Goal: Task Accomplishment & Management: Use online tool/utility

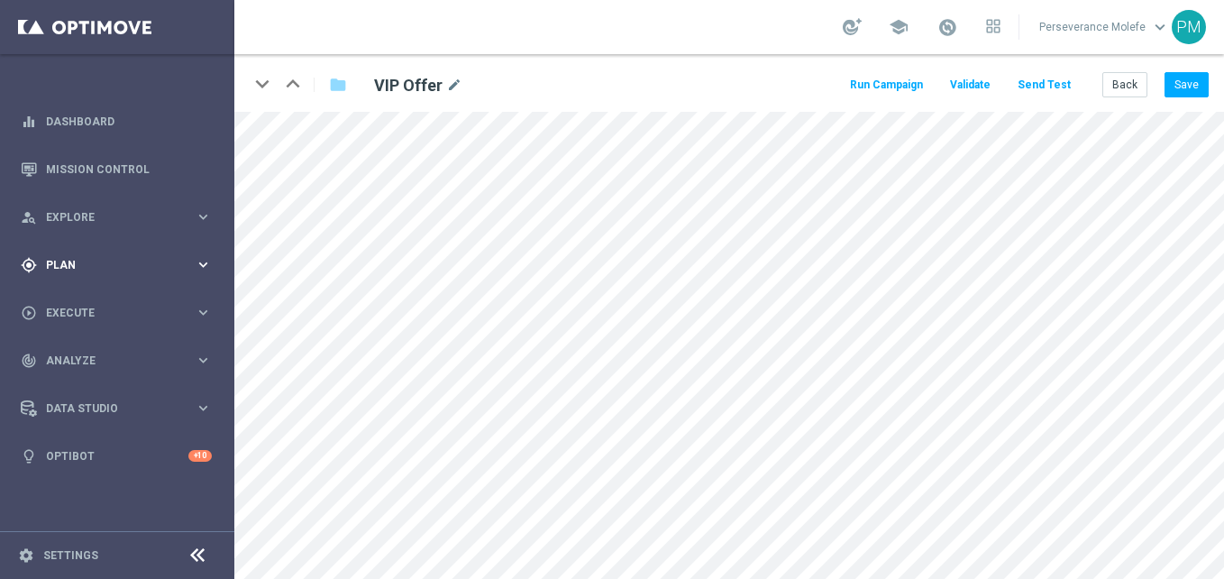
click at [79, 274] on div "gps_fixed Plan keyboard_arrow_right" at bounding box center [116, 265] width 233 height 48
click at [85, 348] on accordion "Templates keyboard_arrow_right Optimail Web Push Notifications Webpage Pop-up" at bounding box center [140, 355] width 186 height 27
click at [85, 351] on span "Templates" at bounding box center [112, 356] width 129 height 11
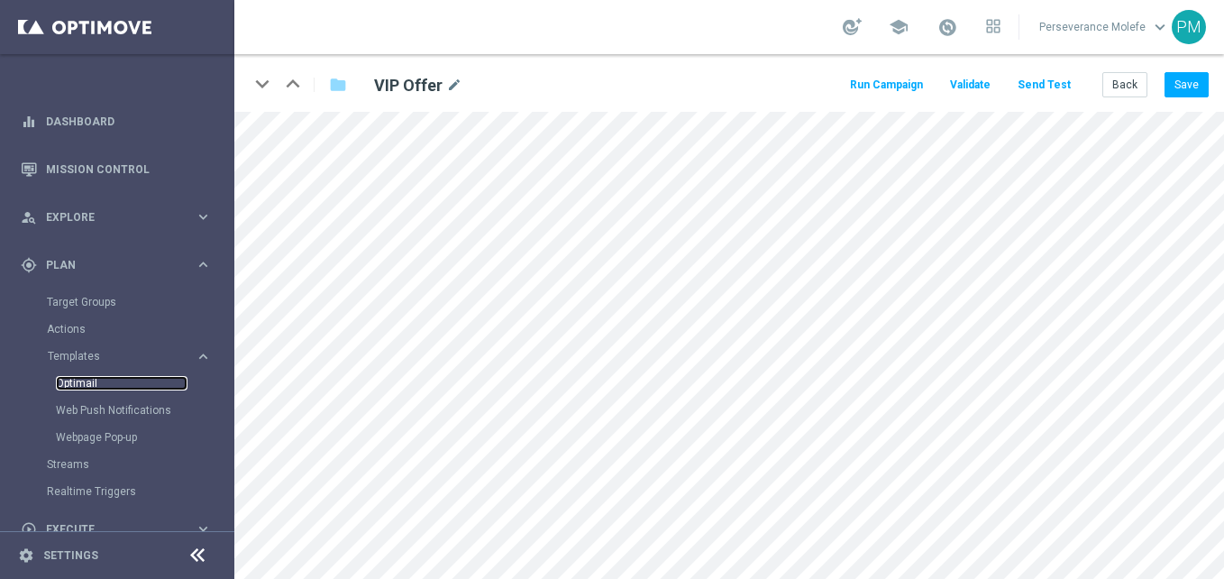
click at [83, 388] on link "Optimail" at bounding box center [122, 383] width 132 height 14
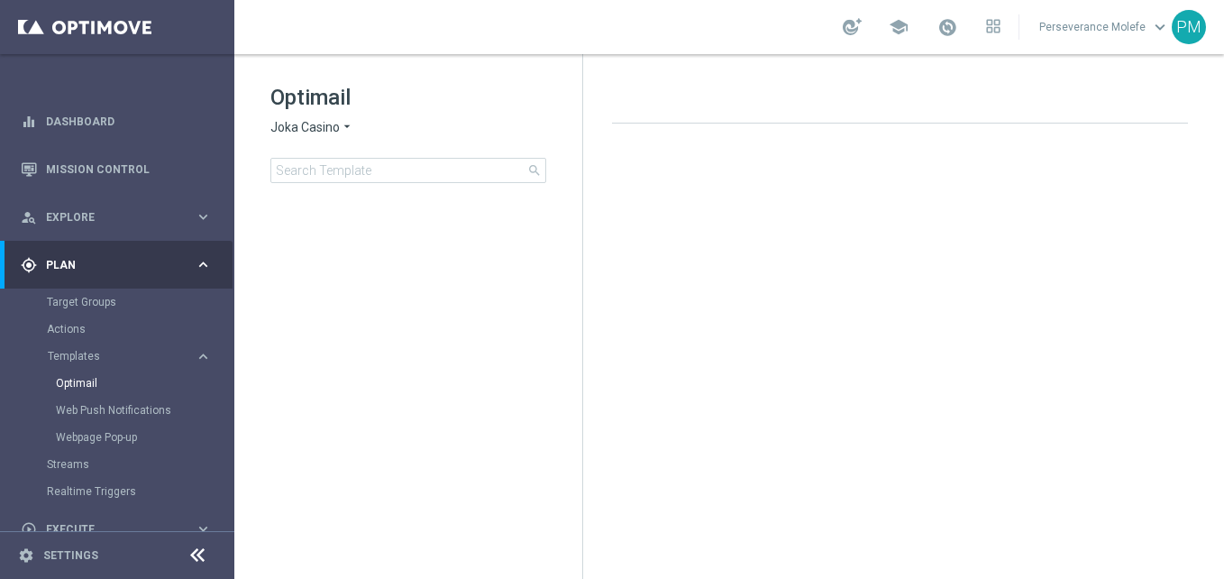
click at [303, 138] on div "Optimail Joka Casino arrow_drop_down × Joka Casino search" at bounding box center [426, 133] width 312 height 100
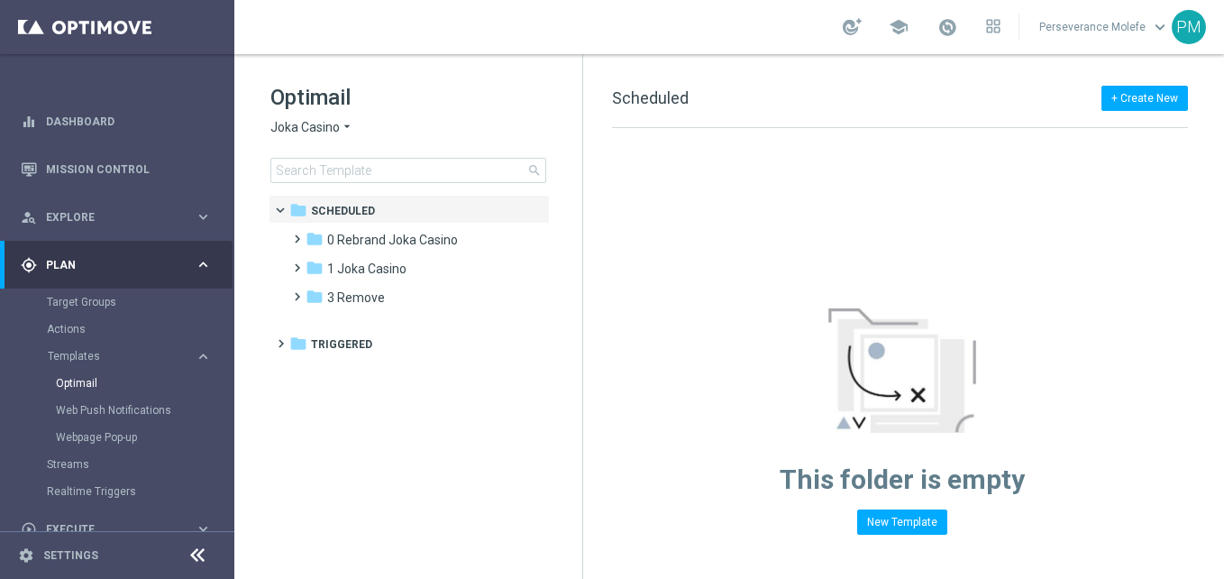
click at [313, 131] on span "Joka Casino" at bounding box center [304, 127] width 69 height 17
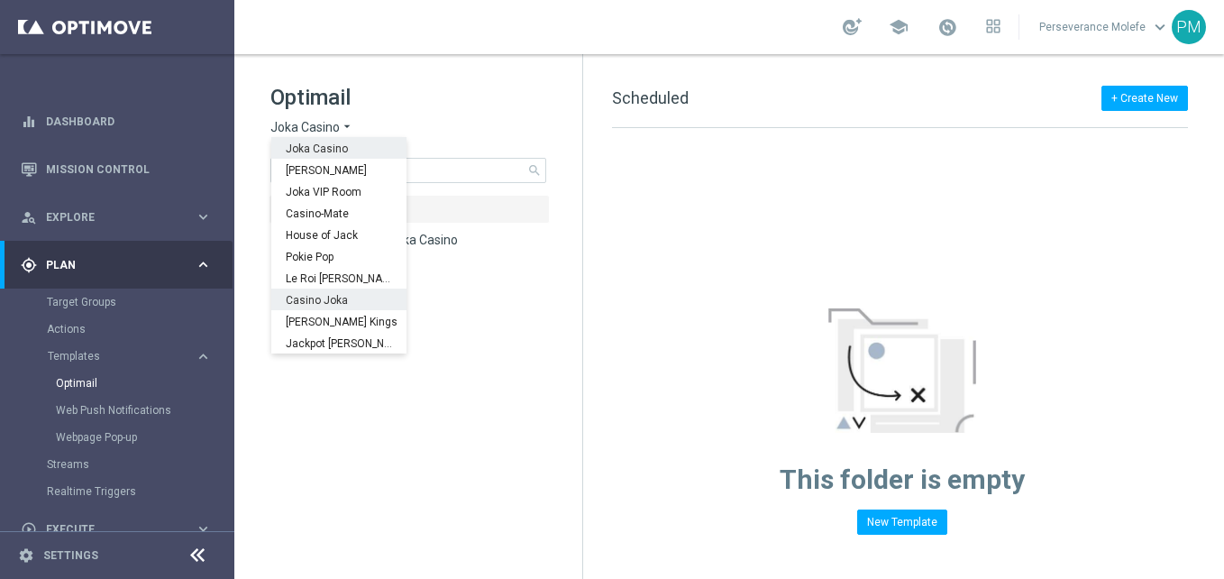
click at [317, 293] on div "Casino Joka" at bounding box center [338, 299] width 135 height 22
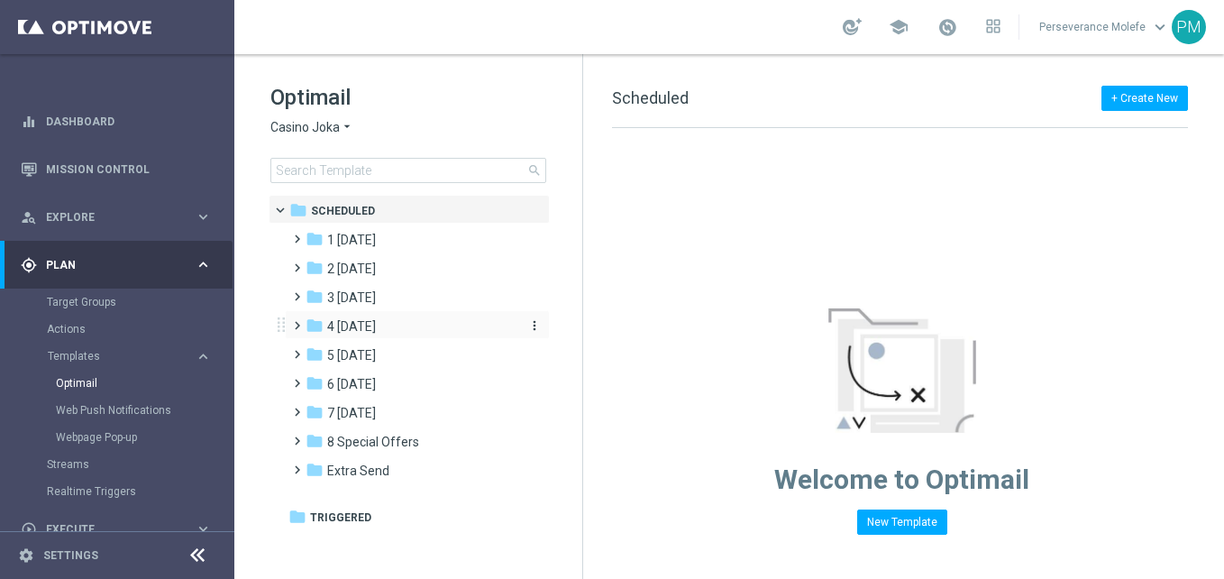
click at [380, 319] on div "folder 4 [DATE]" at bounding box center [409, 326] width 207 height 21
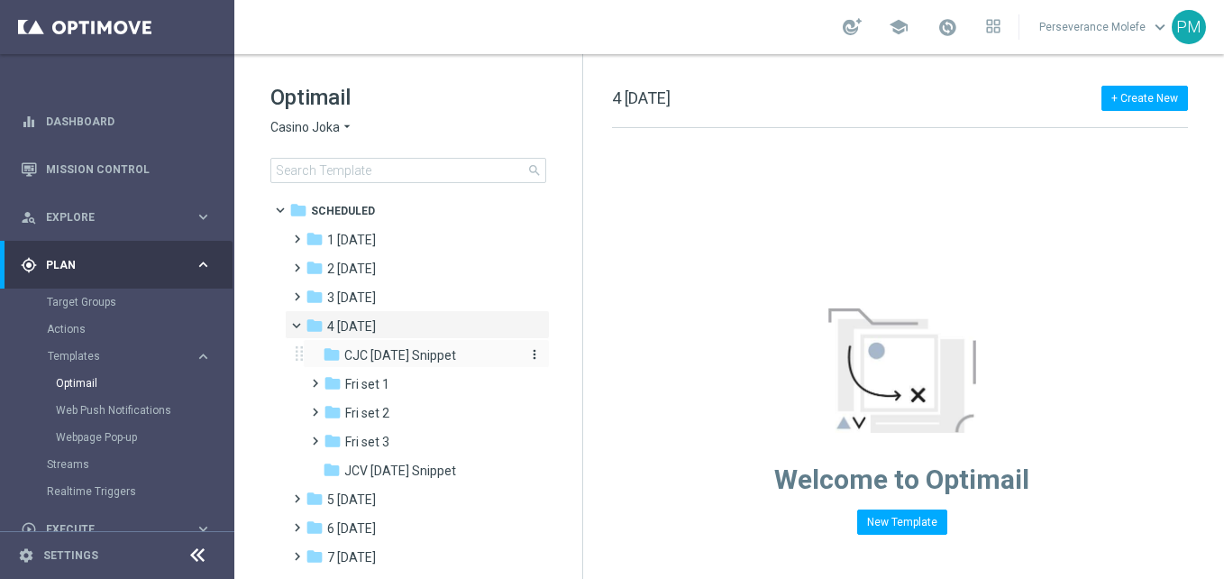
click at [378, 351] on span "CJC [DATE] Snippet" at bounding box center [400, 355] width 112 height 16
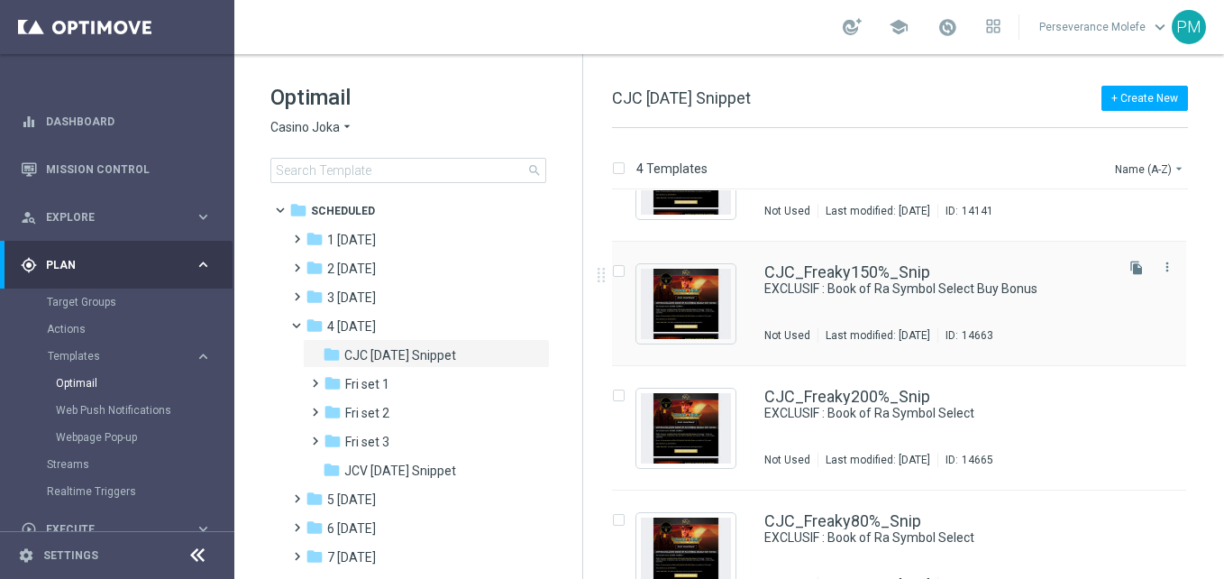
scroll to position [109, 0]
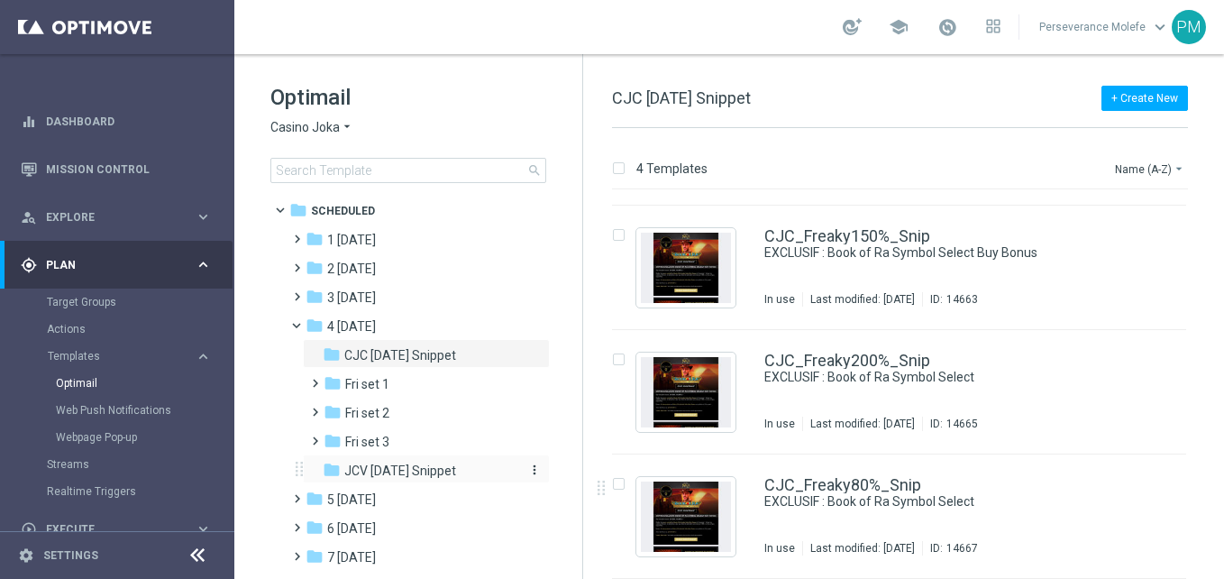
click at [405, 474] on span "JCV [DATE] Snippet" at bounding box center [400, 470] width 112 height 16
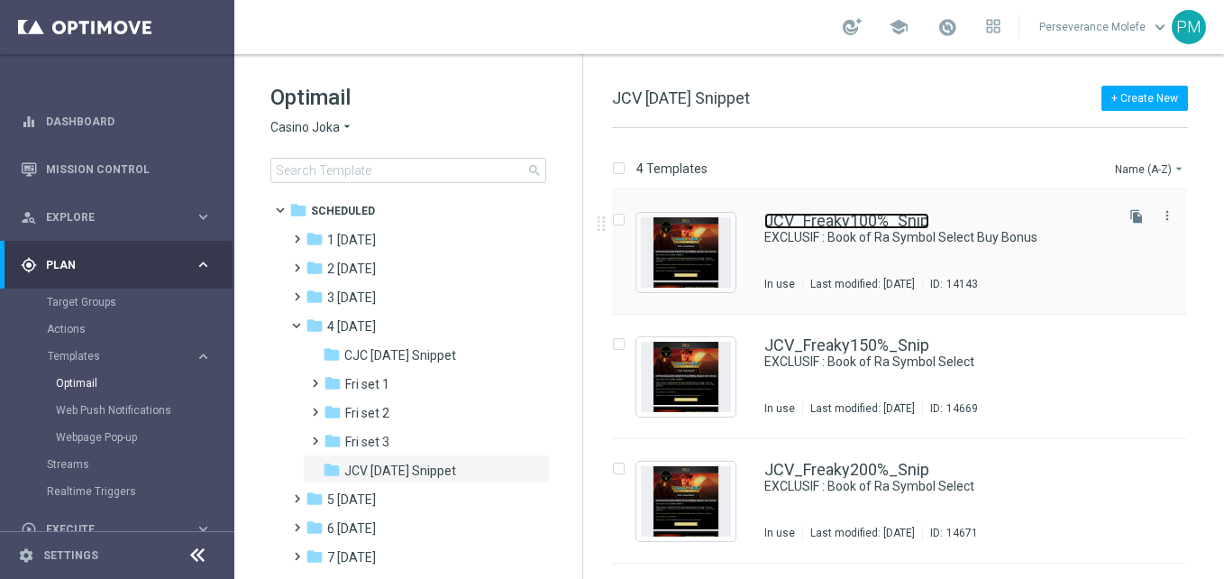
click at [825, 227] on link "JCV_Freaky100%_Snip" at bounding box center [846, 221] width 165 height 16
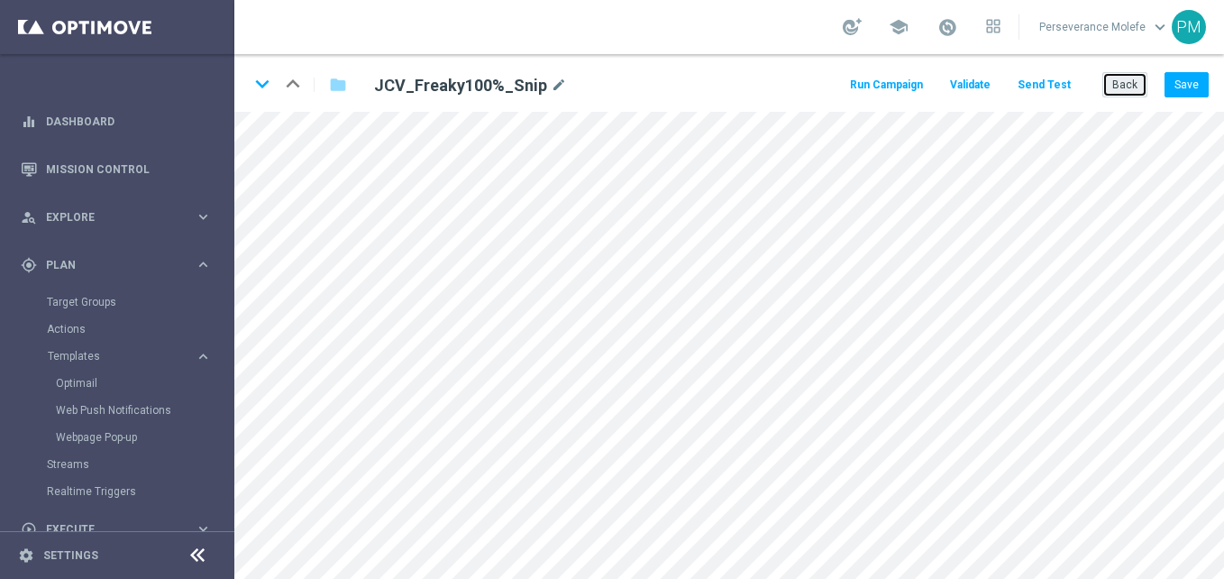
click at [1139, 84] on button "Back" at bounding box center [1124, 84] width 45 height 25
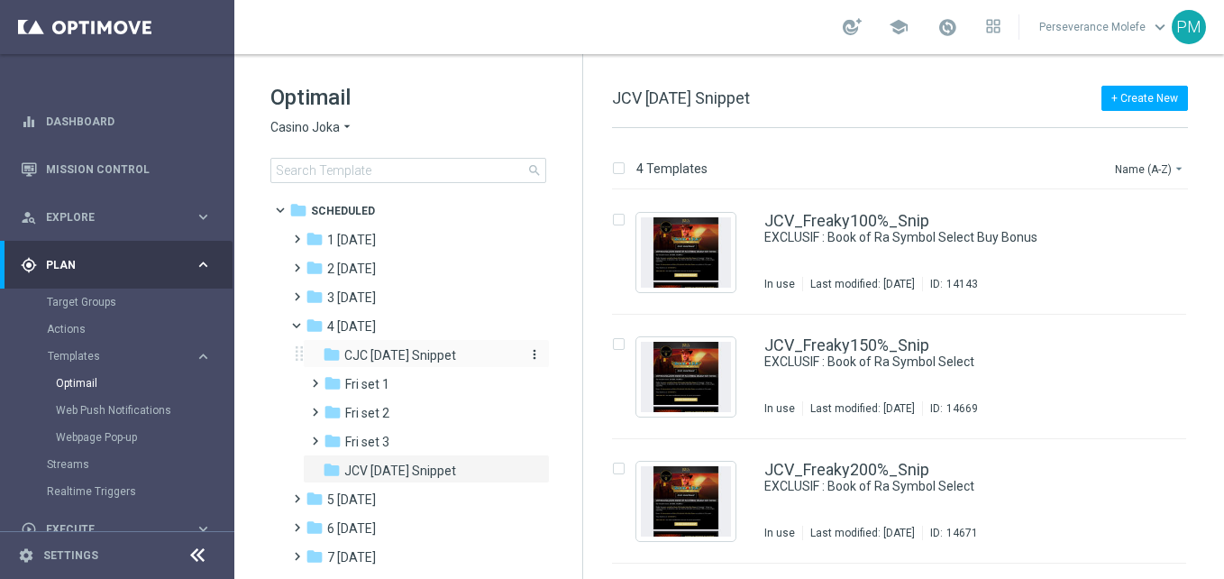
click at [433, 359] on span "CJC [DATE] Snippet" at bounding box center [400, 355] width 112 height 16
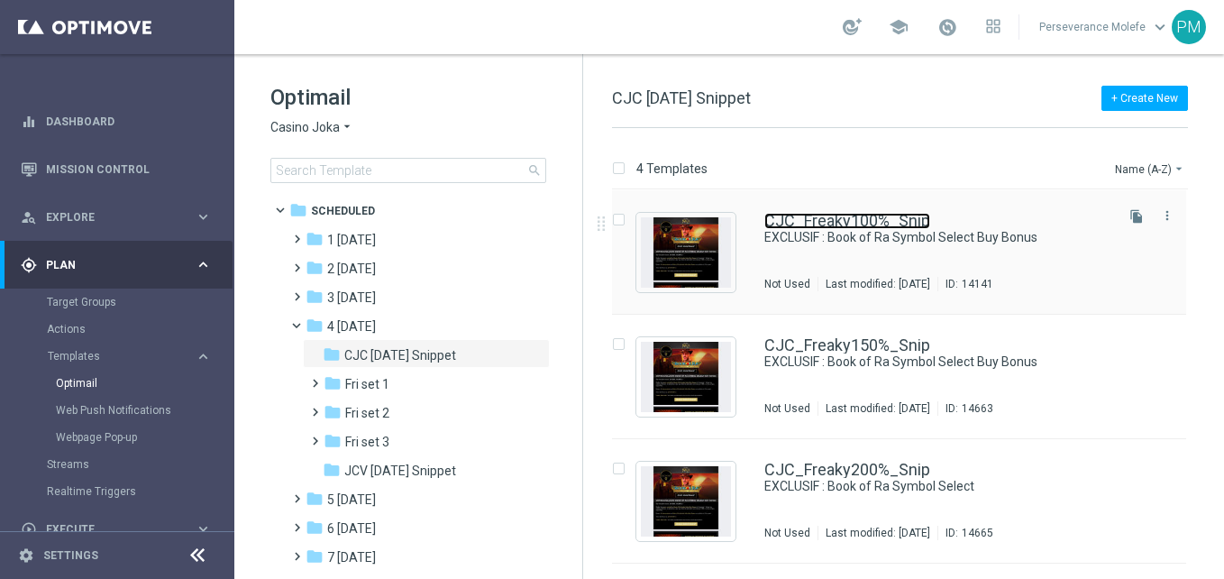
click at [796, 228] on link "CJC_Freaky100%_Snip" at bounding box center [847, 221] width 166 height 16
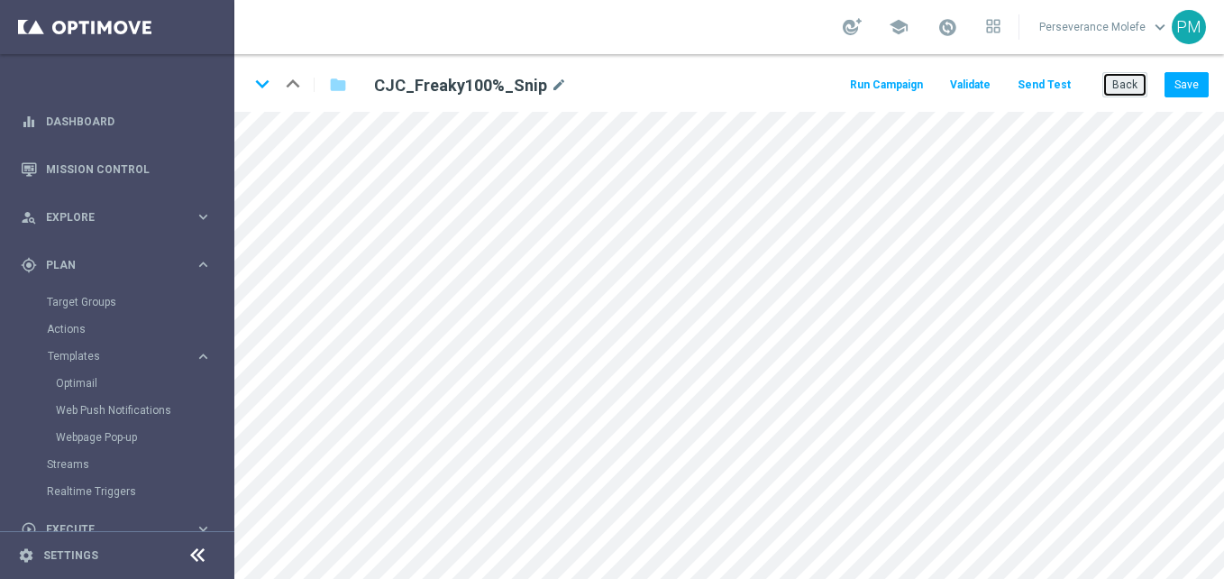
click at [1134, 95] on button "Back" at bounding box center [1124, 84] width 45 height 25
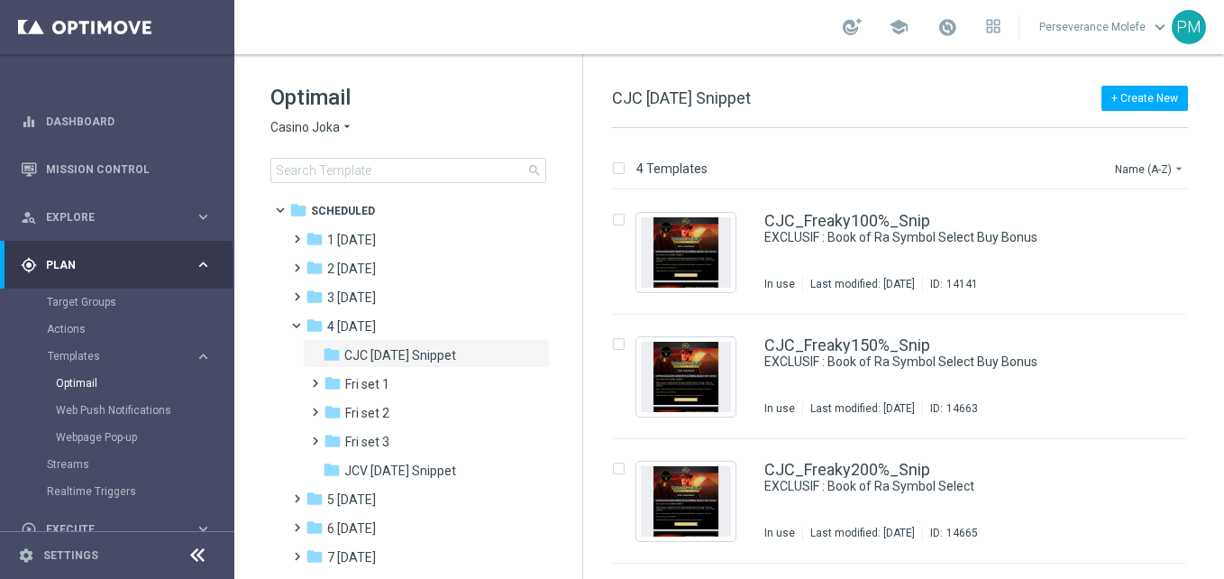
click at [307, 132] on span "Casino Joka" at bounding box center [304, 127] width 69 height 17
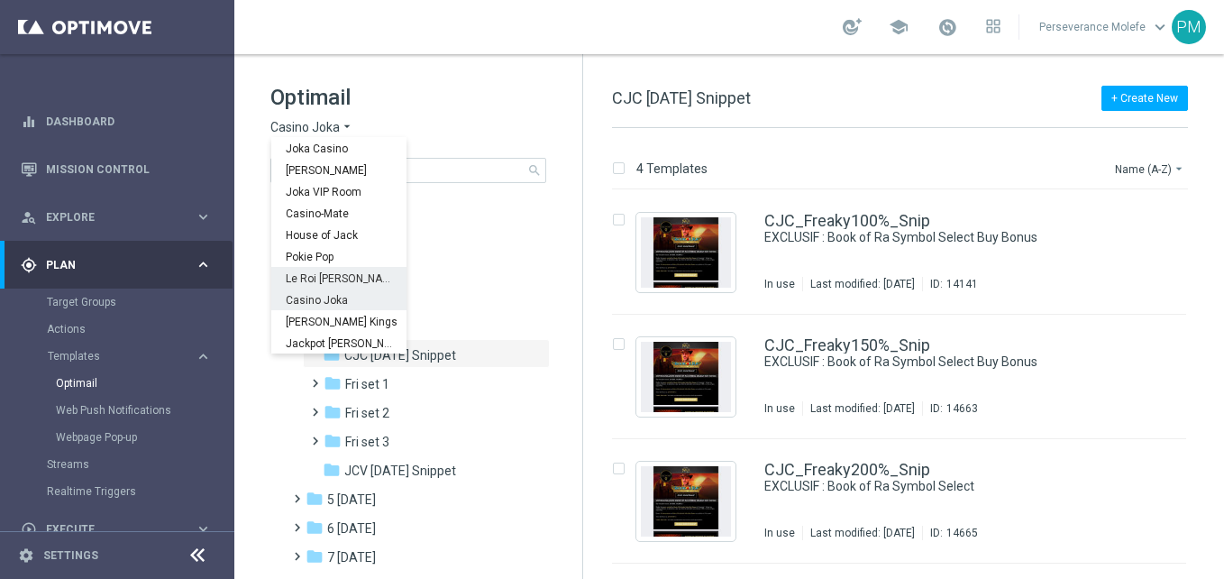
click at [334, 270] on div "Le Roi [PERSON_NAME]" at bounding box center [338, 278] width 135 height 22
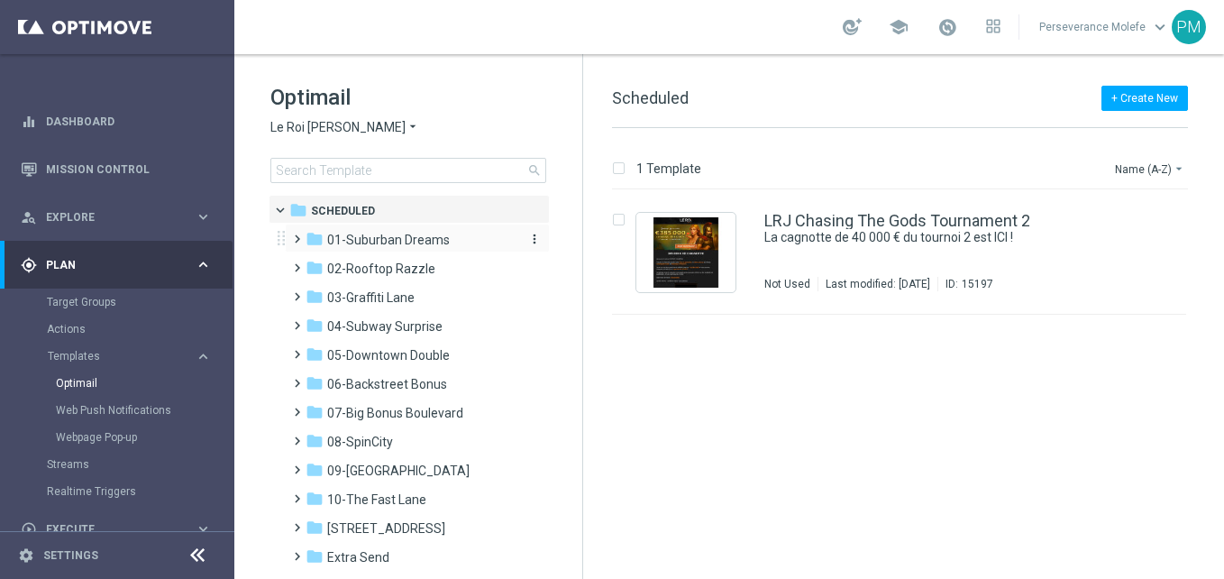
click at [419, 237] on span "01-Suburban Dreams" at bounding box center [388, 240] width 123 height 16
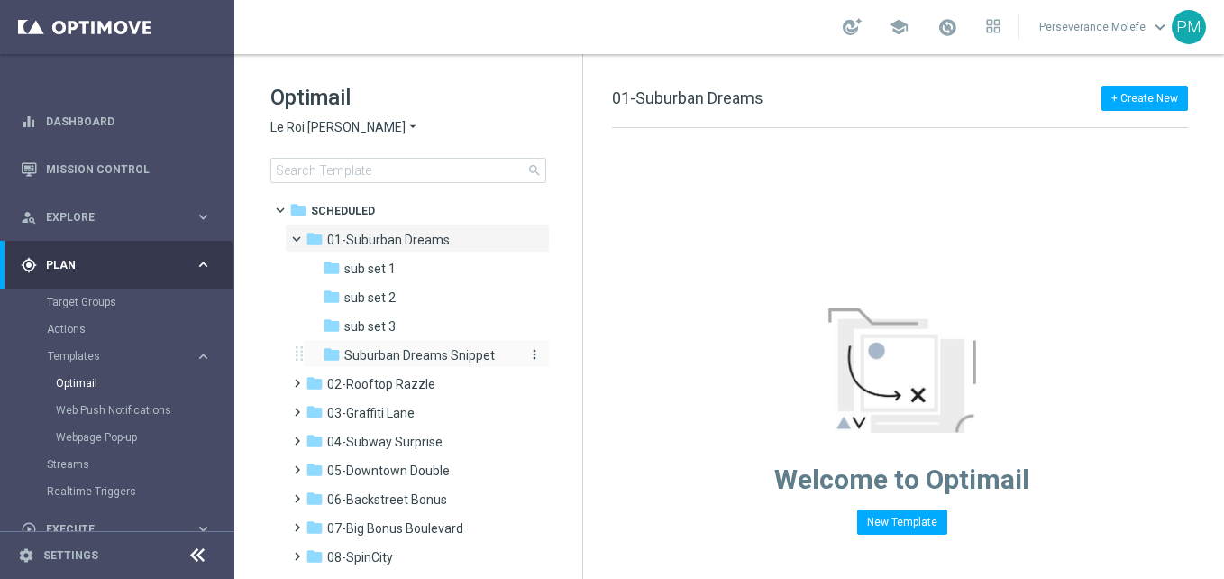
click at [448, 354] on span "Suburban Dreams Snippet" at bounding box center [419, 355] width 150 height 16
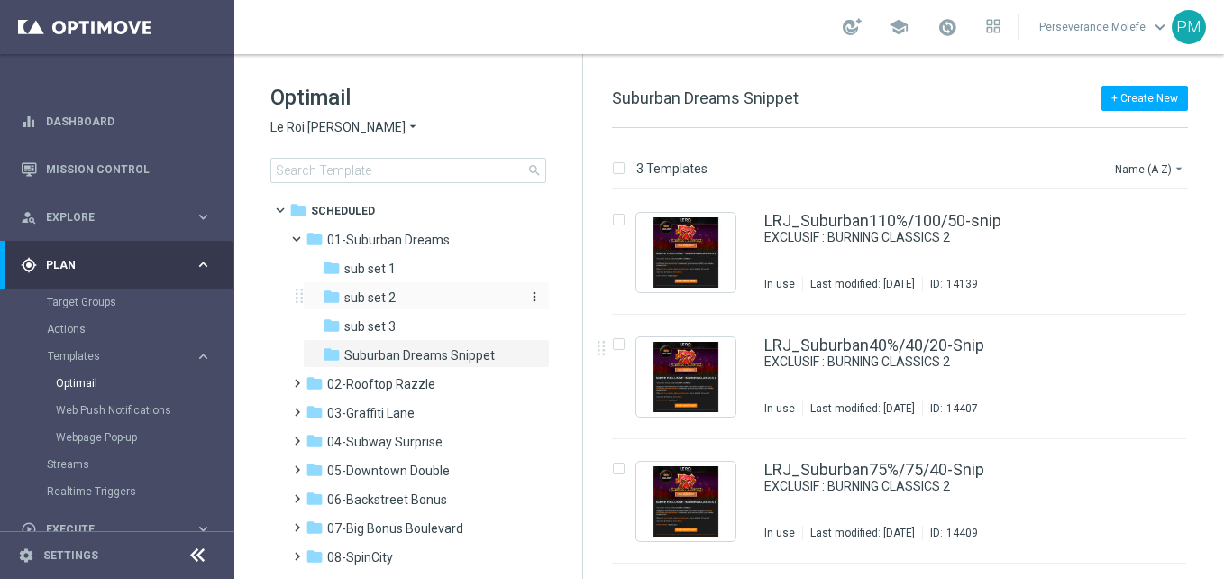
click at [432, 296] on div "folder sub set 2" at bounding box center [419, 297] width 192 height 21
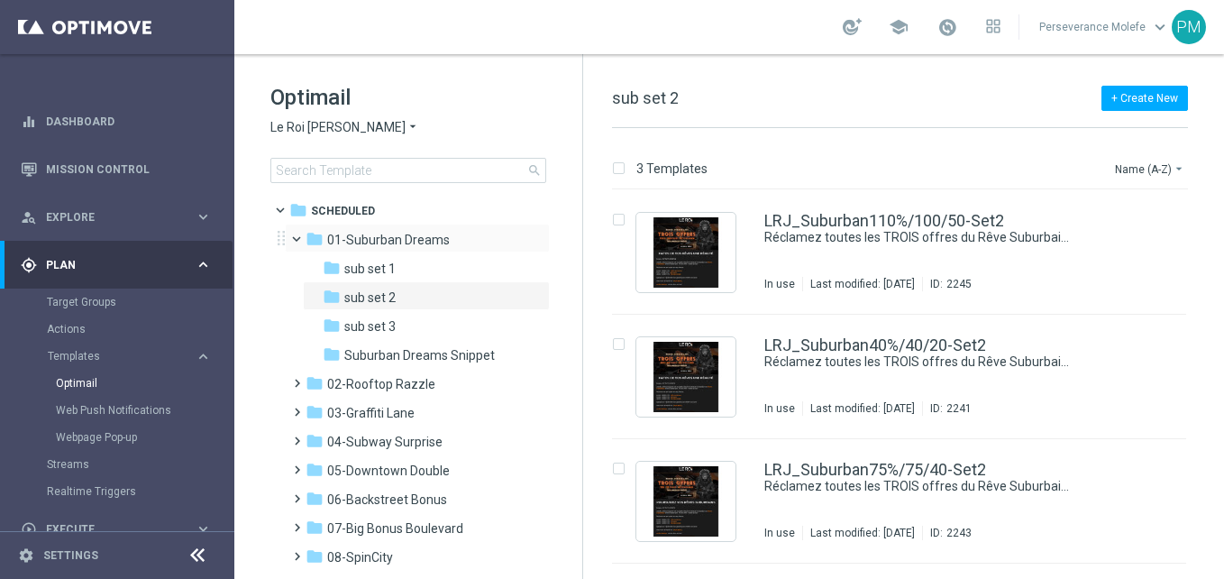
click at [305, 234] on span at bounding box center [304, 235] width 7 height 8
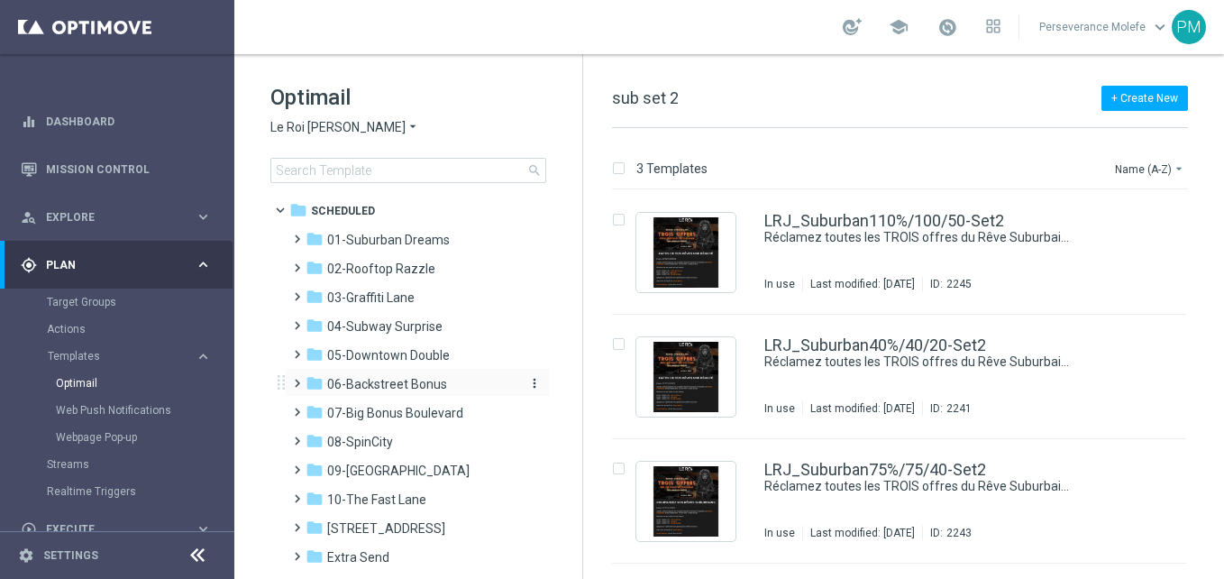
scroll to position [99, 0]
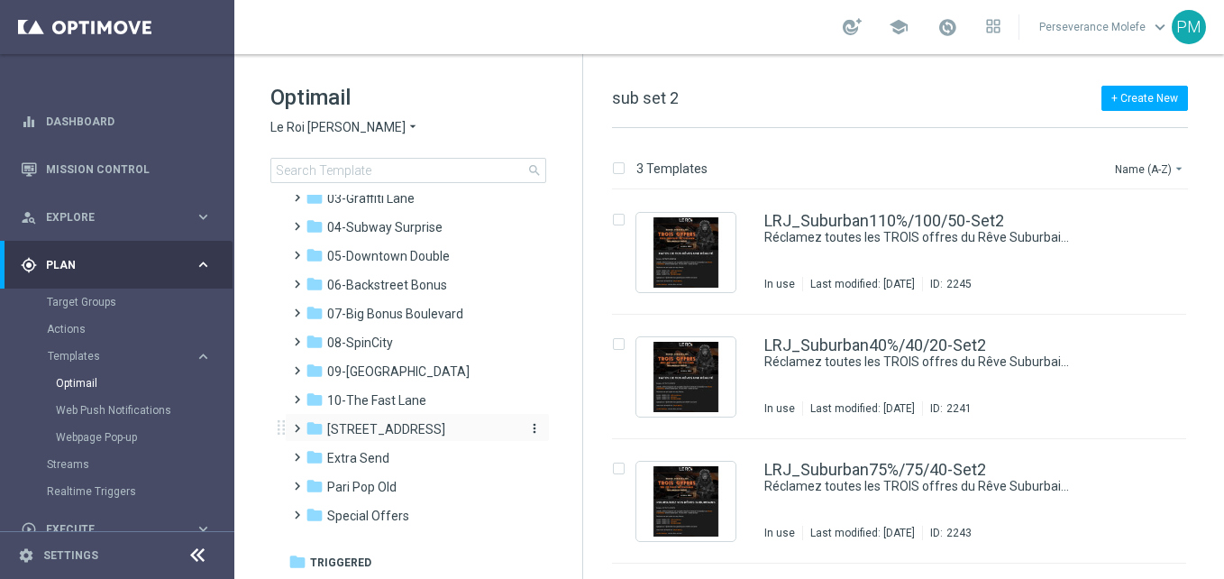
click at [424, 435] on span "[STREET_ADDRESS]" at bounding box center [386, 429] width 118 height 16
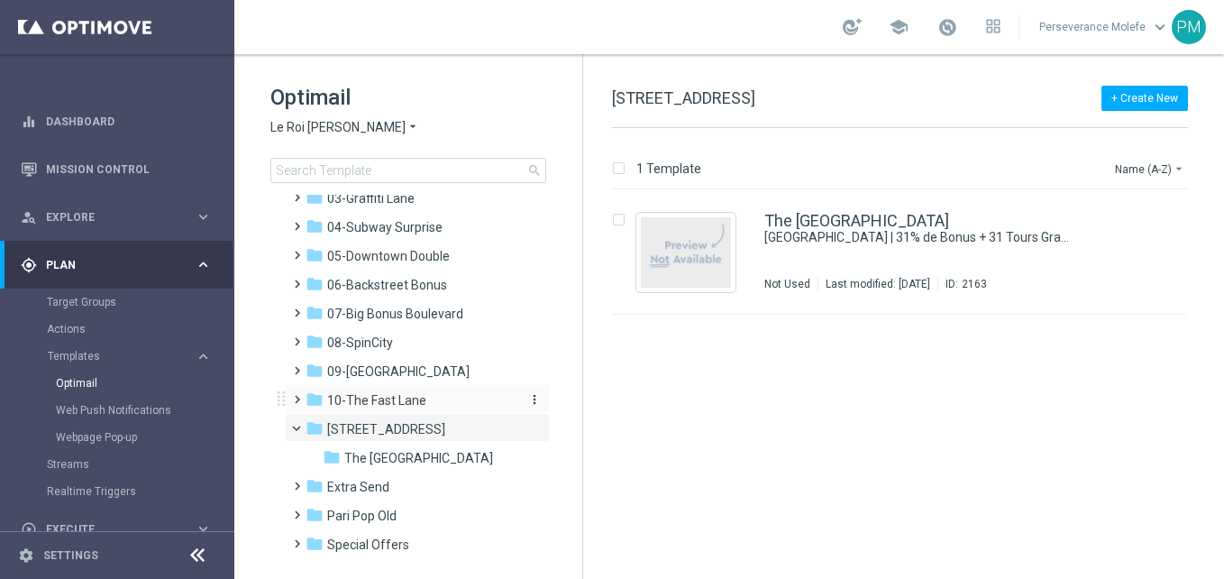
click at [432, 393] on div "folder 10-The Fast Lane" at bounding box center [409, 400] width 207 height 21
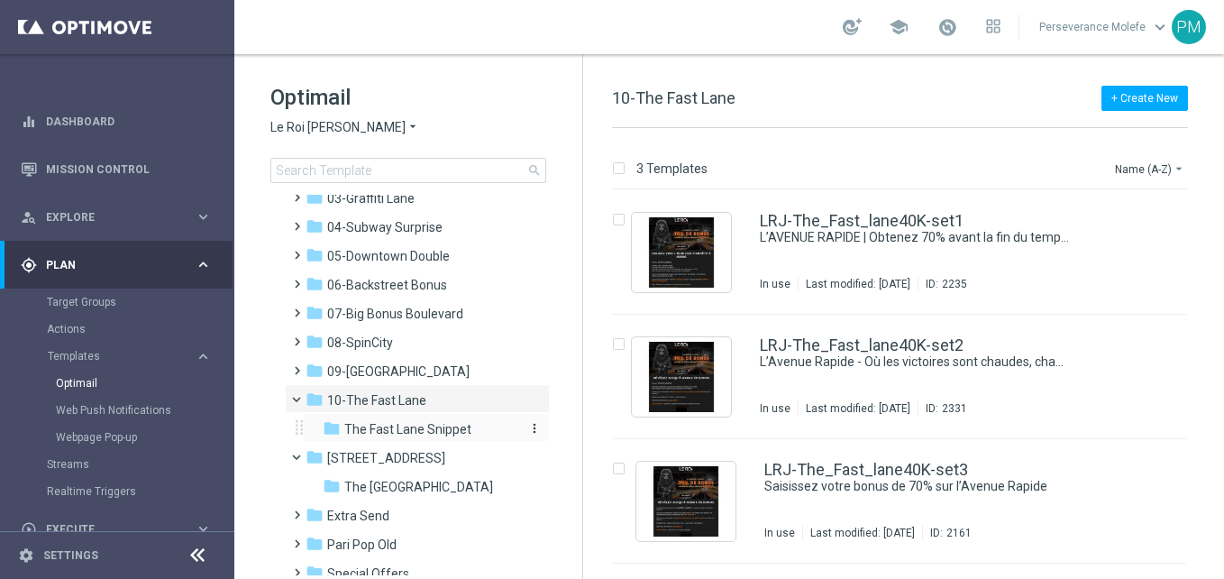
click at [455, 428] on span "The Fast Lane Snippet" at bounding box center [407, 429] width 127 height 16
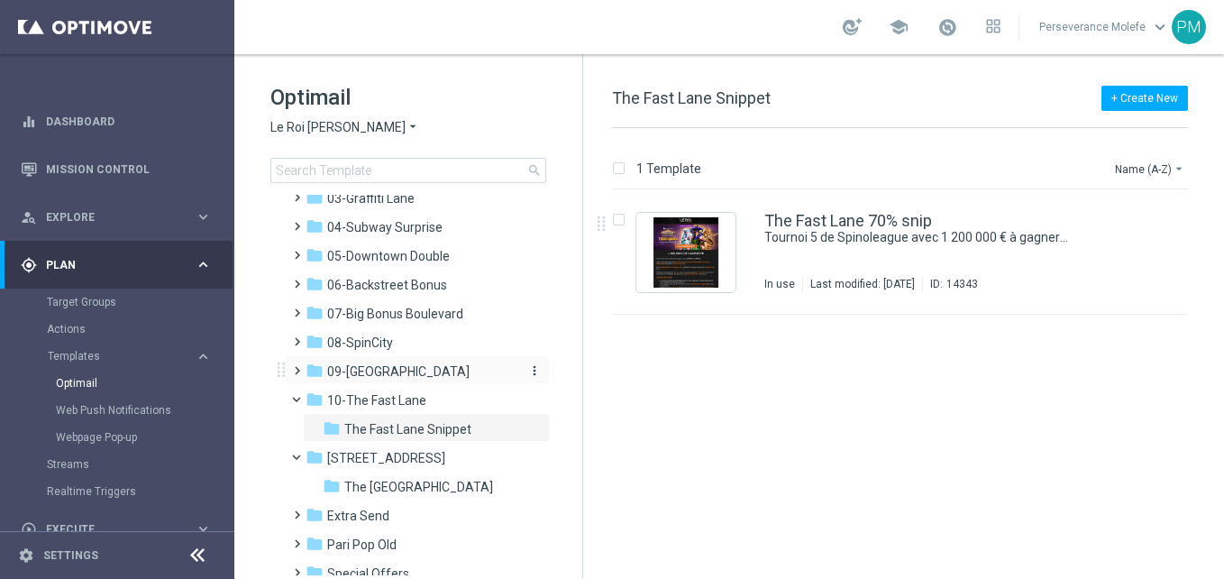
click at [414, 366] on span "09-[GEOGRAPHIC_DATA]" at bounding box center [398, 371] width 142 height 16
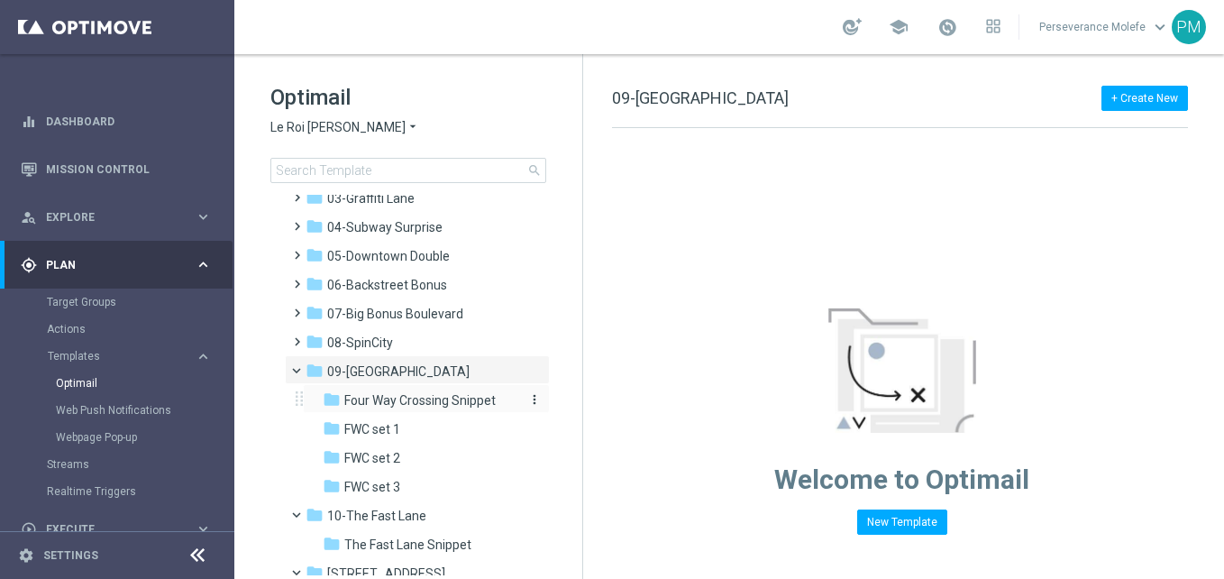
click at [433, 408] on div "folder Four Way Crossing Snippet" at bounding box center [419, 400] width 192 height 21
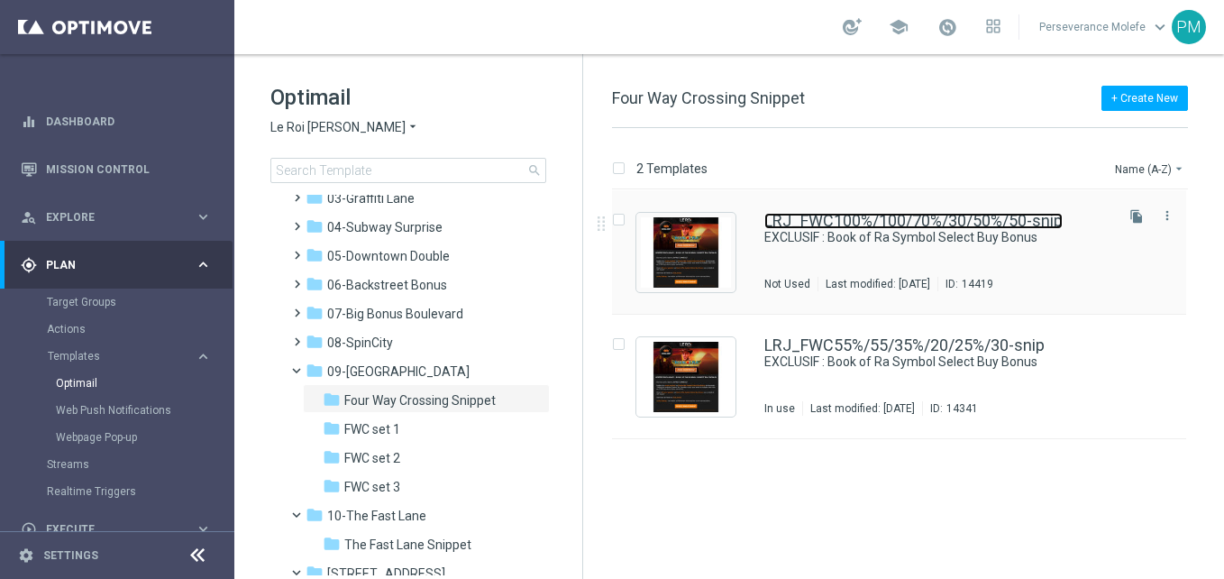
click at [805, 227] on link "LRJ_FWC100%/100/70%/30/50%/50-snip" at bounding box center [913, 221] width 298 height 16
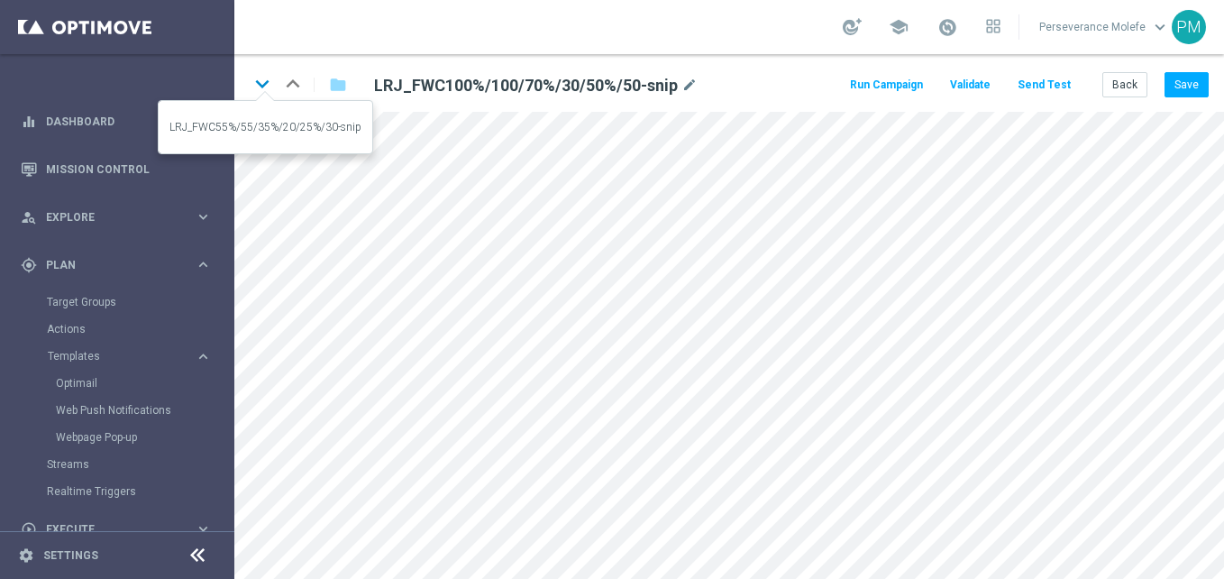
click at [251, 83] on icon "keyboard_arrow_down" at bounding box center [262, 83] width 27 height 27
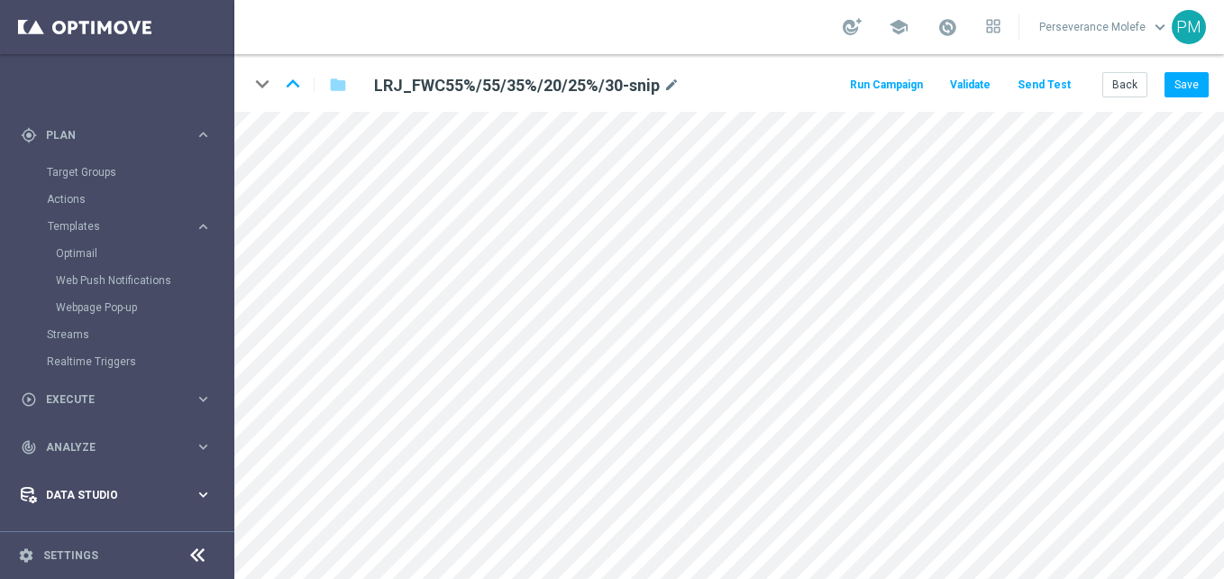
scroll to position [169, 0]
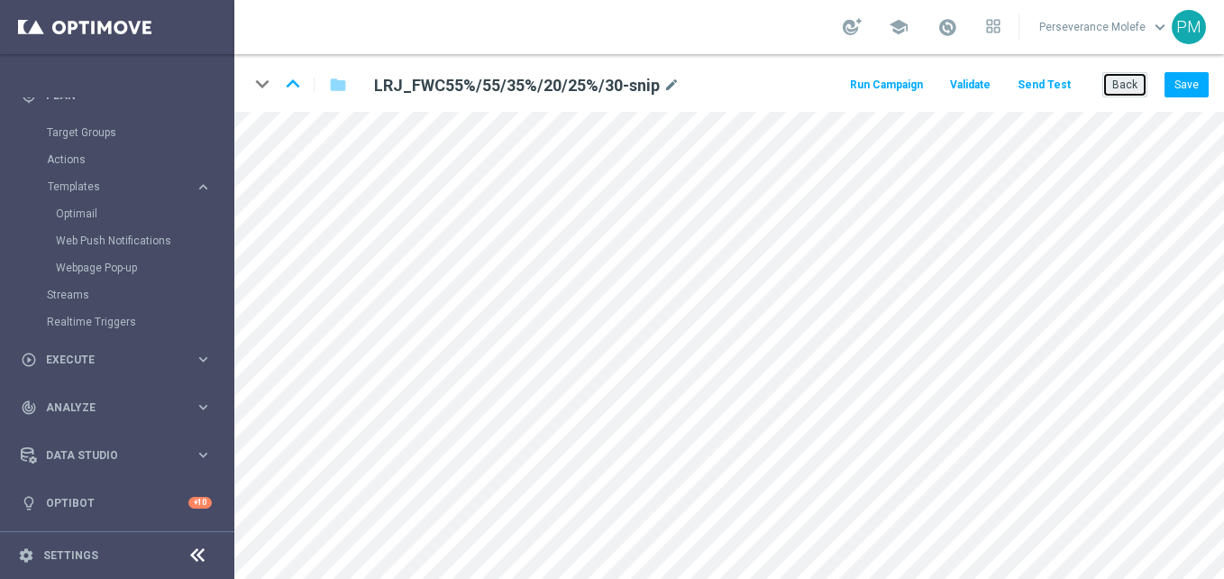
click at [1137, 82] on button "Back" at bounding box center [1124, 84] width 45 height 25
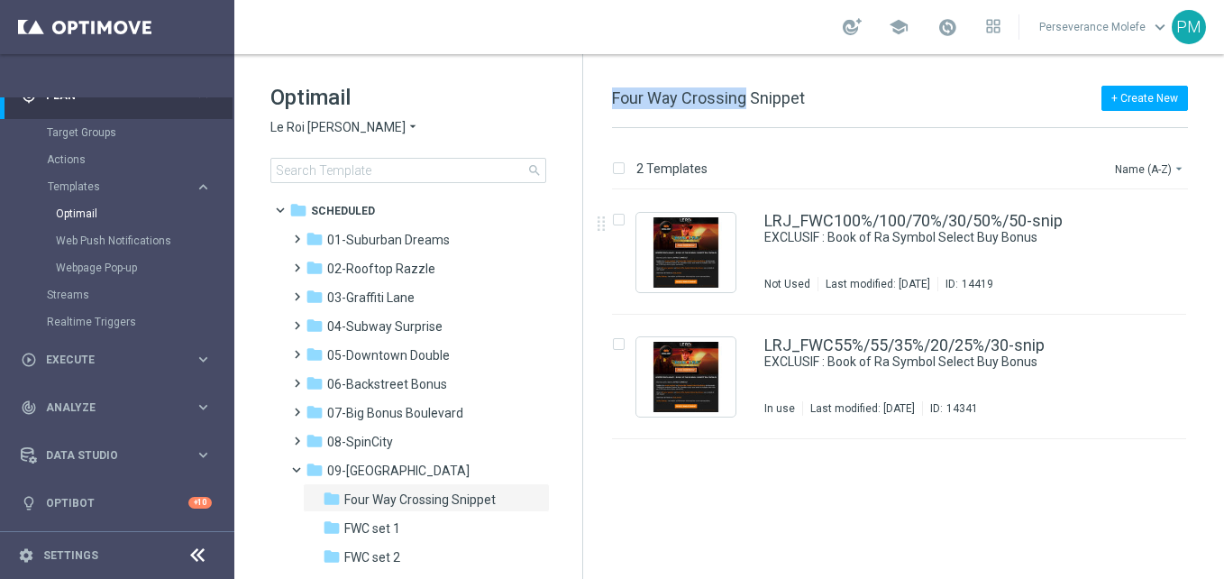
drag, startPoint x: 744, startPoint y: 104, endPoint x: 613, endPoint y: 93, distance: 132.0
click at [613, 93] on span "Four Way Crossing Snippet" at bounding box center [708, 97] width 193 height 19
copy span "[GEOGRAPHIC_DATA]"
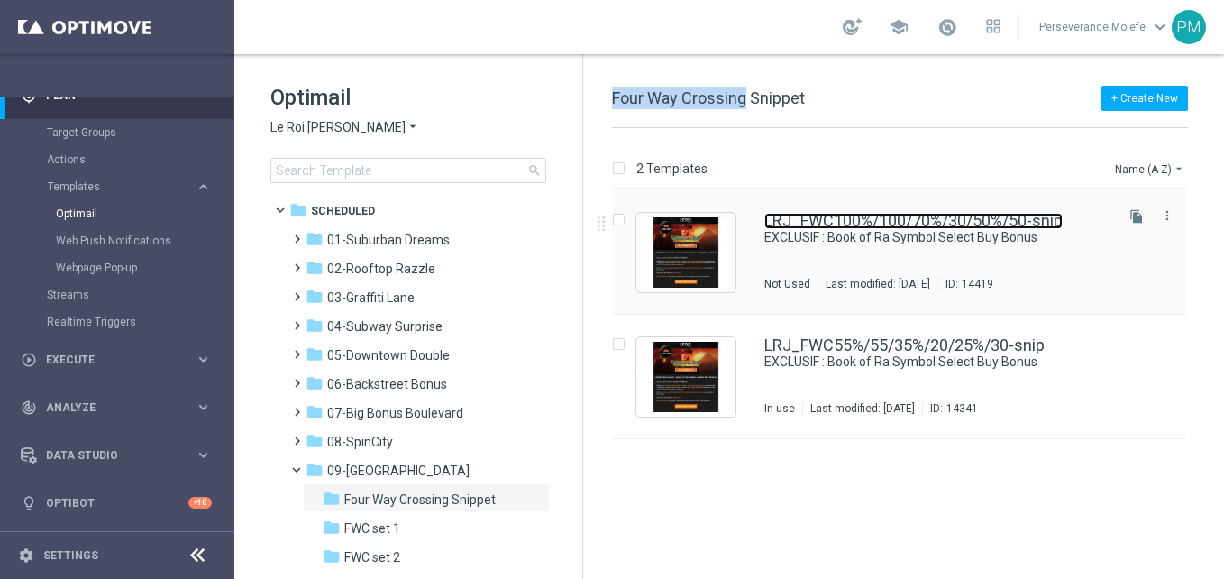
click at [879, 214] on link "LRJ_FWC100%/100/70%/30/50%/50-snip" at bounding box center [913, 221] width 298 height 16
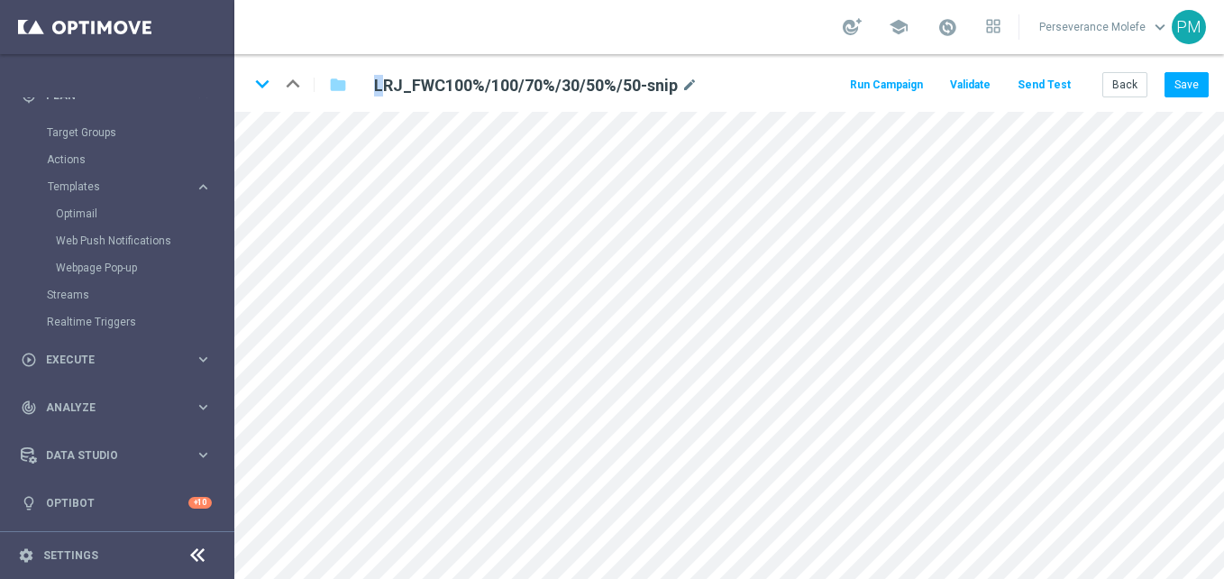
drag, startPoint x: 373, startPoint y: 78, endPoint x: 409, endPoint y: 72, distance: 36.5
click at [388, 76] on div "LRJ_FWC100%/100/70%/30/50%/50-snip mode_edit" at bounding box center [583, 84] width 447 height 24
click at [396, 73] on div "LRJ_FWC100%/100/70%/30/50%/50-snip mode_edit" at bounding box center [583, 84] width 447 height 24
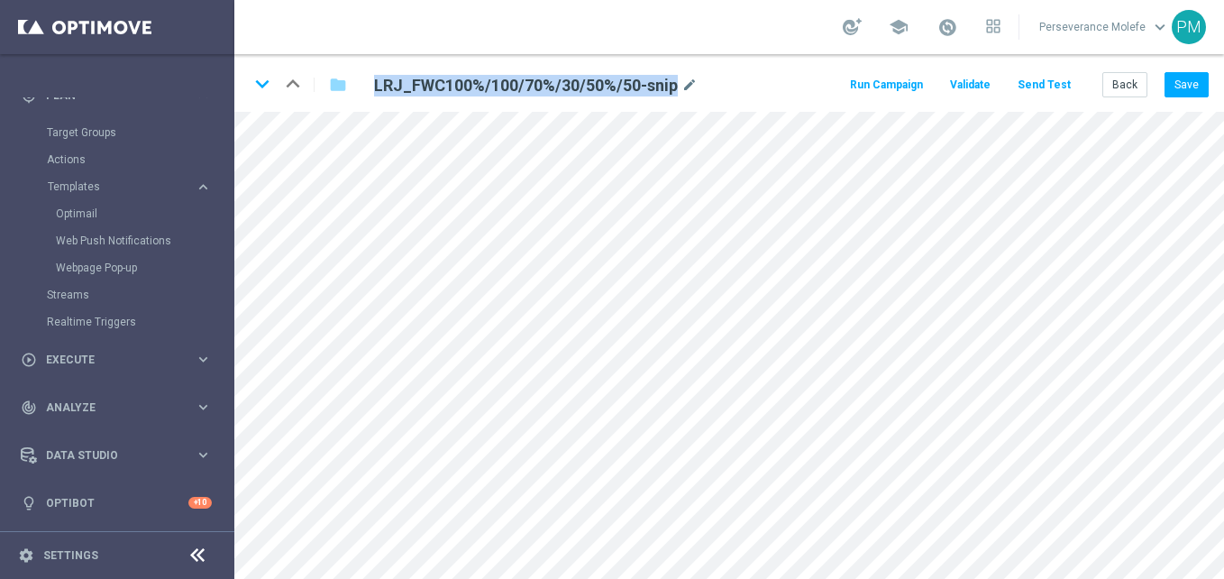
drag, startPoint x: 445, startPoint y: 72, endPoint x: 676, endPoint y: 84, distance: 231.0
click at [676, 84] on div "LRJ_FWC100%/100/70%/30/50%/50-snip mode_edit" at bounding box center [583, 84] width 447 height 24
copy h2 "LRJ_FWC100%/100/70%/30/50%/50-snip"
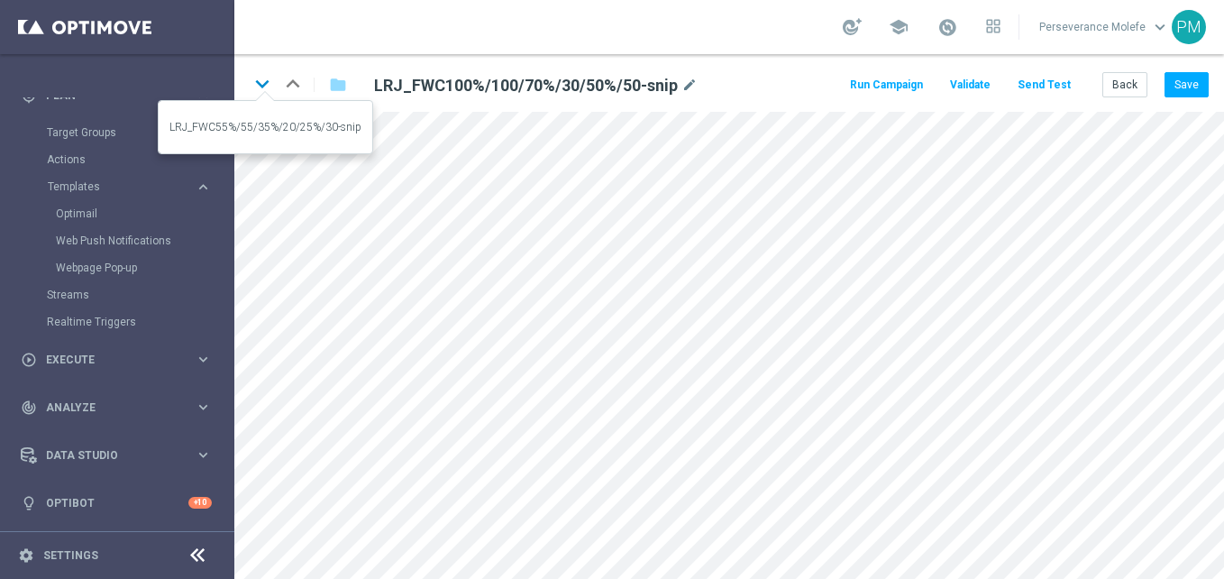
click at [260, 92] on icon "keyboard_arrow_down" at bounding box center [262, 83] width 27 height 27
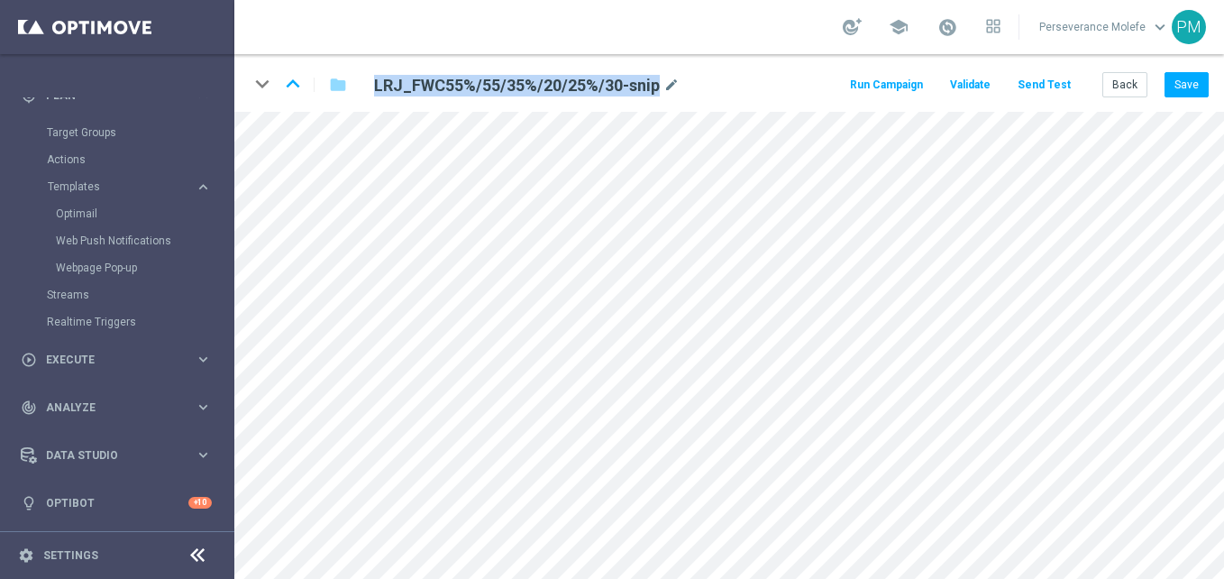
drag, startPoint x: 661, startPoint y: 81, endPoint x: 435, endPoint y: 96, distance: 225.8
click at [436, 97] on input-edit "LRJ_FWC55%/55/35%/20/25%/30-snip mode_edit" at bounding box center [583, 85] width 447 height 27
copy div "LRJ_FWC55%/55/35%/20/25%/30-snip"
click at [187, 556] on icon at bounding box center [198, 555] width 22 height 22
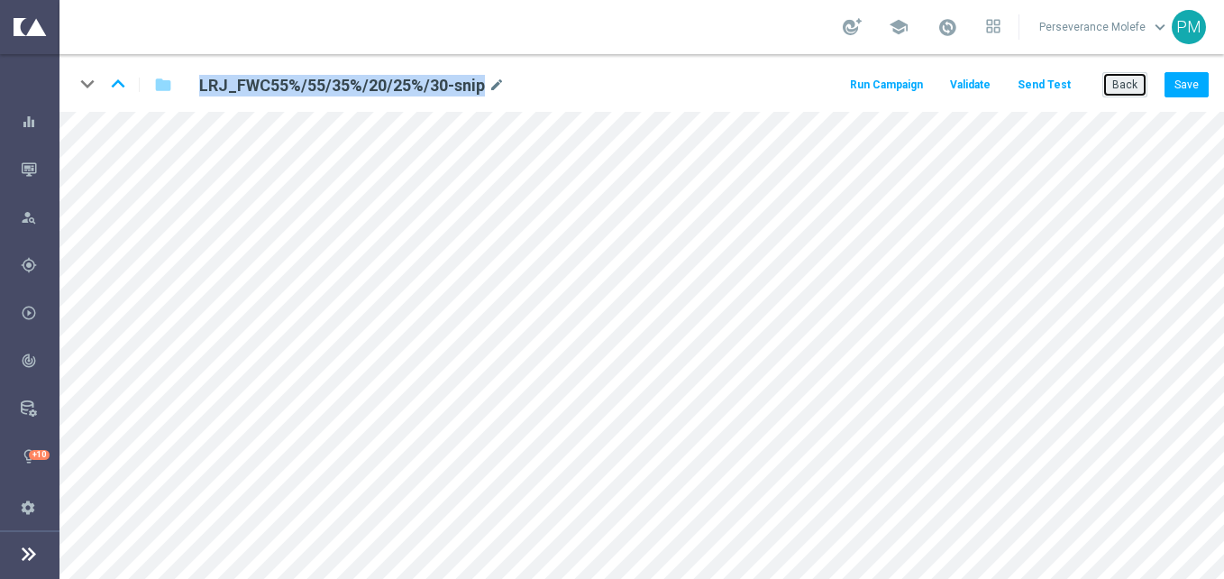
click at [1112, 81] on button "Back" at bounding box center [1124, 84] width 45 height 25
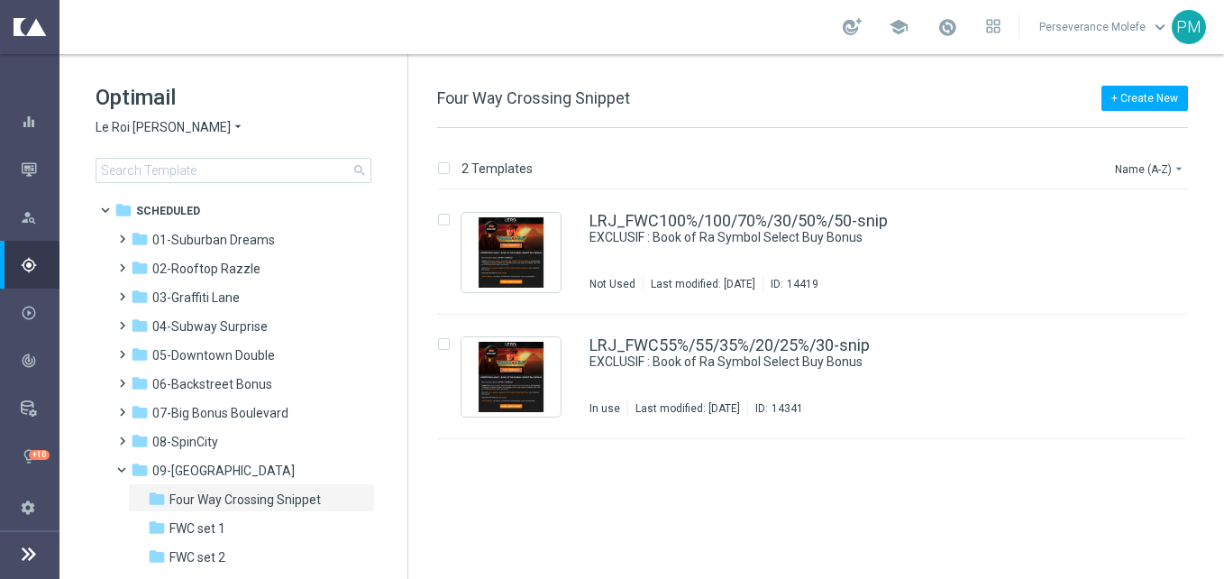
click at [165, 128] on span "Le Roi [PERSON_NAME]" at bounding box center [163, 127] width 135 height 17
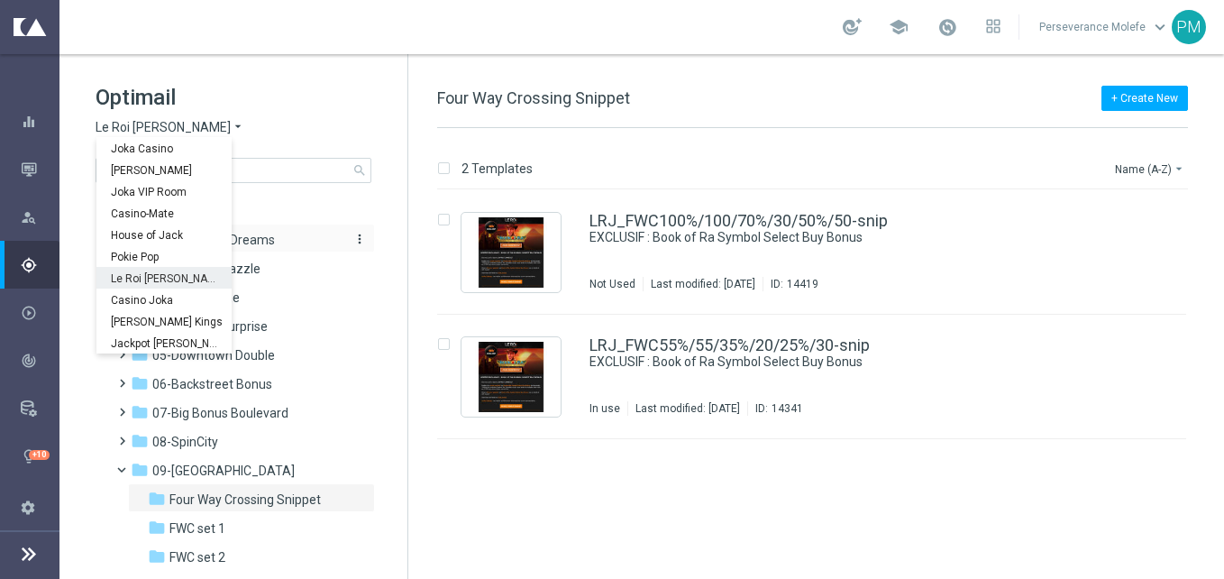
click at [294, 248] on div "folder 01-Suburban Dreams" at bounding box center [234, 240] width 207 height 21
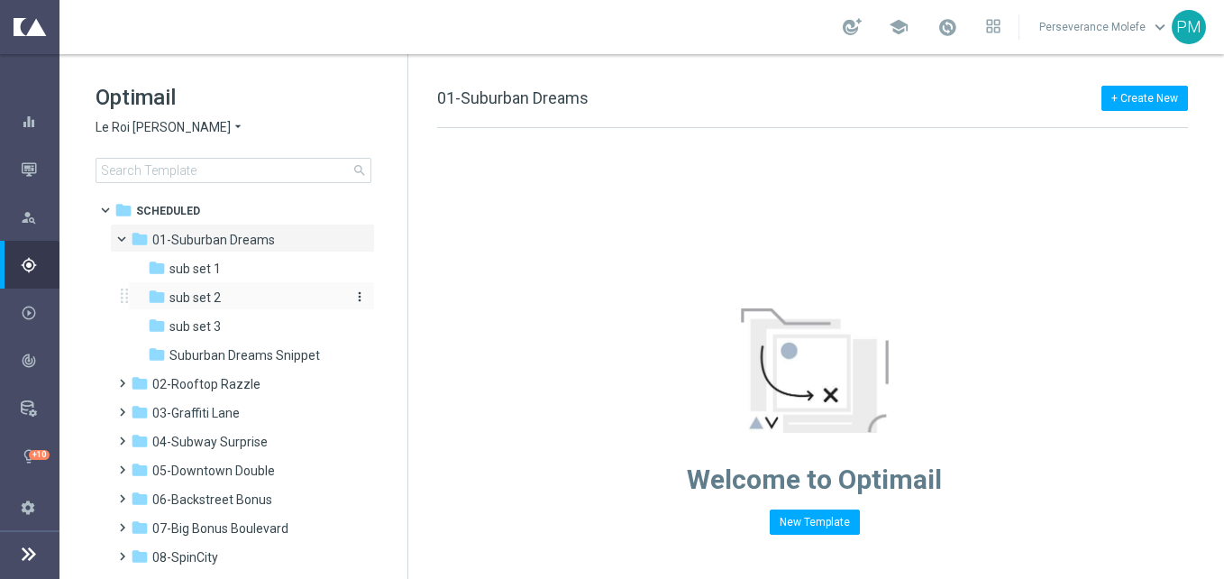
click at [272, 302] on div "folder sub set 2" at bounding box center [244, 297] width 192 height 21
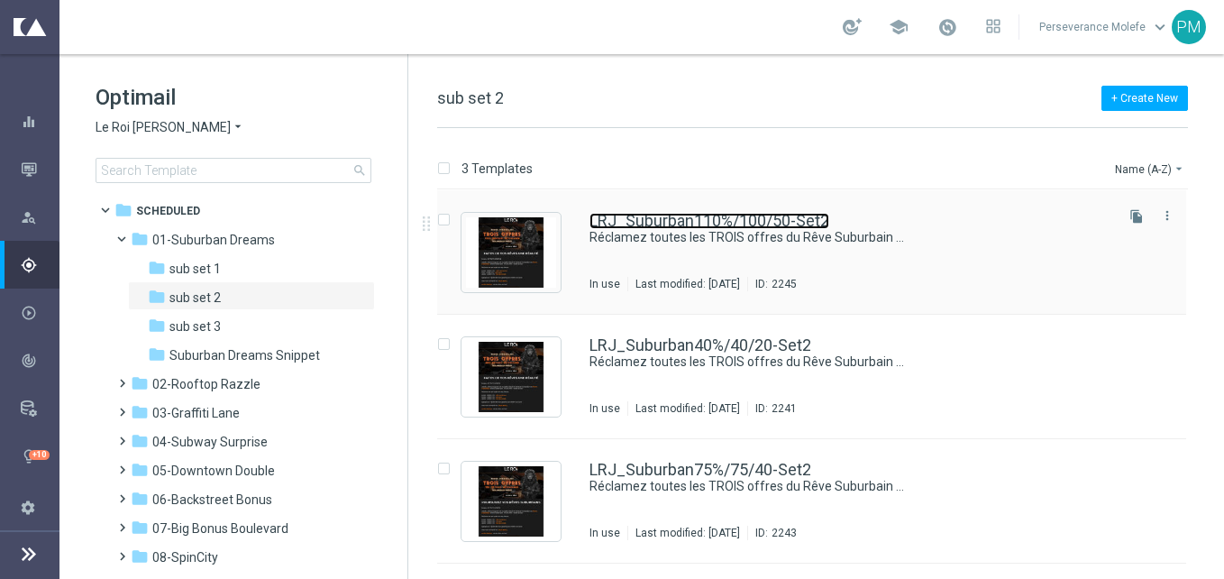
click at [684, 220] on link "LRJ_Suburban110%/100/50-Set2" at bounding box center [709, 221] width 240 height 16
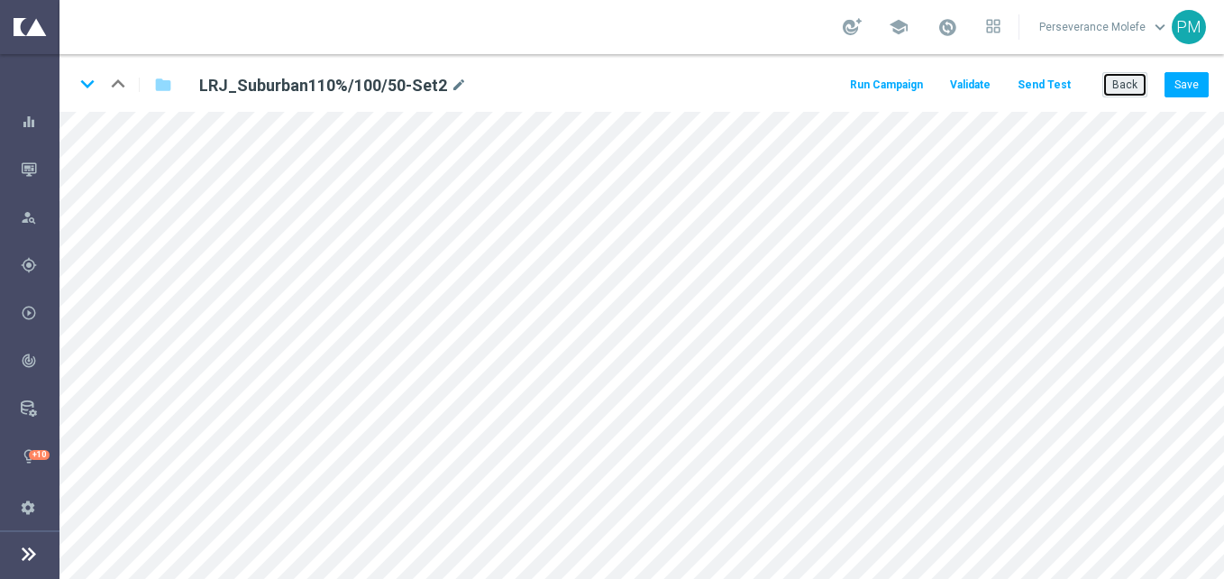
click at [1116, 83] on button "Back" at bounding box center [1124, 84] width 45 height 25
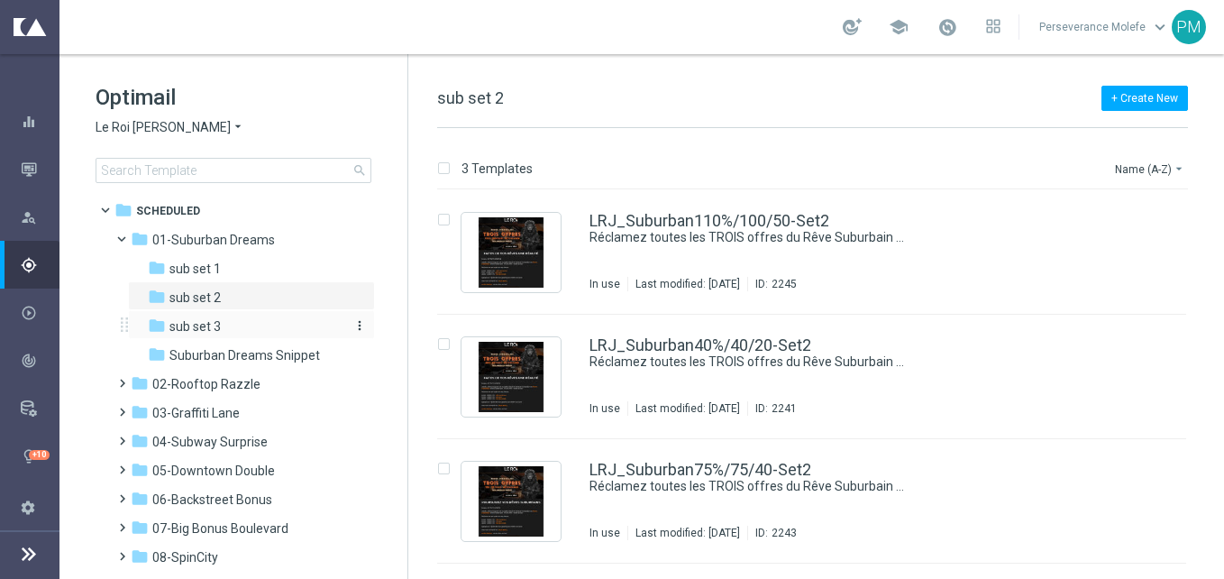
click at [284, 333] on div "folder sub set 3" at bounding box center [244, 326] width 192 height 21
click at [249, 379] on span "02-Rooftop Razzle" at bounding box center [206, 384] width 108 height 16
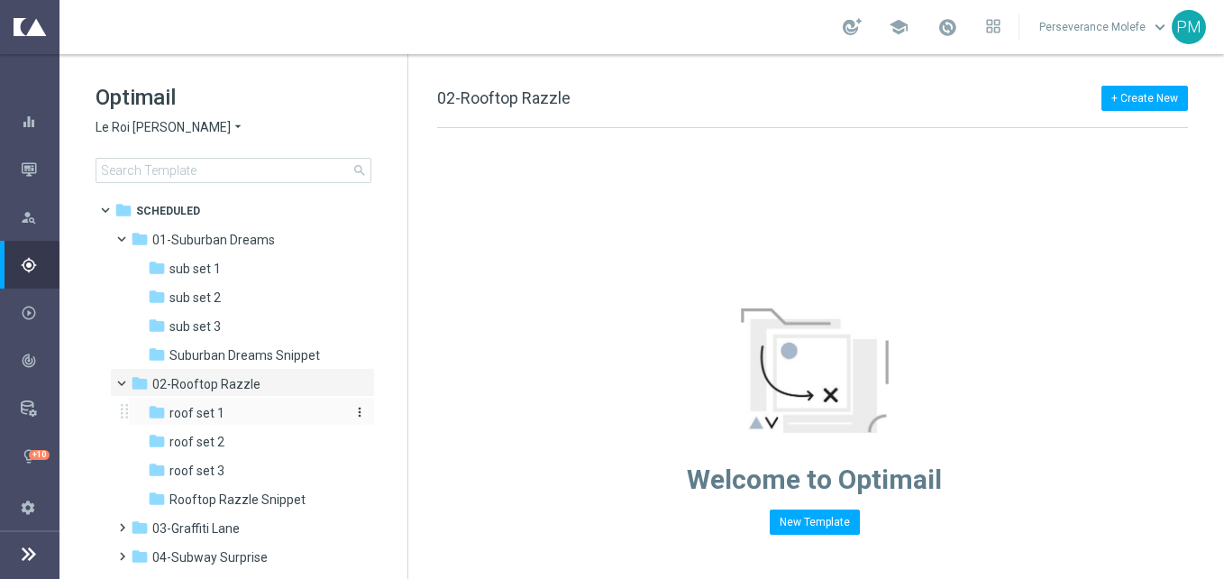
click at [260, 406] on div "folder roof set 1" at bounding box center [244, 413] width 192 height 21
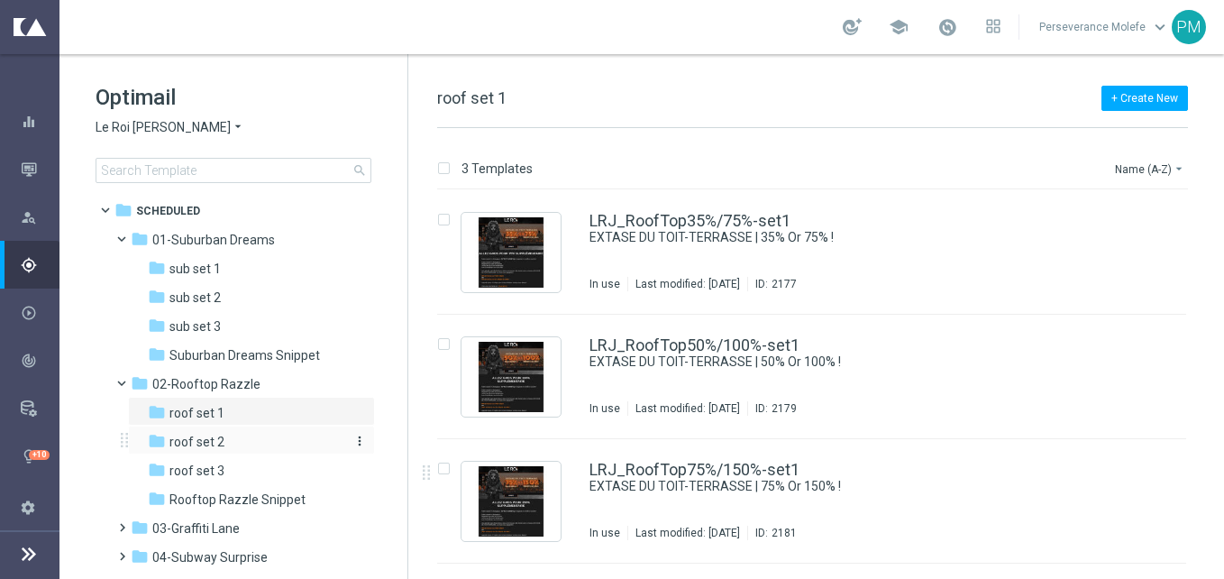
click at [262, 445] on div "folder roof set 2" at bounding box center [244, 442] width 192 height 21
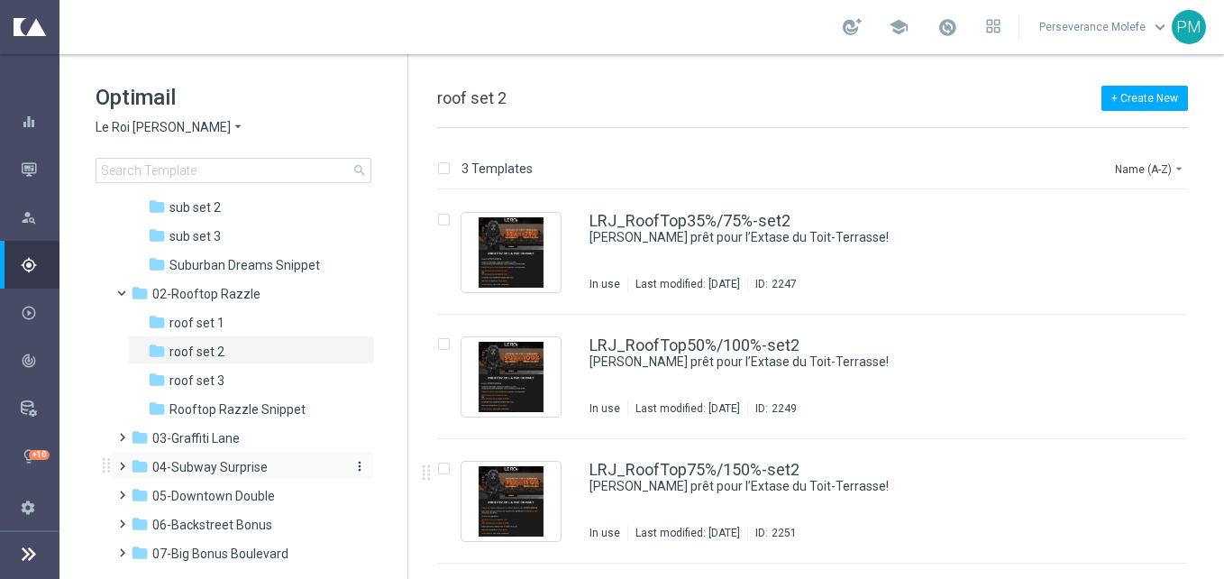
scroll to position [180, 0]
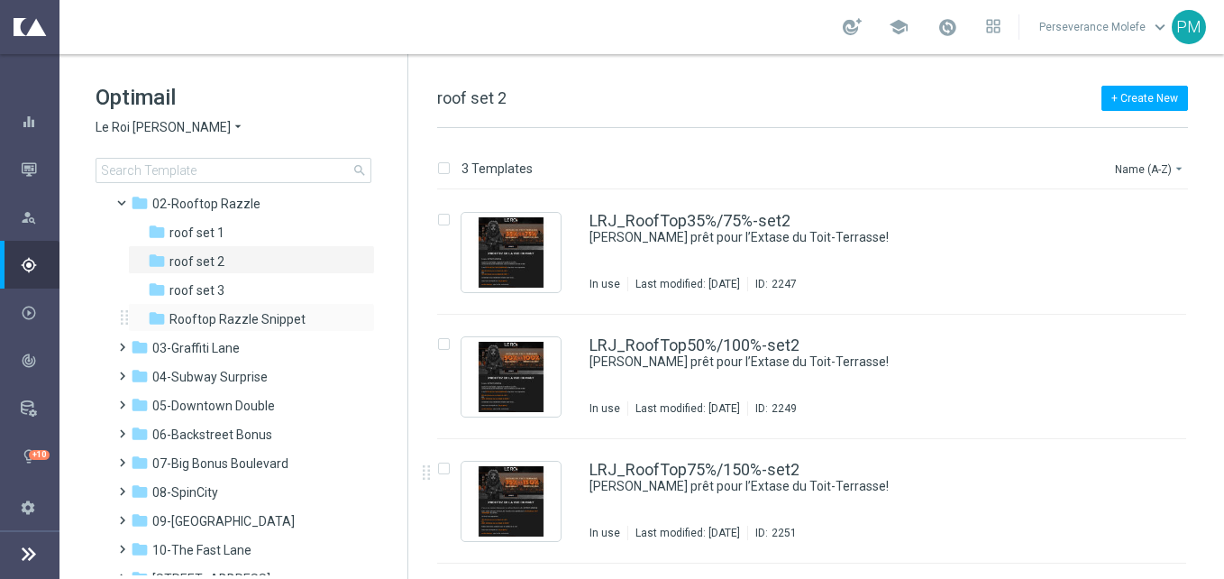
click at [228, 305] on div "folder Rooftop Razzle Snippet more_vert" at bounding box center [251, 317] width 247 height 29
click at [229, 346] on span "03-Graffiti Lane" at bounding box center [195, 348] width 87 height 16
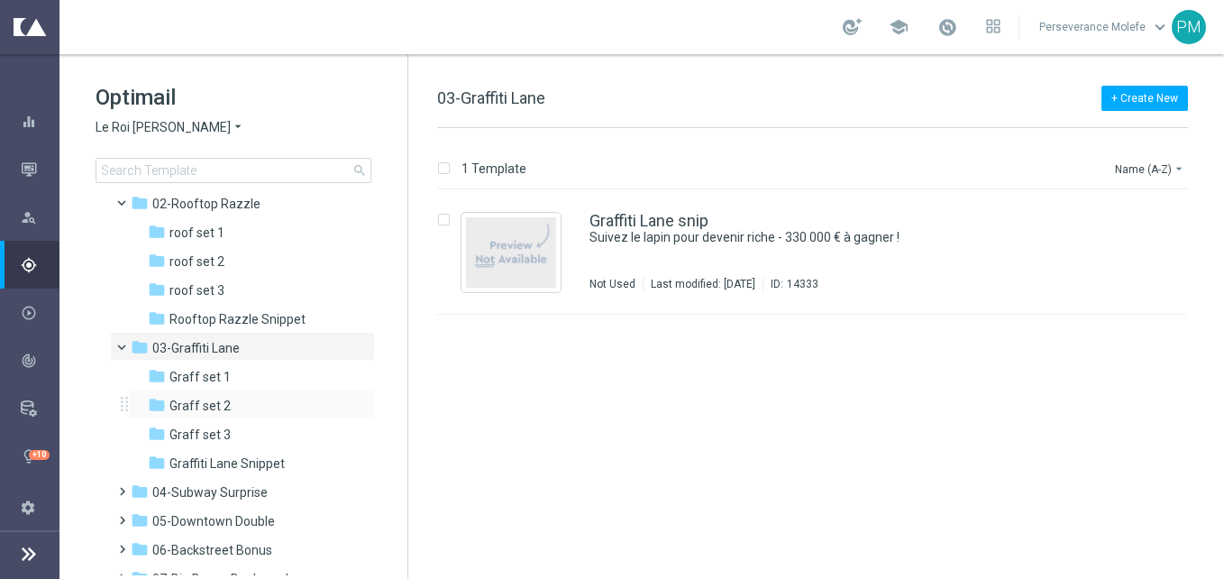
click at [242, 389] on div "folder Graff set 2 more_vert" at bounding box center [251, 403] width 247 height 29
click at [233, 391] on div "folder Graff set 2 more_vert" at bounding box center [251, 403] width 247 height 29
click at [227, 403] on span "Graff set 2" at bounding box center [199, 405] width 61 height 16
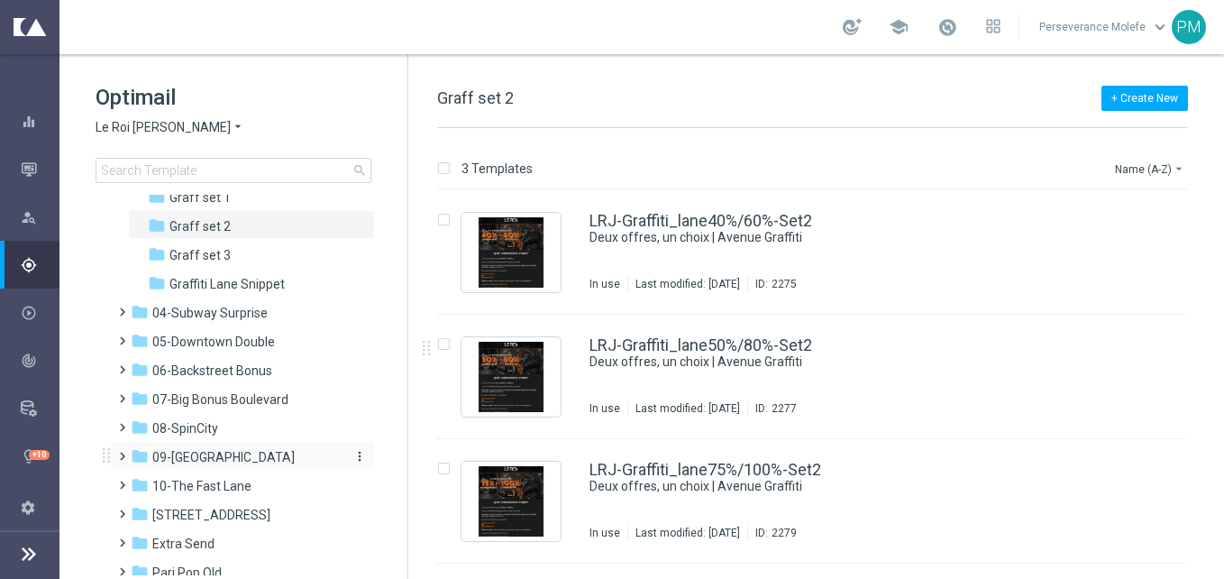
scroll to position [360, 0]
click at [258, 308] on span "04-Subway Surprise" at bounding box center [209, 312] width 115 height 16
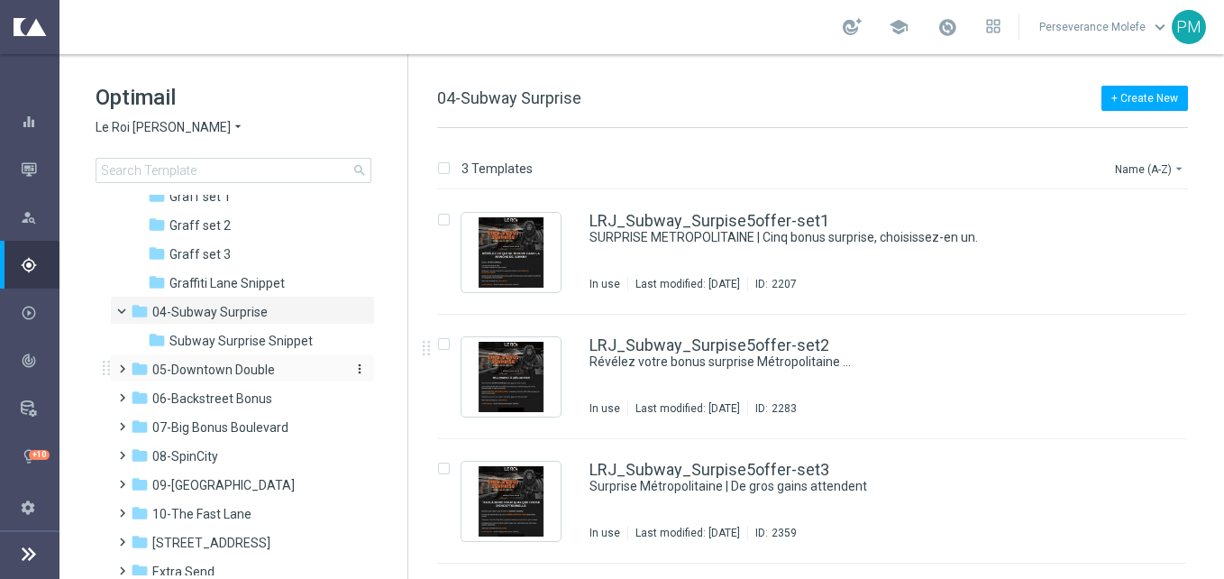
click at [270, 367] on span "05-Downtown Double" at bounding box center [213, 369] width 123 height 16
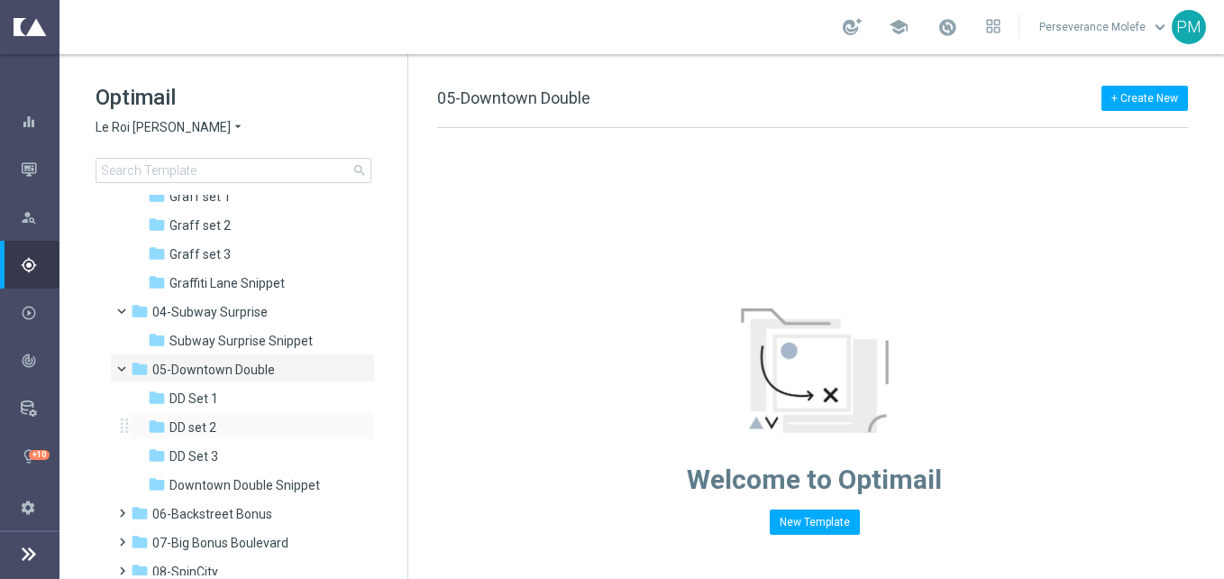
click at [176, 413] on div "folder DD set 2 more_vert" at bounding box center [251, 425] width 247 height 29
click at [214, 435] on div "folder DD set 2" at bounding box center [244, 427] width 192 height 21
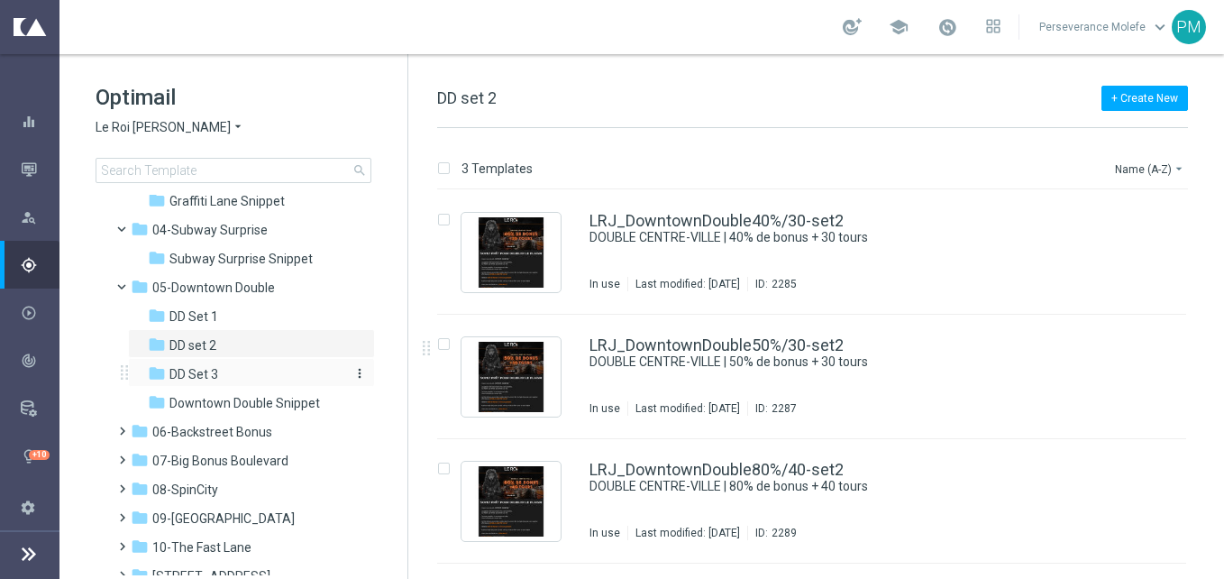
scroll to position [541, 0]
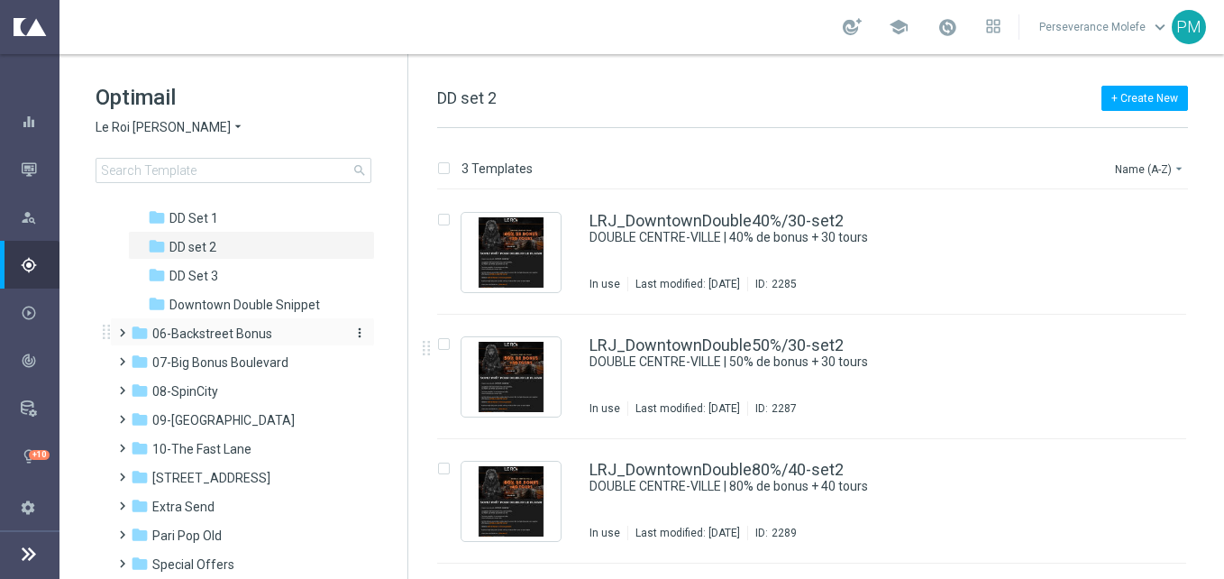
click at [241, 336] on span "06-Backstreet Bonus" at bounding box center [212, 333] width 120 height 16
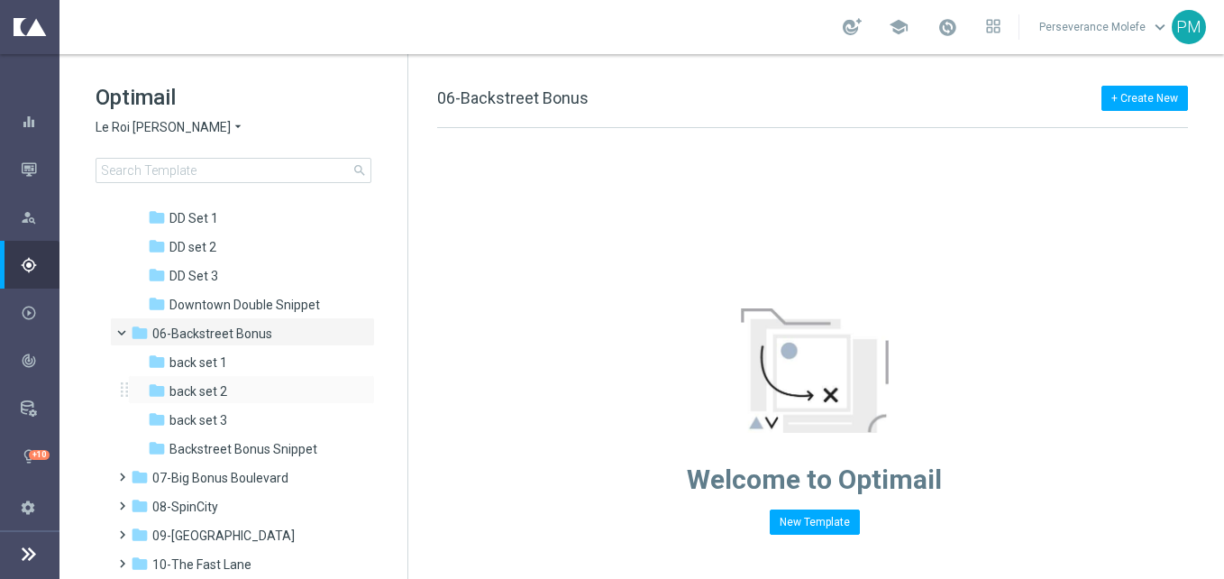
click at [240, 376] on div "folder back set 2 more_vert" at bounding box center [251, 389] width 247 height 29
click at [239, 385] on div "folder back set 2" at bounding box center [244, 391] width 192 height 21
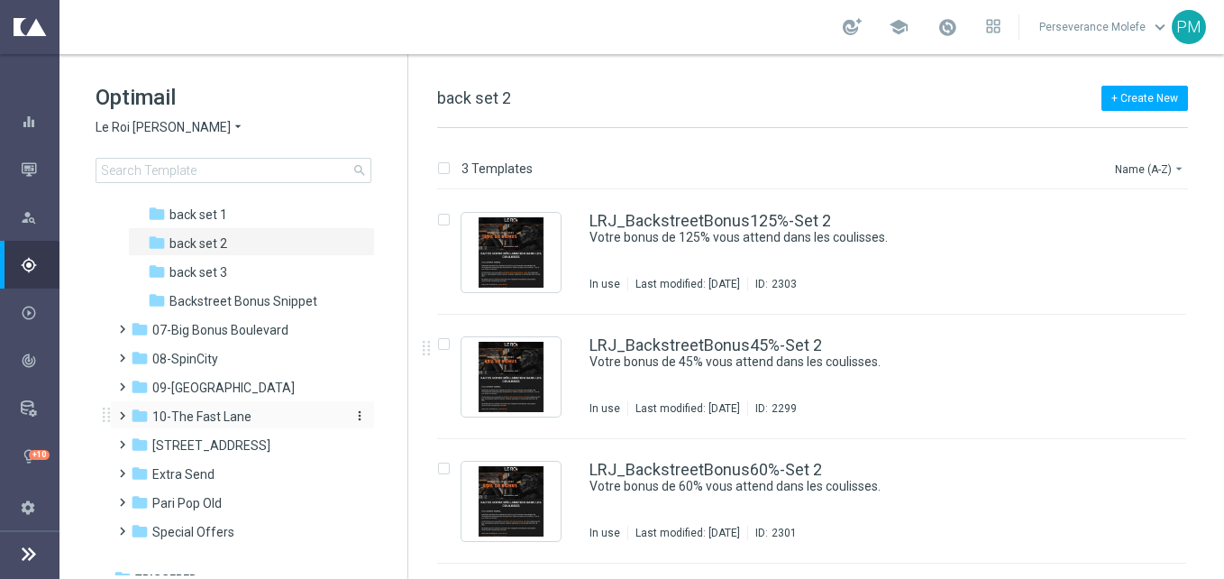
scroll to position [705, 0]
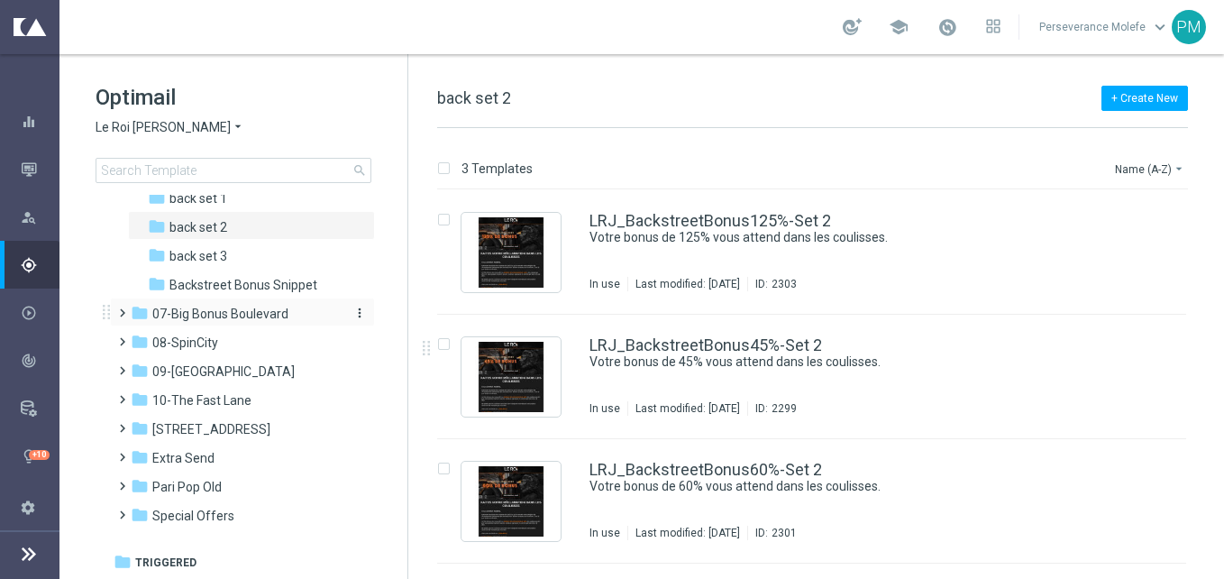
click at [271, 317] on span "07-Big Bonus Boulevard" at bounding box center [220, 314] width 136 height 16
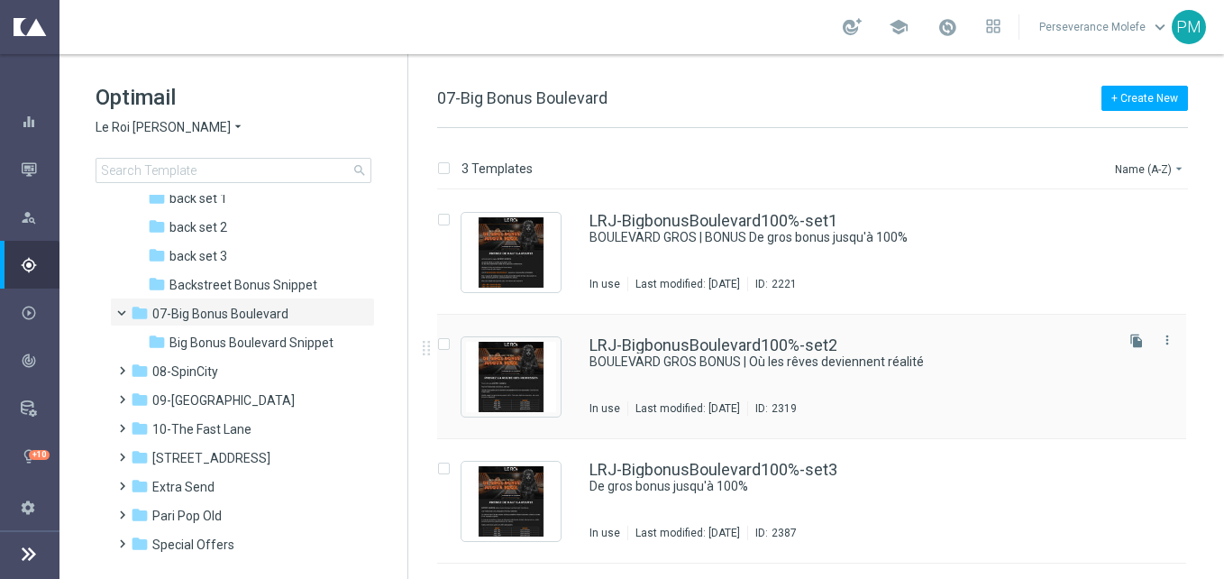
click at [661, 333] on div "LRJ-BigbonusBoulevard100%-set2 BOULEVARD GROS BONUS | Où les rêves deviennent r…" at bounding box center [811, 377] width 749 height 124
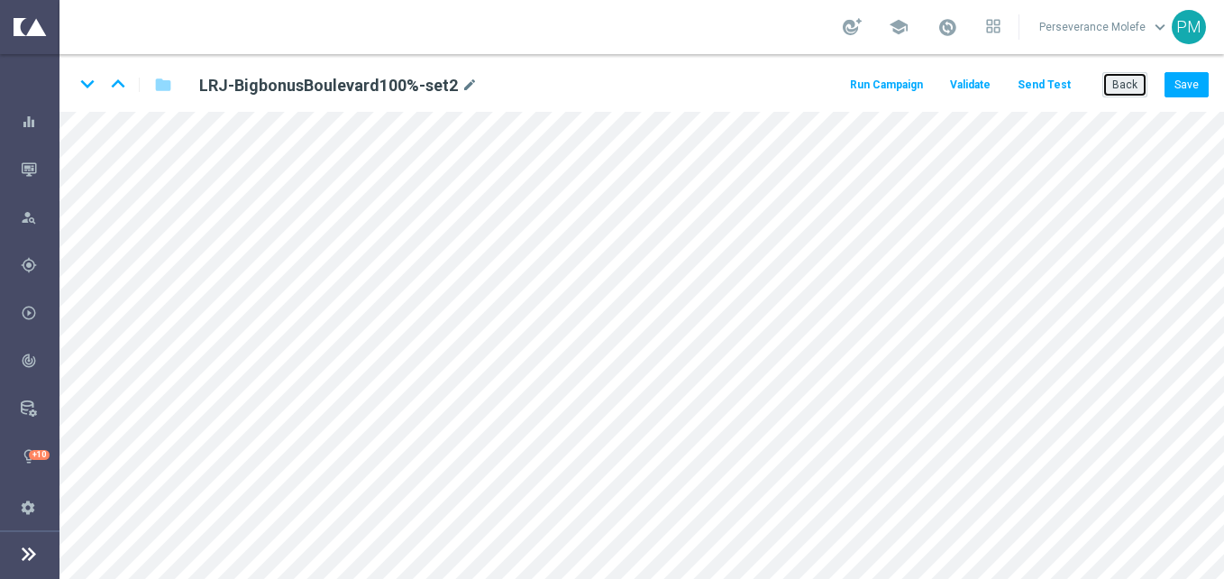
click at [1137, 93] on button "Back" at bounding box center [1124, 84] width 45 height 25
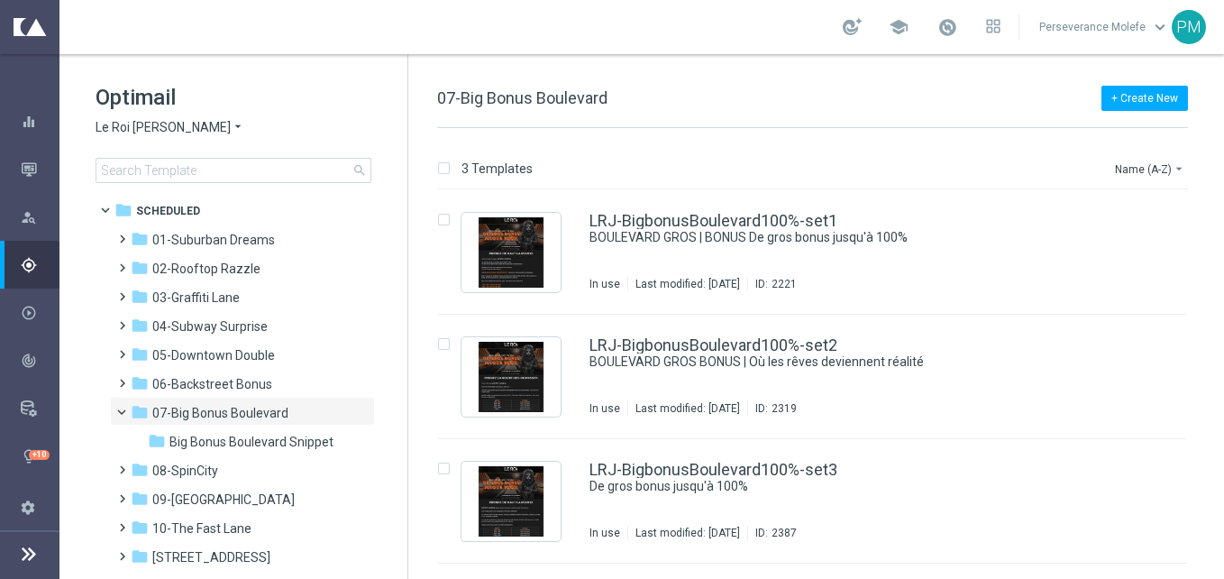
click at [153, 120] on span "Le Roi [PERSON_NAME]" at bounding box center [163, 127] width 135 height 17
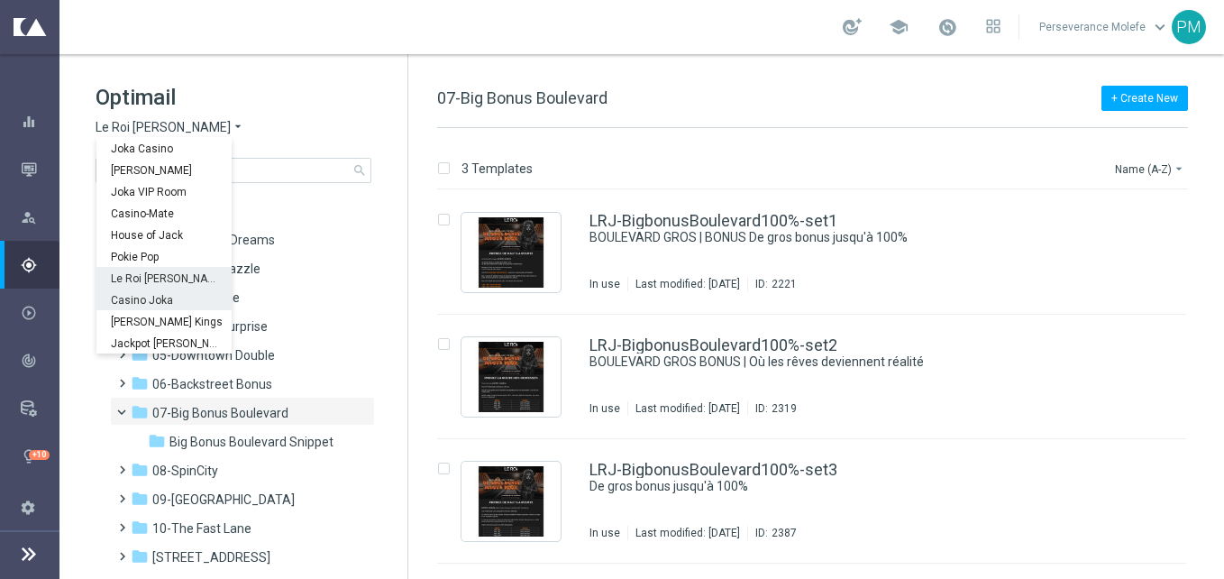
click at [162, 290] on div "Casino Joka" at bounding box center [163, 299] width 135 height 22
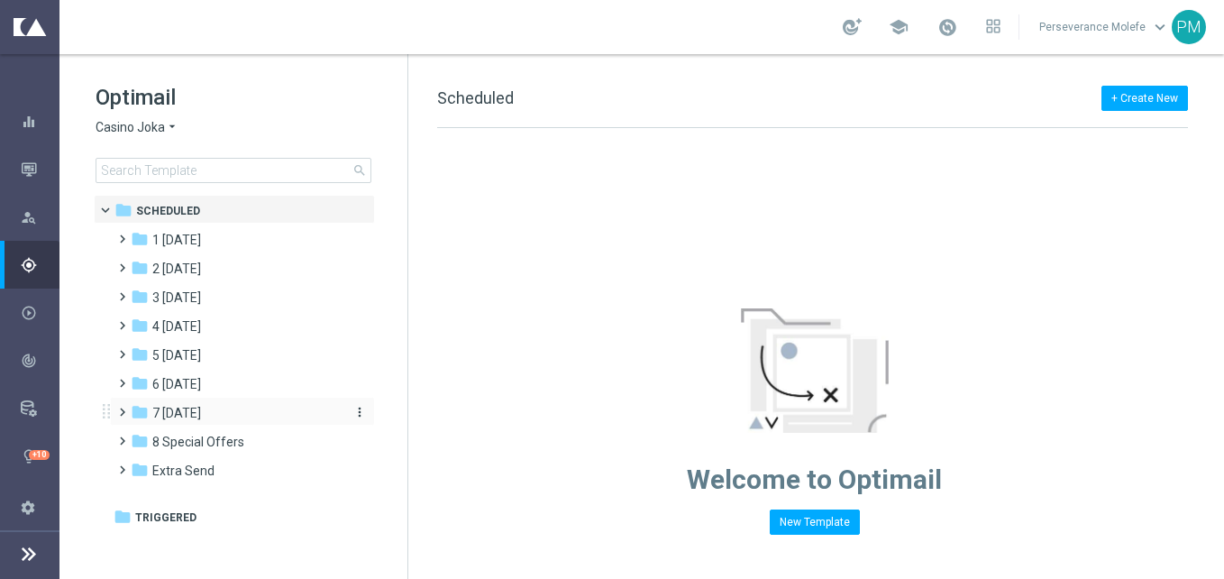
click at [200, 414] on span "7 [DATE]" at bounding box center [176, 413] width 49 height 16
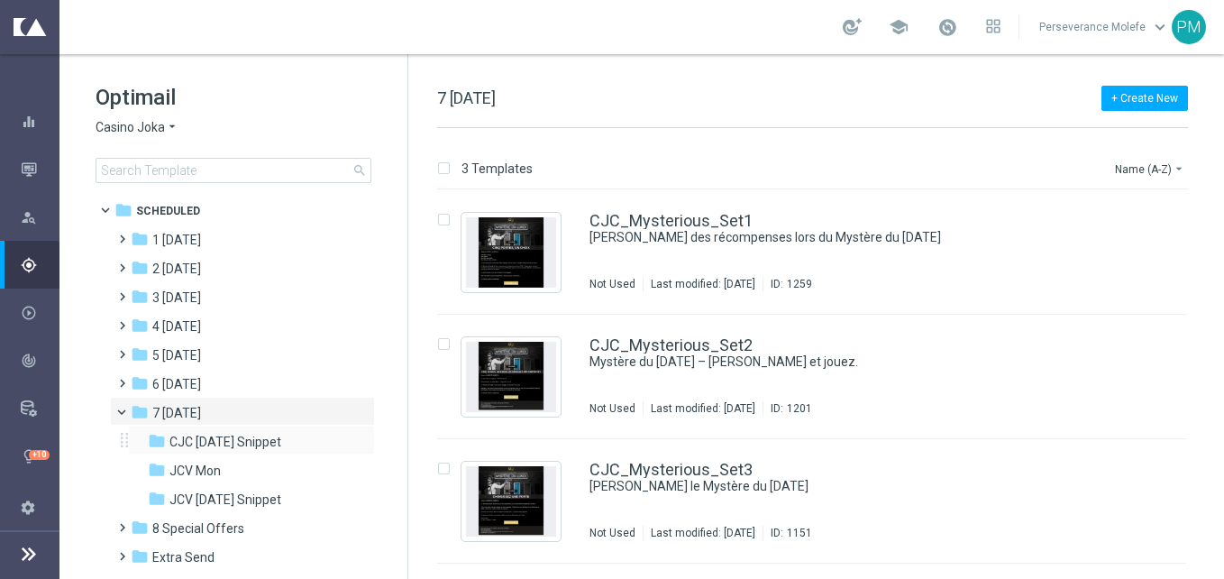
click at [273, 431] on div "folder CJC [DATE] Snippet more_vert" at bounding box center [251, 439] width 247 height 29
click at [275, 433] on span "CJC [DATE] Snippet" at bounding box center [225, 441] width 112 height 16
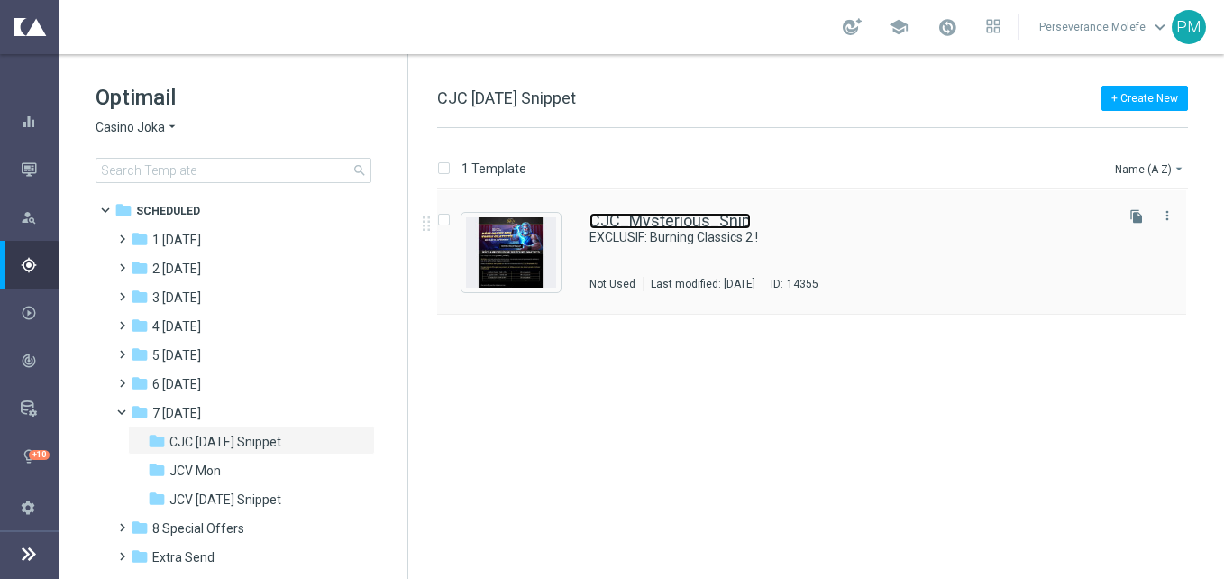
click at [696, 218] on link "CJC_Mysterious_Snip" at bounding box center [669, 221] width 161 height 16
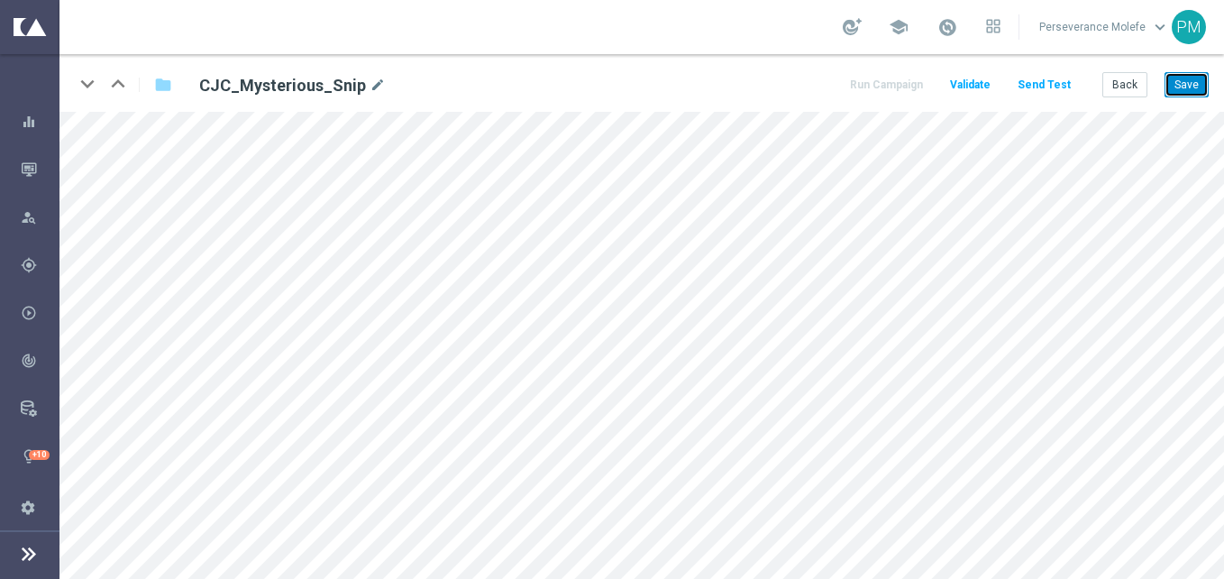
click at [1181, 82] on button "Save" at bounding box center [1186, 84] width 44 height 25
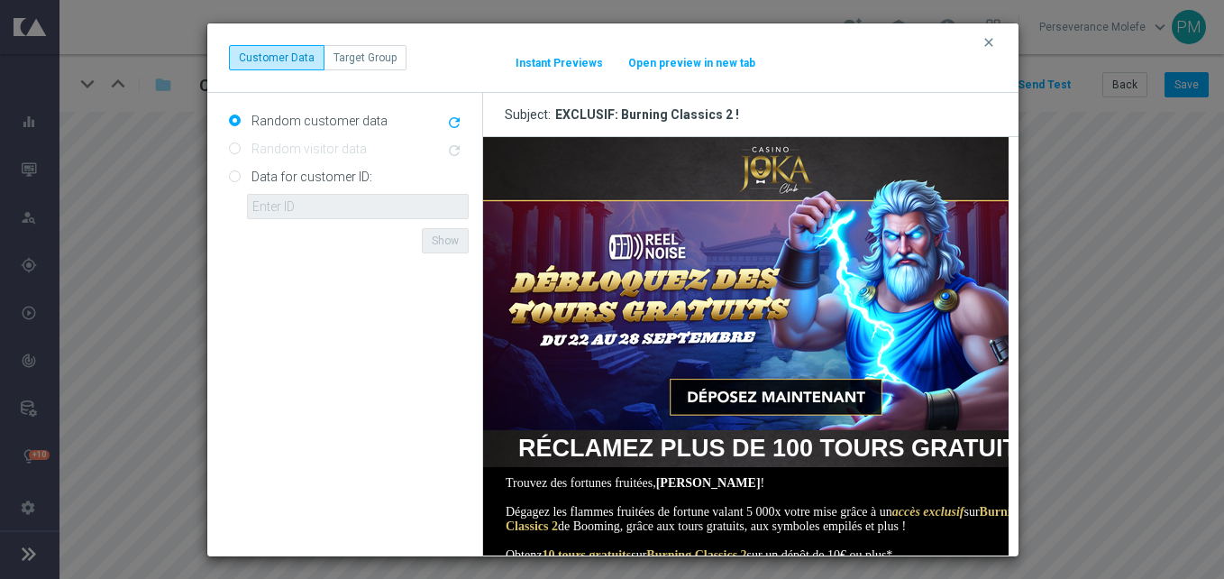
click at [669, 66] on button "Open preview in new tab" at bounding box center [691, 63] width 129 height 14
click at [979, 45] on div "clear Customer Data Target Group It might take a while... Instant Previews Open…" at bounding box center [613, 57] width 768 height 25
click at [993, 41] on icon "clear" at bounding box center [988, 42] width 14 height 14
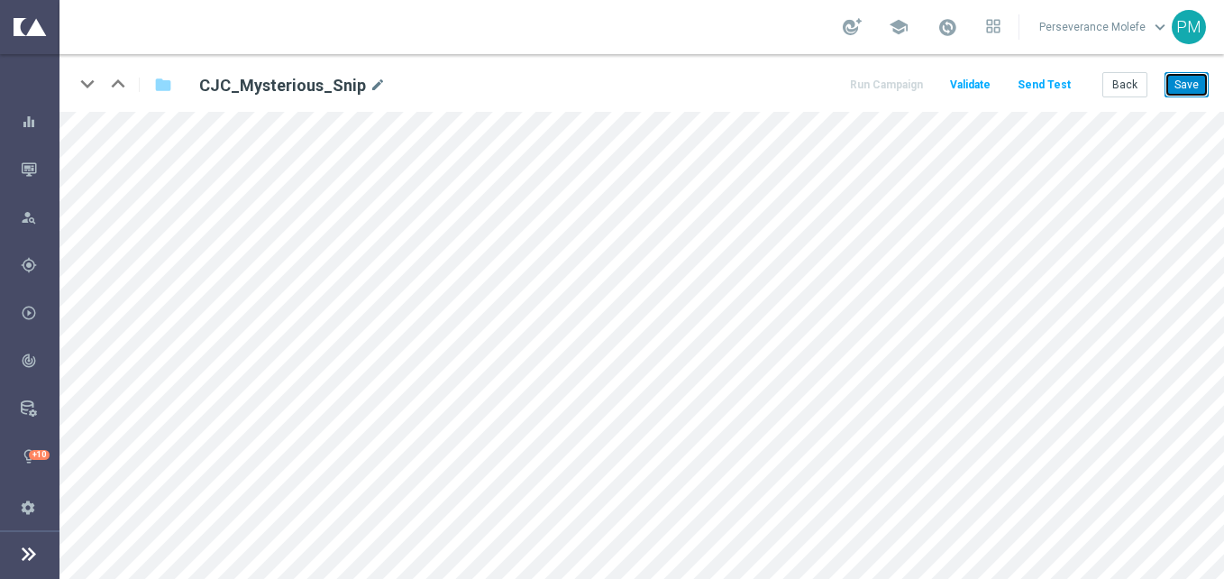
click at [1196, 78] on button "Save" at bounding box center [1186, 84] width 44 height 25
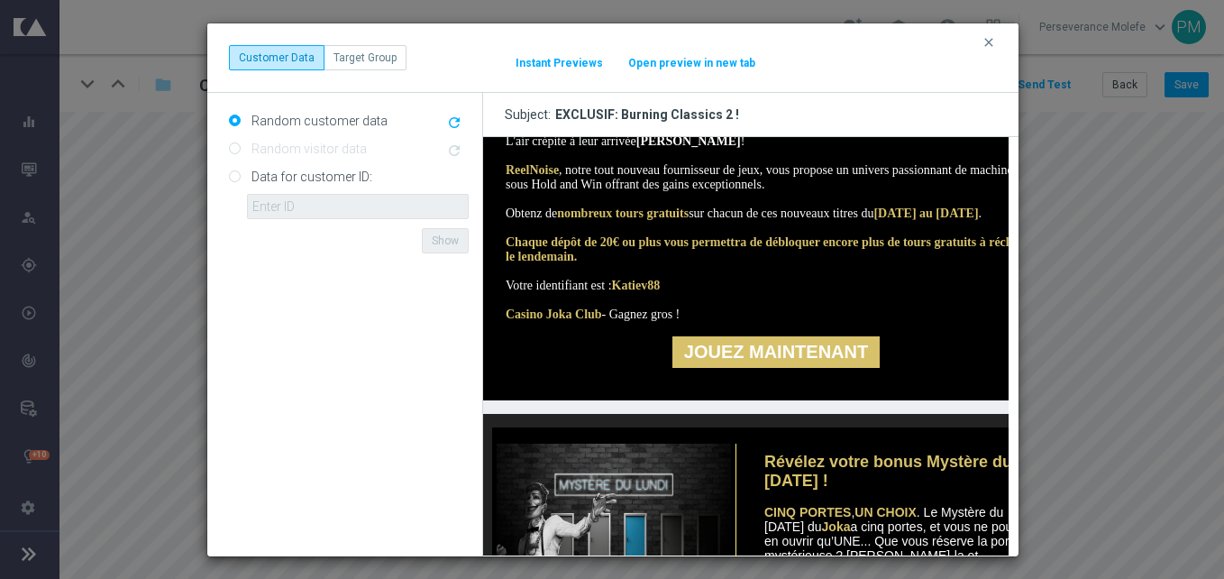
scroll to position [446, 0]
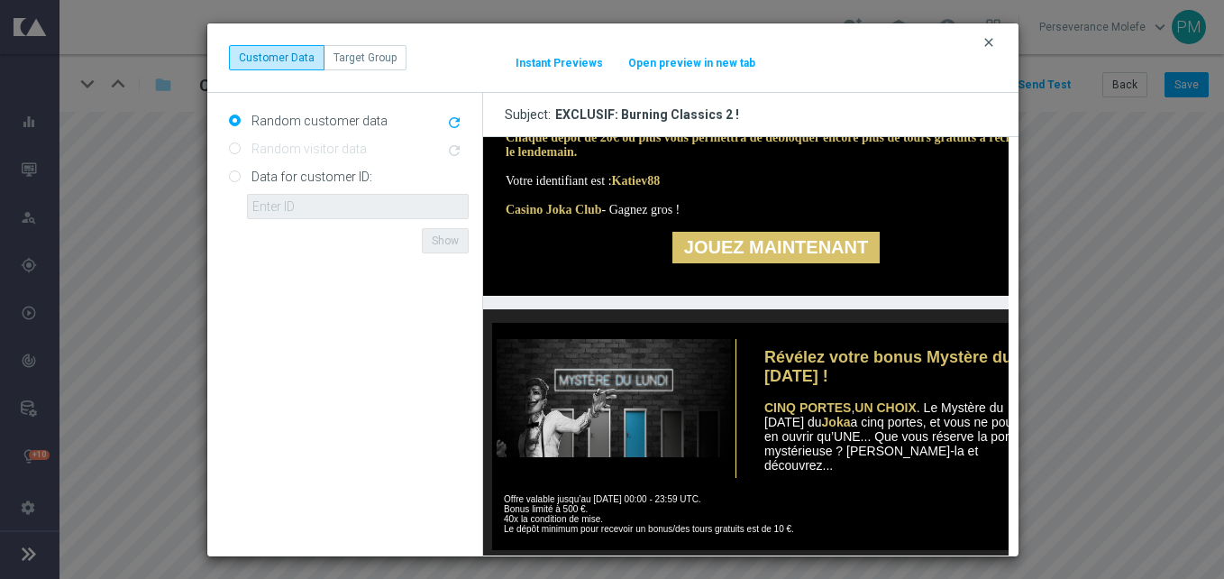
click at [993, 43] on icon "clear" at bounding box center [988, 42] width 14 height 14
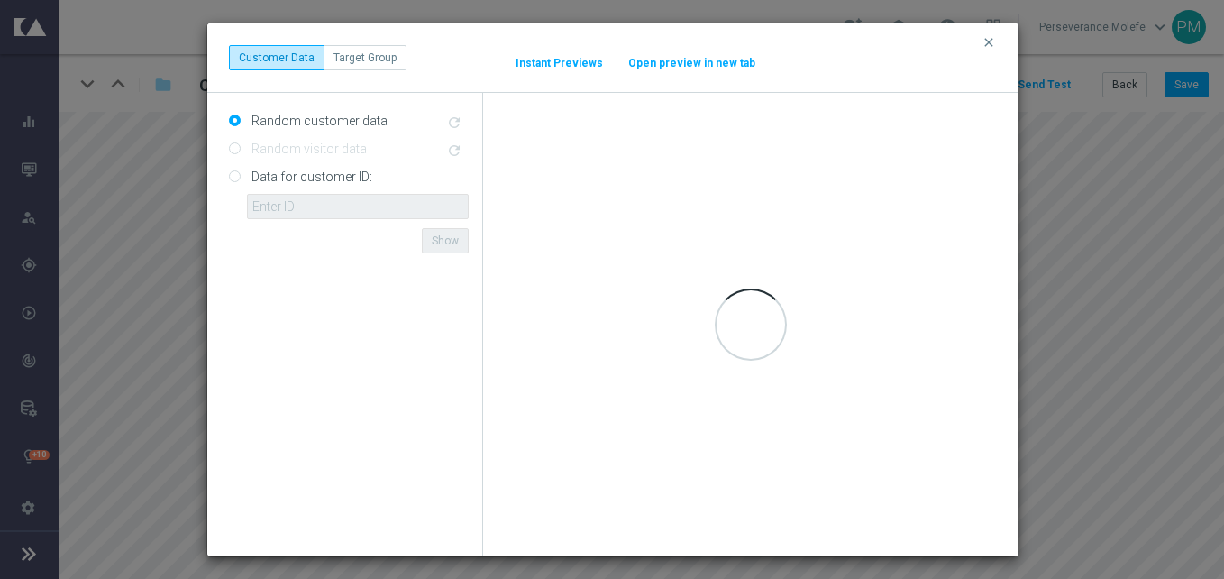
scroll to position [0, 0]
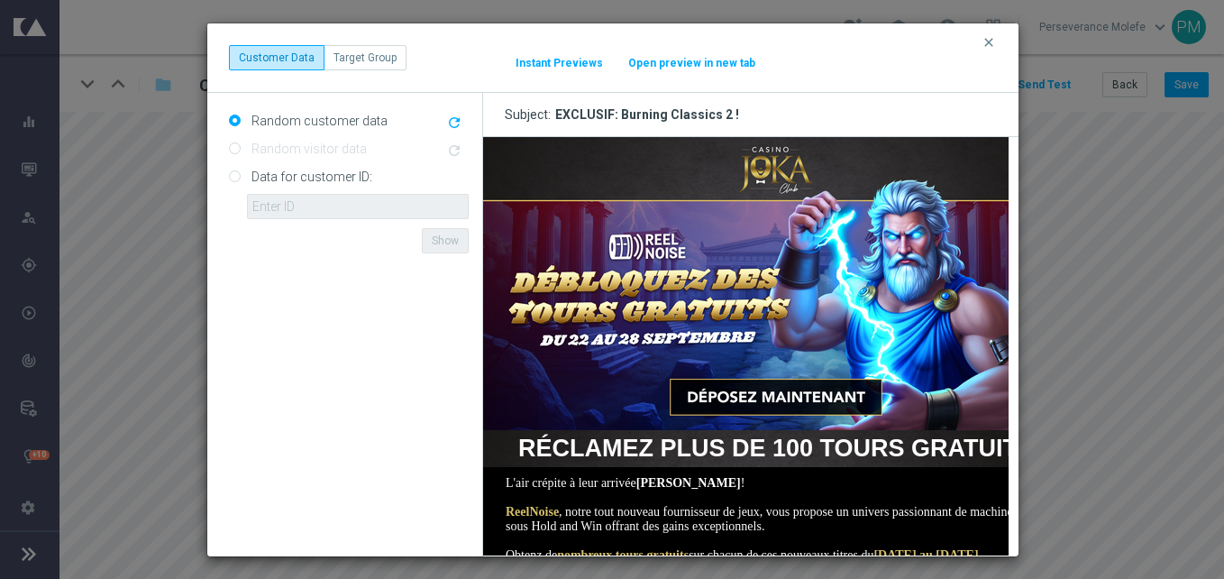
click at [664, 67] on button "Open preview in new tab" at bounding box center [691, 63] width 129 height 14
click at [992, 47] on icon "clear" at bounding box center [988, 42] width 14 height 14
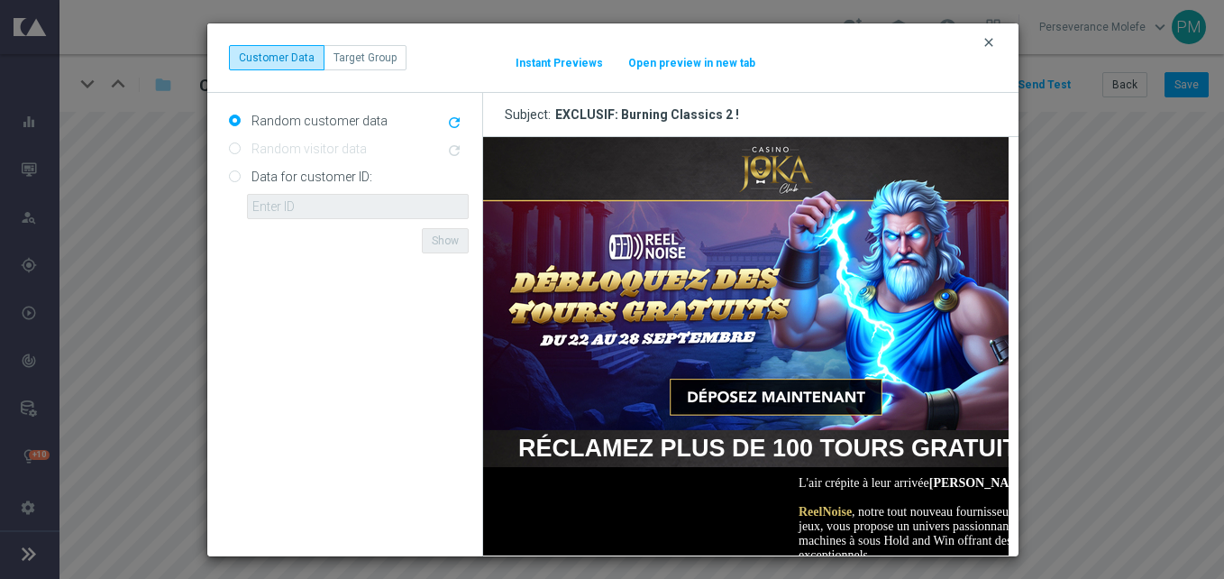
click at [995, 47] on icon "clear" at bounding box center [988, 42] width 14 height 14
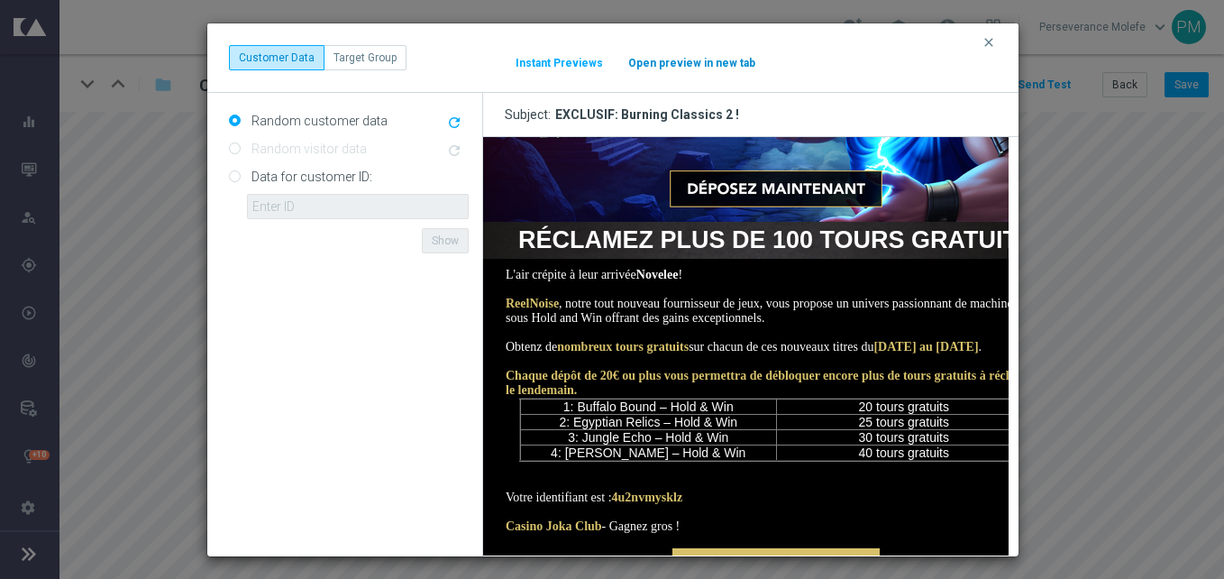
scroll to position [270, 0]
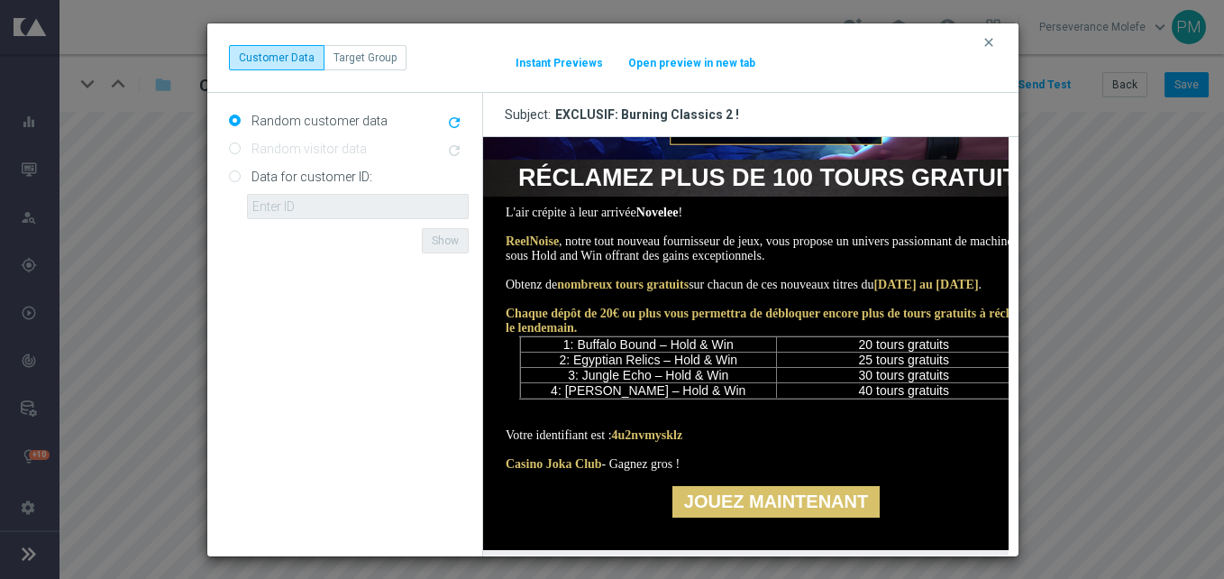
click at [668, 62] on button "Open preview in new tab" at bounding box center [691, 63] width 129 height 14
click at [992, 35] on icon "clear" at bounding box center [988, 42] width 14 height 14
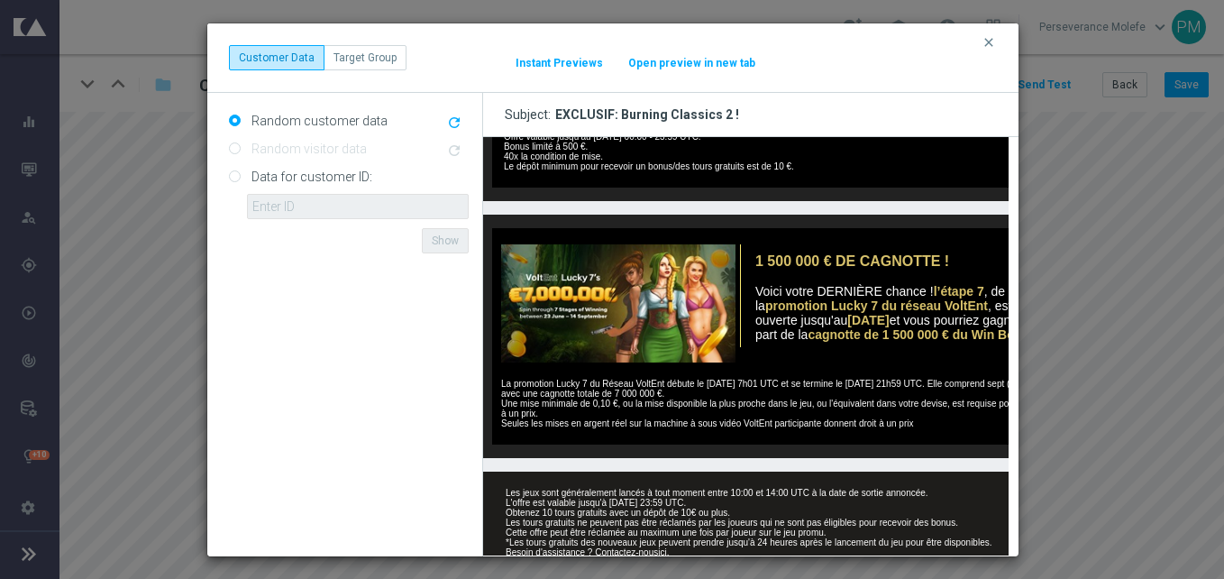
scroll to position [991, 0]
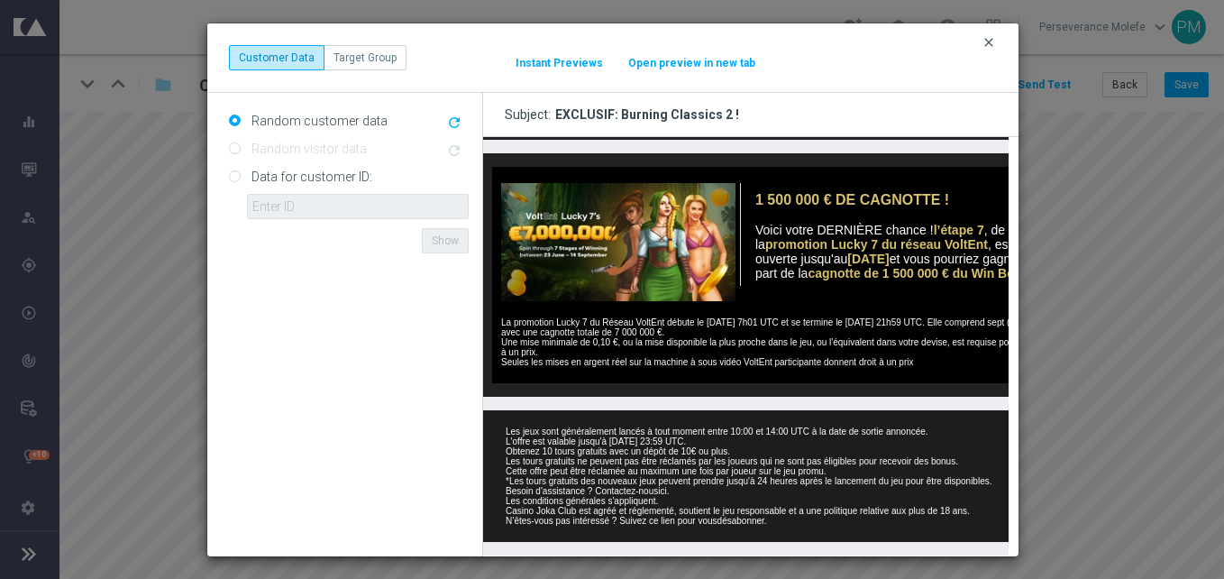
click at [987, 39] on icon "clear" at bounding box center [988, 42] width 14 height 14
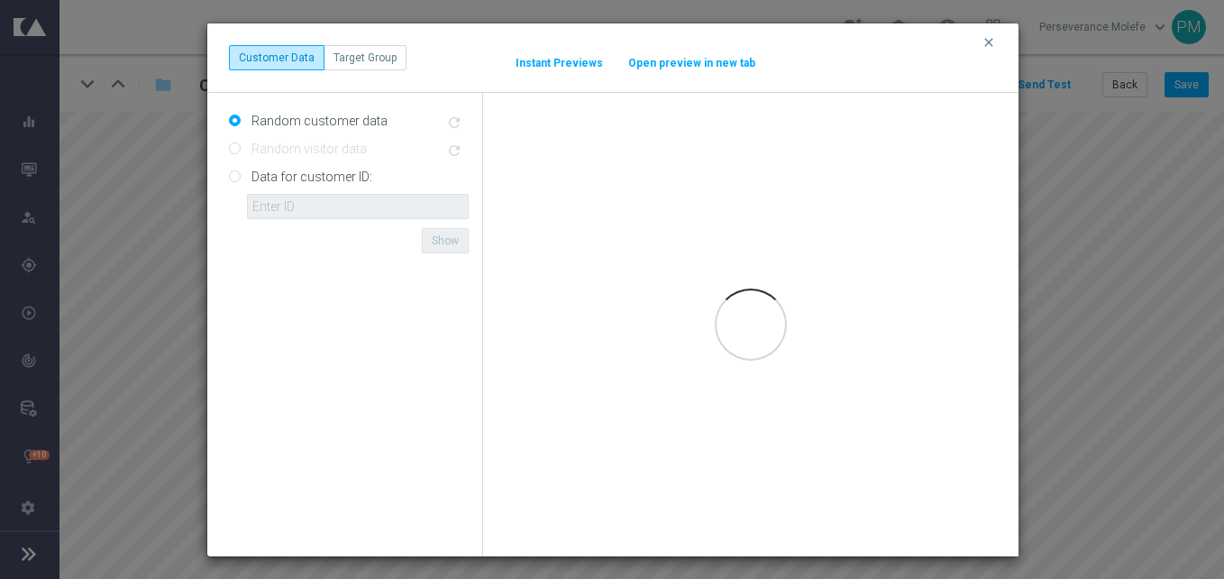
scroll to position [0, 0]
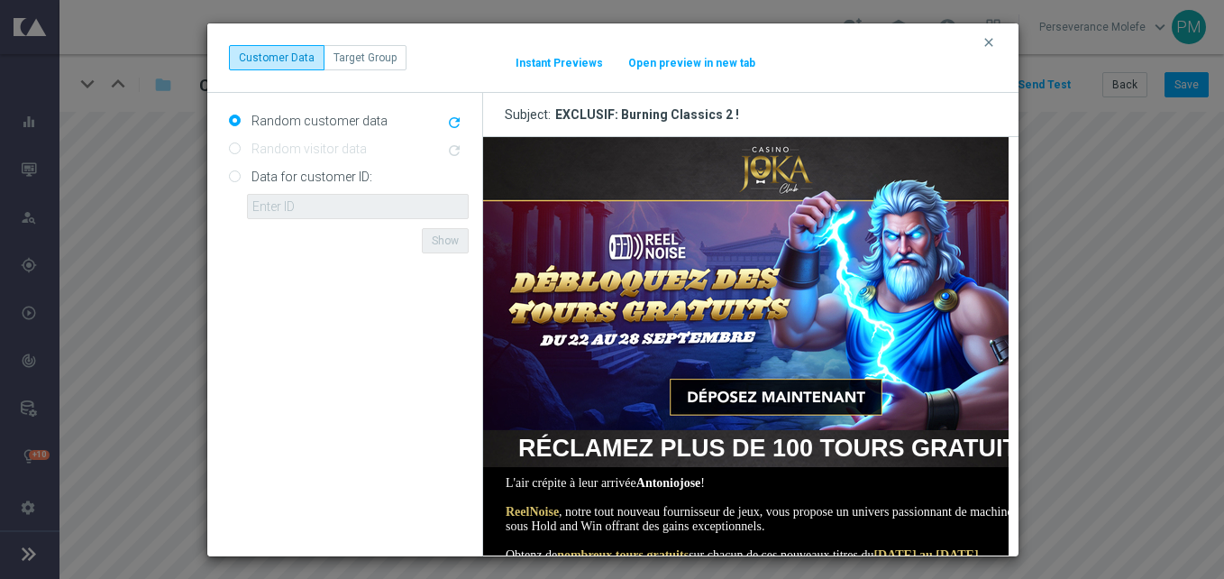
click at [713, 68] on button "Open preview in new tab" at bounding box center [691, 63] width 129 height 14
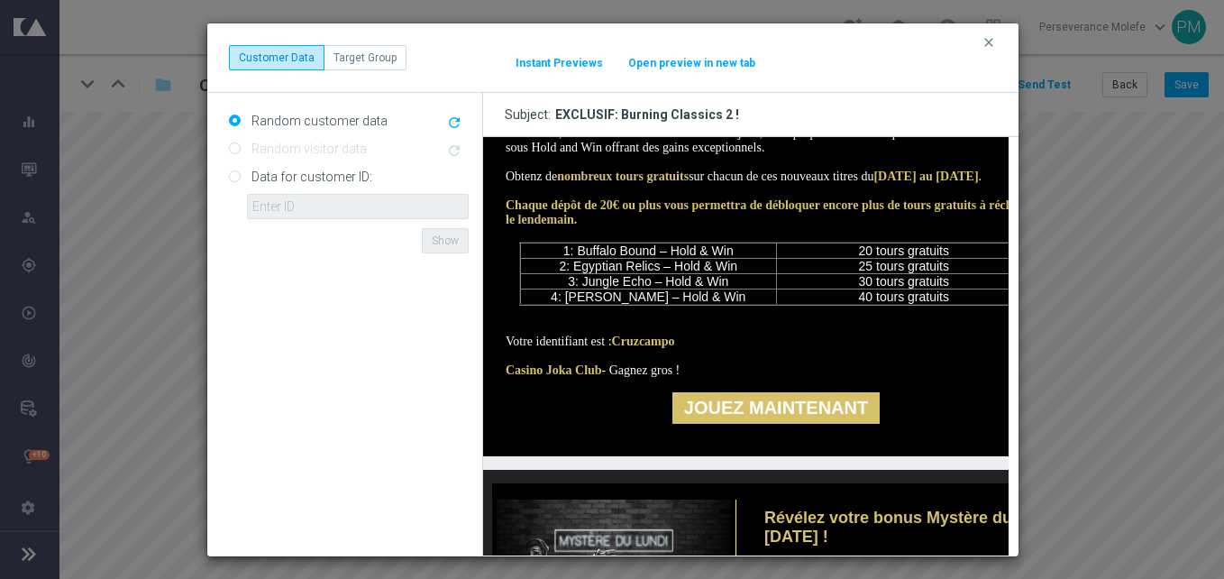
scroll to position [360, 0]
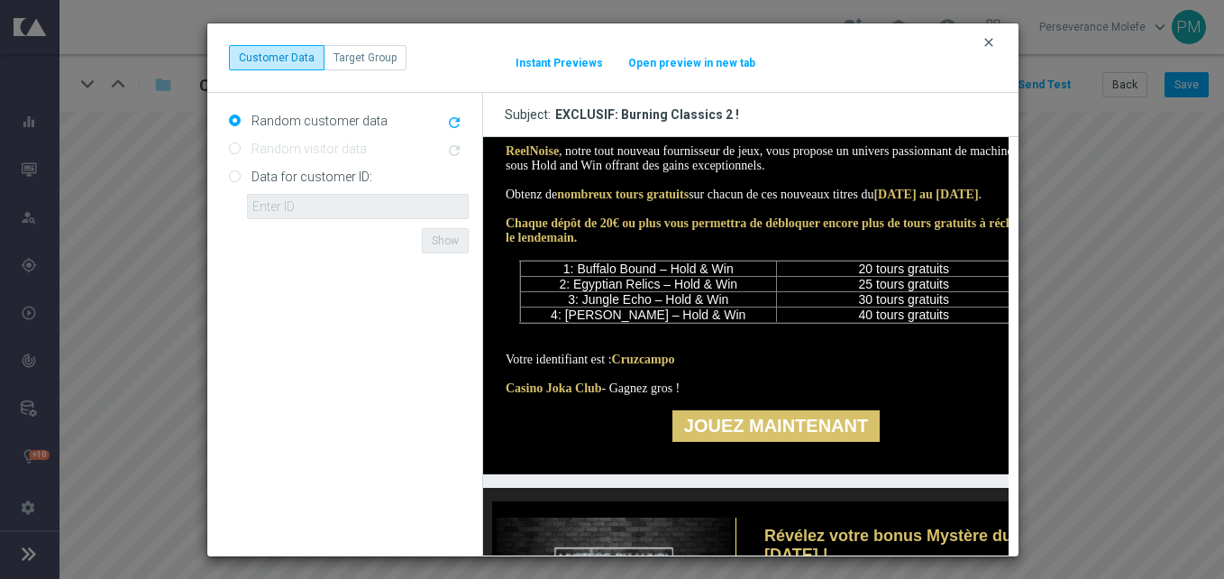
click at [992, 41] on icon "clear" at bounding box center [988, 42] width 14 height 14
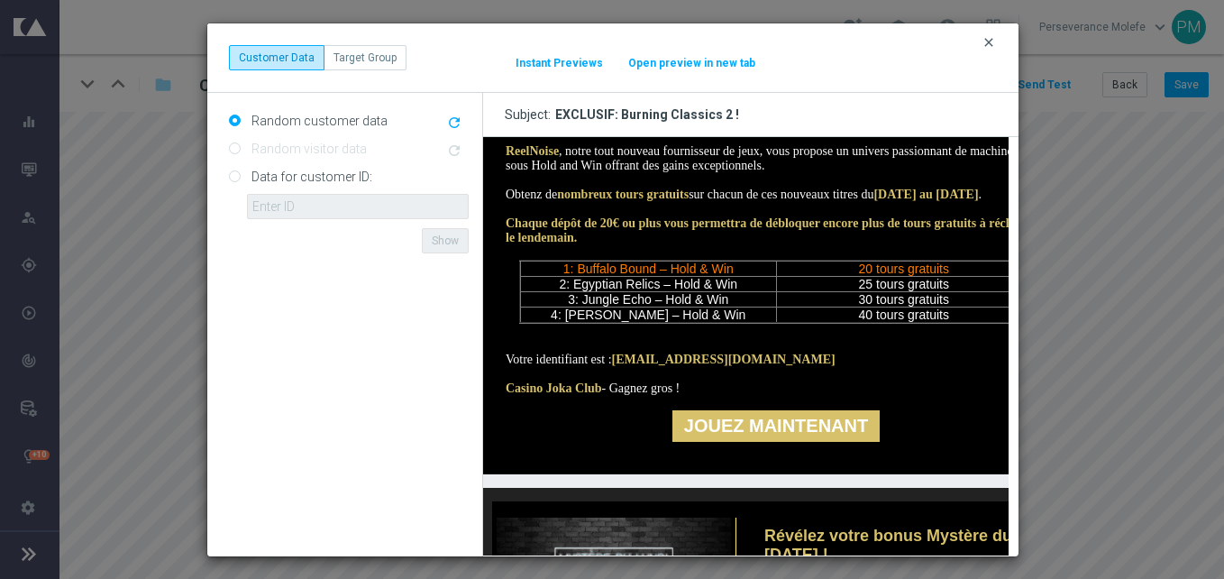
click at [991, 36] on icon "clear" at bounding box center [988, 42] width 14 height 14
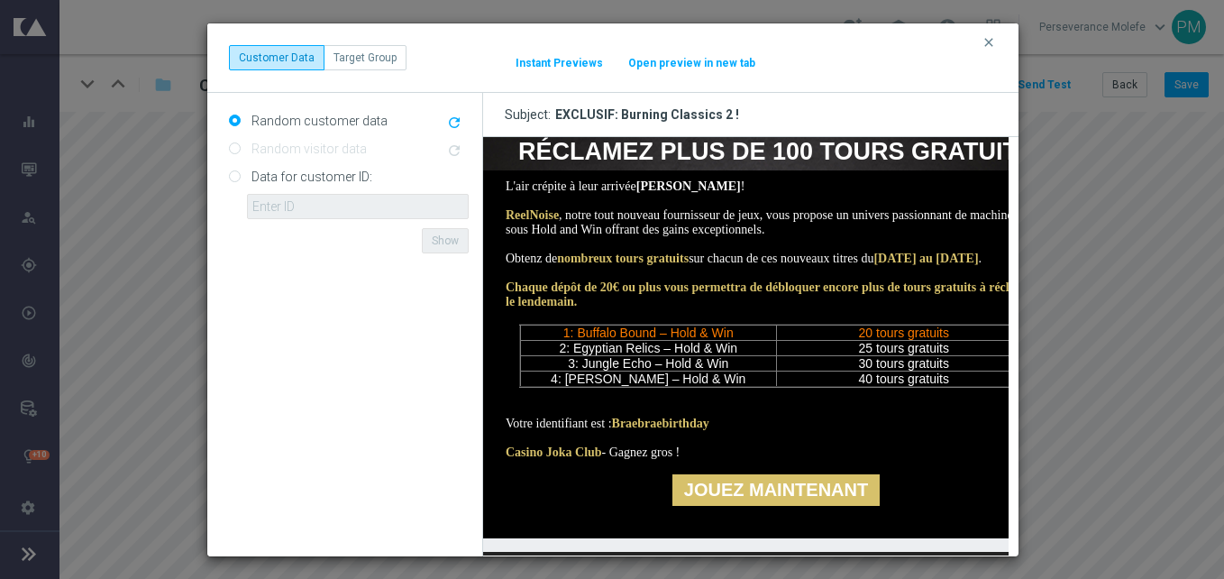
scroll to position [270, 0]
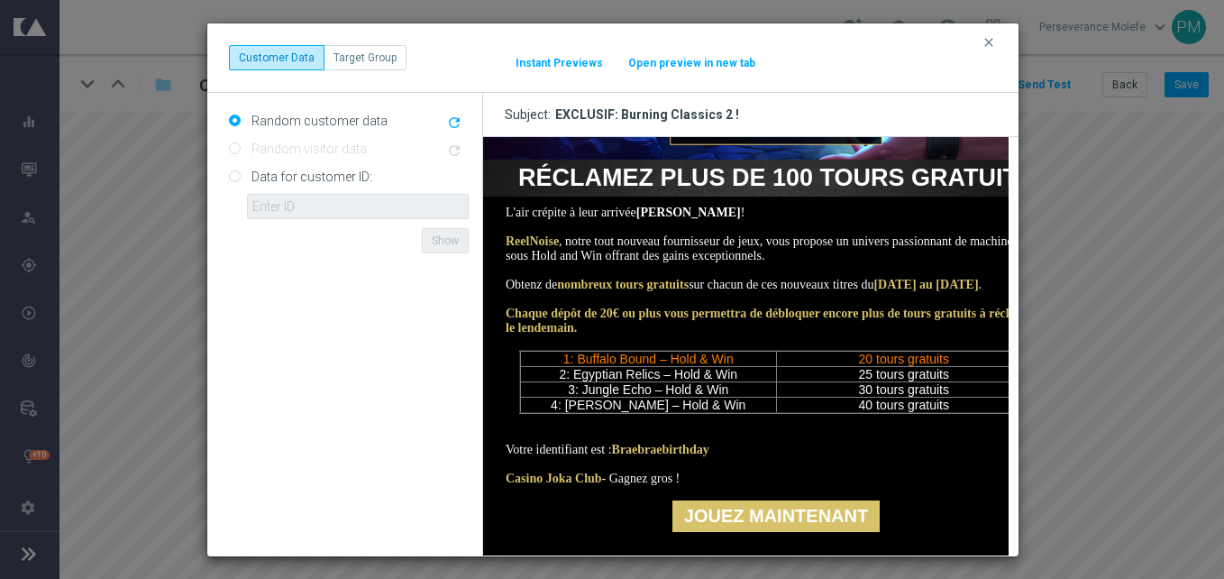
click at [678, 71] on div "clear Customer Data Target Group It might take a while... Instant Previews Open…" at bounding box center [612, 57] width 811 height 69
click at [672, 69] on div "Open preview in new tab" at bounding box center [672, 63] width 90 height 16
click at [660, 61] on button "Open preview in new tab" at bounding box center [691, 63] width 129 height 14
click at [986, 44] on icon "clear" at bounding box center [988, 42] width 14 height 14
click at [996, 41] on button "clear" at bounding box center [990, 42] width 21 height 16
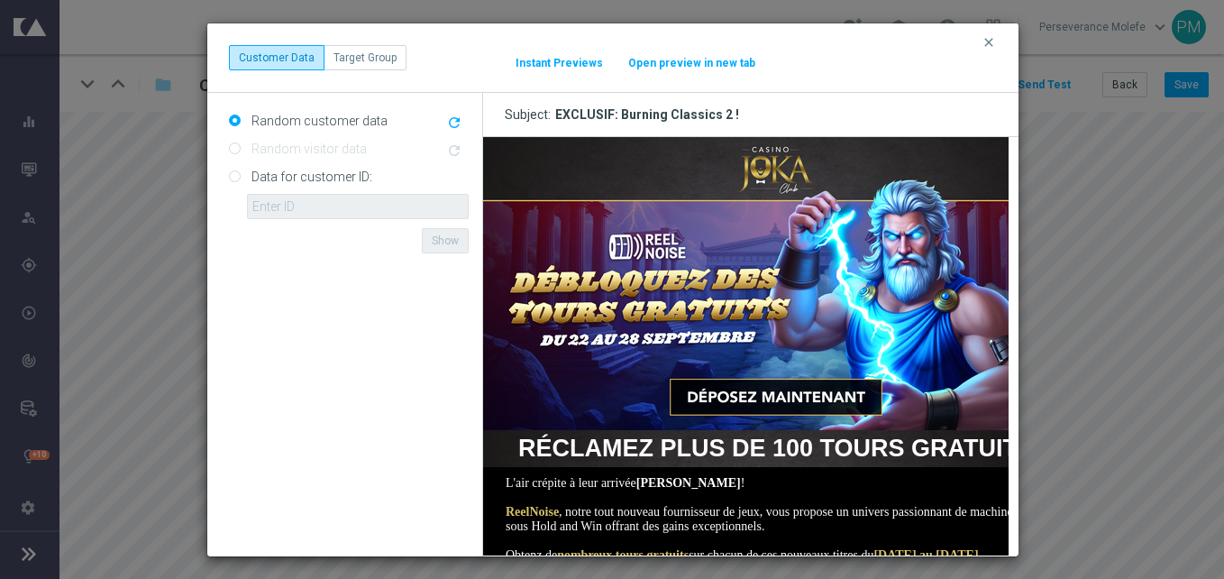
scroll to position [0, 0]
click at [699, 62] on button "Open preview in new tab" at bounding box center [691, 63] width 129 height 14
click at [983, 41] on icon "clear" at bounding box center [988, 42] width 14 height 14
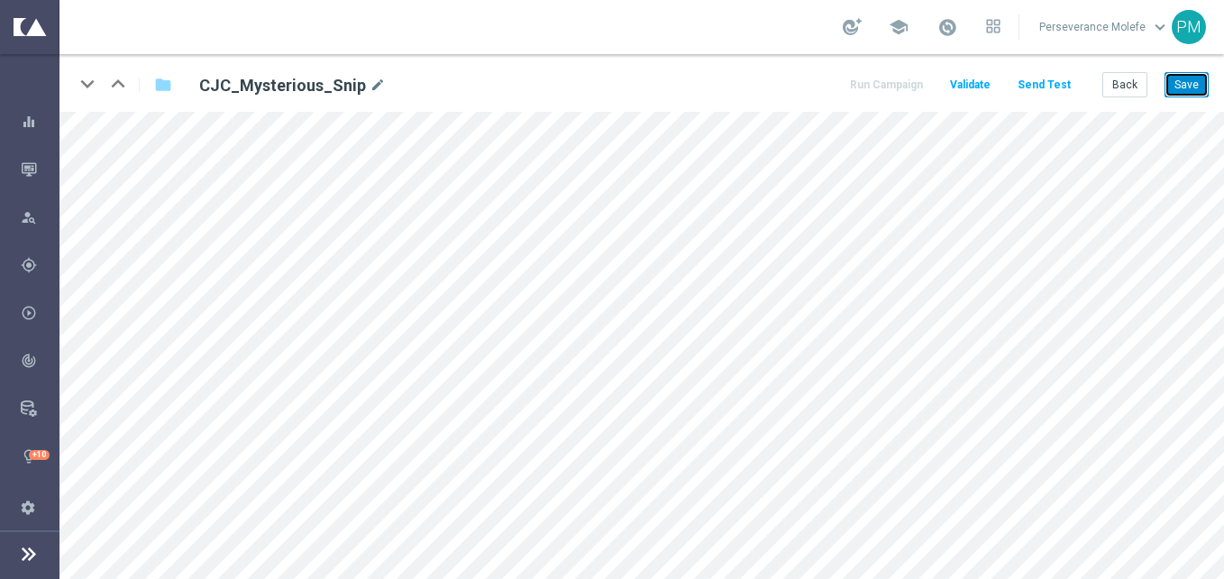
click at [1192, 89] on button "Save" at bounding box center [1186, 84] width 44 height 25
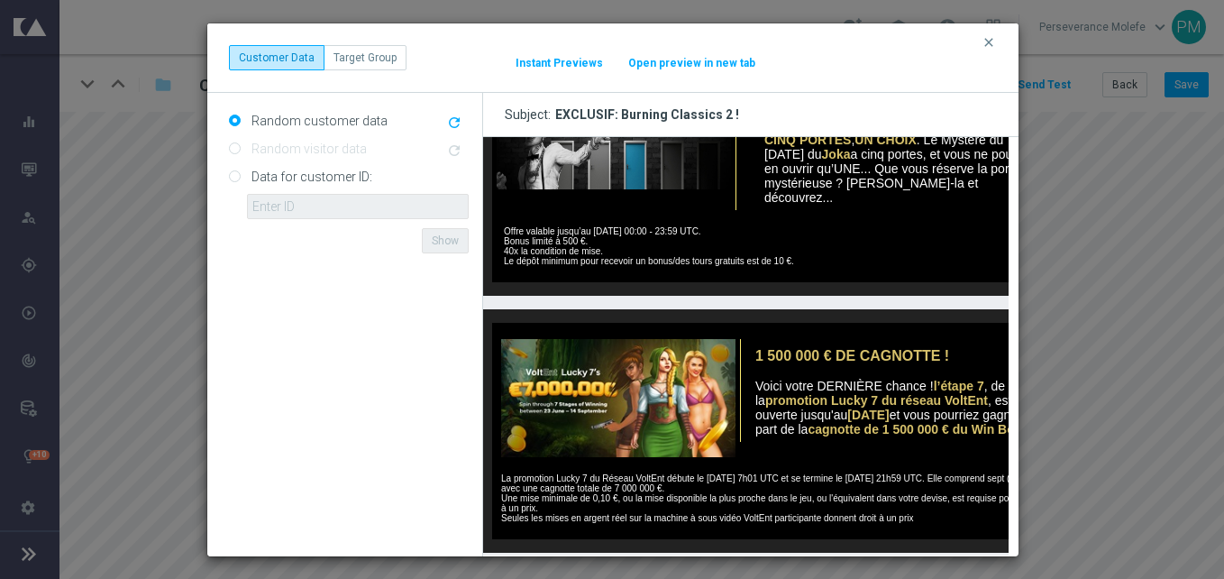
scroll to position [901, 0]
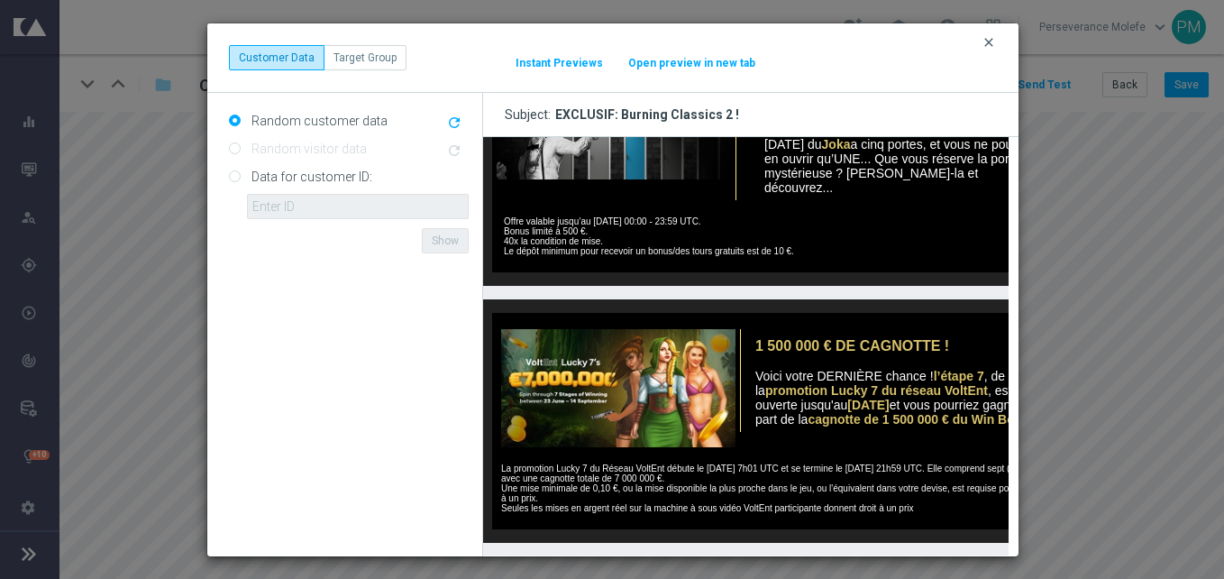
click at [990, 40] on icon "clear" at bounding box center [988, 42] width 14 height 14
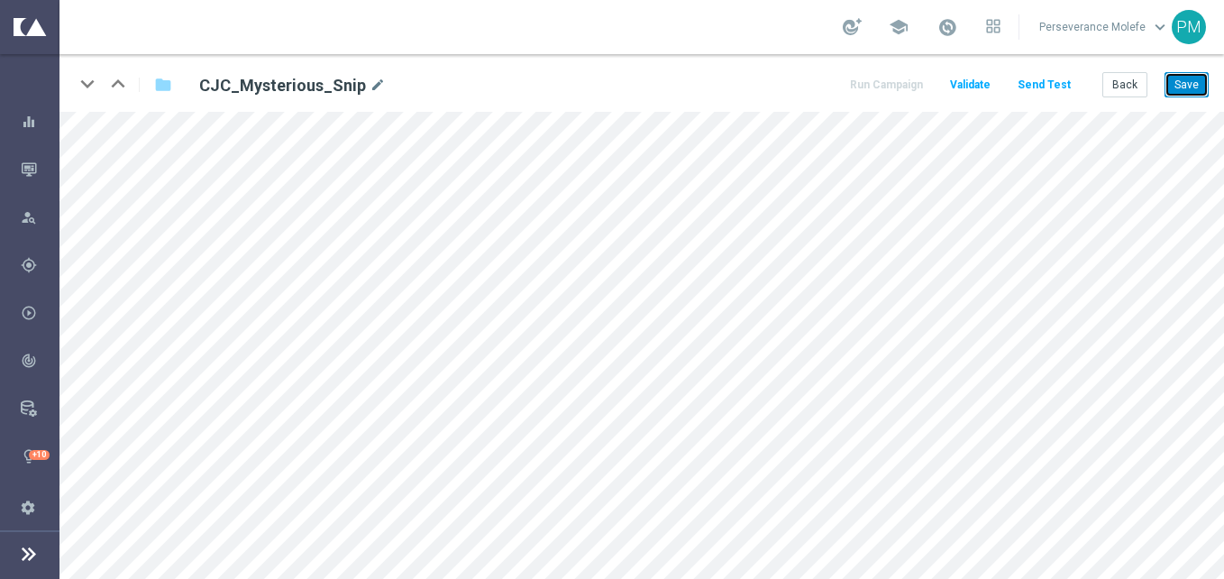
click at [1193, 89] on button "Save" at bounding box center [1186, 84] width 44 height 25
click at [1171, 85] on button "Save" at bounding box center [1186, 84] width 44 height 25
click at [1184, 95] on button "Save" at bounding box center [1186, 84] width 44 height 25
click at [1183, 84] on button "Save" at bounding box center [1186, 84] width 44 height 25
click at [1177, 85] on button "Save" at bounding box center [1186, 84] width 44 height 25
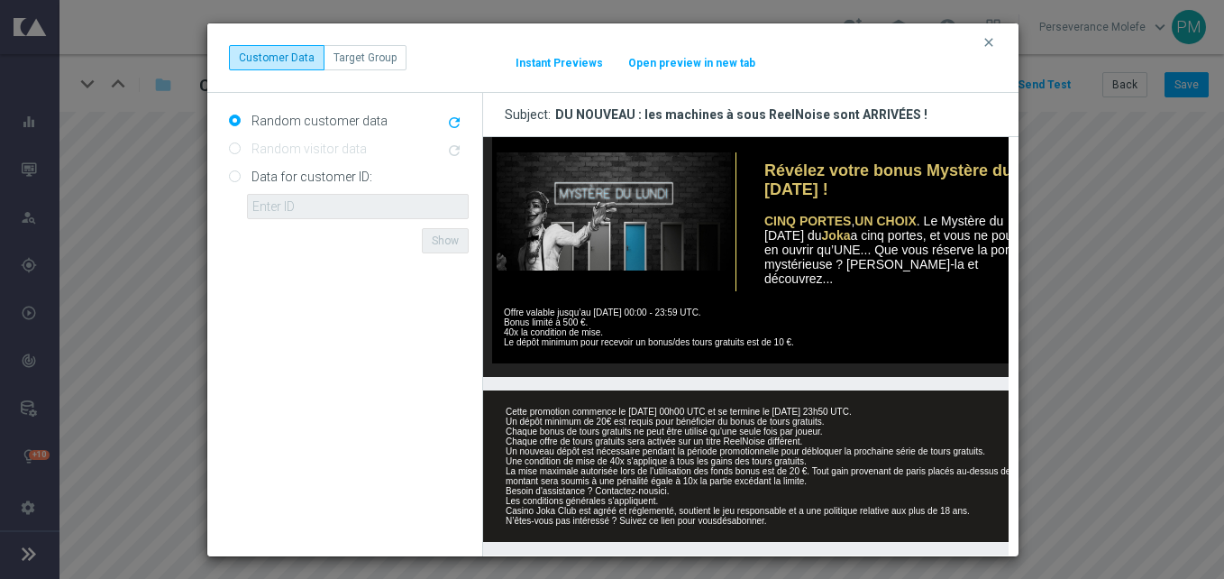
scroll to position [843, 0]
click at [670, 65] on button "Open preview in new tab" at bounding box center [691, 63] width 129 height 14
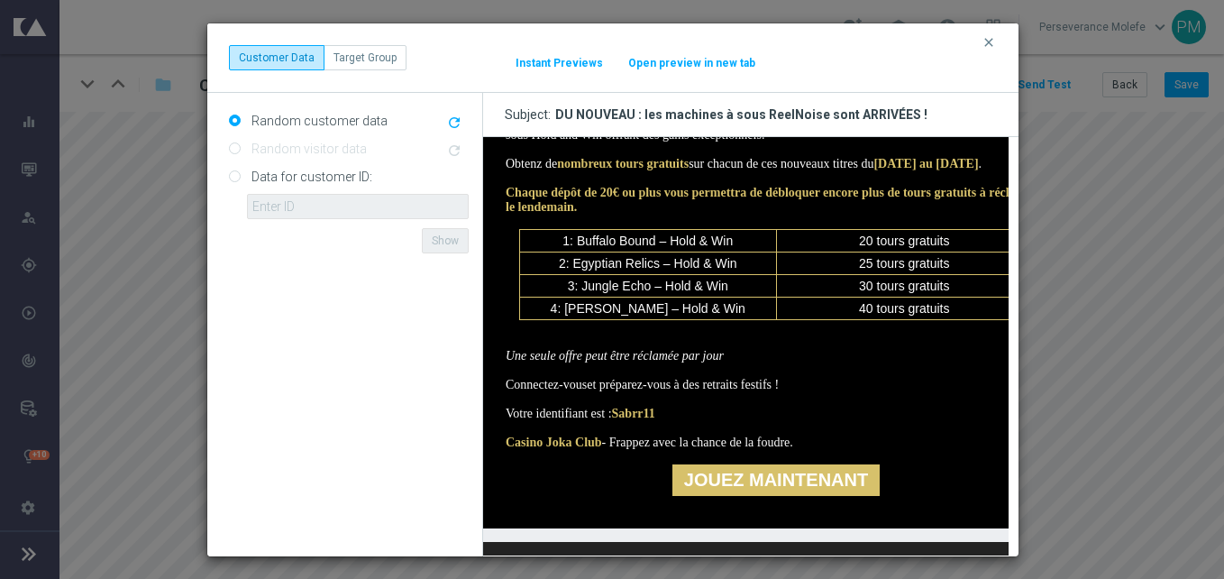
scroll to position [212, 0]
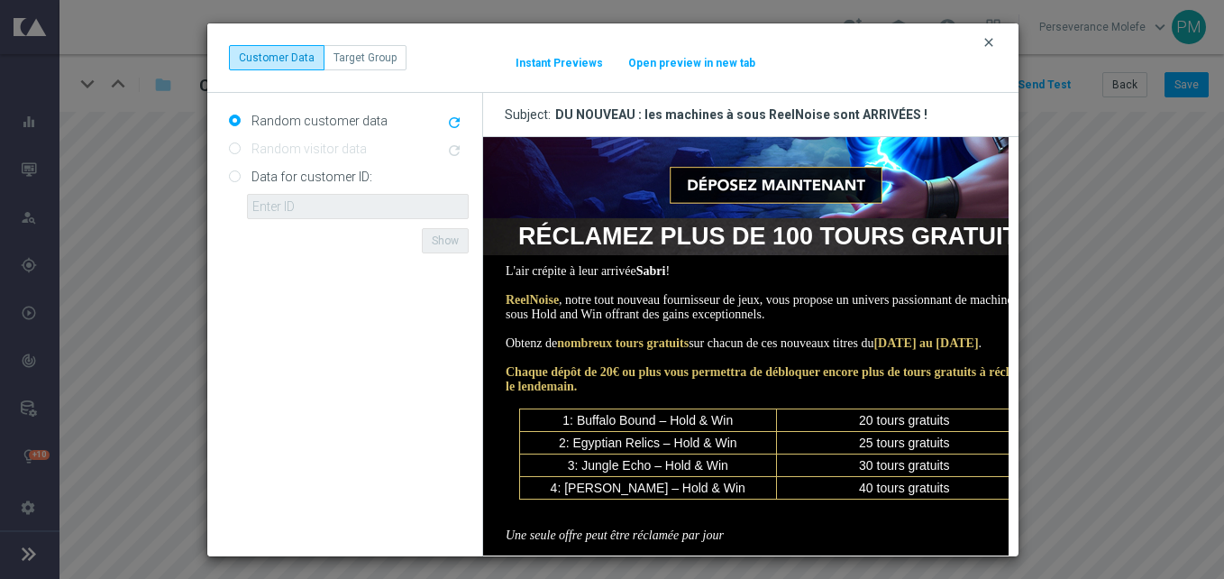
click at [990, 42] on icon "clear" at bounding box center [988, 42] width 14 height 14
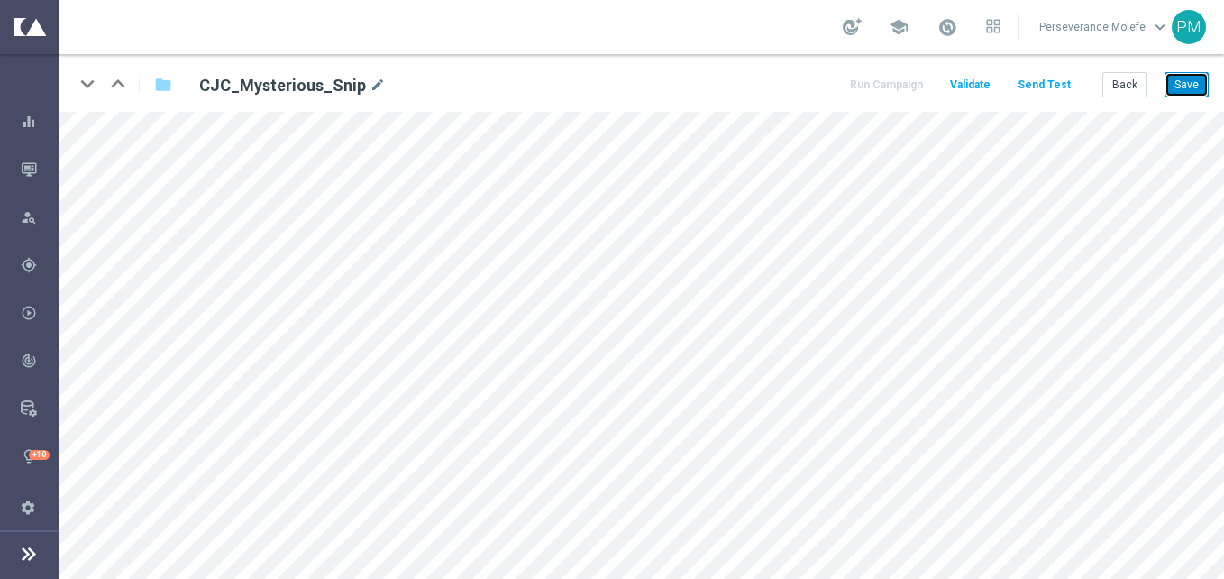
click at [1195, 95] on button "Save" at bounding box center [1186, 84] width 44 height 25
click at [1196, 95] on button "Save" at bounding box center [1186, 84] width 44 height 25
click at [1130, 75] on button "Back" at bounding box center [1124, 84] width 45 height 25
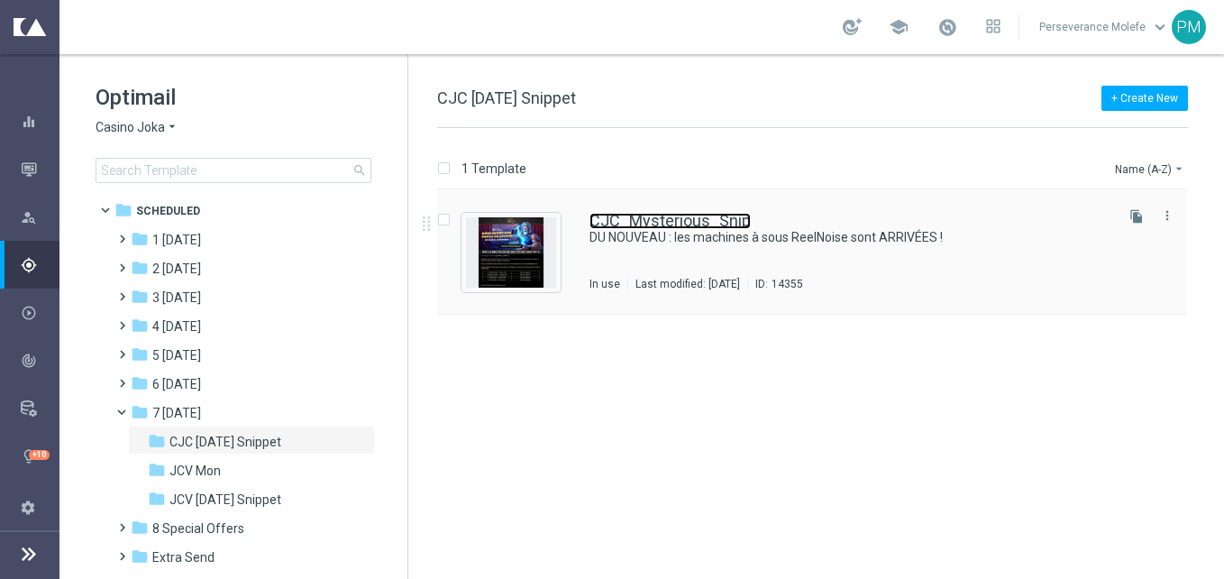
click at [646, 227] on link "CJC_Mysterious_Snip" at bounding box center [669, 221] width 161 height 16
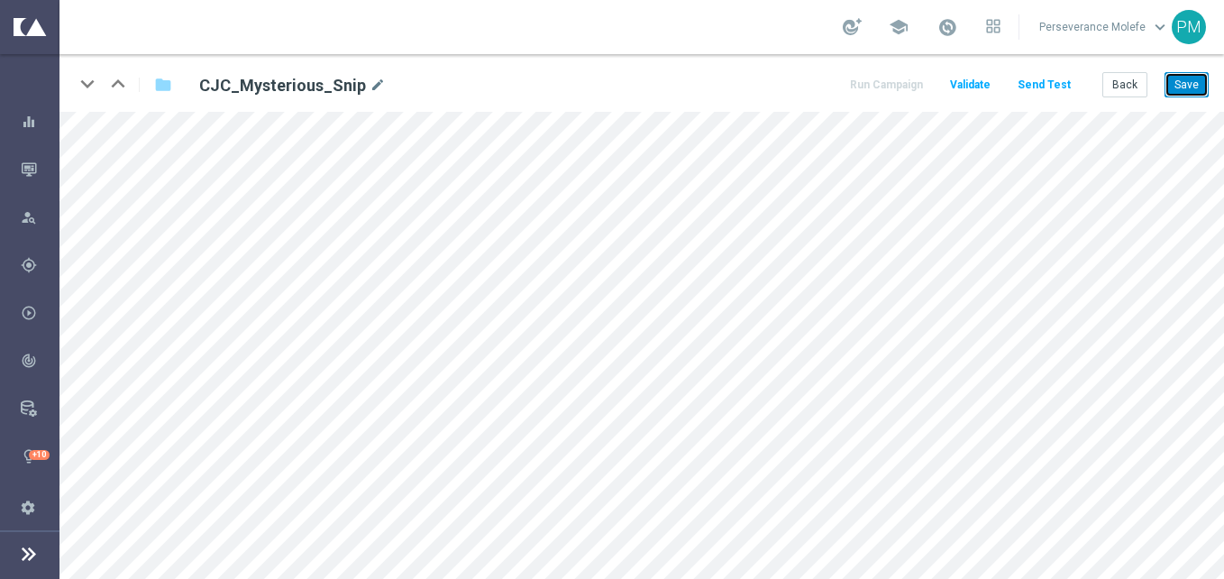
click at [1183, 93] on button "Save" at bounding box center [1186, 84] width 44 height 25
click at [1135, 92] on button "Back" at bounding box center [1124, 84] width 45 height 25
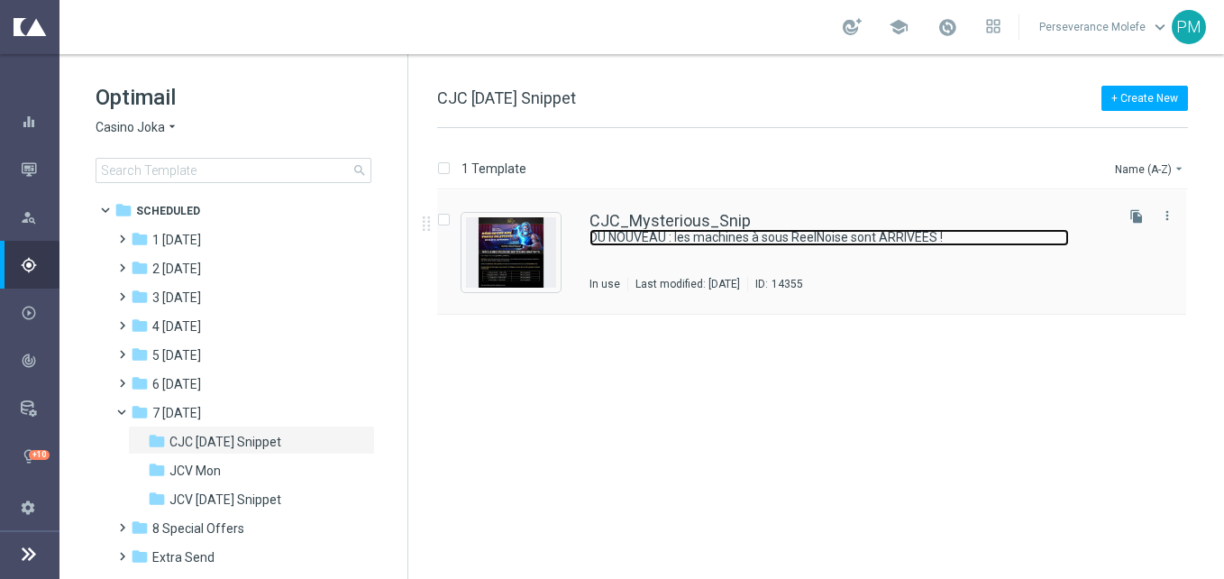
click at [691, 236] on link "DU NOUVEAU : les machines à sous ReelNoise sont ARRIVÉES !" at bounding box center [828, 237] width 479 height 17
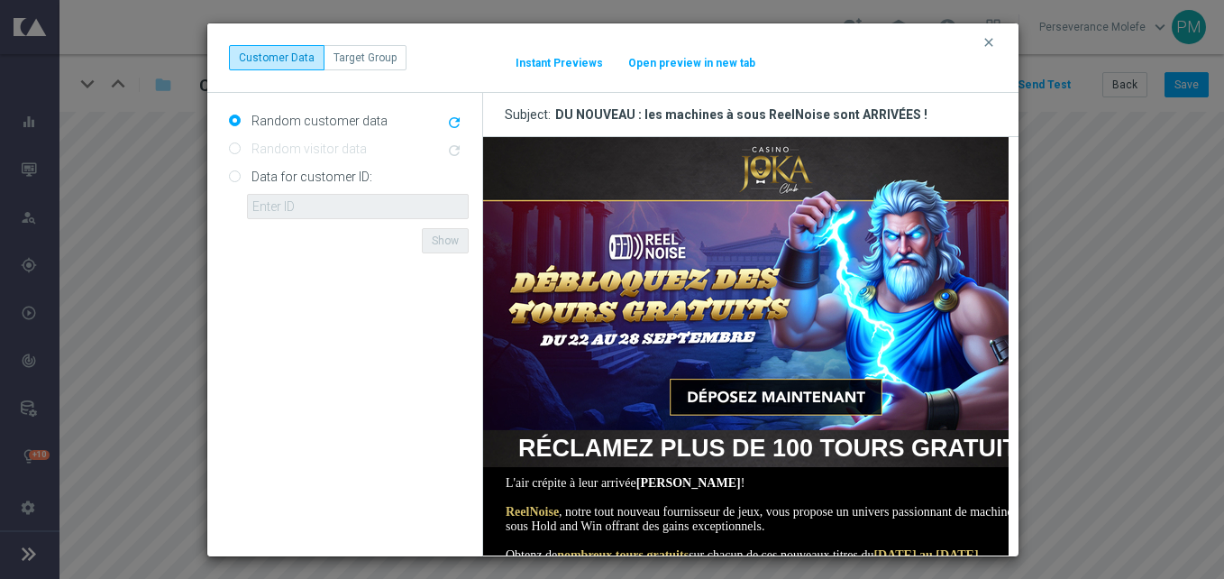
click at [696, 64] on button "Open preview in new tab" at bounding box center [691, 63] width 129 height 14
click at [989, 44] on icon "clear" at bounding box center [988, 42] width 14 height 14
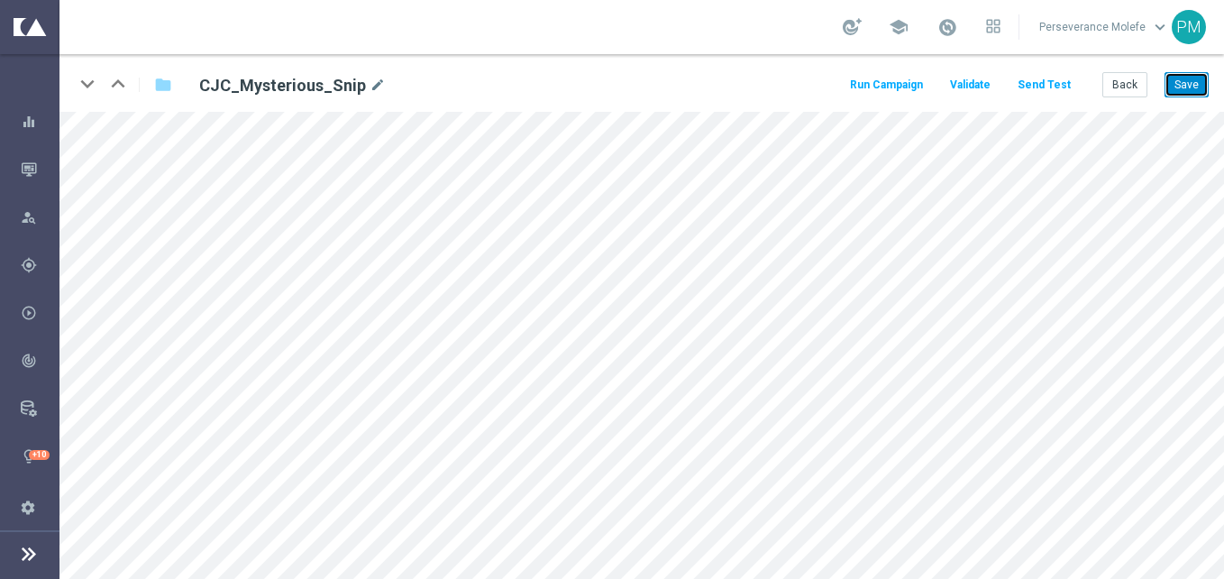
click at [1190, 79] on button "Save" at bounding box center [1186, 84] width 44 height 25
click at [1128, 87] on button "Back" at bounding box center [1124, 84] width 45 height 25
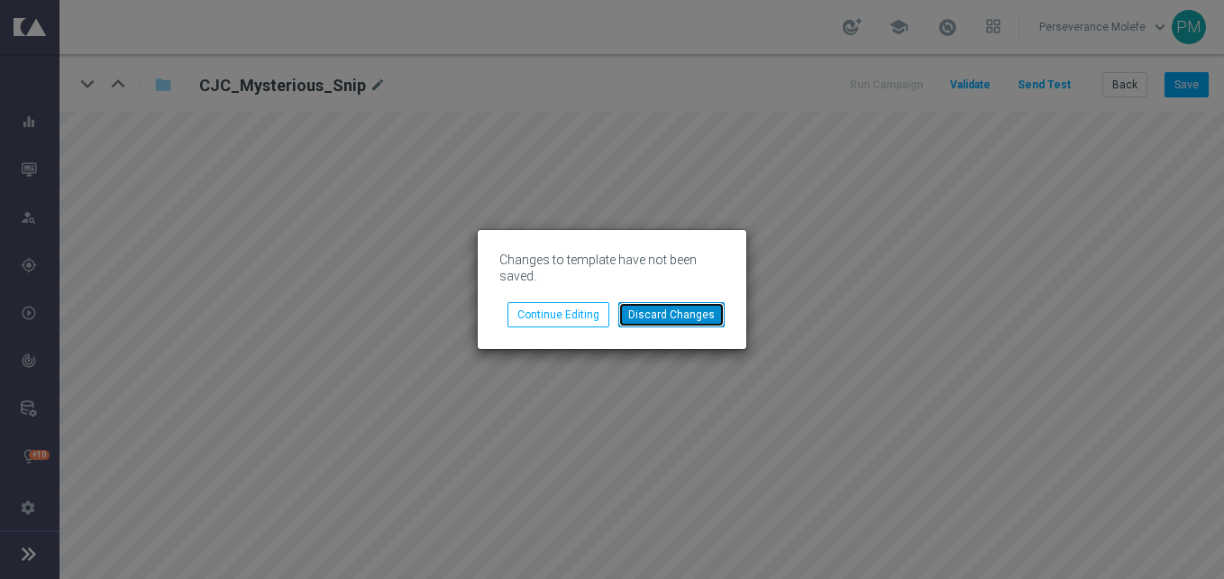
click at [643, 306] on button "Discard Changes" at bounding box center [671, 314] width 106 height 25
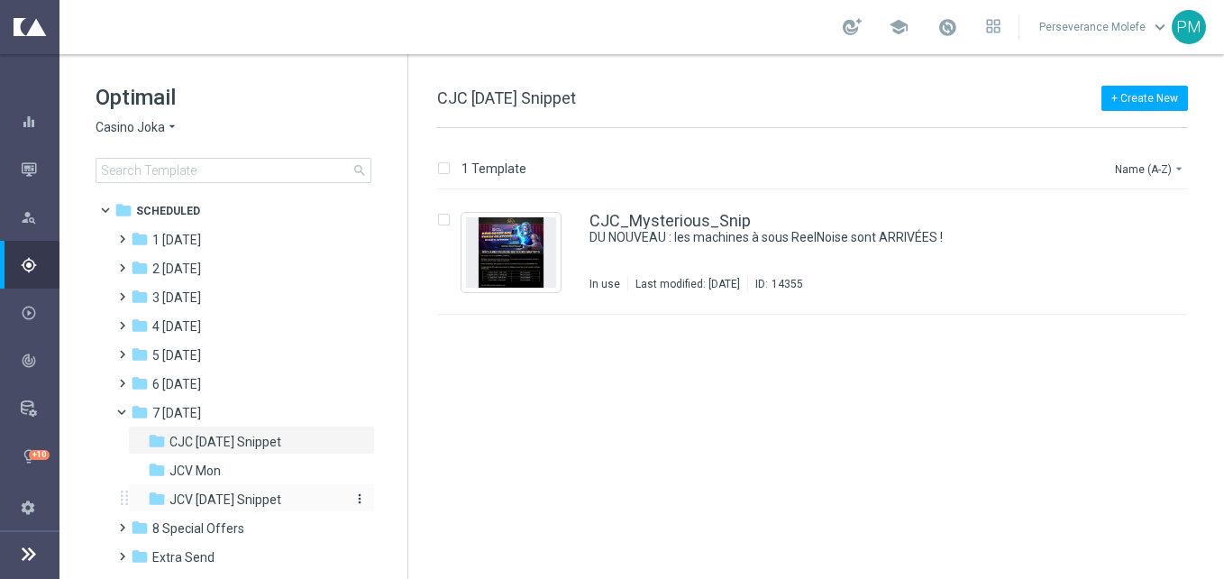
click at [247, 497] on span "JCV [DATE] Snippet" at bounding box center [225, 499] width 112 height 16
click at [668, 212] on div "JCV_Mysterious_Snip EXCLUSIF : BURNING CLASSICS 2 Not Used Last modified: [DATE…" at bounding box center [811, 252] width 749 height 124
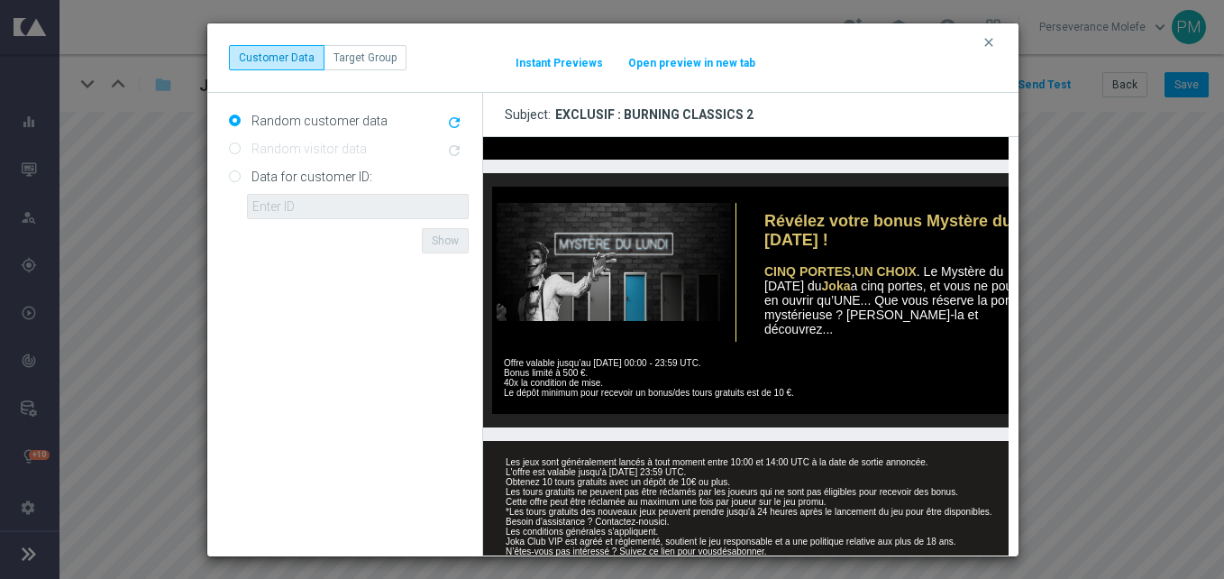
scroll to position [733, 0]
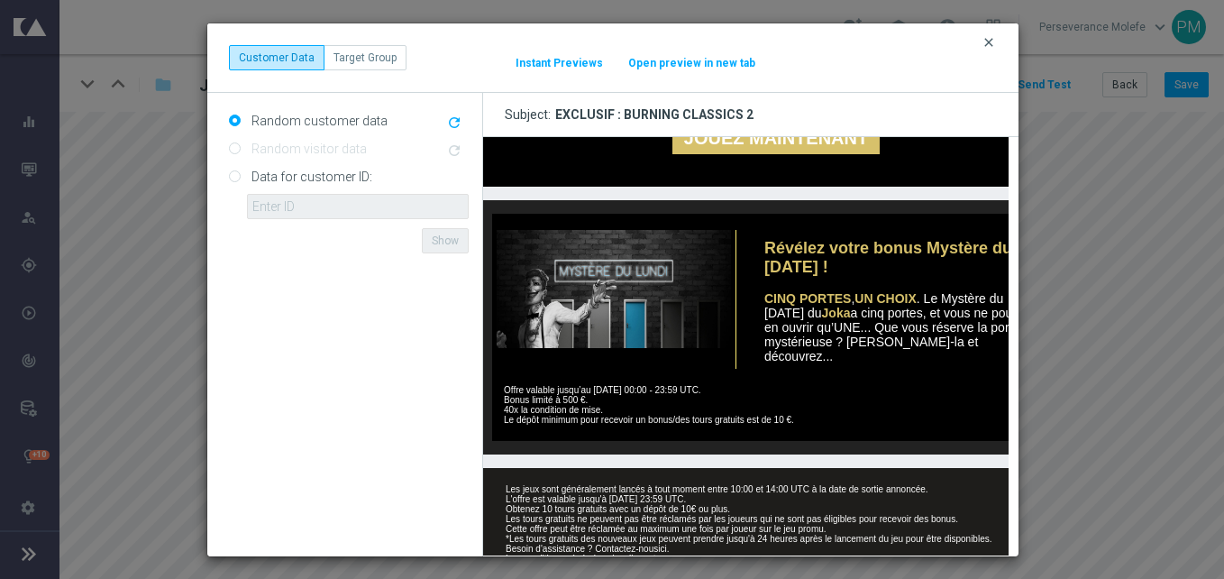
click at [993, 39] on icon "clear" at bounding box center [988, 42] width 14 height 14
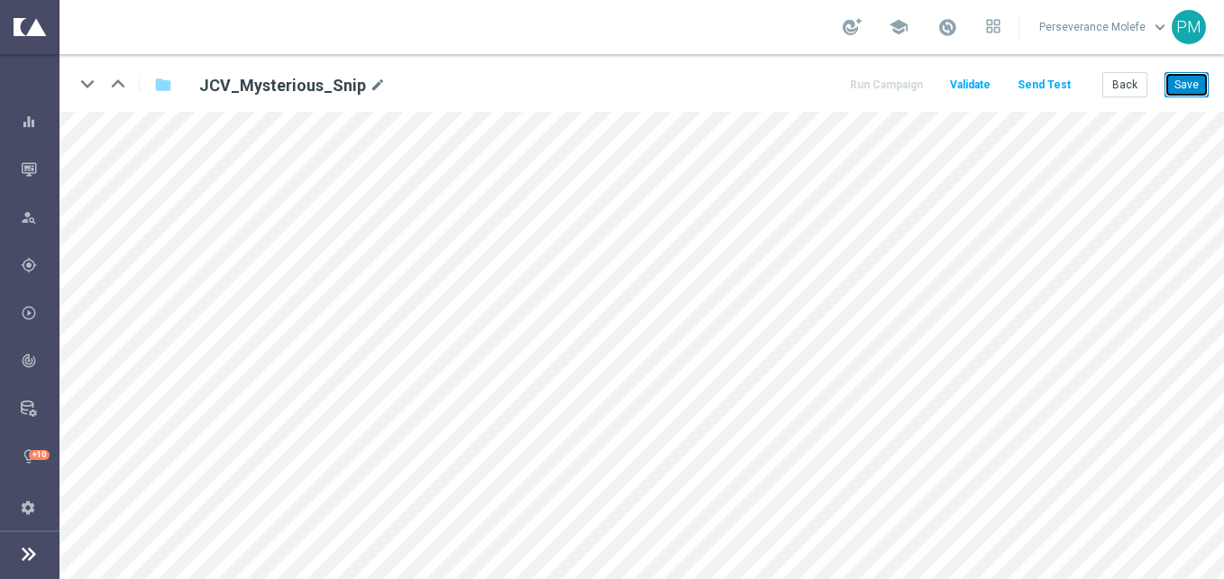
click at [1175, 90] on button "Save" at bounding box center [1186, 84] width 44 height 25
click at [1117, 95] on button "Back" at bounding box center [1124, 84] width 45 height 25
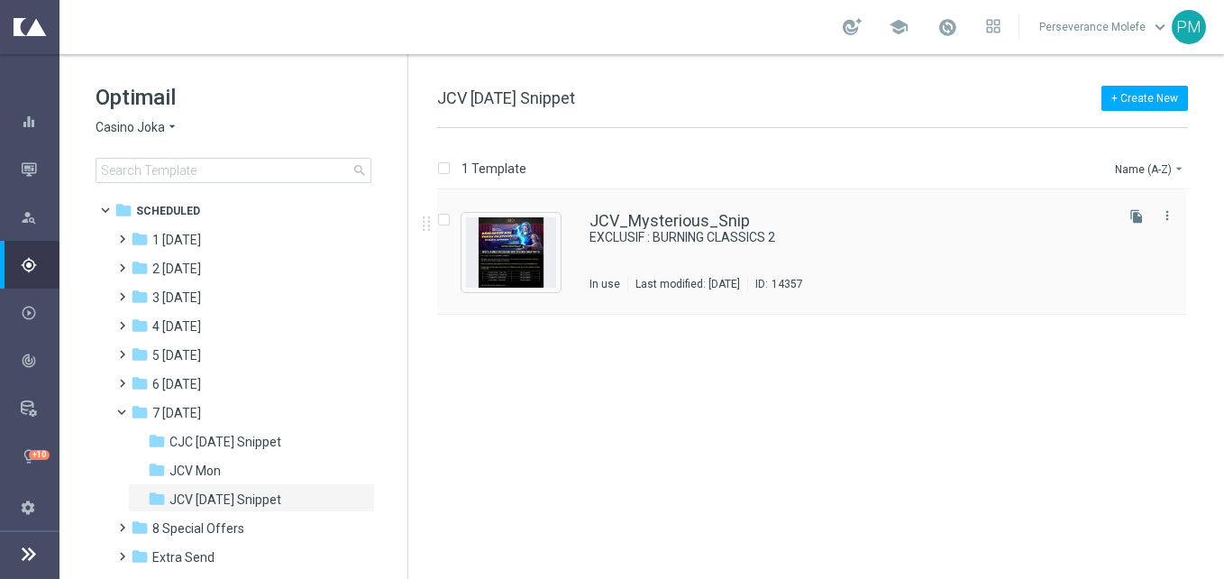
click at [698, 211] on div "JCV_Mysterious_Snip EXCLUSIF : BURNING CLASSICS 2 In use Last modified: [DATE] …" at bounding box center [811, 252] width 749 height 124
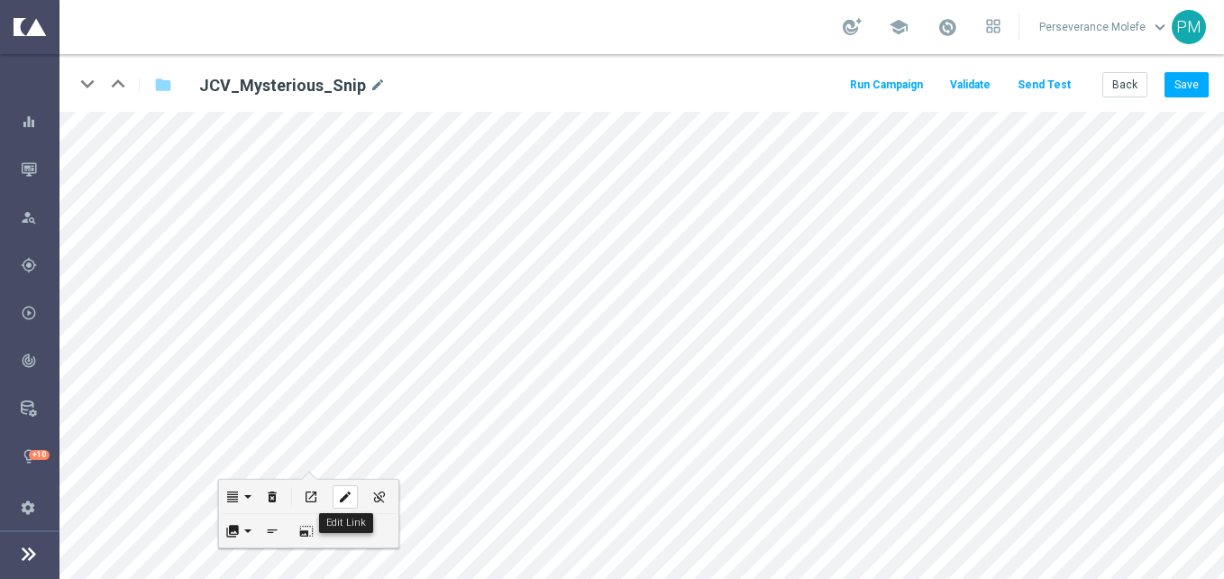
click at [336, 495] on div "edit" at bounding box center [345, 496] width 25 height 23
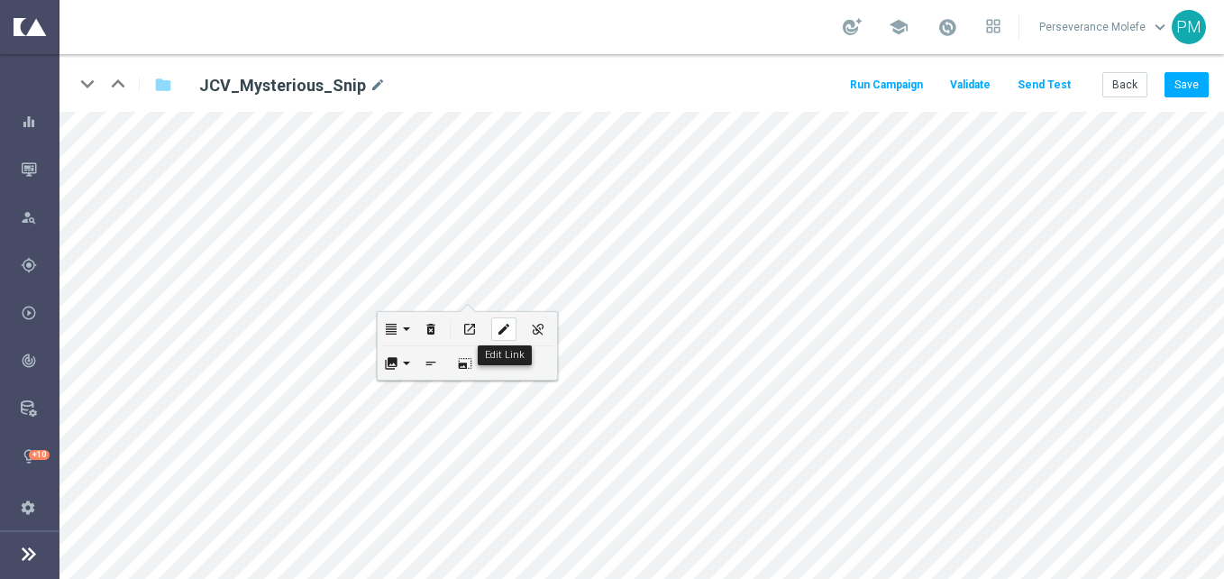
click at [498, 324] on icon "edit" at bounding box center [504, 329] width 14 height 14
type input "[URL][DOMAIN_NAME]"
checkbox input "true"
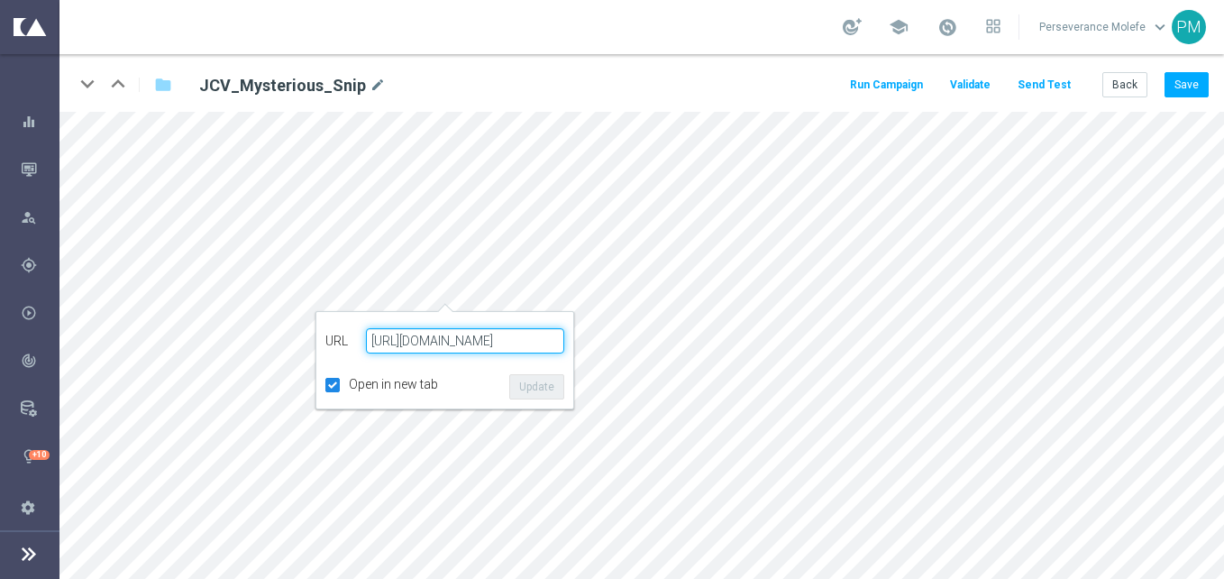
paste input "[DOMAIN_NAME][URL]"
click at [545, 387] on button "Update" at bounding box center [536, 386] width 55 height 25
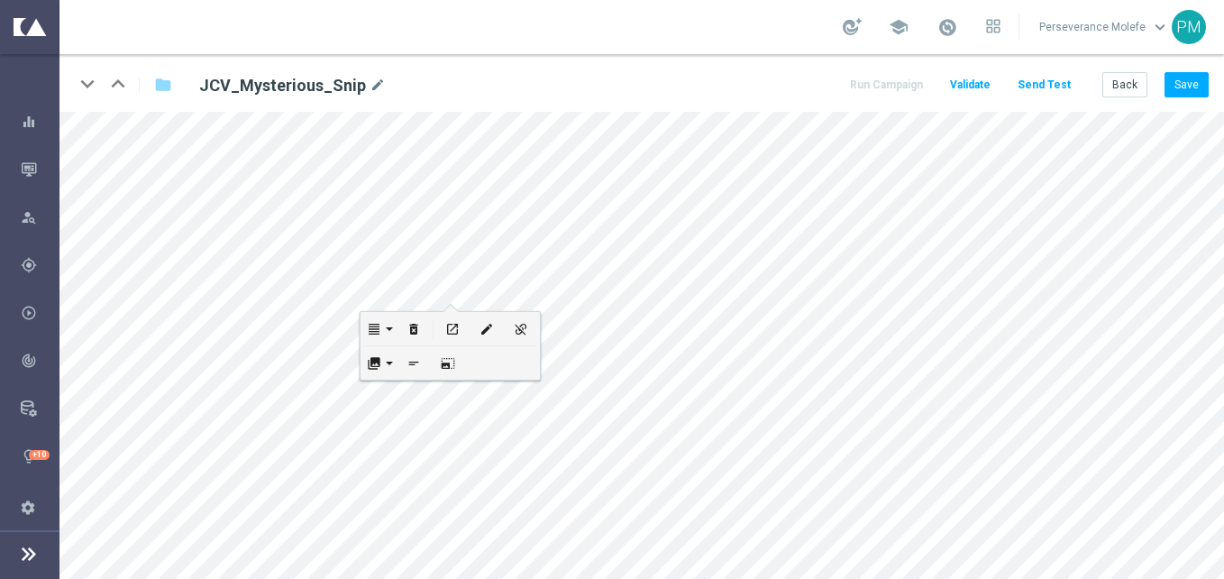
scroll to position [0, 0]
click at [238, 428] on div "edit" at bounding box center [230, 435] width 25 height 23
type input "[URL][DOMAIN_NAME]"
type input "Connectez-vous"
checkbox input "false"
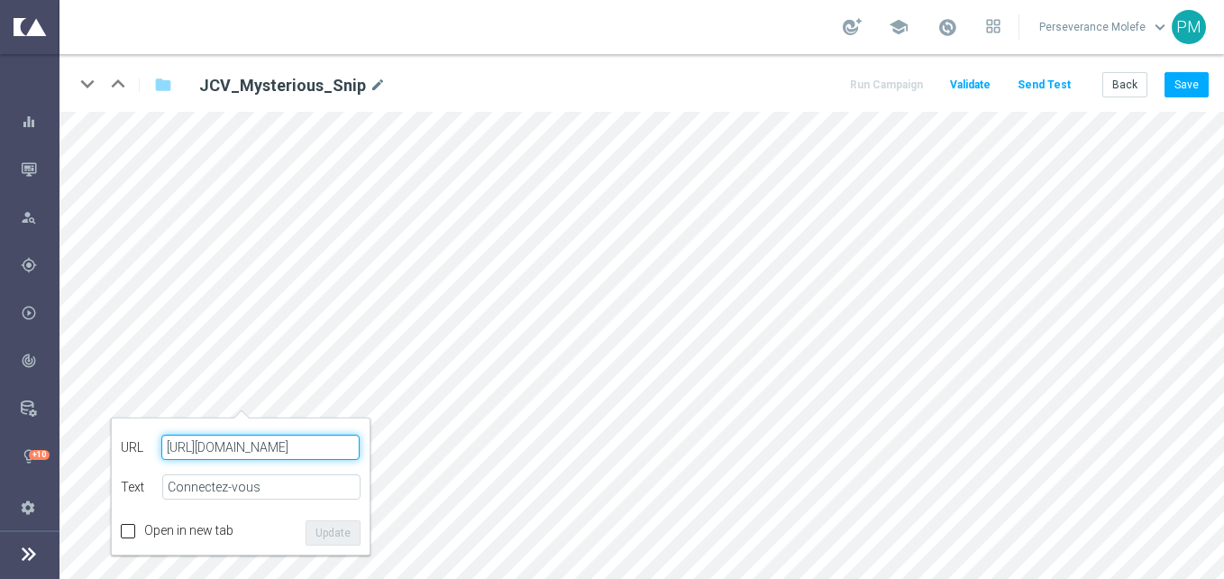
paste input "[DOMAIN_NAME][URL]"
click at [333, 520] on button "Update" at bounding box center [333, 532] width 55 height 25
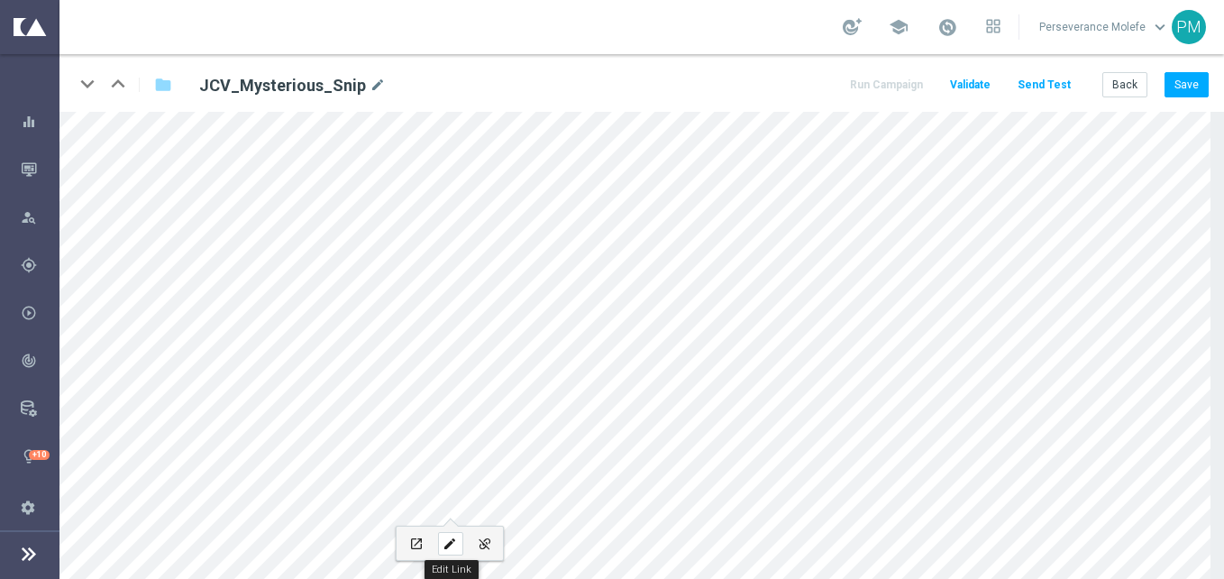
click at [446, 530] on button "edit" at bounding box center [450, 542] width 34 height 33
type input "[URL][DOMAIN_NAME]"
type input "JOUEZ MAINTENANT"
checkbox input "true"
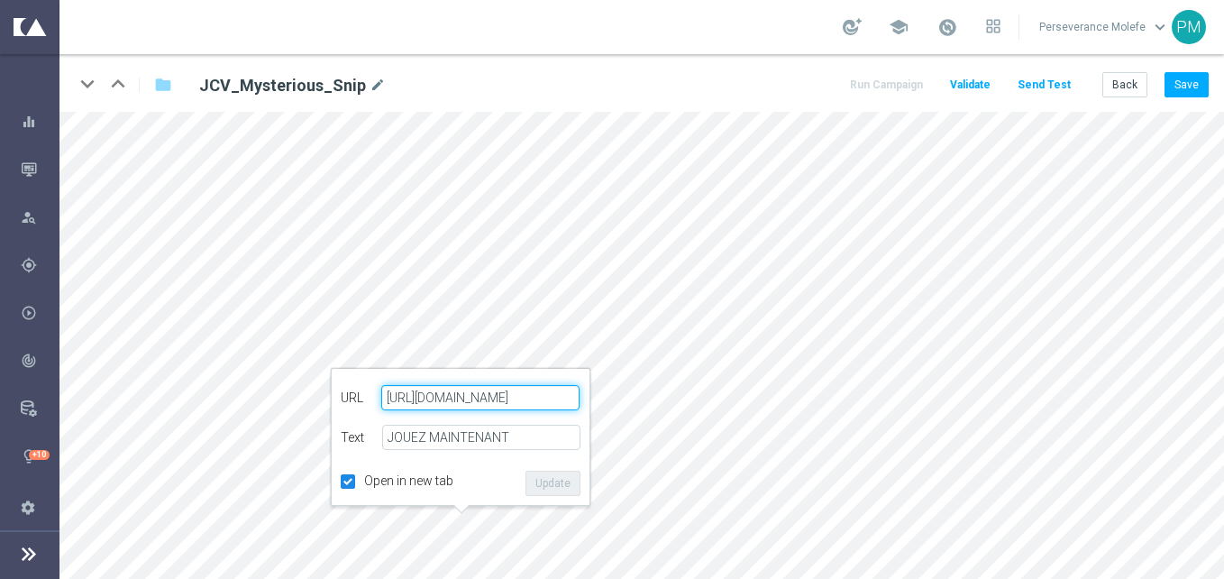
paste input "[DOMAIN_NAME][URL]"
type input "[URL][DOMAIN_NAME]"
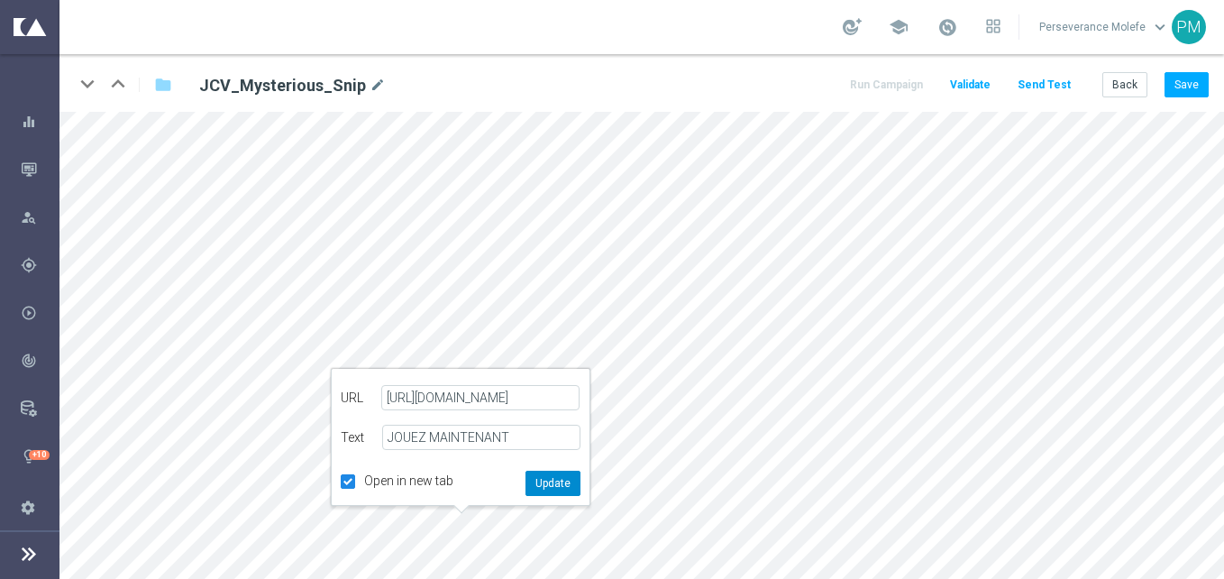
click at [547, 477] on button "Update" at bounding box center [552, 482] width 55 height 25
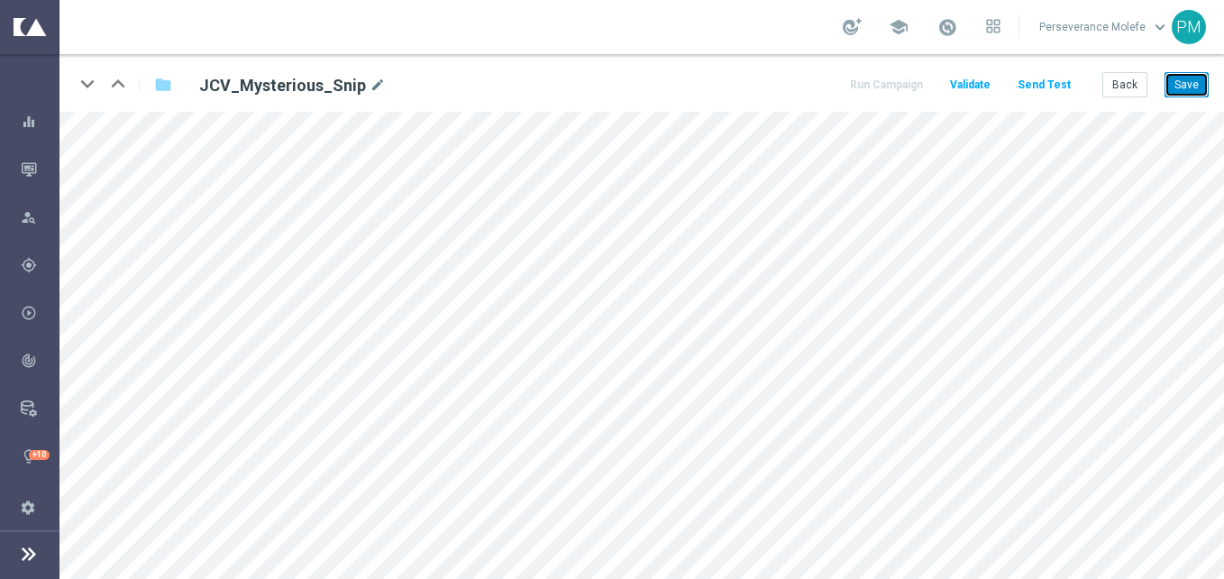
click at [1181, 93] on button "Save" at bounding box center [1186, 84] width 44 height 25
click at [1119, 95] on button "Back" at bounding box center [1124, 84] width 45 height 25
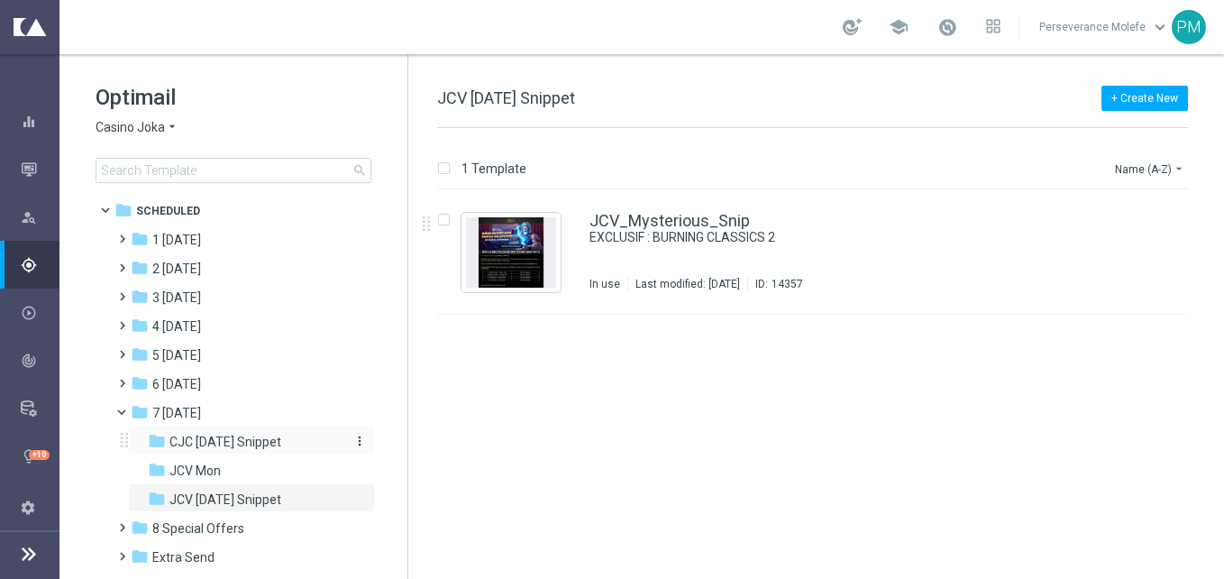
click at [220, 433] on span "CJC [DATE] Snippet" at bounding box center [225, 441] width 112 height 16
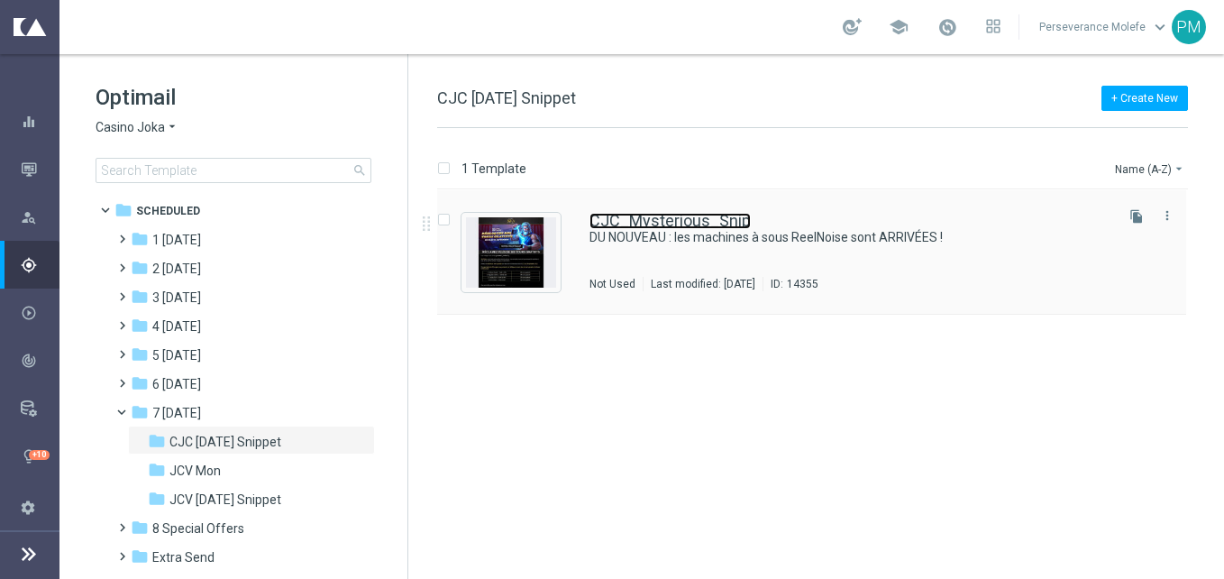
click at [669, 219] on link "CJC_Mysterious_Snip" at bounding box center [669, 221] width 161 height 16
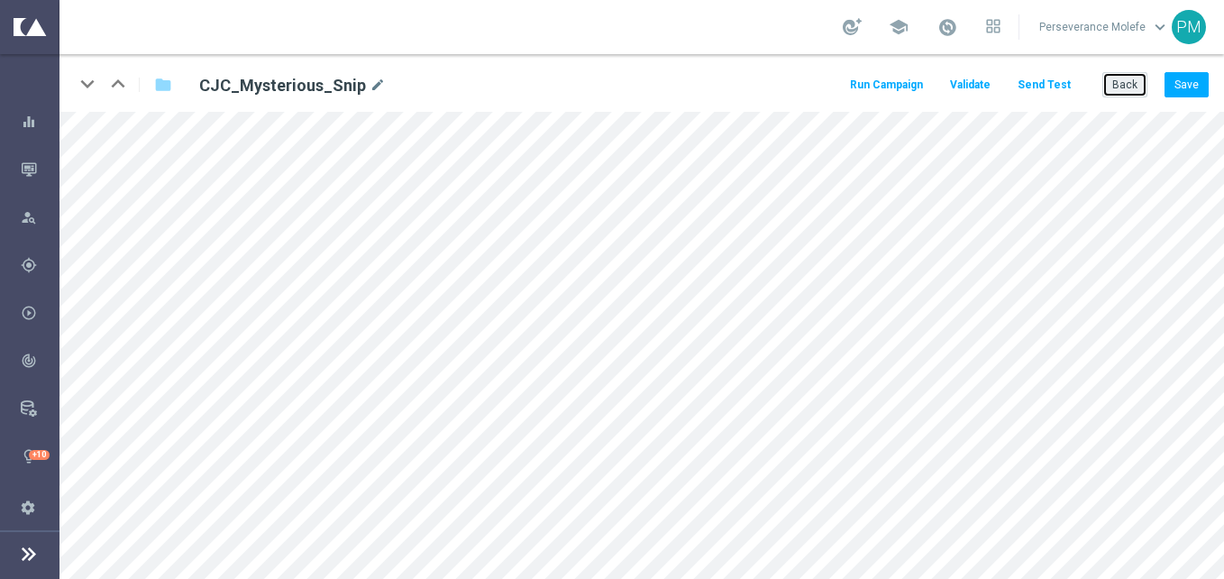
click at [1117, 95] on button "Back" at bounding box center [1124, 84] width 45 height 25
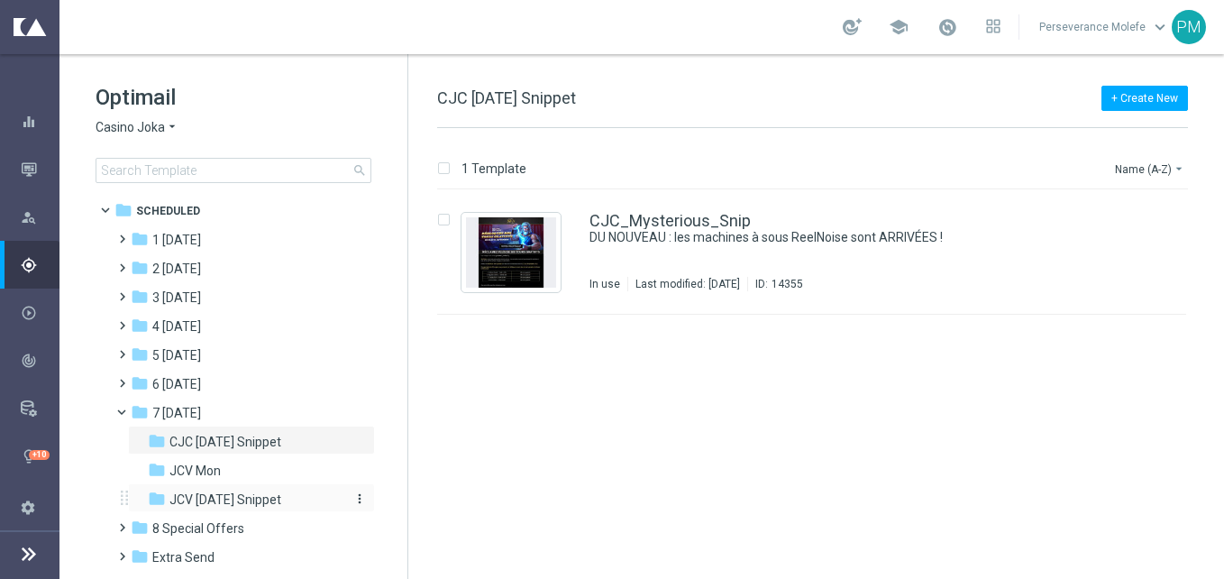
click at [273, 491] on span "JCV [DATE] Snippet" at bounding box center [225, 499] width 112 height 16
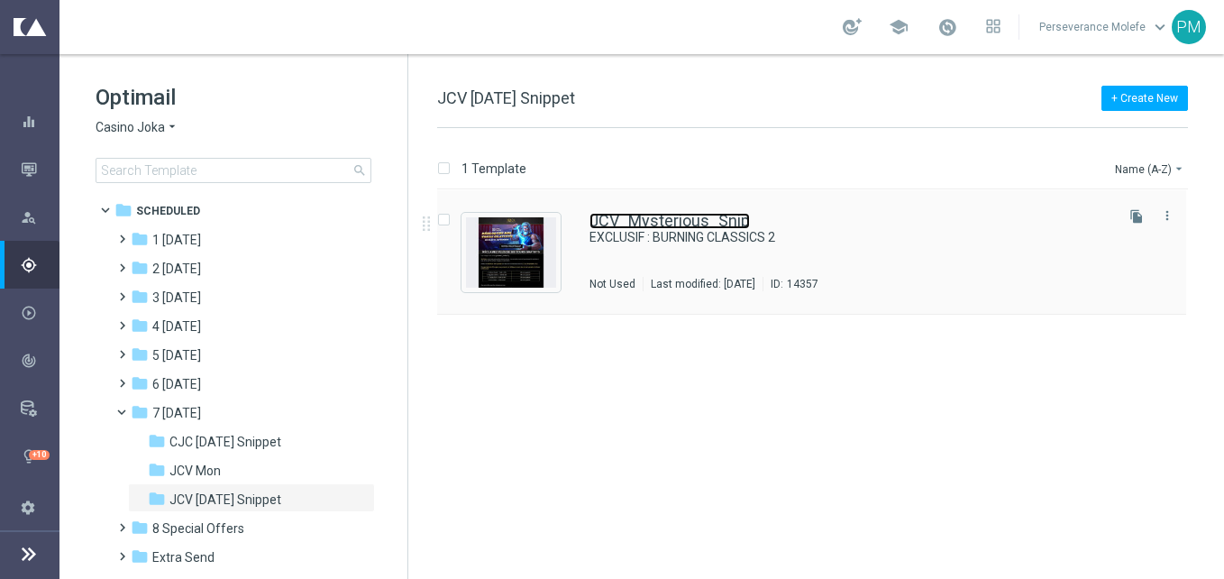
click at [681, 217] on link "JCV_Mysterious_Snip" at bounding box center [669, 221] width 160 height 16
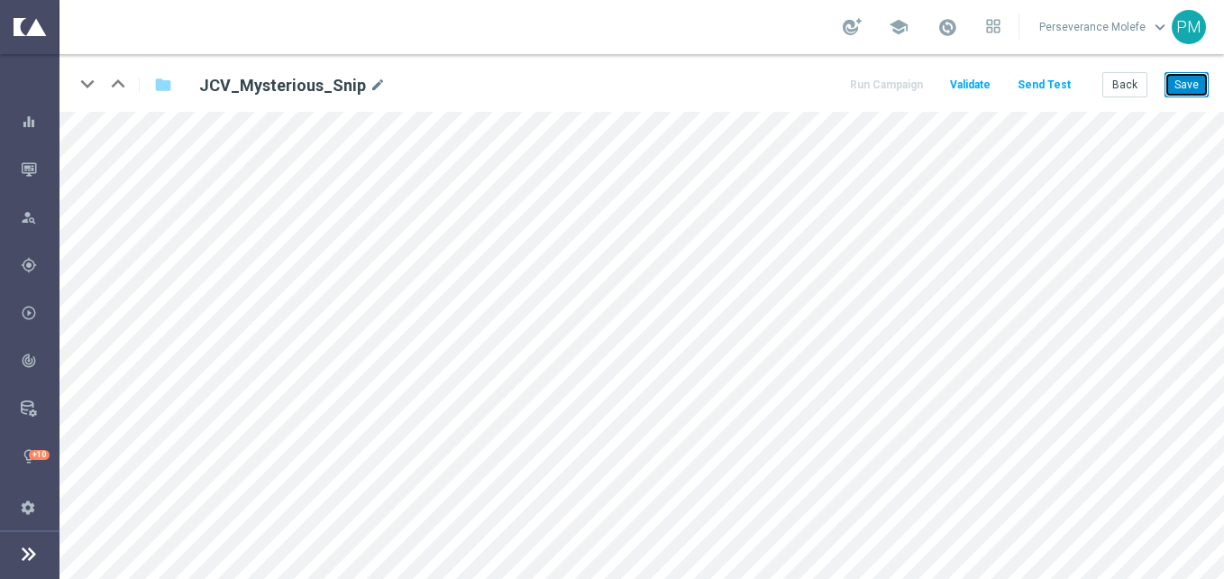
click at [1188, 92] on button "Save" at bounding box center [1186, 84] width 44 height 25
click at [1113, 92] on button "Back" at bounding box center [1124, 84] width 45 height 25
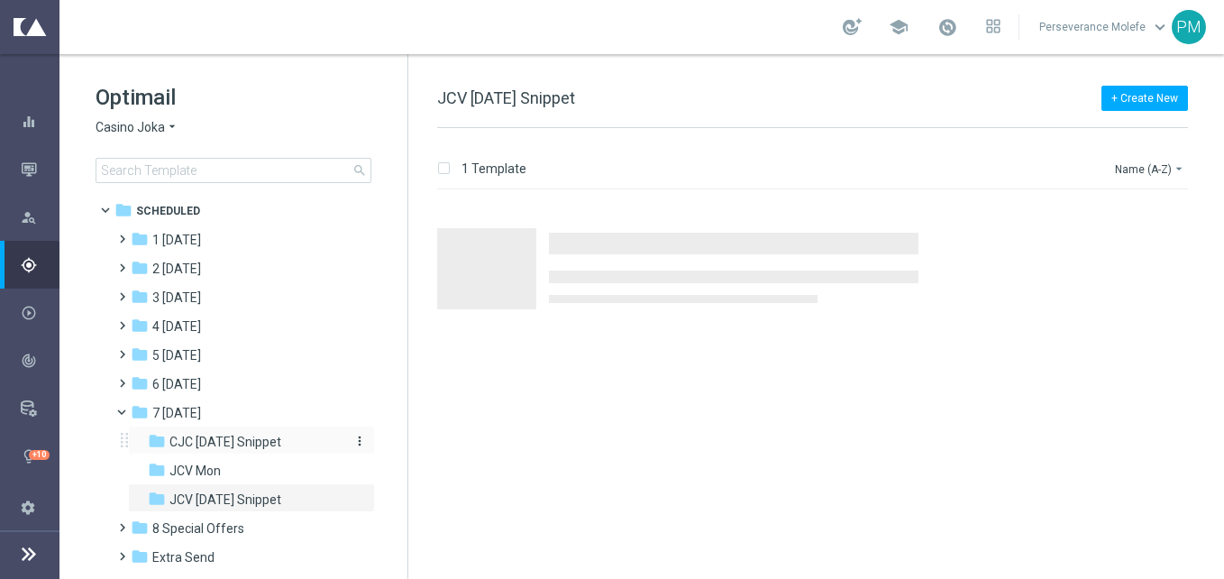
click at [234, 433] on div "folder CJC [DATE] Snippet" at bounding box center [244, 442] width 192 height 21
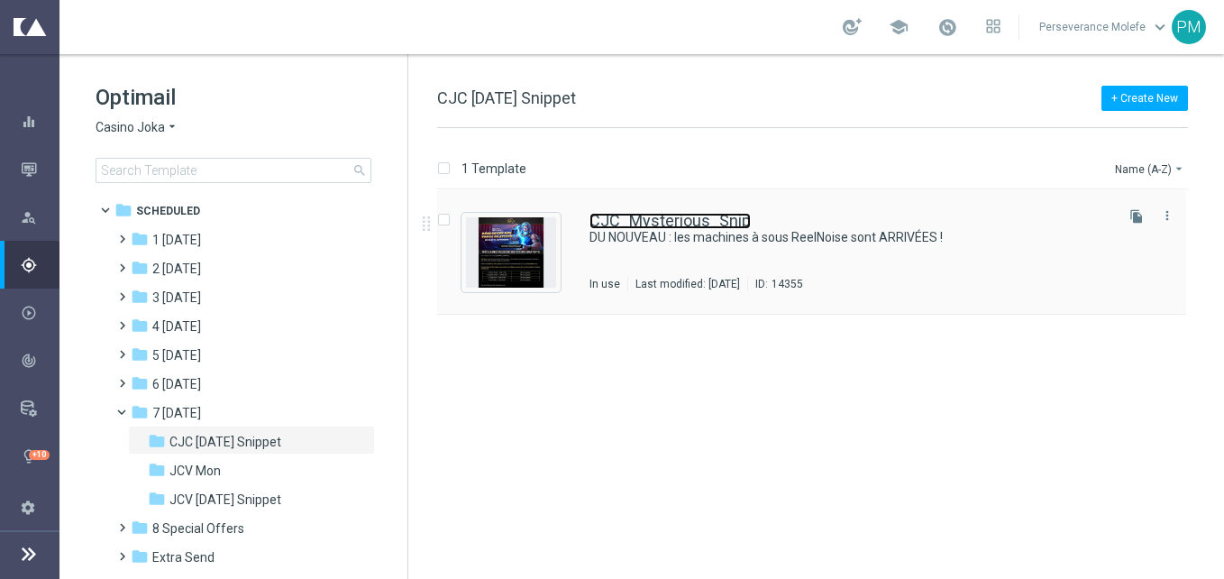
click at [670, 222] on link "CJC_Mysterious_Snip" at bounding box center [669, 221] width 161 height 16
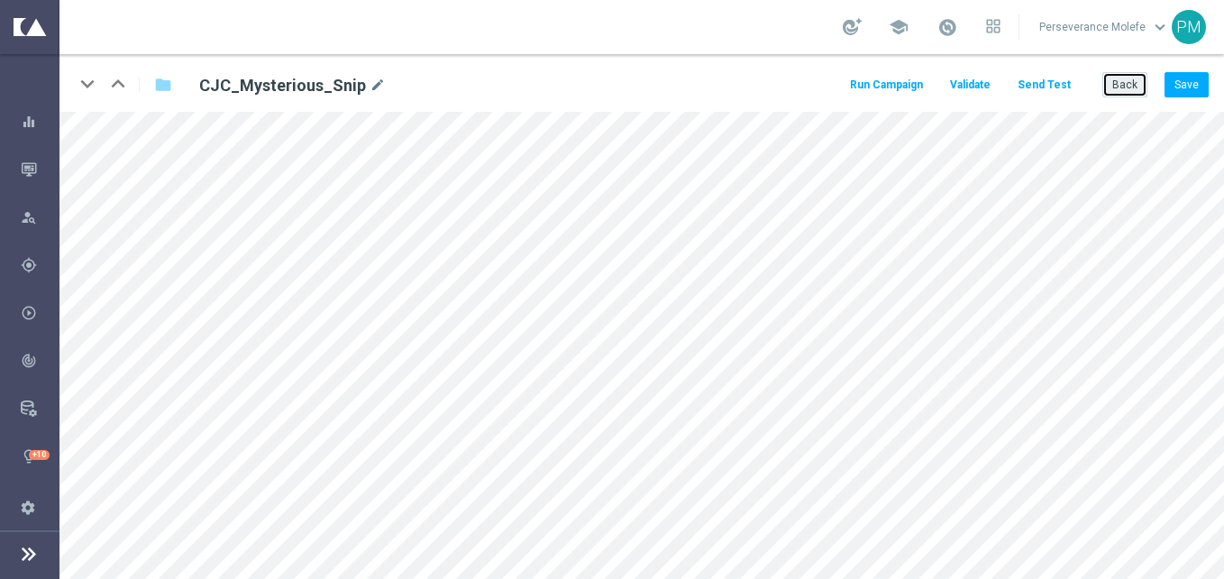
click at [1134, 91] on button "Back" at bounding box center [1124, 84] width 45 height 25
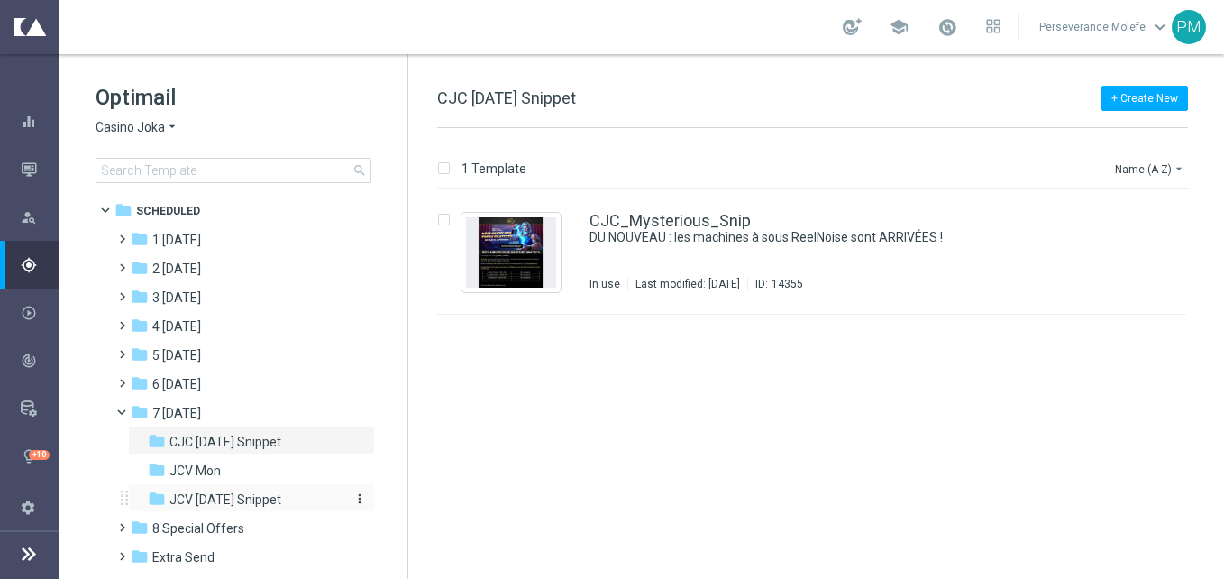
click at [267, 496] on span "JCV [DATE] Snippet" at bounding box center [225, 499] width 112 height 16
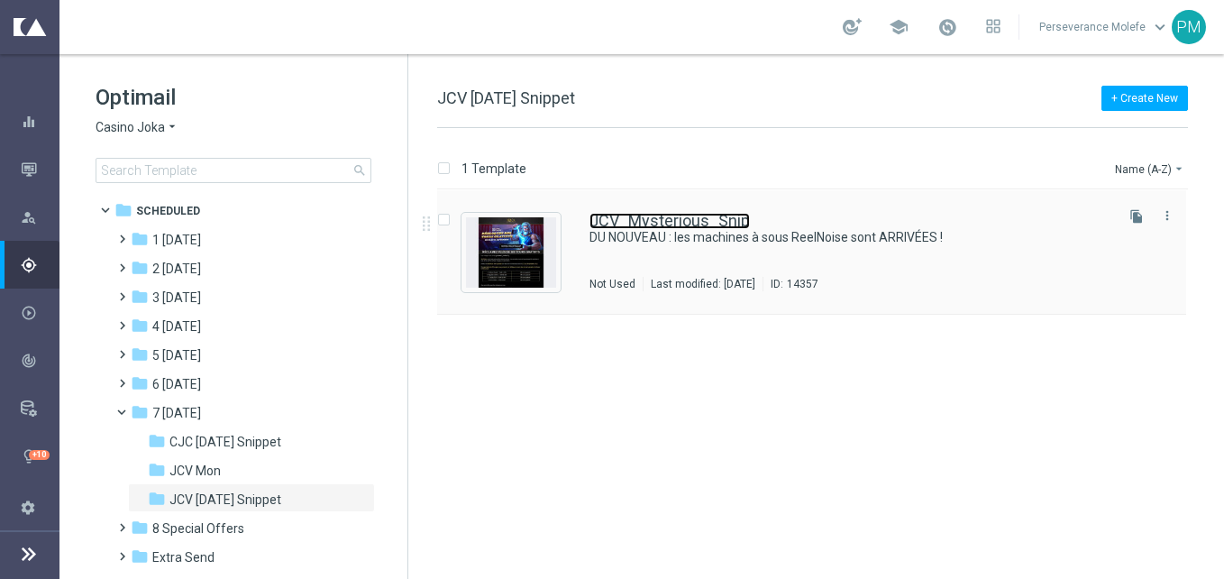
click at [689, 226] on link "JCV_Mysterious_Snip" at bounding box center [669, 221] width 160 height 16
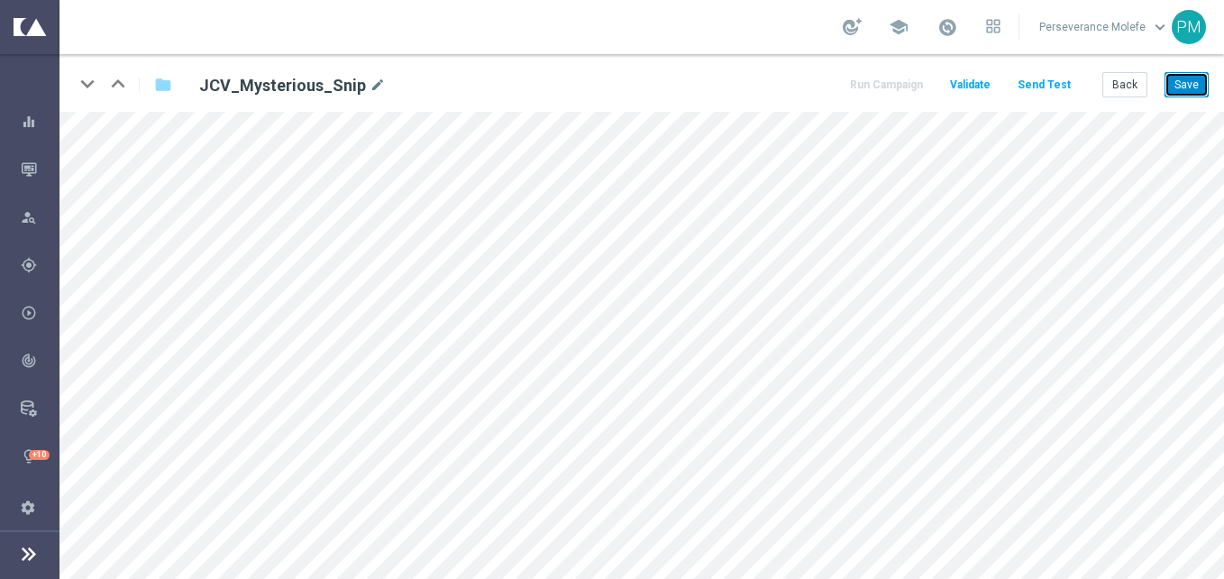
click at [1175, 79] on button "Save" at bounding box center [1186, 84] width 44 height 25
click at [1128, 87] on button "Back" at bounding box center [1124, 84] width 45 height 25
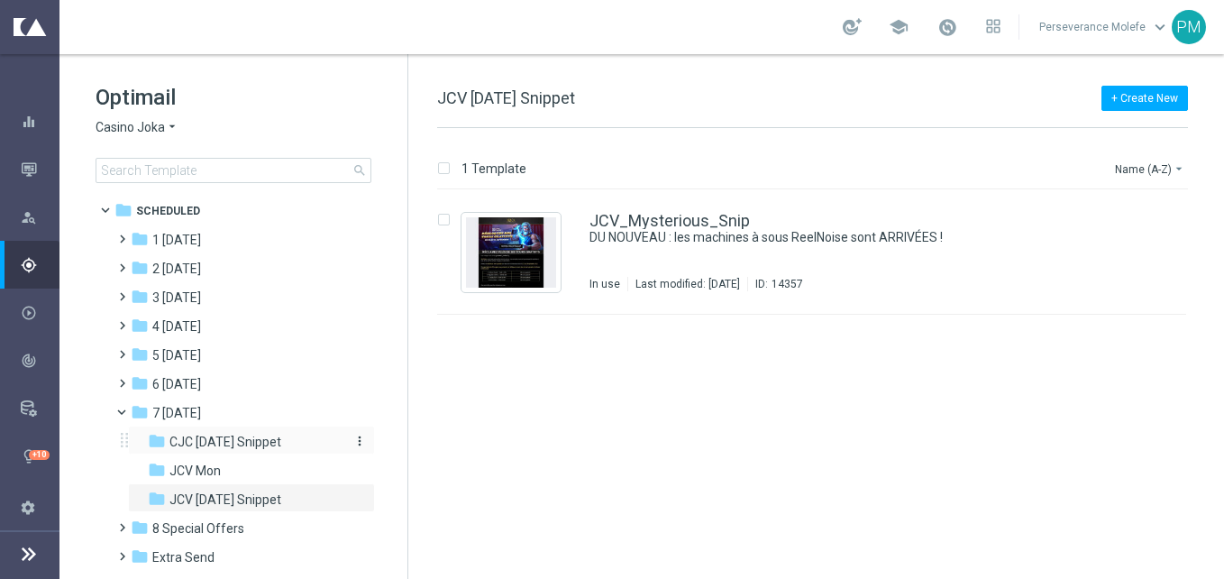
click at [278, 444] on span "CJC [DATE] Snippet" at bounding box center [225, 441] width 112 height 16
click at [656, 208] on div "CJC_Mysterious_Snip DU NOUVEAU : les machines à sous ReelNoise sont ARRIVÉES ! …" at bounding box center [811, 252] width 749 height 124
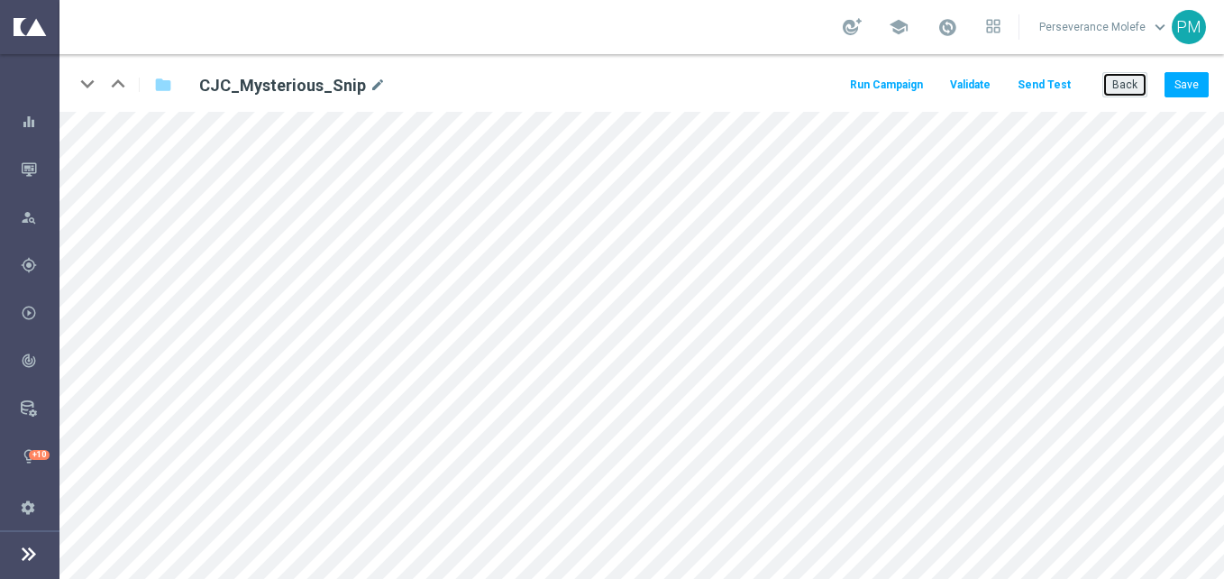
click at [1108, 83] on button "Back" at bounding box center [1124, 84] width 45 height 25
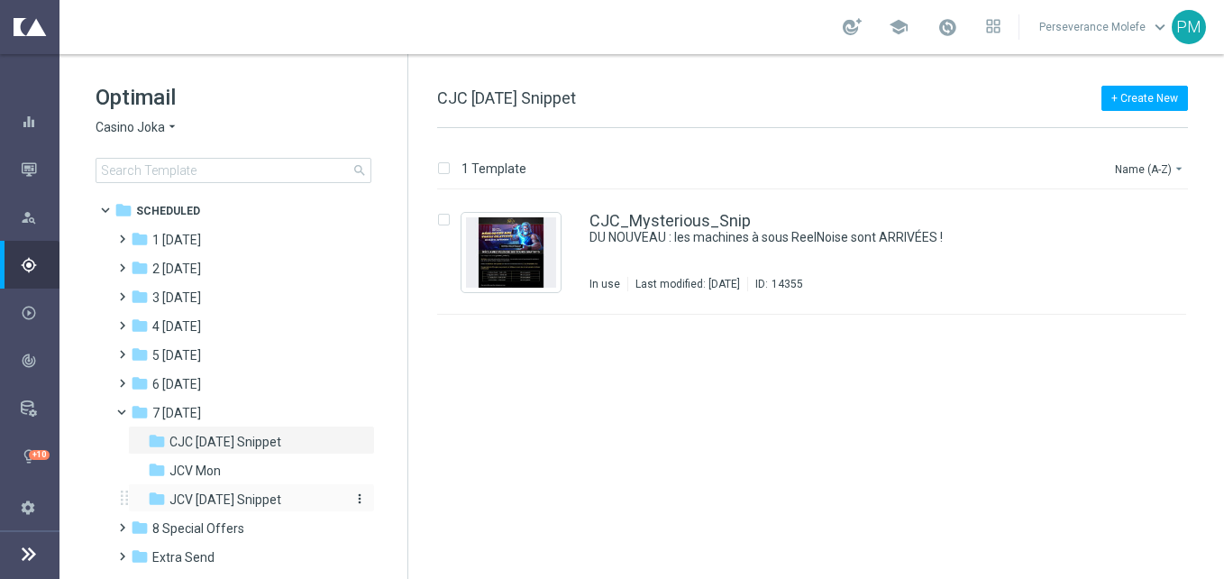
click at [268, 490] on div "folder JCV [DATE] Snippet" at bounding box center [244, 499] width 192 height 21
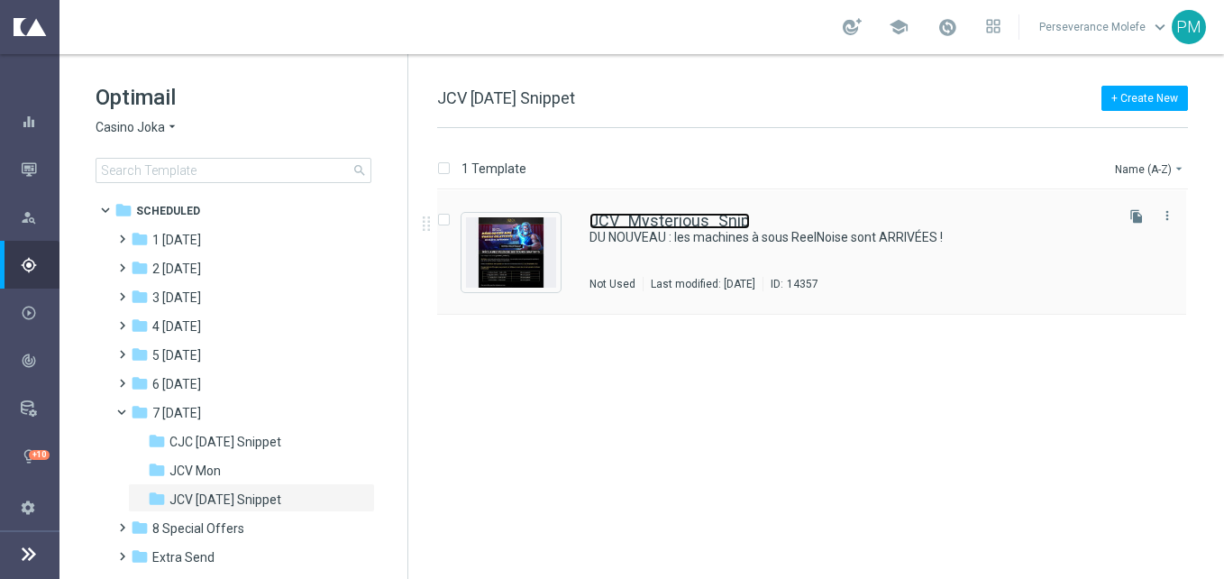
click at [643, 216] on link "JCV_Mysterious_Snip" at bounding box center [669, 221] width 160 height 16
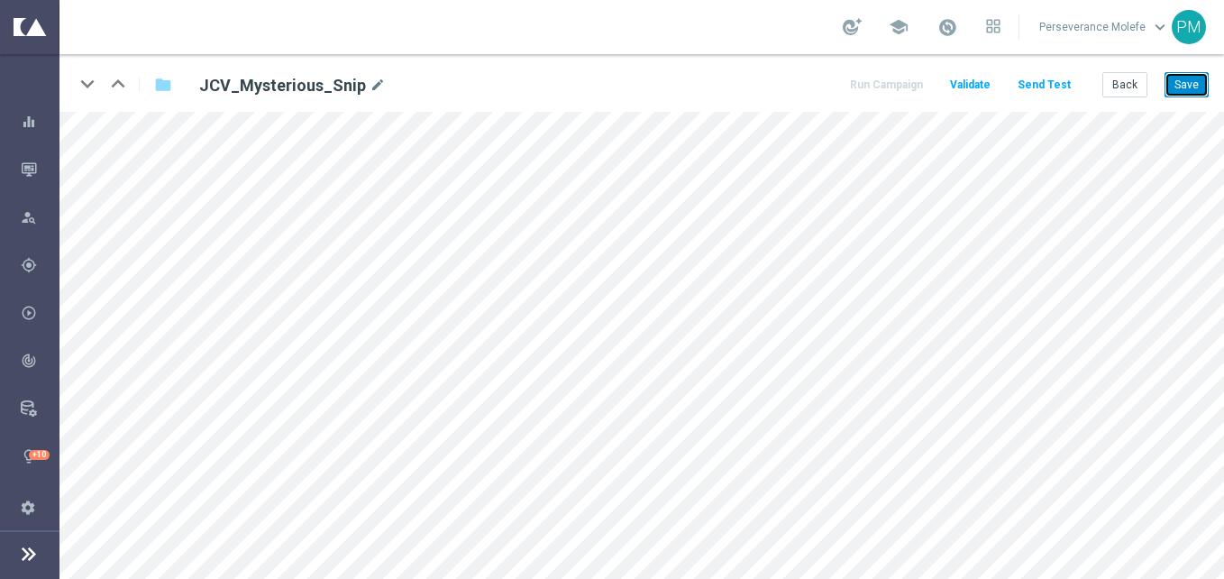
click at [1181, 90] on button "Save" at bounding box center [1186, 84] width 44 height 25
click at [1130, 86] on button "Back" at bounding box center [1124, 84] width 45 height 25
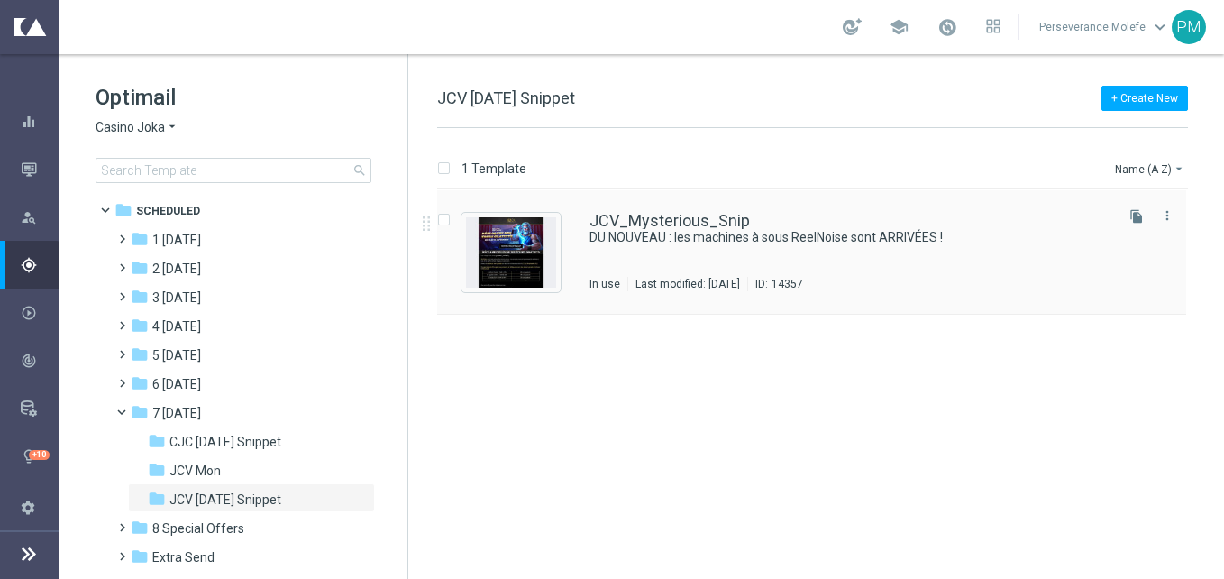
click at [675, 207] on div "JCV_Mysterious_Snip DU NOUVEAU : les machines à sous ReelNoise sont ARRIVÉES ! …" at bounding box center [811, 252] width 749 height 124
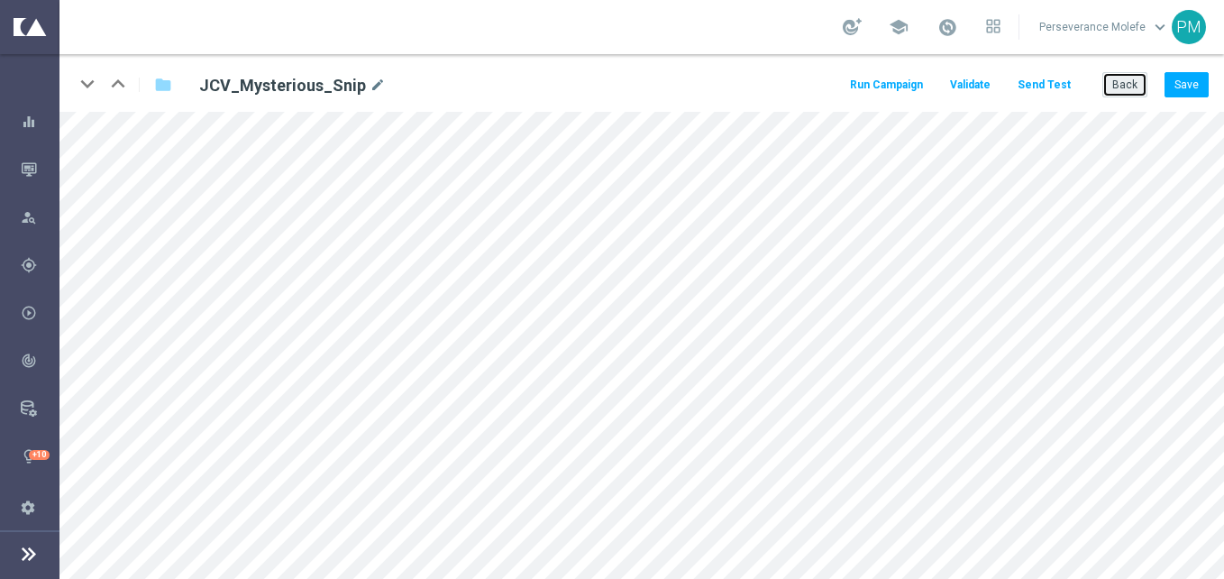
click at [1109, 85] on button "Back" at bounding box center [1124, 84] width 45 height 25
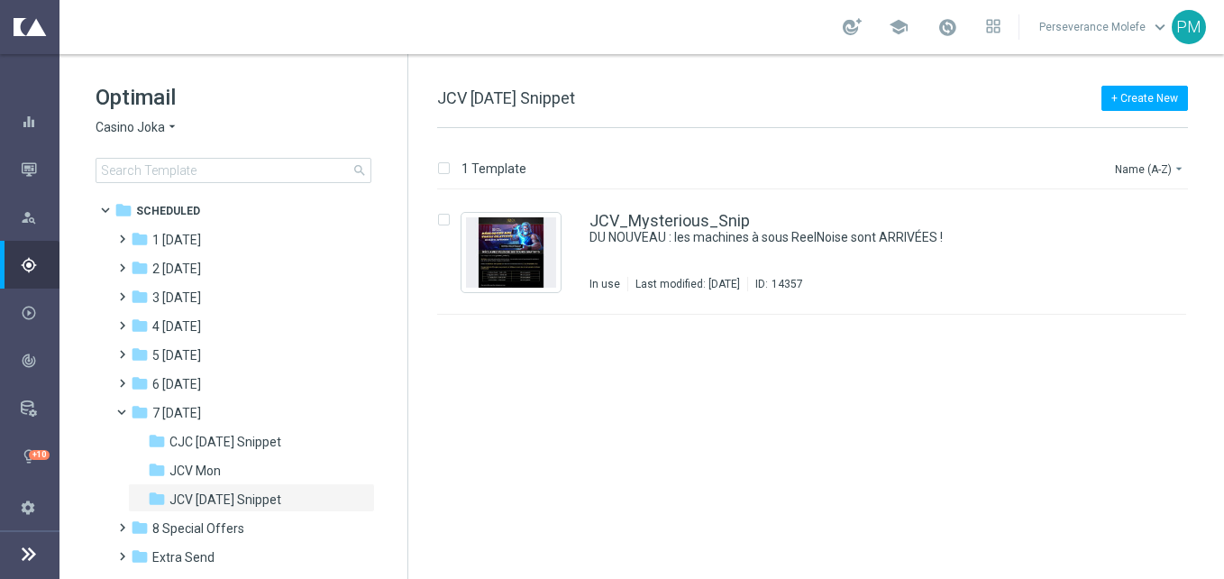
click at [165, 123] on icon "arrow_drop_down" at bounding box center [172, 127] width 14 height 17
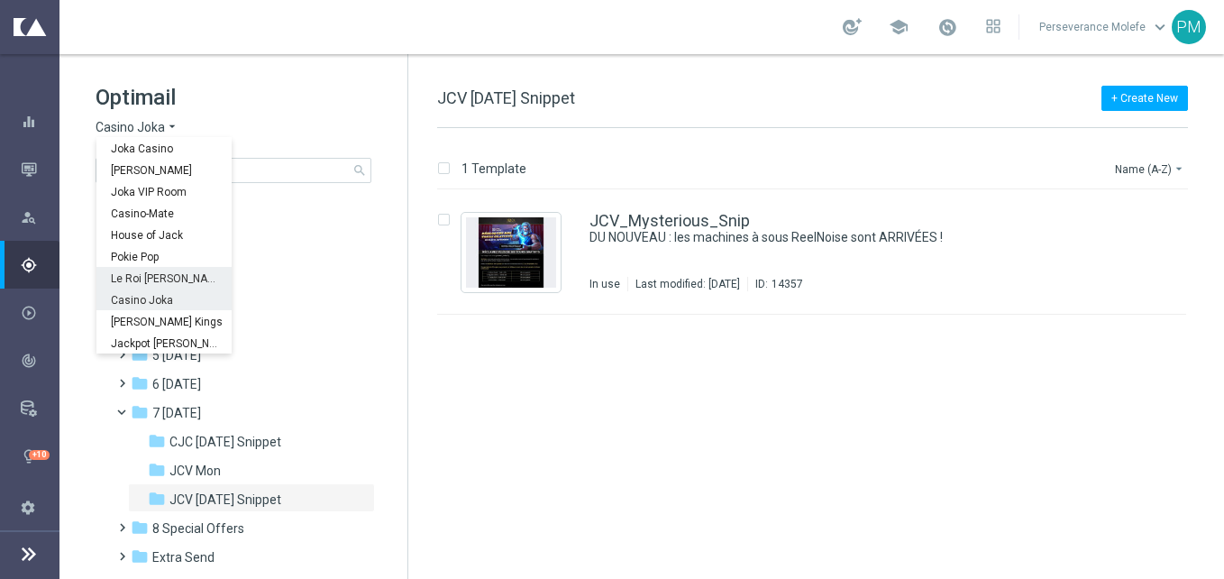
click at [0, 0] on span "Le Roi [PERSON_NAME]" at bounding box center [0, 0] width 0 height 0
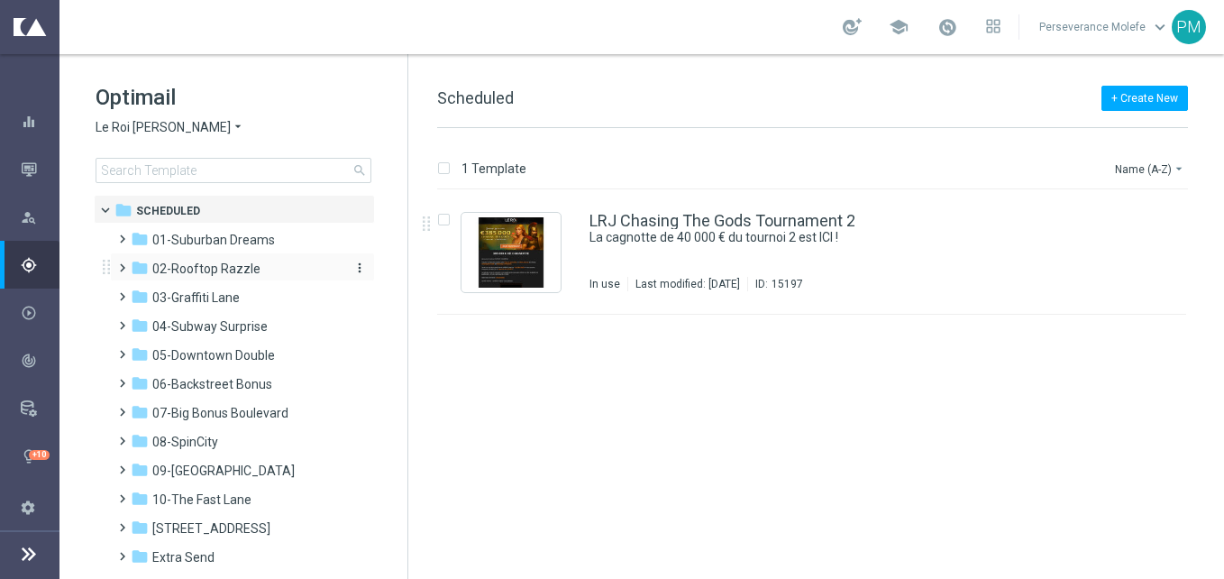
click at [250, 274] on span "02-Rooftop Razzle" at bounding box center [206, 268] width 108 height 16
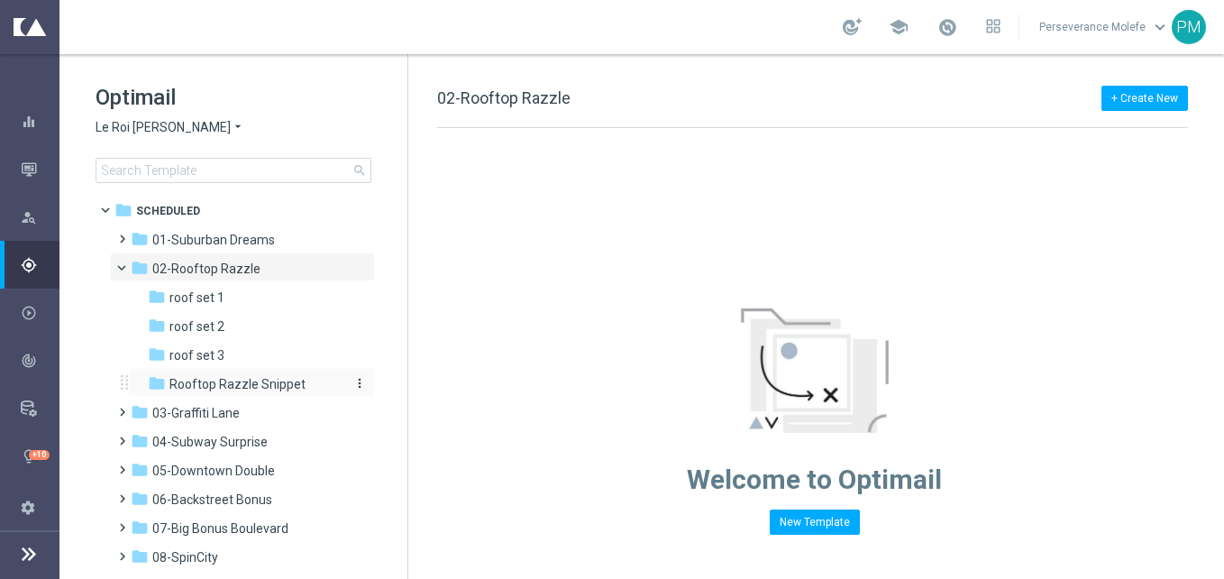
click at [280, 385] on span "Rooftop Razzle Snippet" at bounding box center [237, 384] width 136 height 16
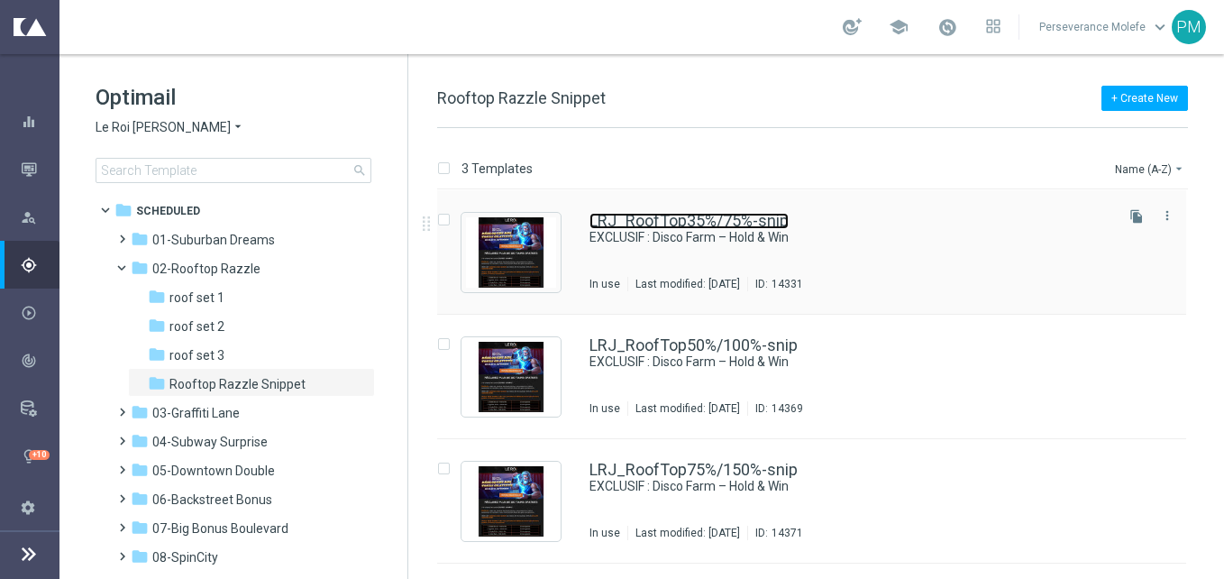
click at [693, 218] on link "LRJ_RoofTop35%/75%-snip" at bounding box center [688, 221] width 199 height 16
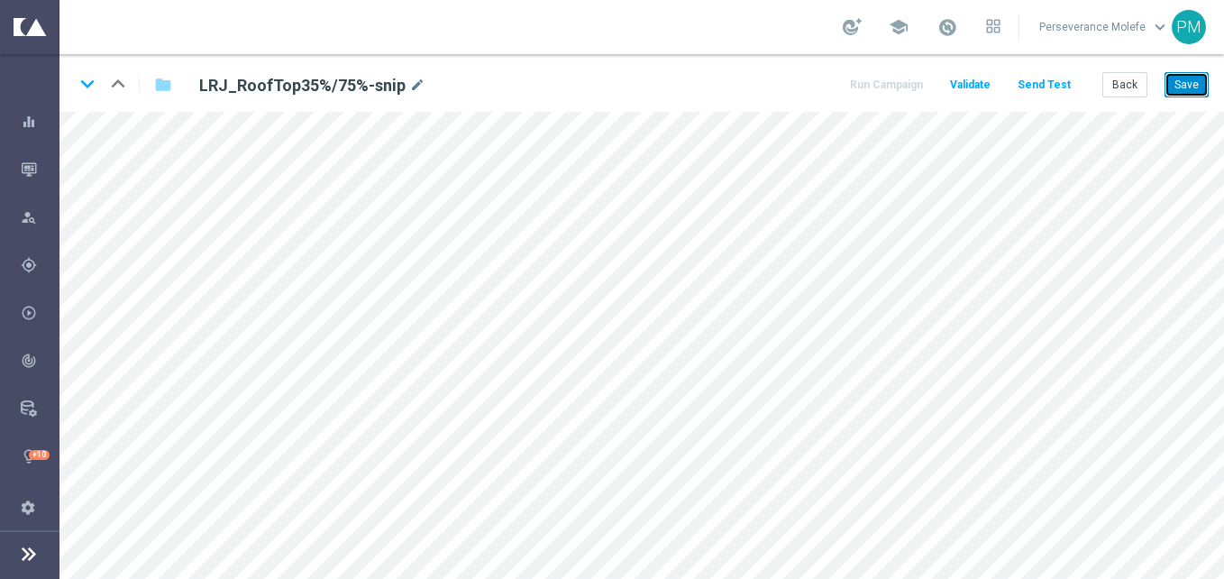
click at [1190, 89] on button "Save" at bounding box center [1186, 84] width 44 height 25
click at [1188, 87] on button "Save" at bounding box center [1186, 84] width 44 height 25
click at [83, 70] on icon "keyboard_arrow_down" at bounding box center [87, 83] width 27 height 27
click at [1179, 90] on button "Save" at bounding box center [1186, 84] width 44 height 25
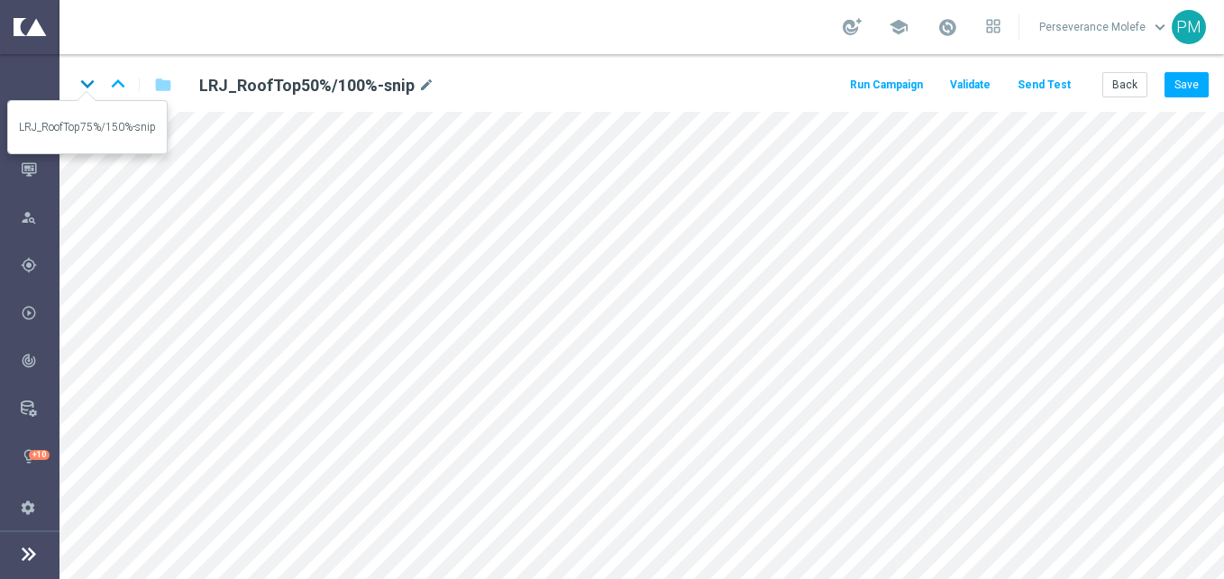
click at [86, 91] on icon "keyboard_arrow_down" at bounding box center [87, 83] width 27 height 27
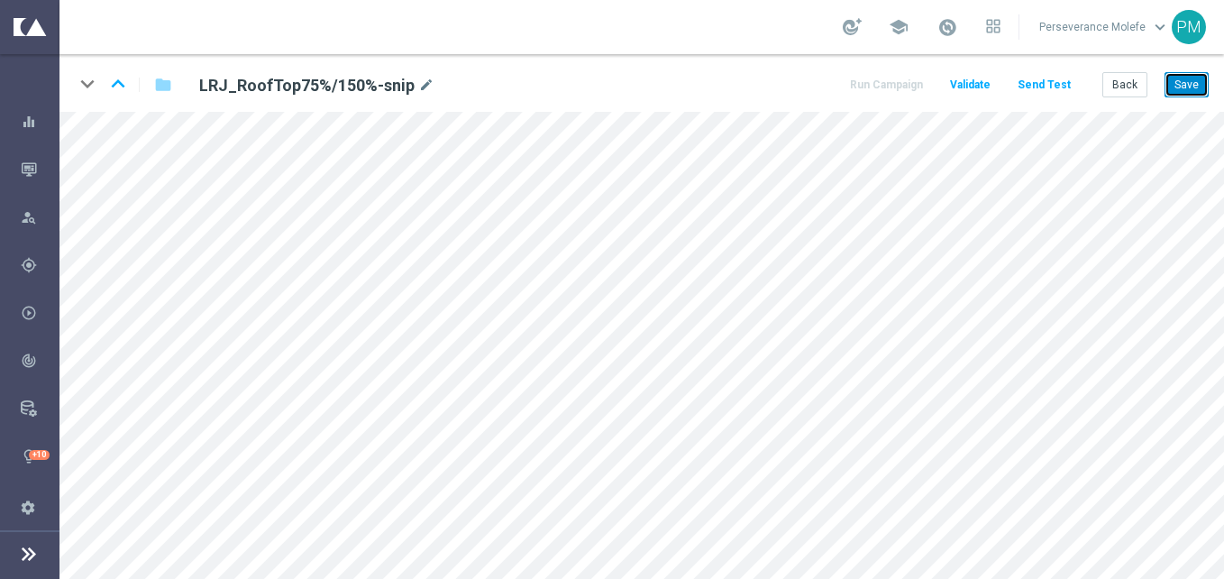
click at [1201, 83] on button "Save" at bounding box center [1186, 84] width 44 height 25
click at [121, 80] on icon "keyboard_arrow_up" at bounding box center [118, 83] width 27 height 27
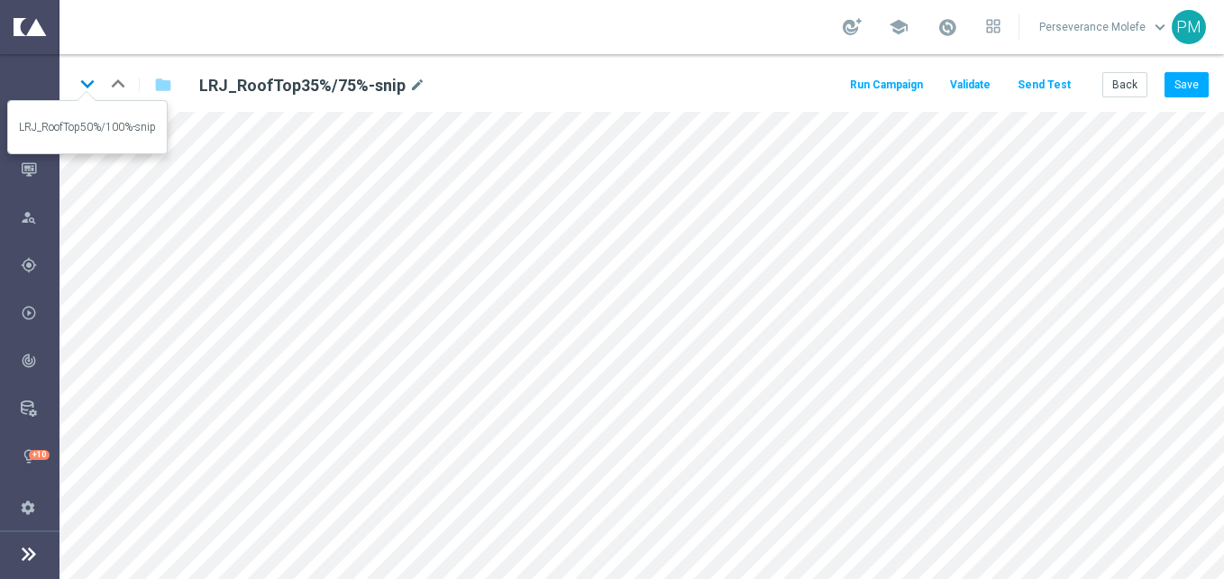
click at [87, 87] on icon "keyboard_arrow_down" at bounding box center [87, 83] width 27 height 27
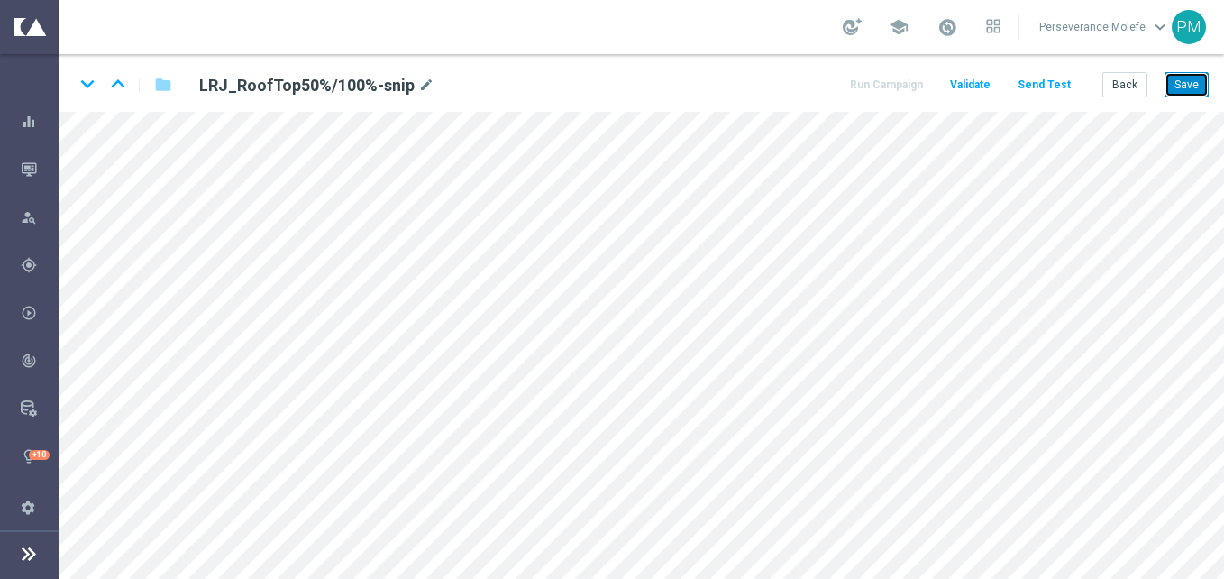
click at [1168, 85] on button "Save" at bounding box center [1186, 84] width 44 height 25
click at [84, 84] on icon "keyboard_arrow_down" at bounding box center [87, 83] width 27 height 27
click at [1196, 102] on div "keyboard_arrow_down keyboard_arrow_up folder LRJ_RoofTop75%/150%-snip mode_edit…" at bounding box center [641, 83] width 1164 height 58
click at [1184, 92] on button "Save" at bounding box center [1186, 84] width 44 height 25
click at [1182, 86] on button "Save" at bounding box center [1186, 84] width 44 height 25
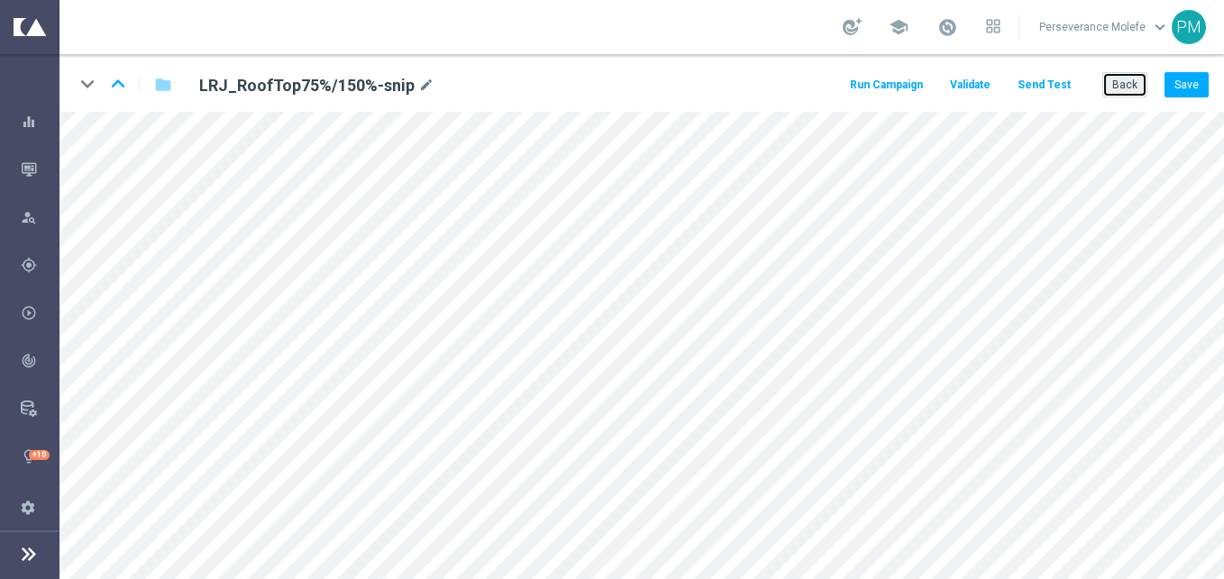
click at [1121, 95] on button "Back" at bounding box center [1124, 84] width 45 height 25
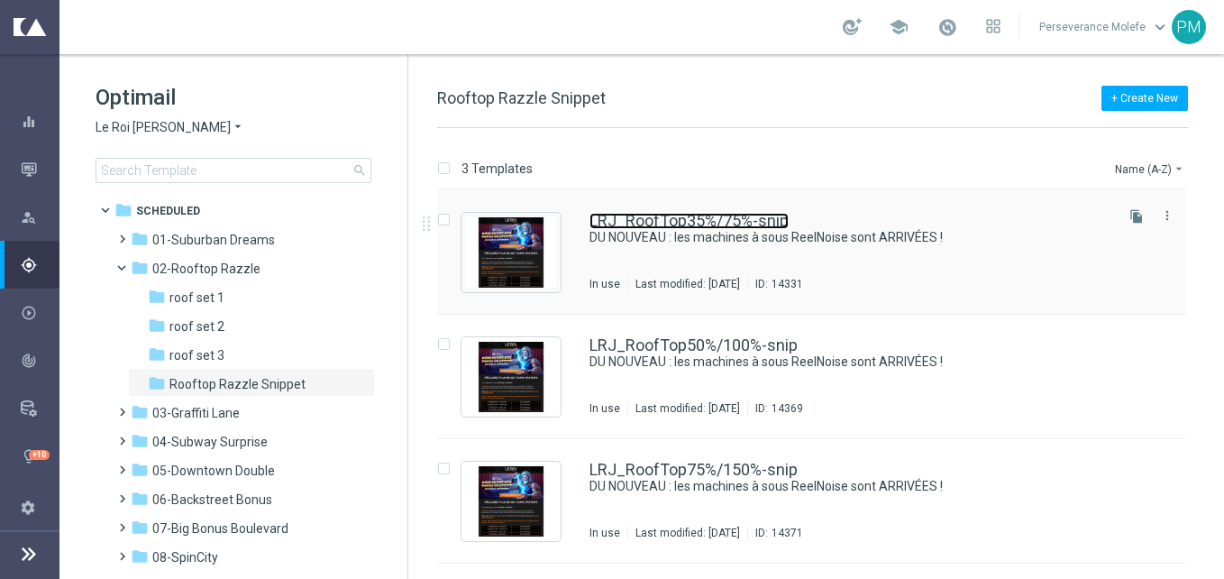
click at [624, 217] on link "LRJ_RoofTop35%/75%-snip" at bounding box center [688, 221] width 199 height 16
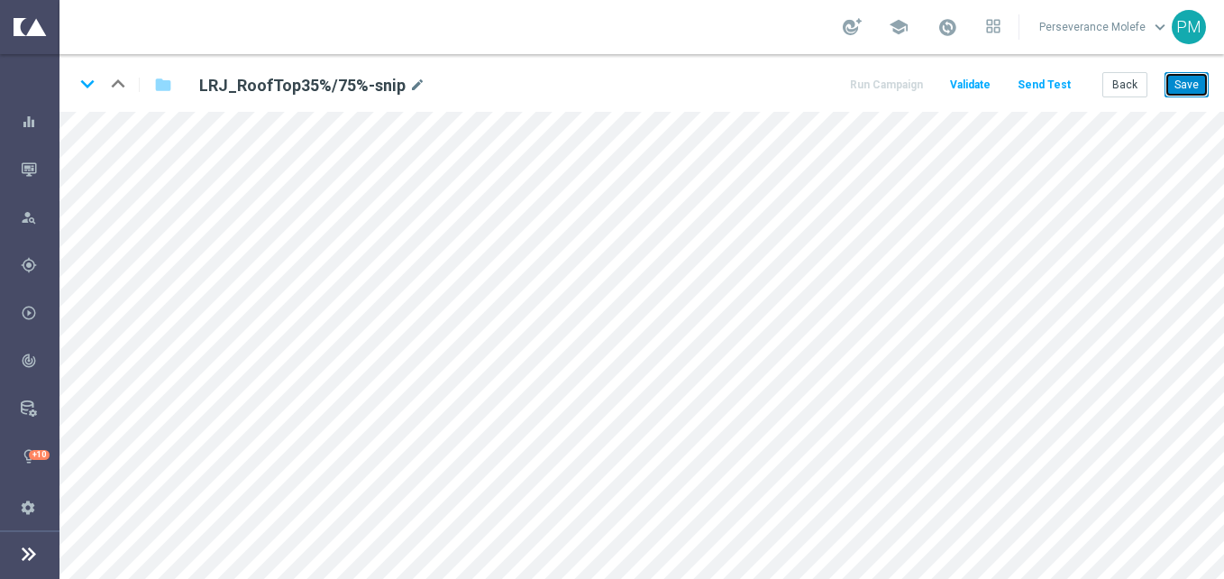
click at [1175, 75] on button "Save" at bounding box center [1186, 84] width 44 height 25
click at [87, 92] on icon "keyboard_arrow_down" at bounding box center [87, 83] width 27 height 27
click at [1168, 76] on button "Save" at bounding box center [1186, 84] width 44 height 25
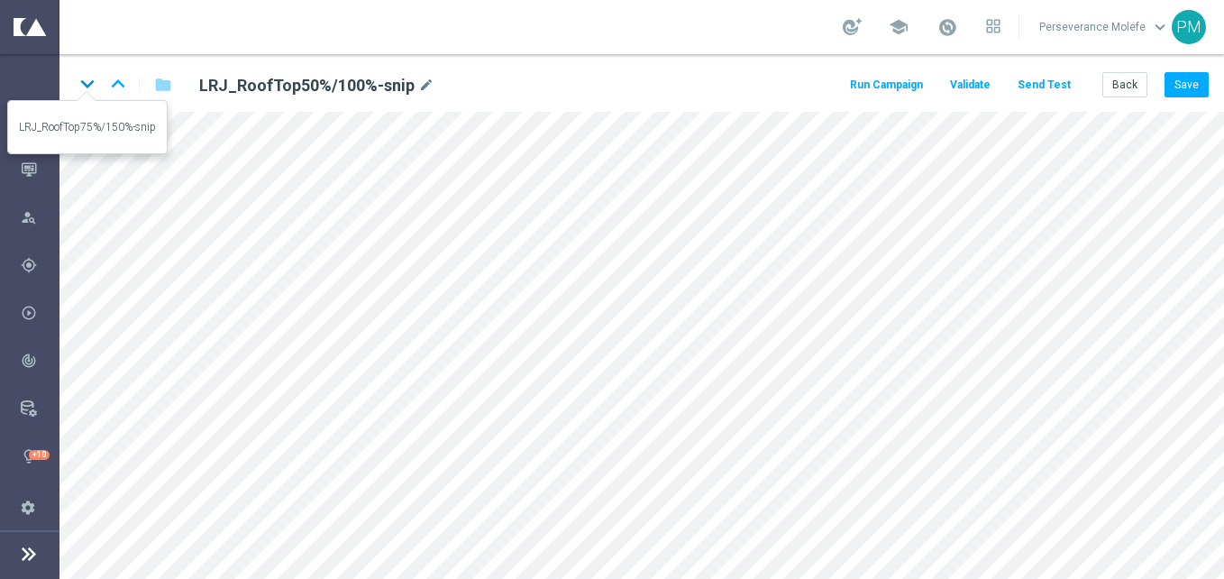
click at [79, 88] on icon "keyboard_arrow_down" at bounding box center [87, 83] width 27 height 27
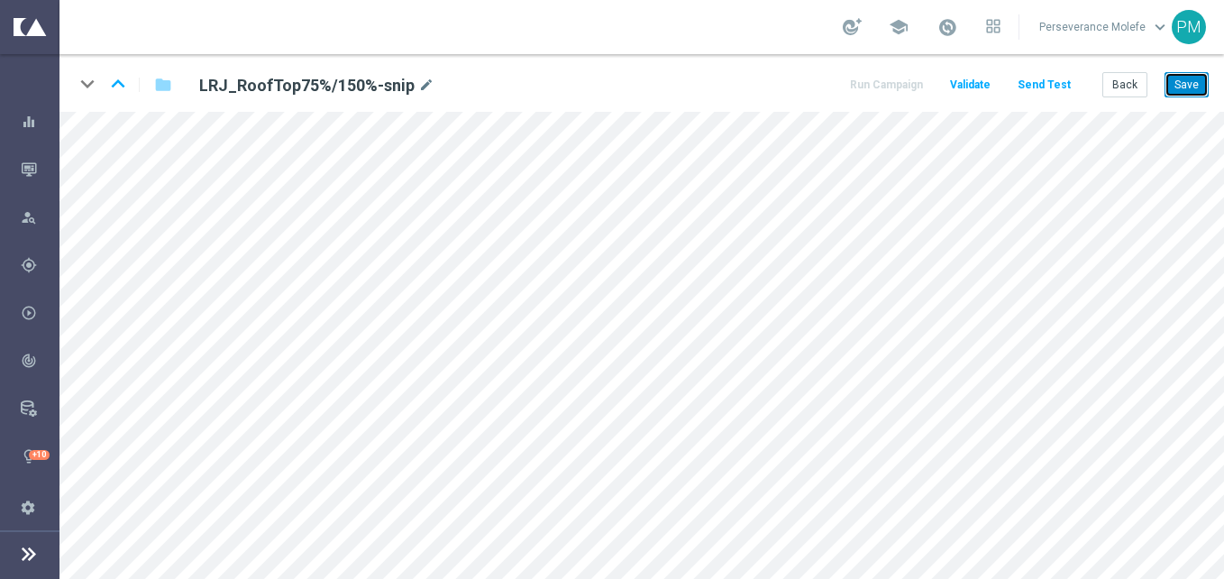
click at [1186, 90] on button "Save" at bounding box center [1186, 84] width 44 height 25
drag, startPoint x: 1181, startPoint y: 94, endPoint x: 1178, endPoint y: 105, distance: 12.0
click at [1178, 105] on div "keyboard_arrow_down keyboard_arrow_up folder LRJ_RoofTop75%/150%-snip mode_edit…" at bounding box center [641, 83] width 1164 height 58
click at [1182, 87] on button "Save" at bounding box center [1186, 84] width 44 height 25
click at [1129, 88] on button "Back" at bounding box center [1124, 84] width 45 height 25
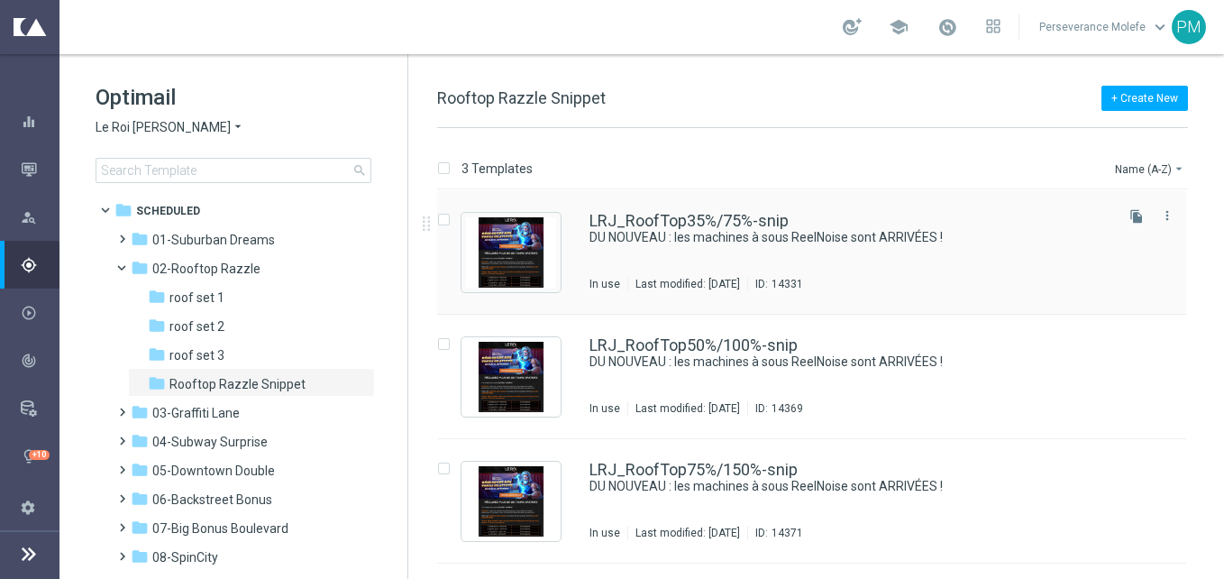
click at [692, 210] on div "LRJ_RoofTop35%/75%-snip DU NOUVEAU : les machines à sous ReelNoise sont ARRIVÉE…" at bounding box center [811, 252] width 749 height 124
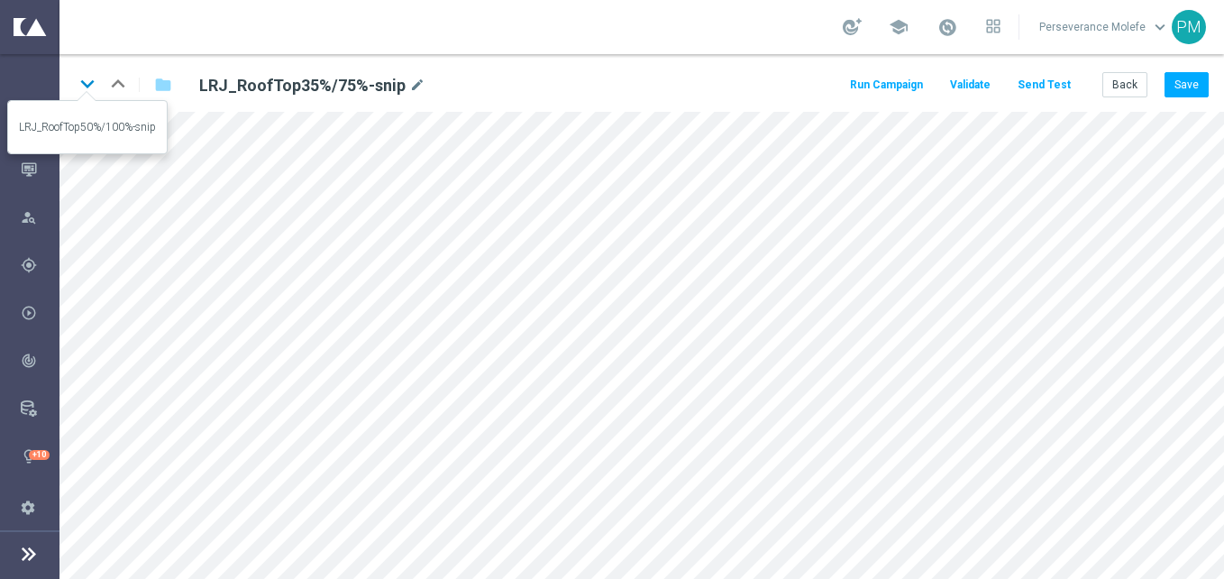
click at [87, 74] on icon "keyboard_arrow_down" at bounding box center [87, 83] width 27 height 27
click at [1128, 94] on button "Back" at bounding box center [1124, 84] width 45 height 25
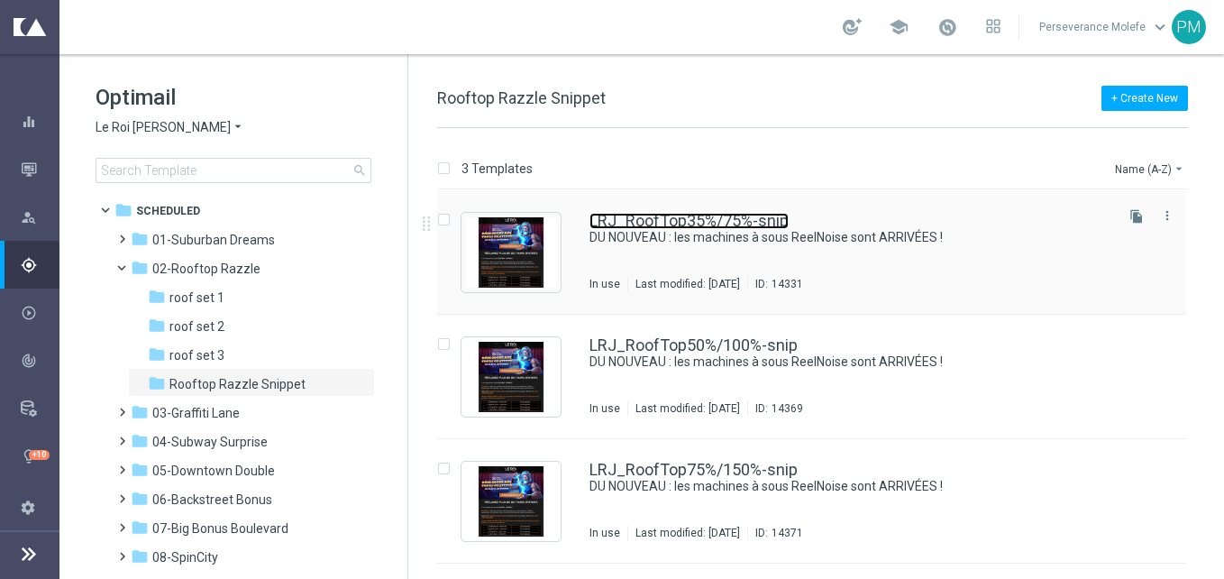
click at [662, 226] on link "LRJ_RoofTop35%/75%-snip" at bounding box center [688, 221] width 199 height 16
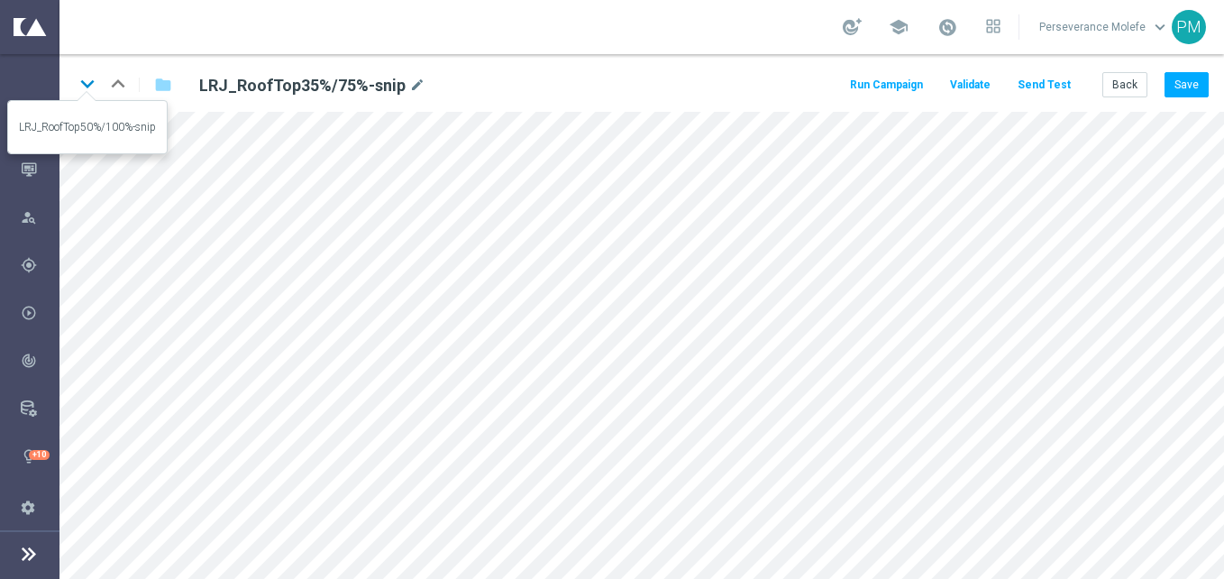
click at [91, 87] on icon "keyboard_arrow_down" at bounding box center [87, 83] width 27 height 27
click at [95, 93] on icon "keyboard_arrow_down" at bounding box center [87, 83] width 27 height 27
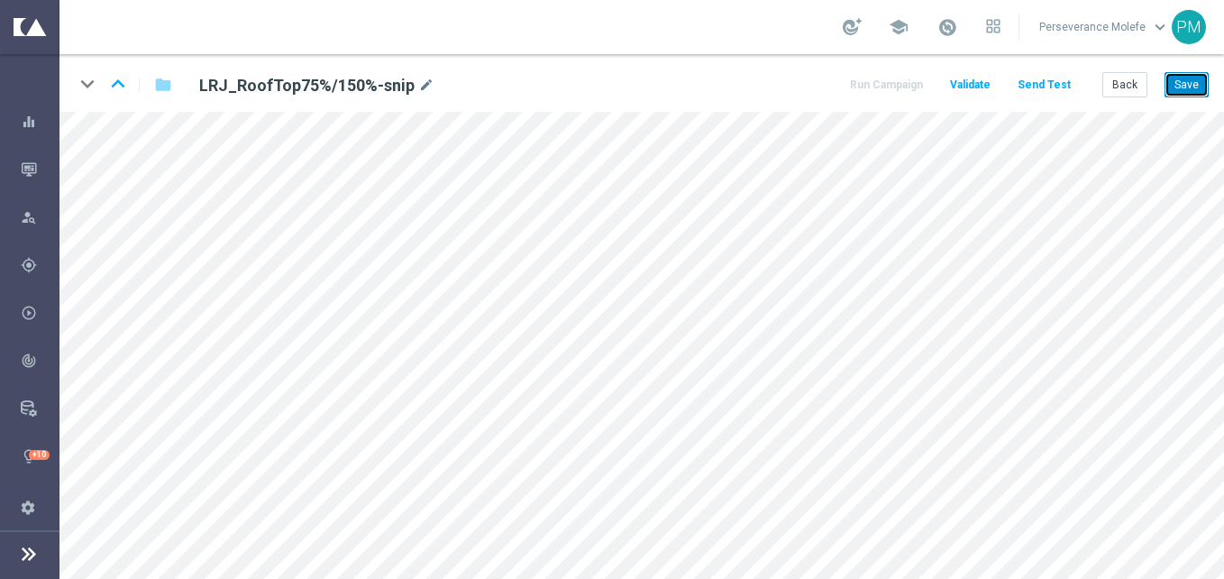
click at [1179, 83] on button "Save" at bounding box center [1186, 84] width 44 height 25
click at [123, 80] on icon "keyboard_arrow_up" at bounding box center [118, 83] width 27 height 27
click at [1187, 81] on button "Save" at bounding box center [1186, 84] width 44 height 25
click at [122, 71] on icon "keyboard_arrow_up" at bounding box center [118, 83] width 27 height 27
click at [1187, 91] on button "Save" at bounding box center [1186, 84] width 44 height 25
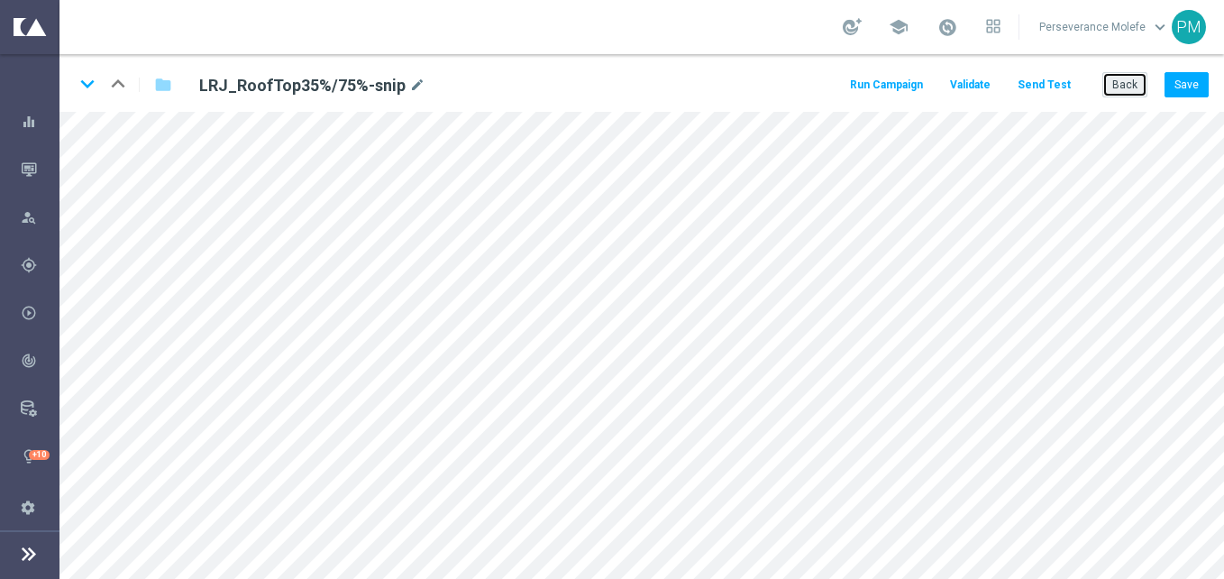
click at [1133, 91] on button "Back" at bounding box center [1124, 84] width 45 height 25
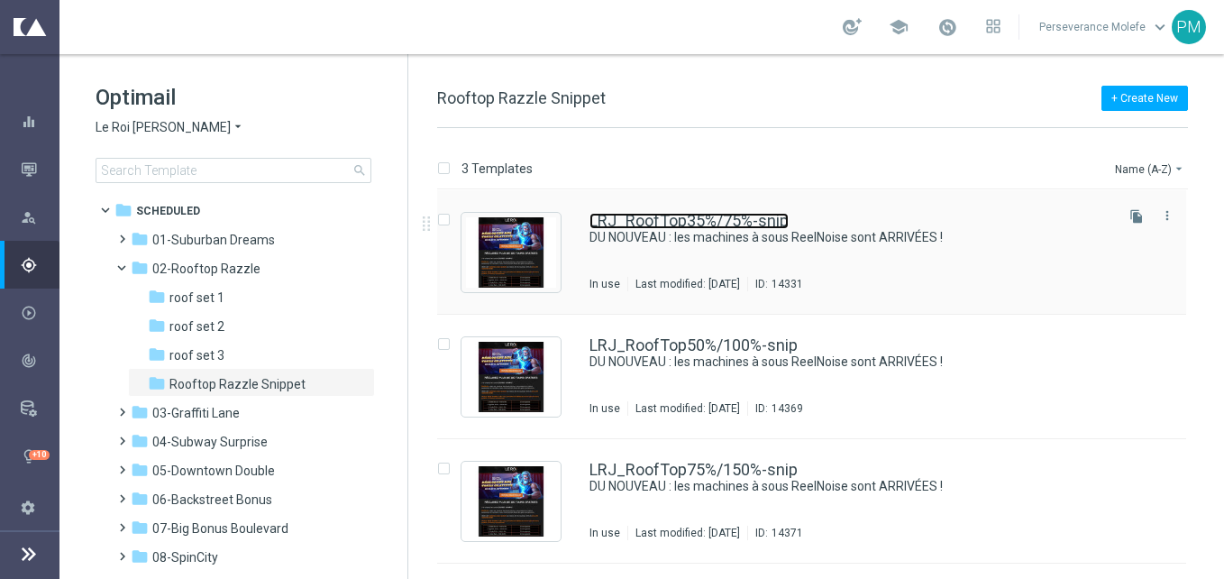
click at [621, 226] on link "LRJ_RoofTop35%/75%-snip" at bounding box center [688, 221] width 199 height 16
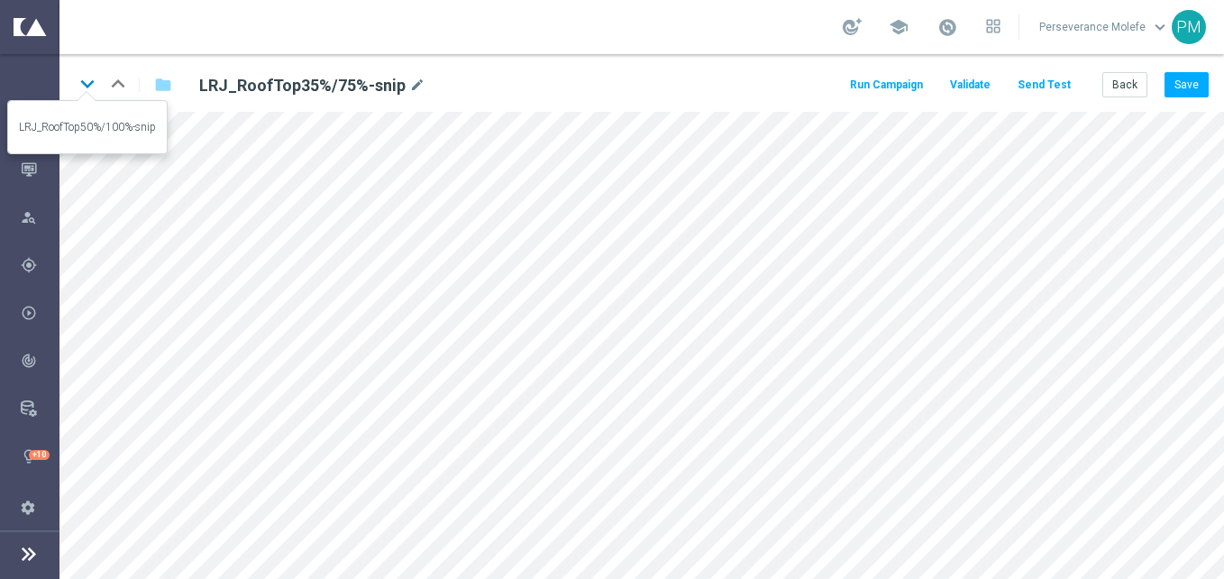
click at [93, 86] on icon "keyboard_arrow_down" at bounding box center [87, 83] width 27 height 27
click at [86, 88] on icon "keyboard_arrow_down" at bounding box center [87, 83] width 27 height 27
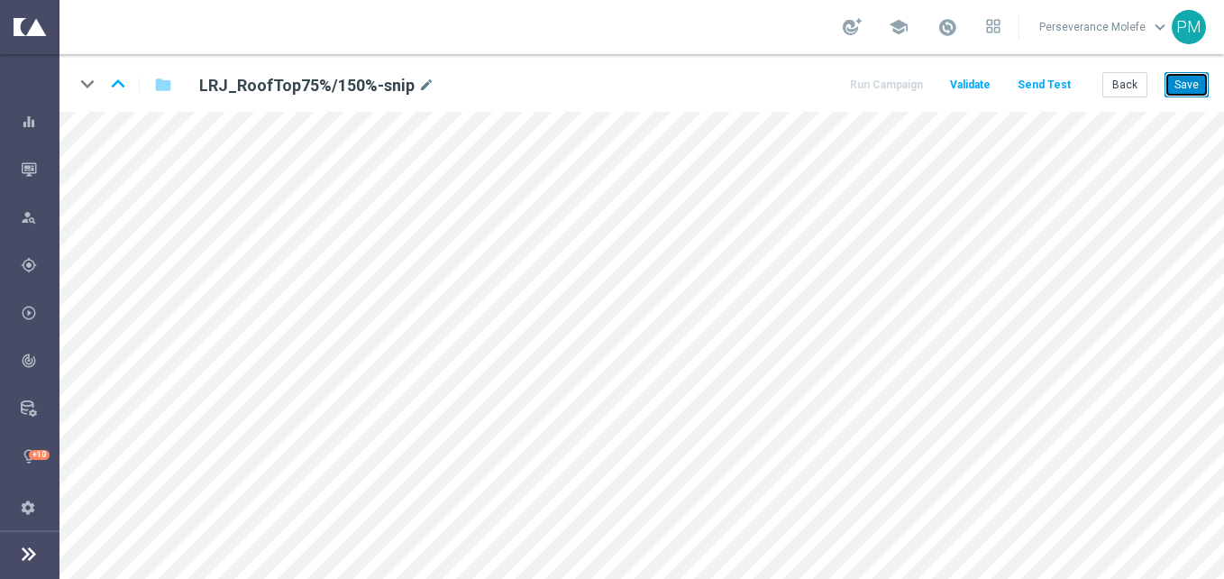
click at [1180, 87] on button "Save" at bounding box center [1186, 84] width 44 height 25
click at [117, 86] on icon "keyboard_arrow_up" at bounding box center [118, 83] width 27 height 27
click at [1191, 89] on button "Save" at bounding box center [1186, 84] width 44 height 25
click at [119, 83] on icon "keyboard_arrow_up" at bounding box center [118, 83] width 27 height 27
click at [1198, 90] on button "Save" at bounding box center [1186, 84] width 44 height 25
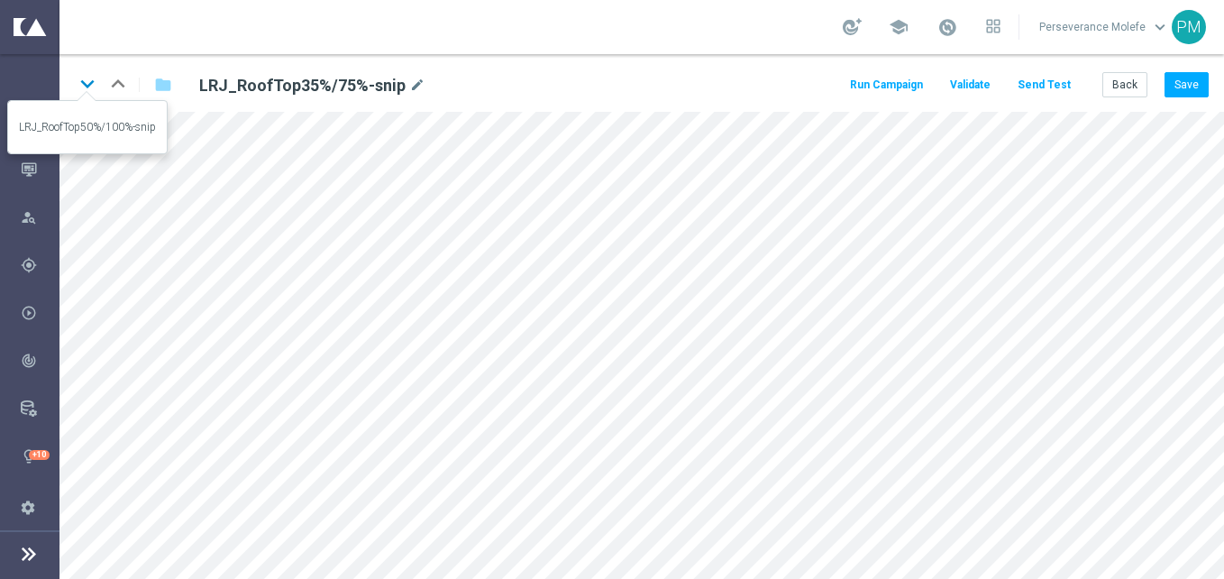
click at [90, 89] on icon "keyboard_arrow_down" at bounding box center [87, 83] width 27 height 27
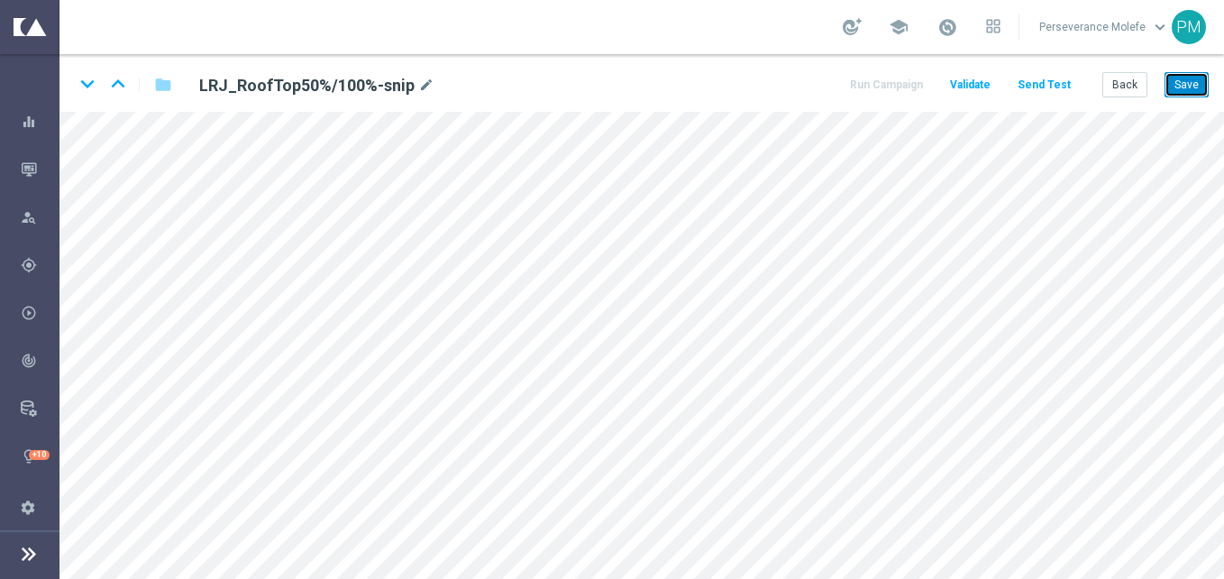
click at [1190, 96] on button "Save" at bounding box center [1186, 84] width 44 height 25
click at [90, 80] on icon "keyboard_arrow_down" at bounding box center [87, 83] width 27 height 27
click at [1197, 76] on button "Save" at bounding box center [1186, 84] width 44 height 25
click at [1109, 84] on button "Back" at bounding box center [1124, 84] width 45 height 25
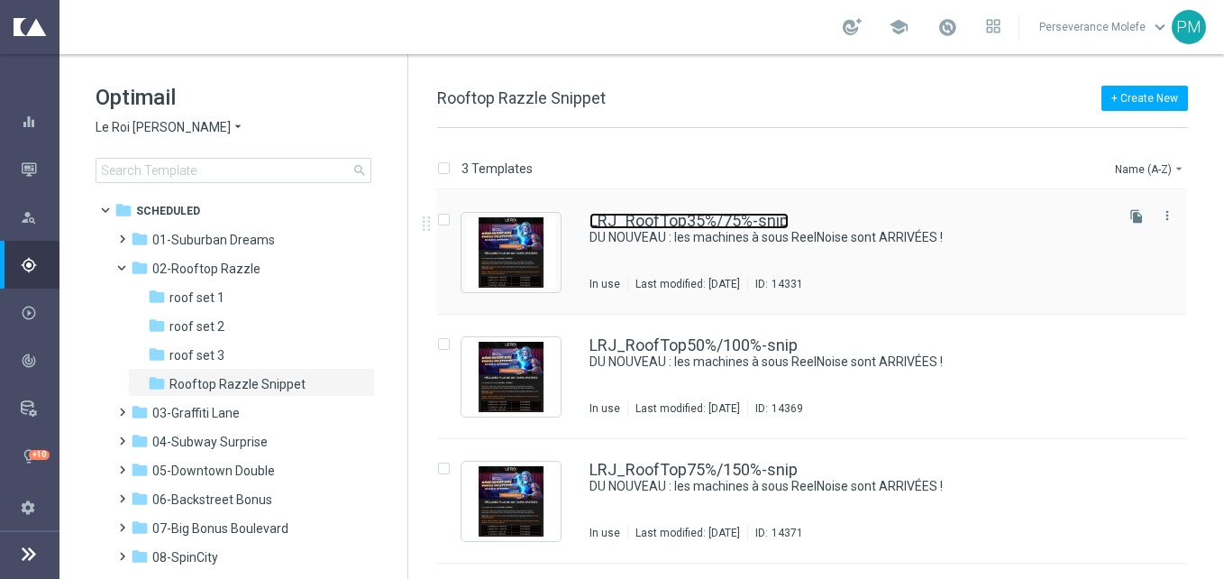
click at [639, 221] on link "LRJ_RoofTop35%/75%-snip" at bounding box center [688, 221] width 199 height 16
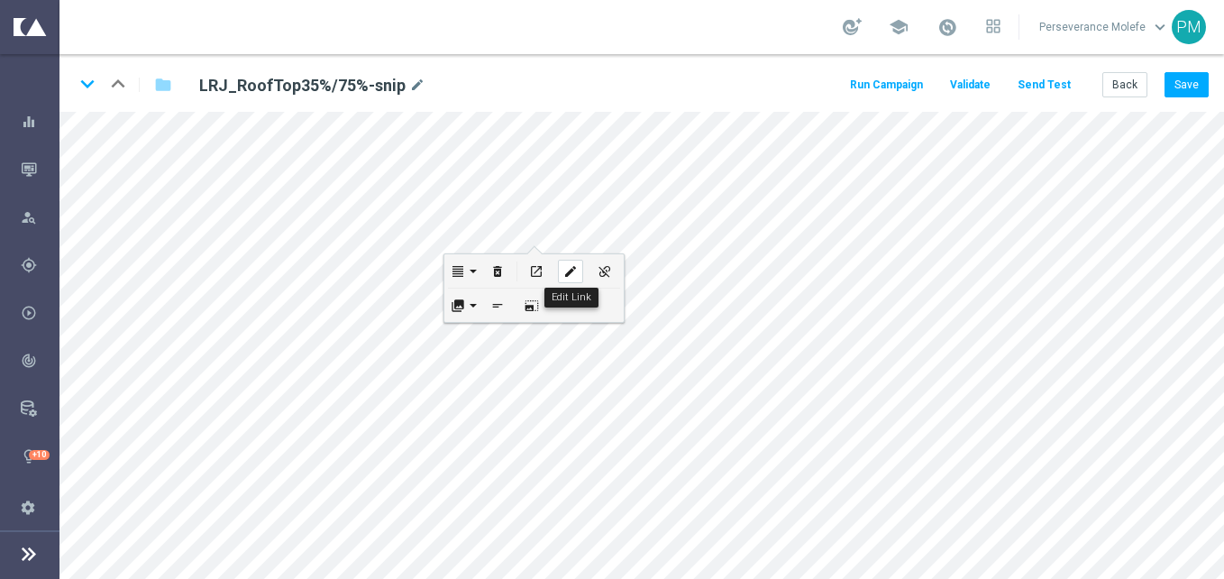
click at [582, 272] on div "edit" at bounding box center [570, 271] width 25 height 23
checkbox input "true"
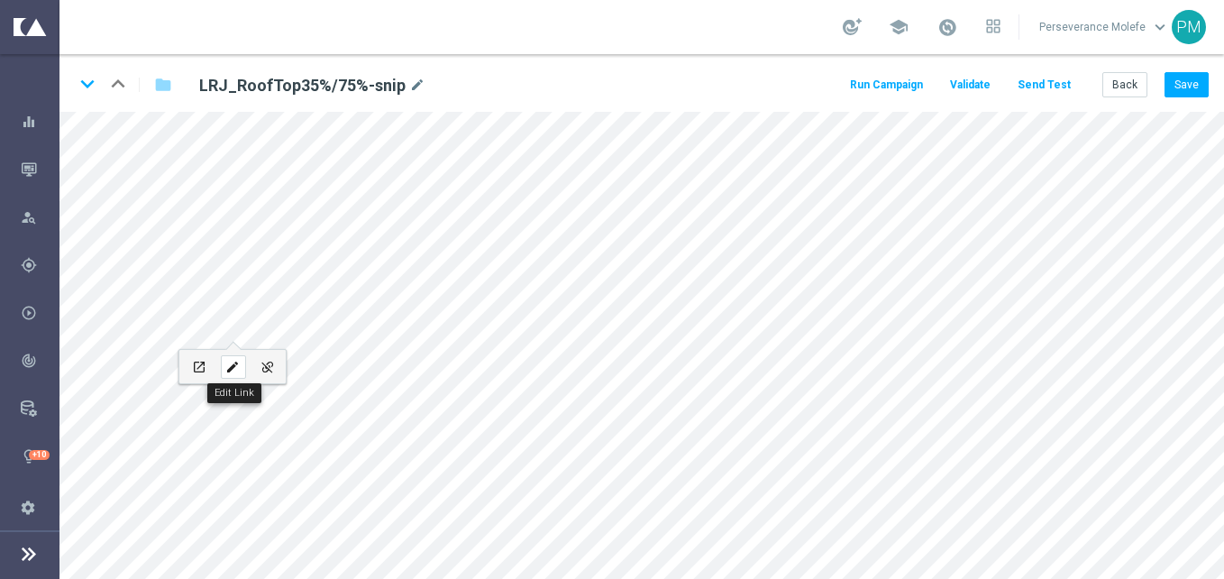
click at [237, 369] on icon "edit" at bounding box center [232, 367] width 14 height 14
type input "[URL][DOMAIN_NAME]"
type input "Connectez-vous"
checkbox input "false"
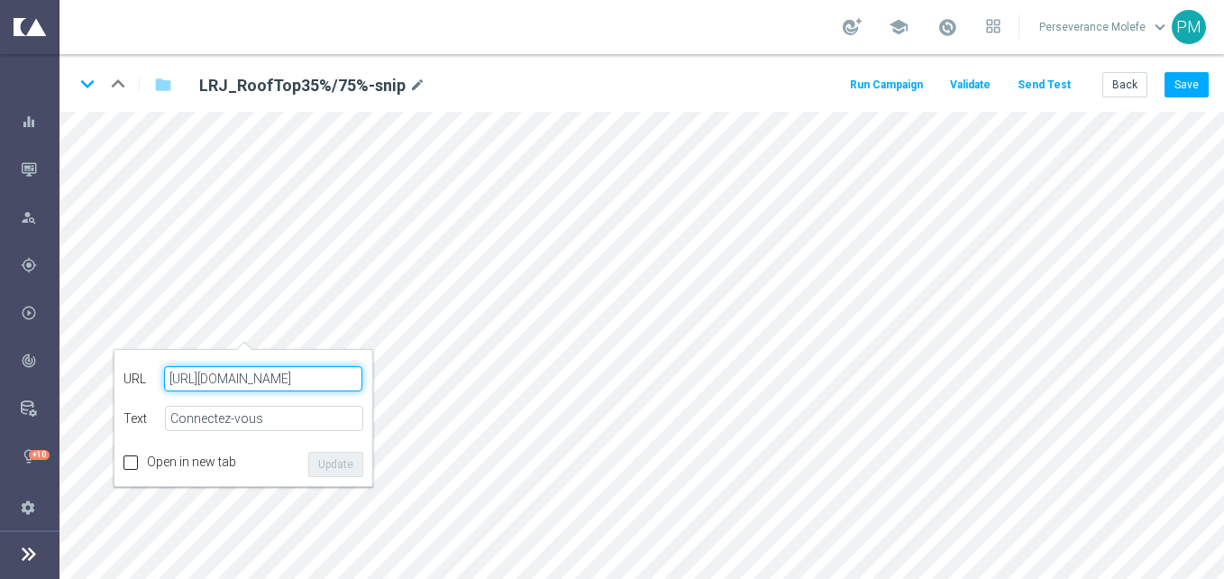
paste input "[DOMAIN_NAME][URL]"
type input "[URL][DOMAIN_NAME]"
click at [321, 458] on button "Update" at bounding box center [335, 463] width 55 height 25
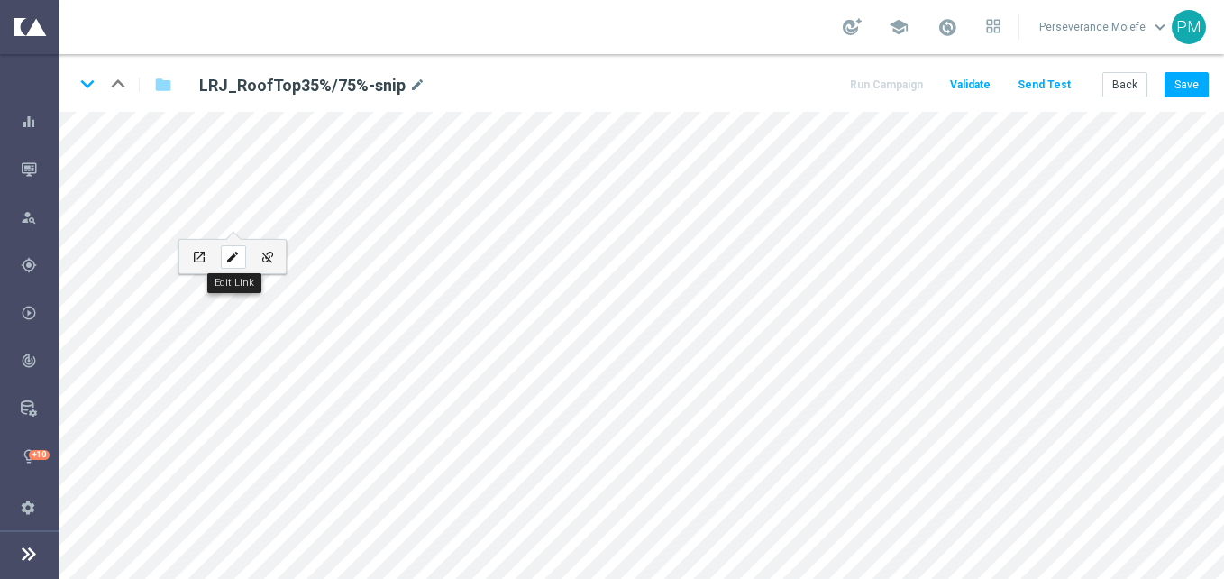
click at [235, 256] on icon "edit" at bounding box center [232, 257] width 14 height 14
type input "Connectez-vous"
click at [1194, 64] on div "keyboard_arrow_down keyboard_arrow_up folder LRJ_RoofTop35%/75%-snip mode_edit …" at bounding box center [641, 83] width 1164 height 58
click at [1190, 68] on div "keyboard_arrow_down keyboard_arrow_up folder LRJ_RoofTop35%/75%-snip mode_edit …" at bounding box center [641, 83] width 1164 height 58
click at [1190, 73] on button "Save" at bounding box center [1186, 84] width 44 height 25
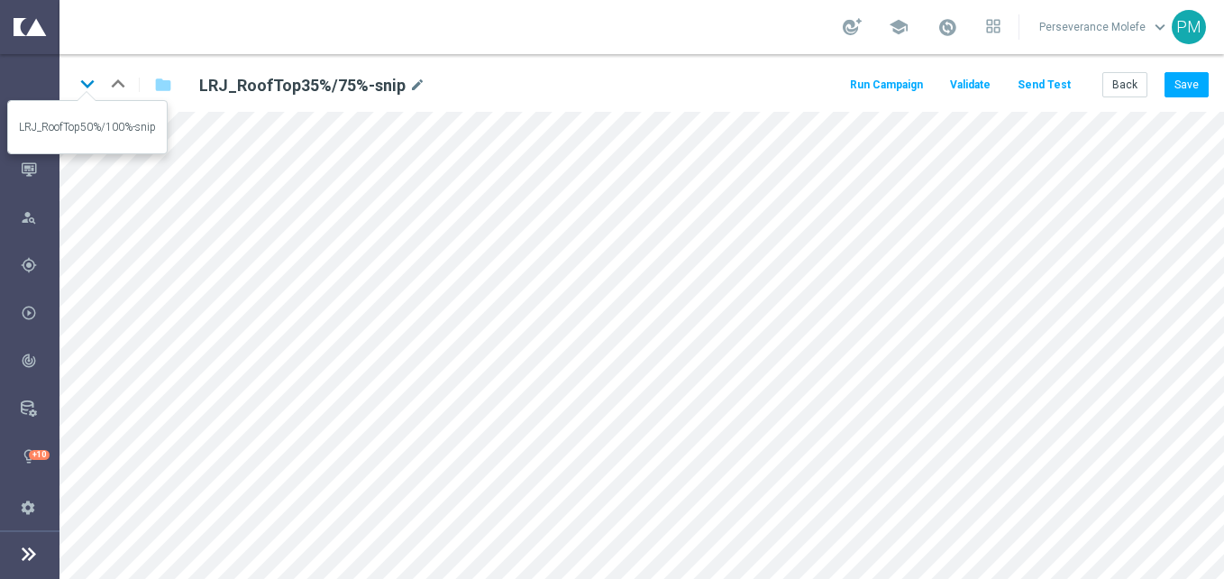
click at [84, 95] on icon "keyboard_arrow_down" at bounding box center [87, 83] width 27 height 27
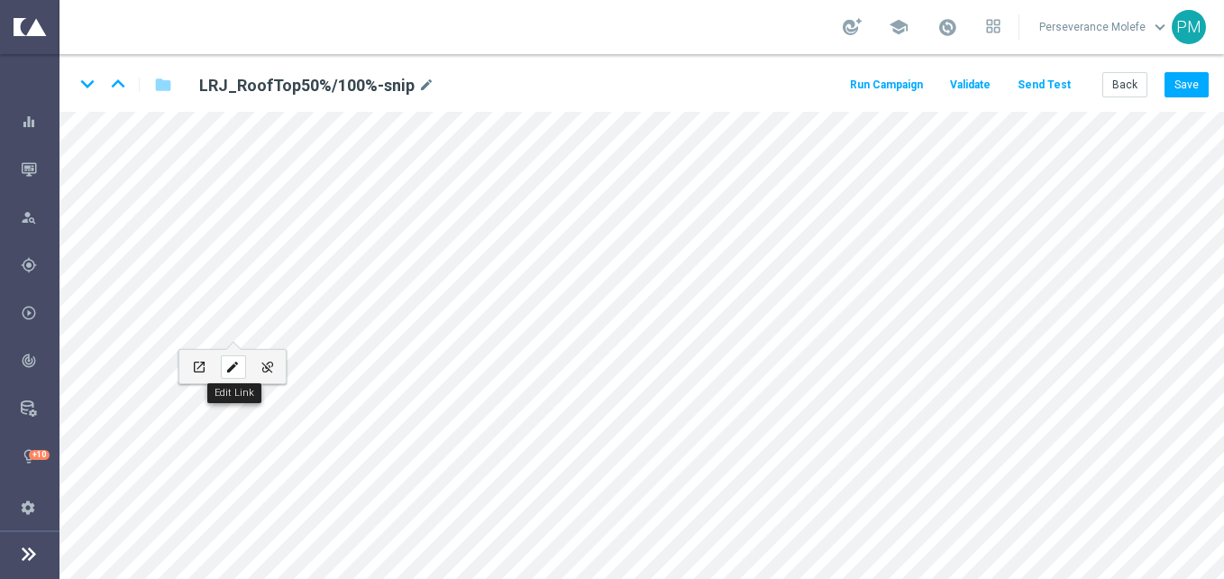
click at [233, 356] on div "edit" at bounding box center [233, 366] width 25 height 23
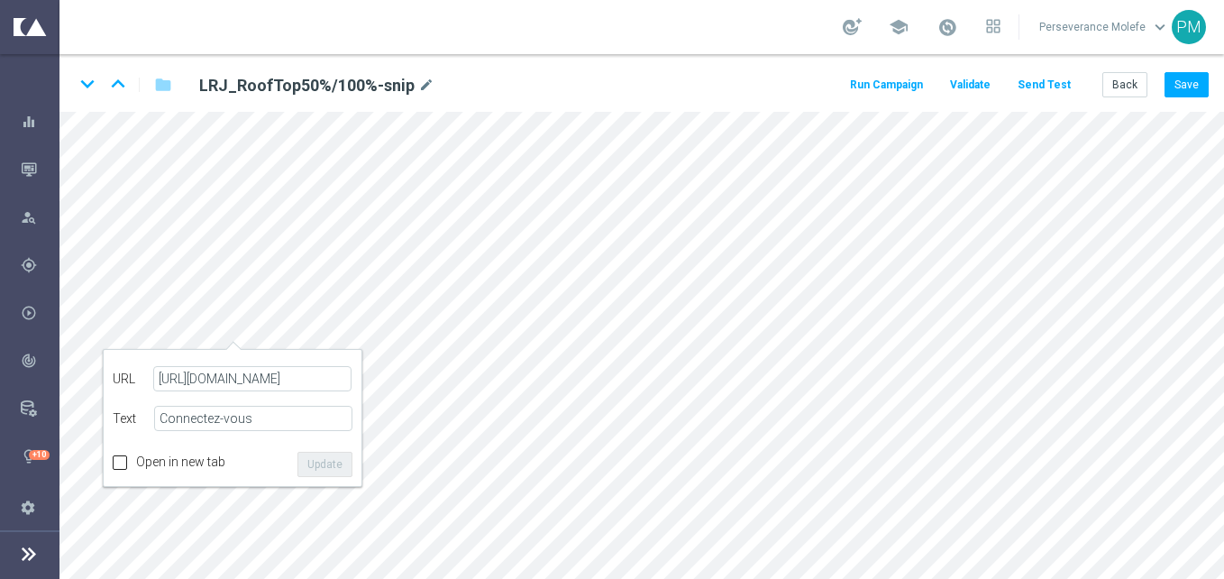
type input "[URL][DOMAIN_NAME]"
click at [330, 466] on button "Update" at bounding box center [324, 463] width 55 height 25
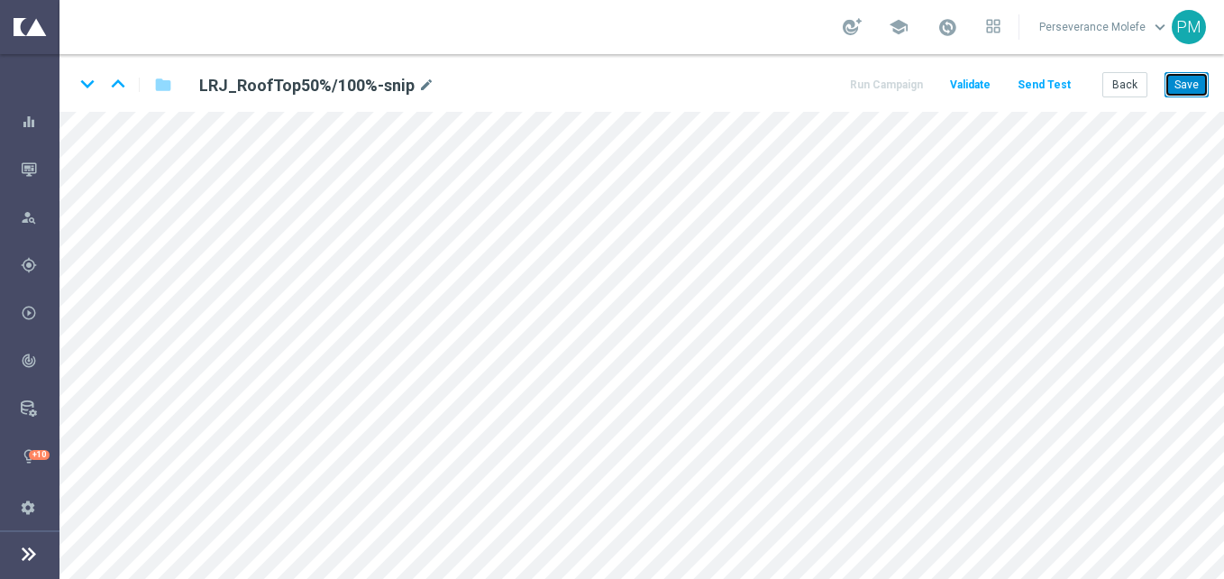
click at [1202, 86] on button "Save" at bounding box center [1186, 84] width 44 height 25
click at [87, 87] on icon "keyboard_arrow_down" at bounding box center [87, 83] width 27 height 27
click at [234, 359] on div "edit" at bounding box center [233, 366] width 25 height 23
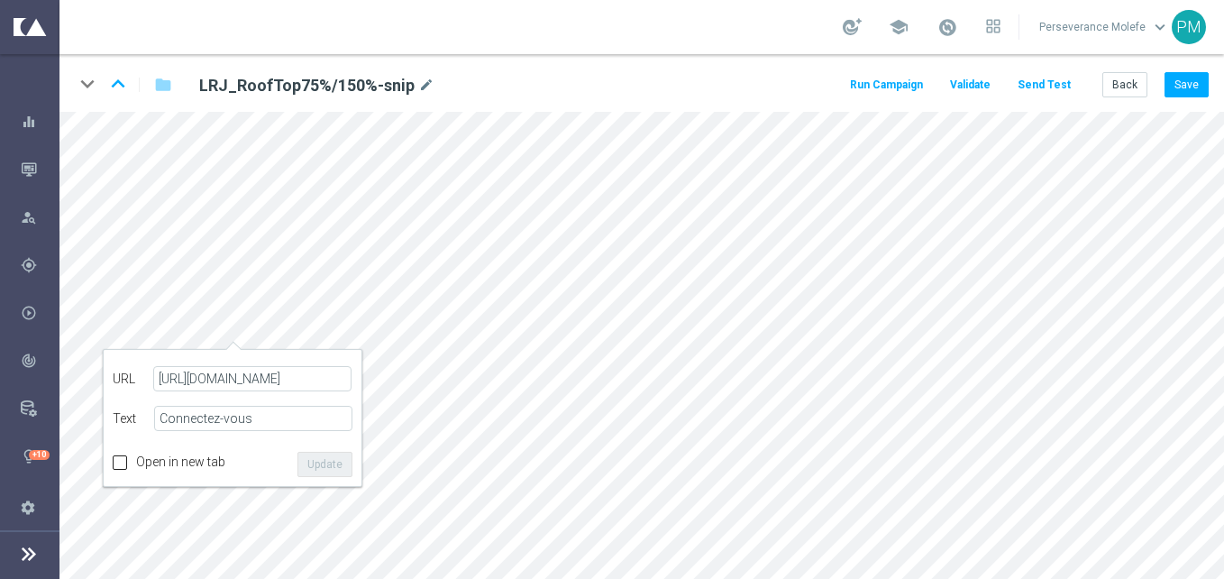
type input "[URL][DOMAIN_NAME]"
click at [315, 467] on button "Update" at bounding box center [324, 463] width 55 height 25
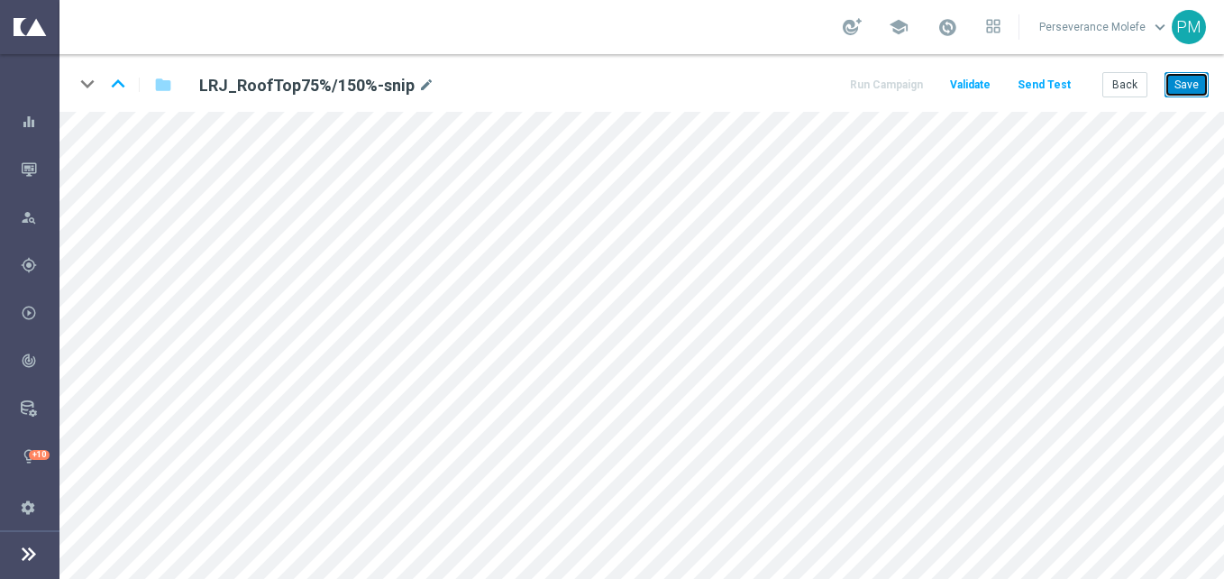
click at [1178, 83] on button "Save" at bounding box center [1186, 84] width 44 height 25
click at [189, 347] on div "open_in_new" at bounding box center [199, 346] width 25 height 23
click at [1019, 85] on div "Run Campaign Validate Send Test Back Save" at bounding box center [1027, 84] width 361 height 25
click at [1023, 85] on button "Send Test" at bounding box center [1044, 85] width 59 height 24
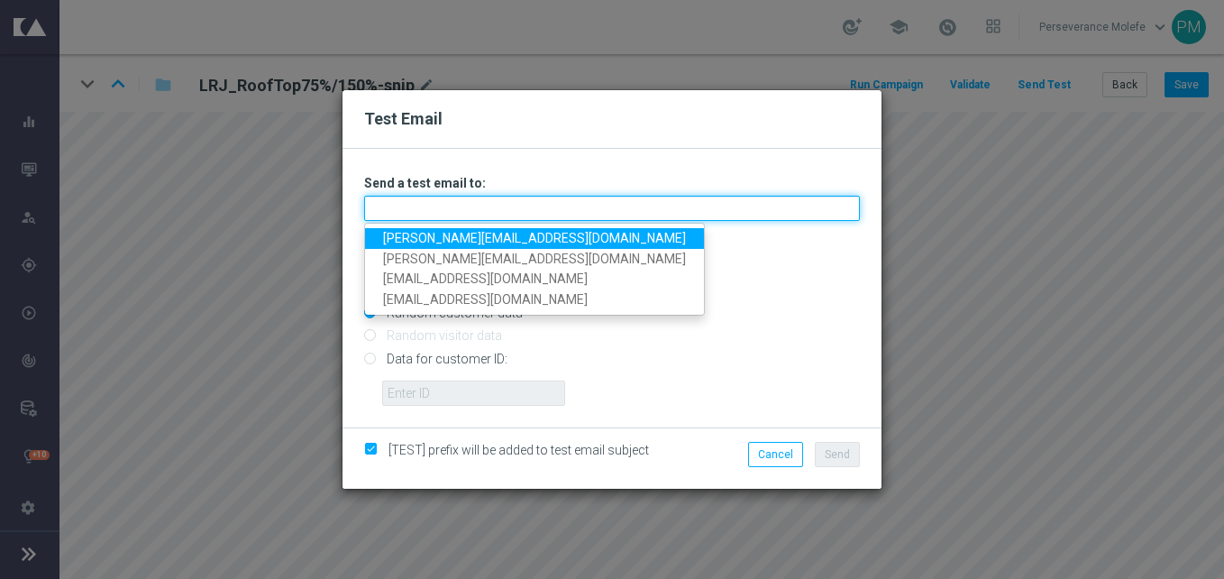
click at [588, 206] on input "text" at bounding box center [612, 208] width 496 height 25
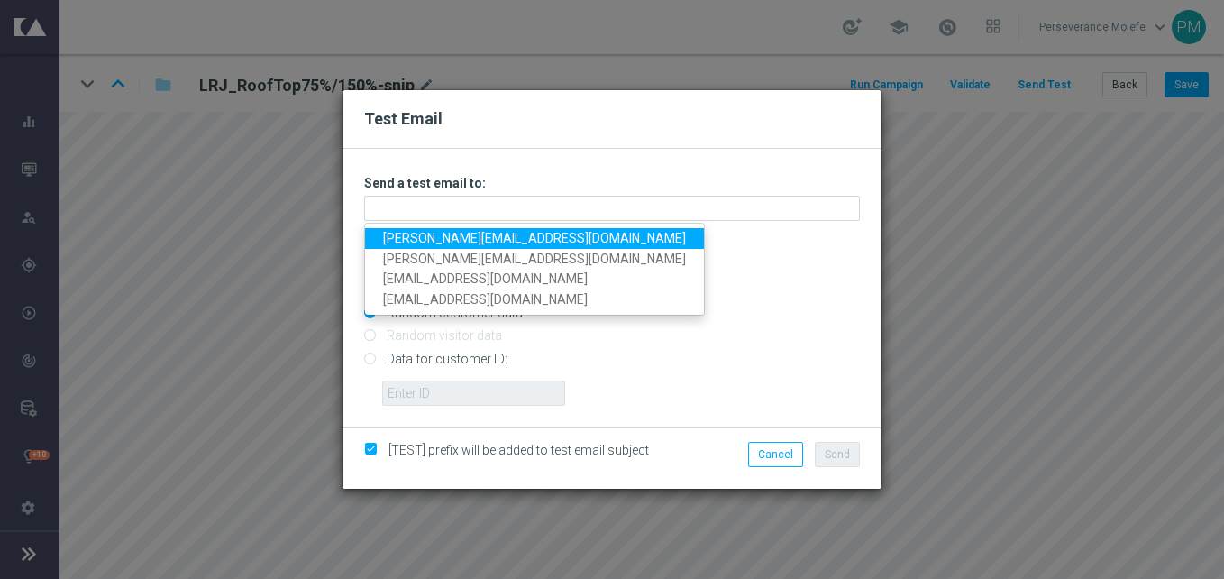
click at [502, 241] on link "[PERSON_NAME][EMAIL_ADDRESS][DOMAIN_NAME]" at bounding box center [534, 238] width 339 height 21
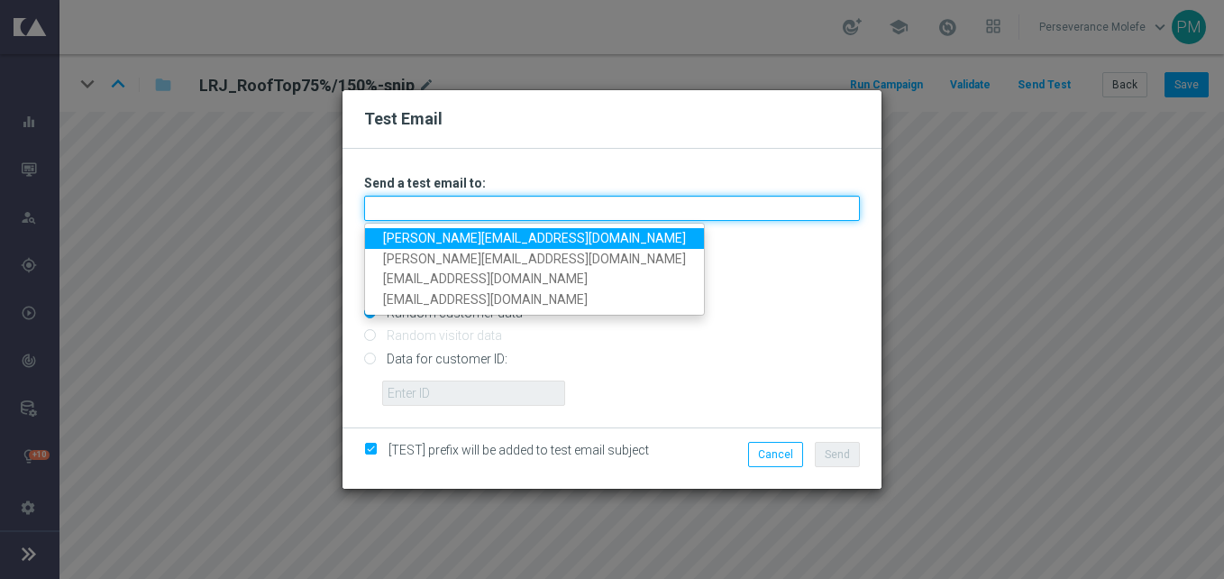
type input "[PERSON_NAME][EMAIL_ADDRESS][DOMAIN_NAME]"
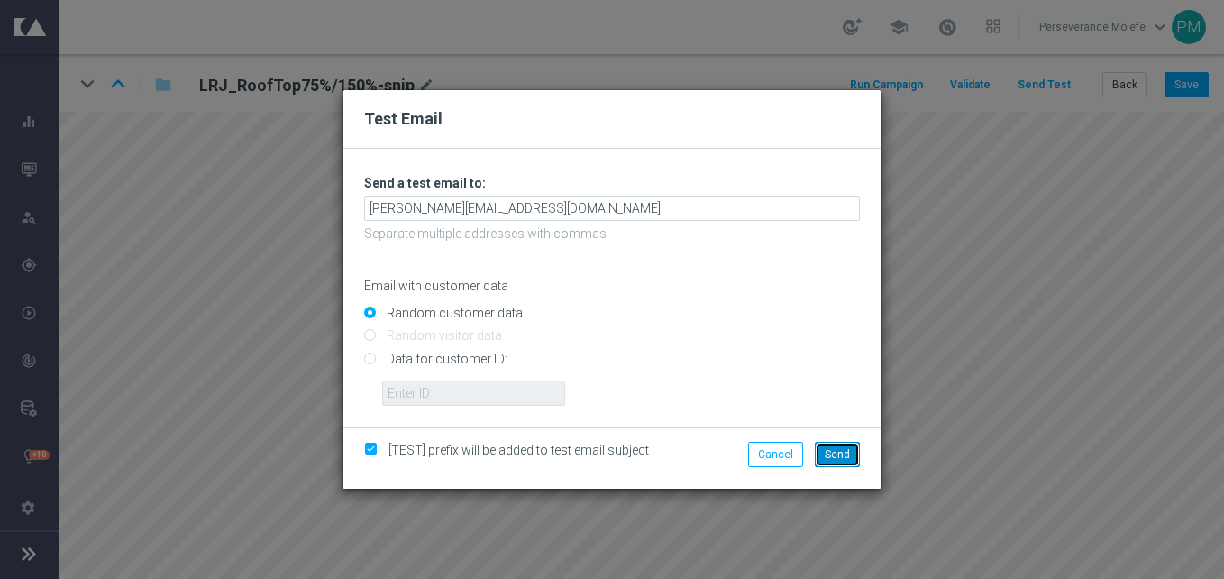
click at [840, 453] on span "Send" at bounding box center [837, 454] width 25 height 13
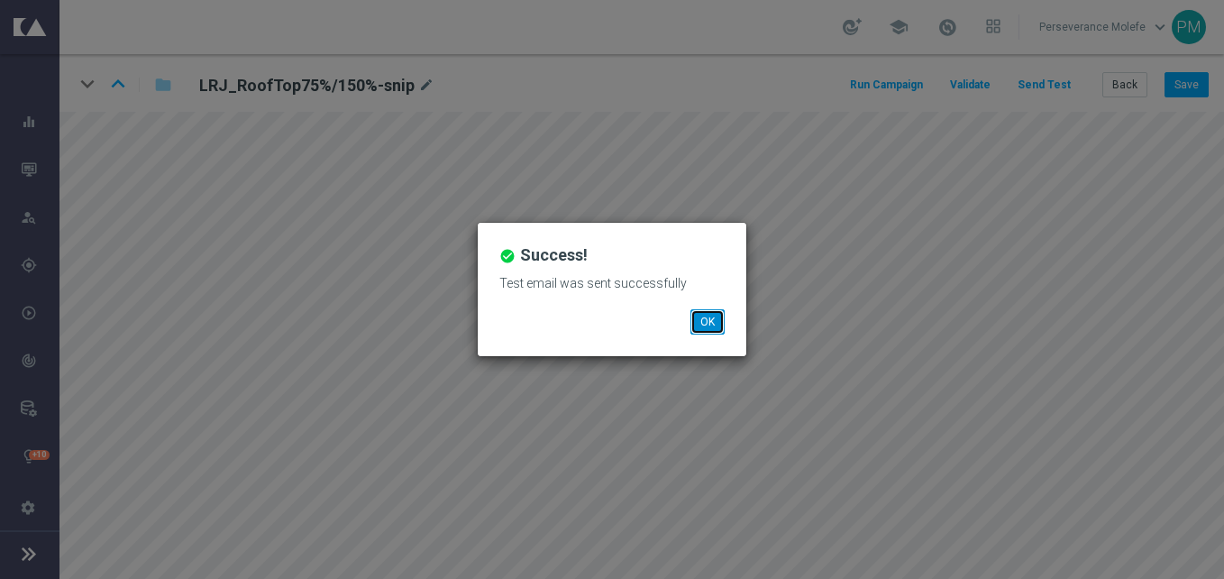
click at [691, 322] on button "OK" at bounding box center [707, 321] width 34 height 25
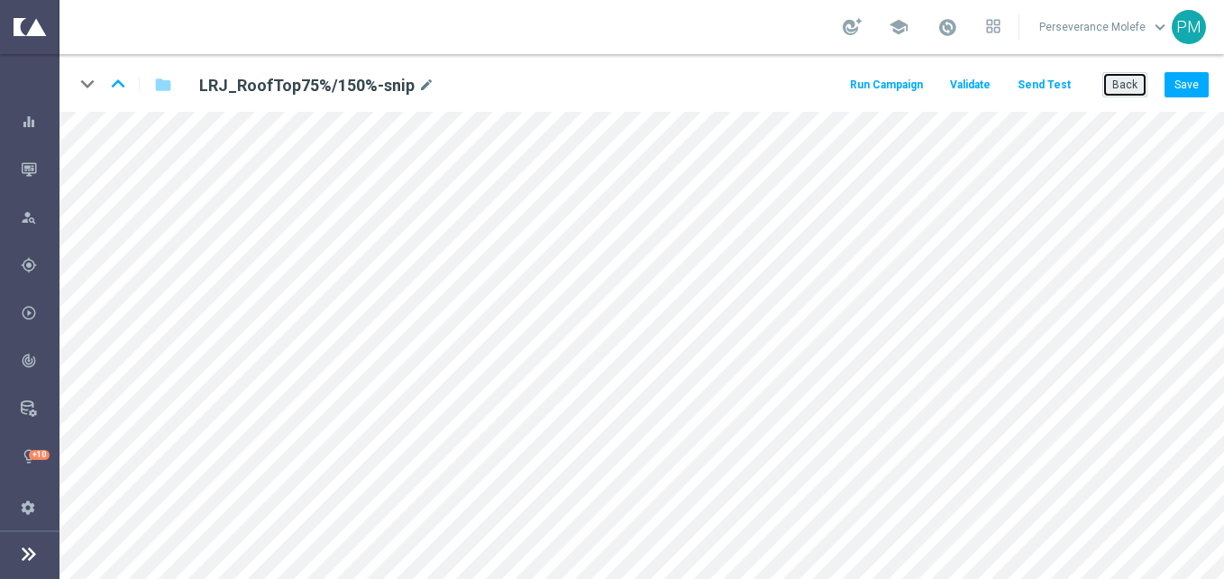
click at [1106, 78] on button "Back" at bounding box center [1124, 84] width 45 height 25
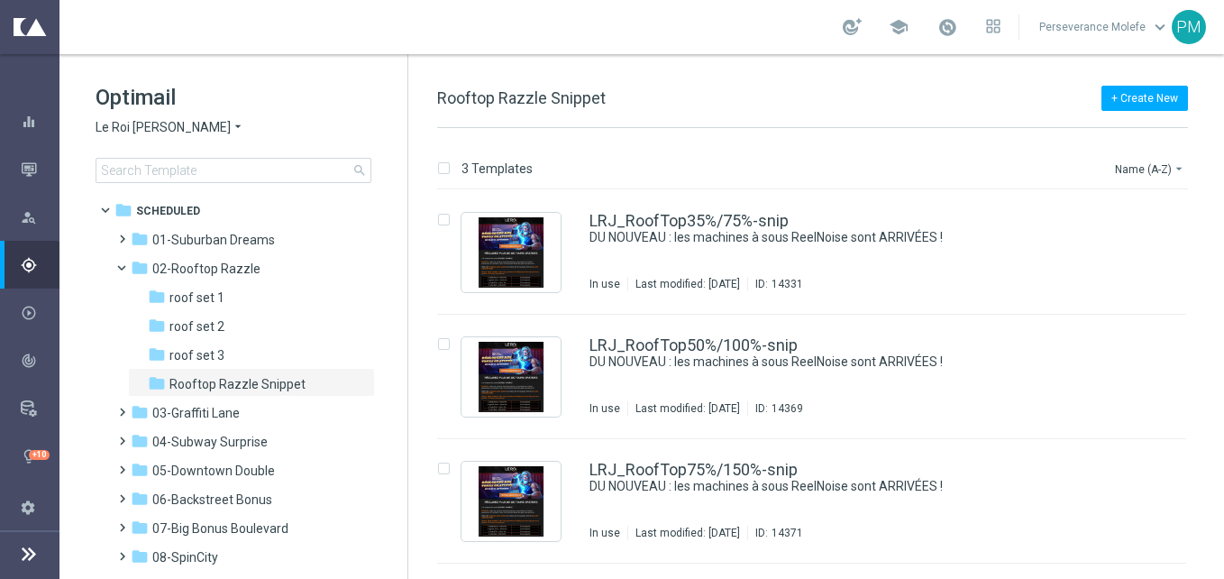
click at [231, 131] on icon "arrow_drop_down" at bounding box center [238, 127] width 14 height 17
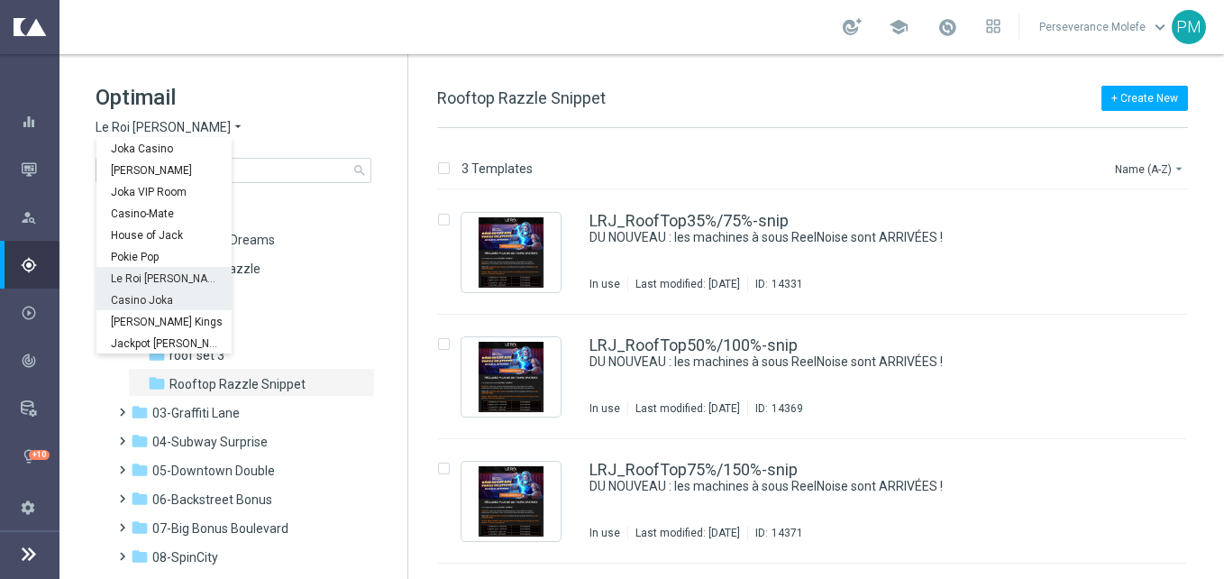
click at [177, 296] on div "Casino Joka" at bounding box center [163, 299] width 135 height 22
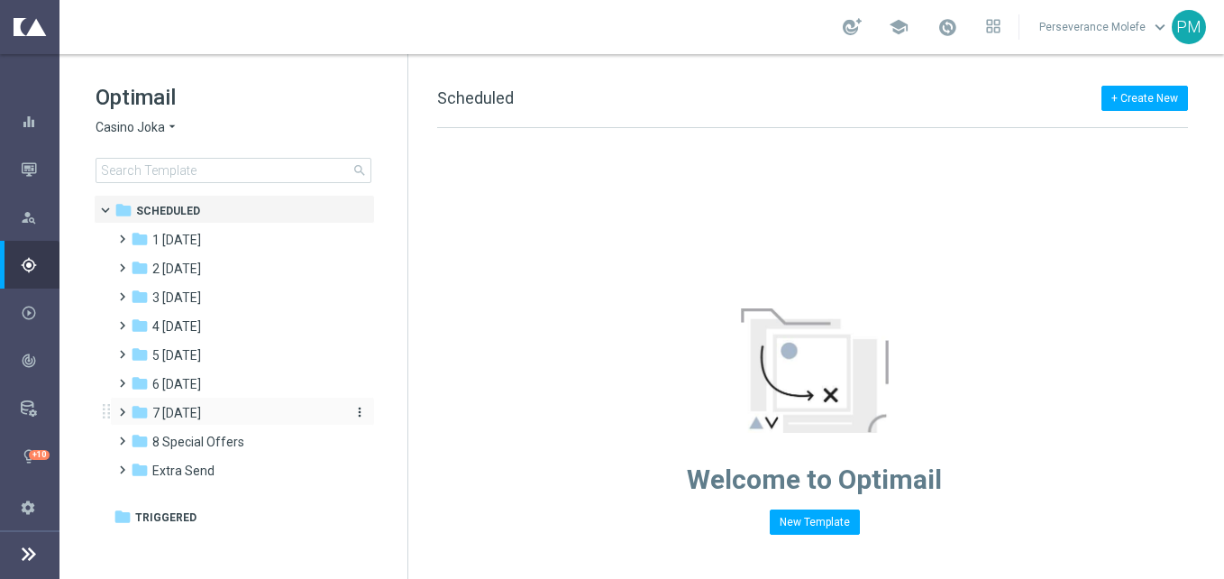
click at [215, 417] on div "folder 7 [DATE]" at bounding box center [234, 413] width 207 height 21
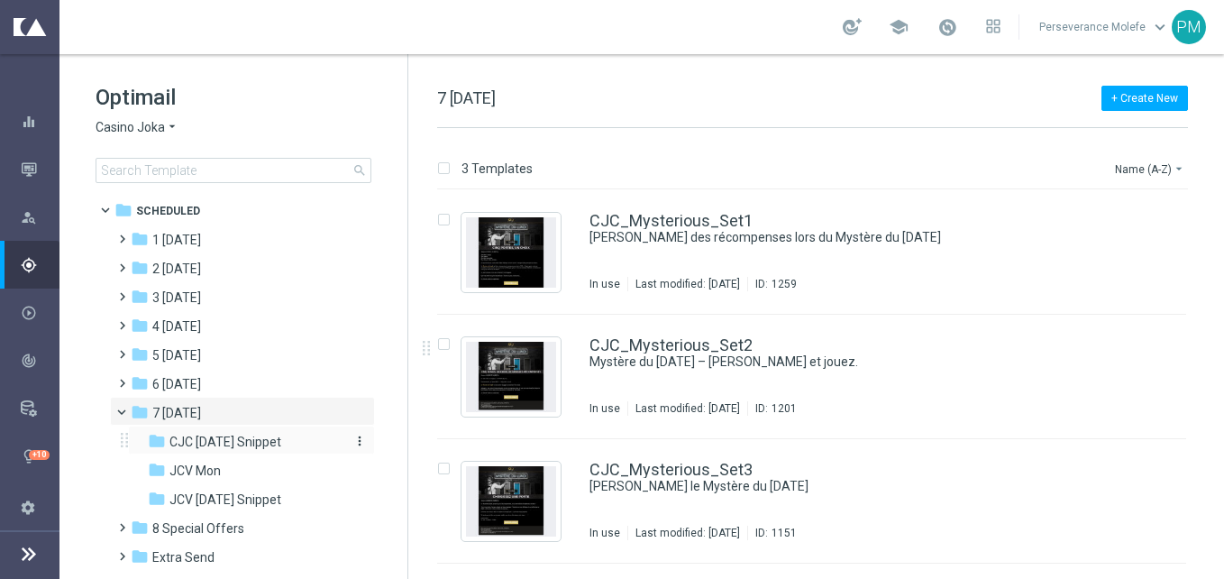
click at [222, 448] on span "CJC [DATE] Snippet" at bounding box center [225, 441] width 112 height 16
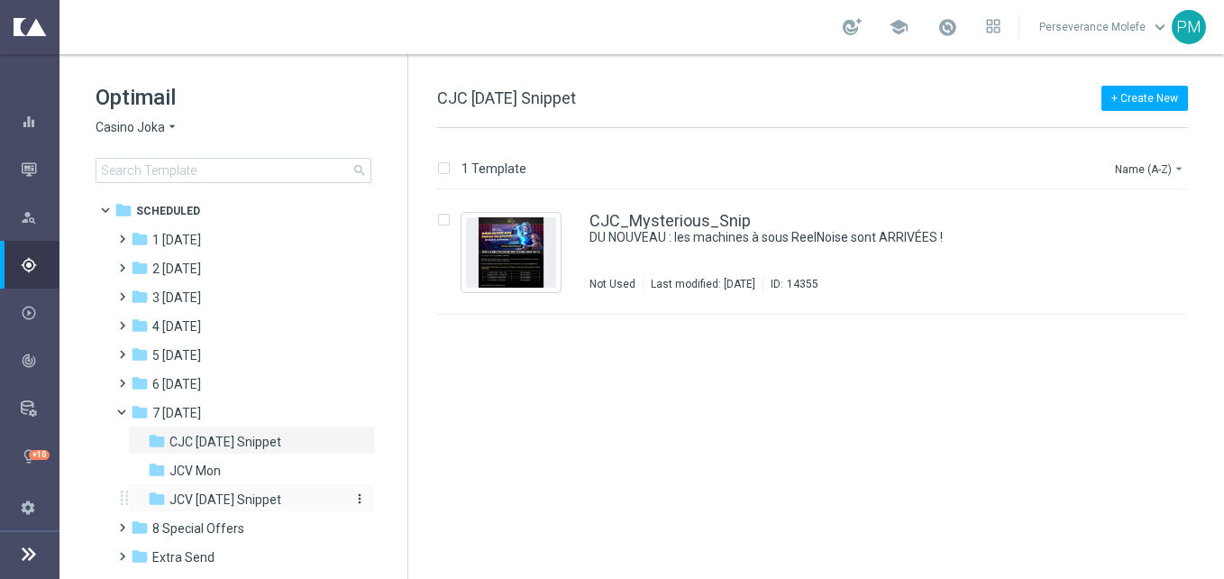
click at [238, 504] on span "JCV [DATE] Snippet" at bounding box center [225, 499] width 112 height 16
click at [685, 217] on link "JCV_Mysterious_Snip" at bounding box center [669, 221] width 160 height 16
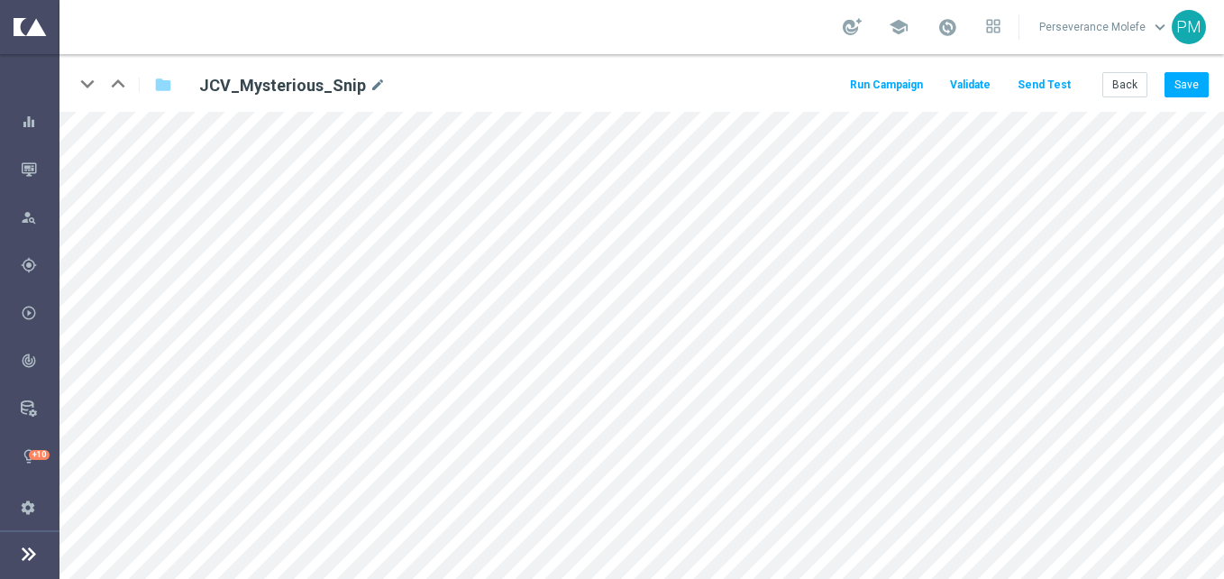
click at [1072, 87] on button "Send Test" at bounding box center [1044, 85] width 59 height 24
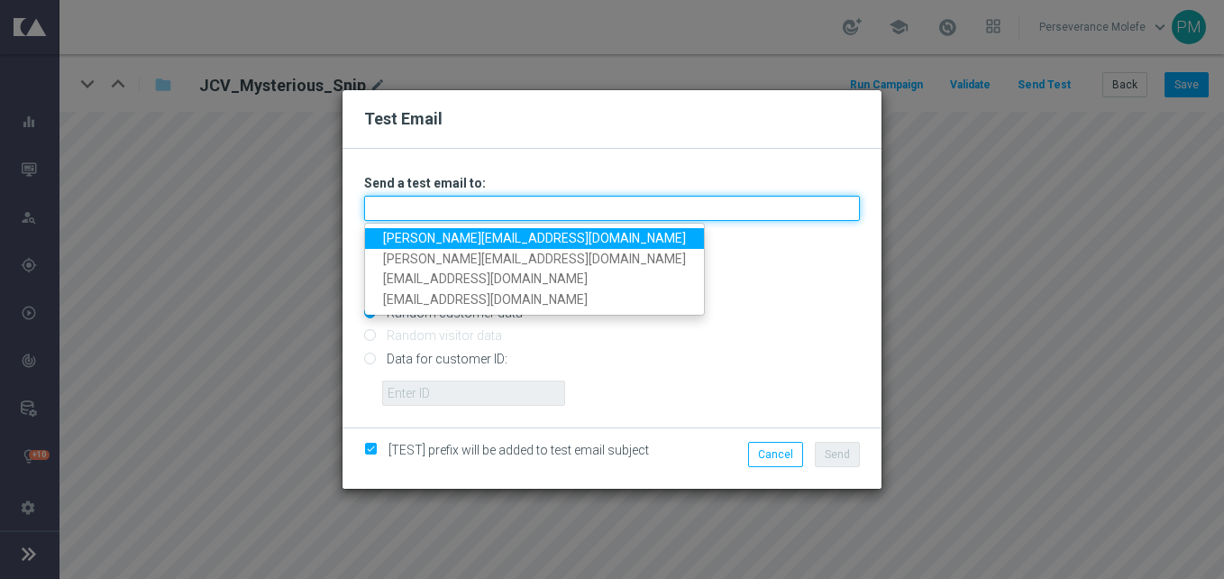
click at [669, 207] on input "text" at bounding box center [612, 208] width 496 height 25
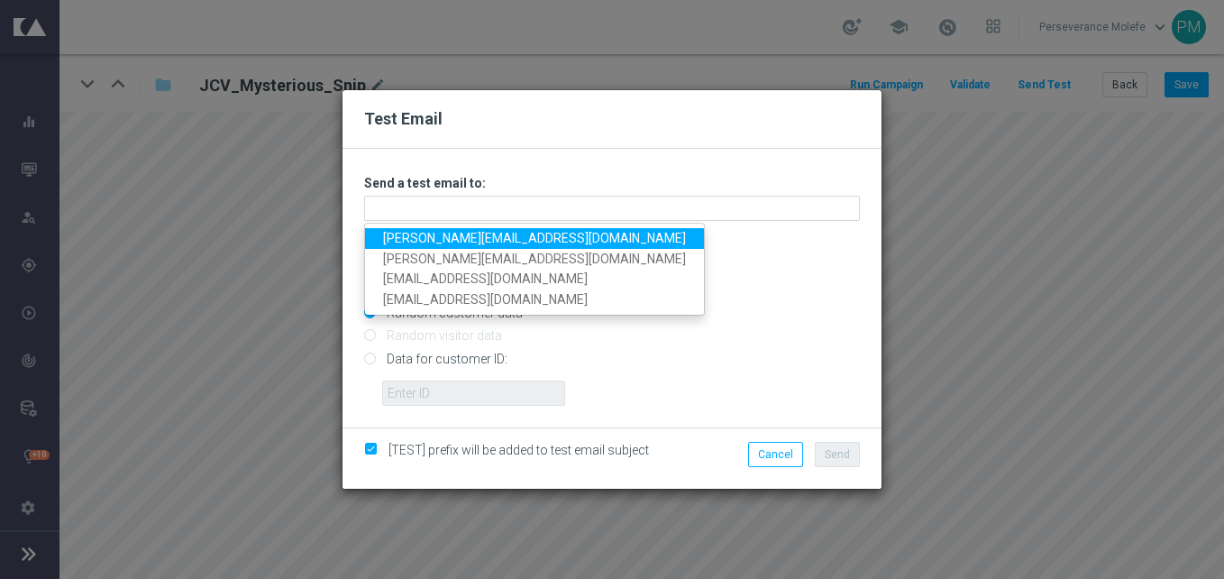
click at [457, 240] on link "[PERSON_NAME][EMAIL_ADDRESS][DOMAIN_NAME]" at bounding box center [534, 238] width 339 height 21
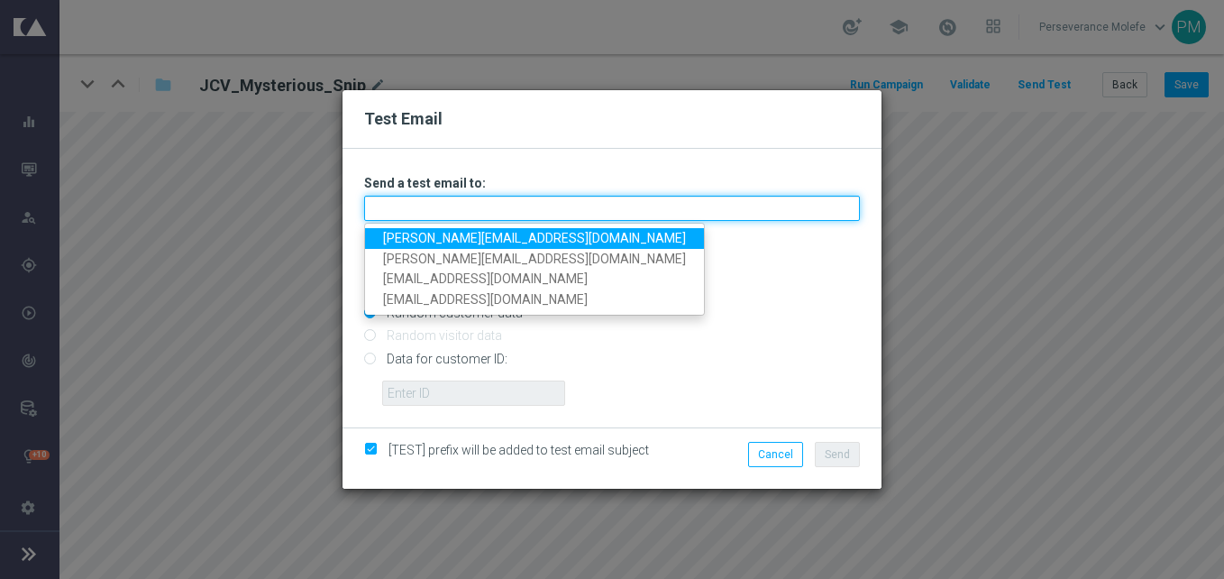
type input "[PERSON_NAME][EMAIL_ADDRESS][DOMAIN_NAME]"
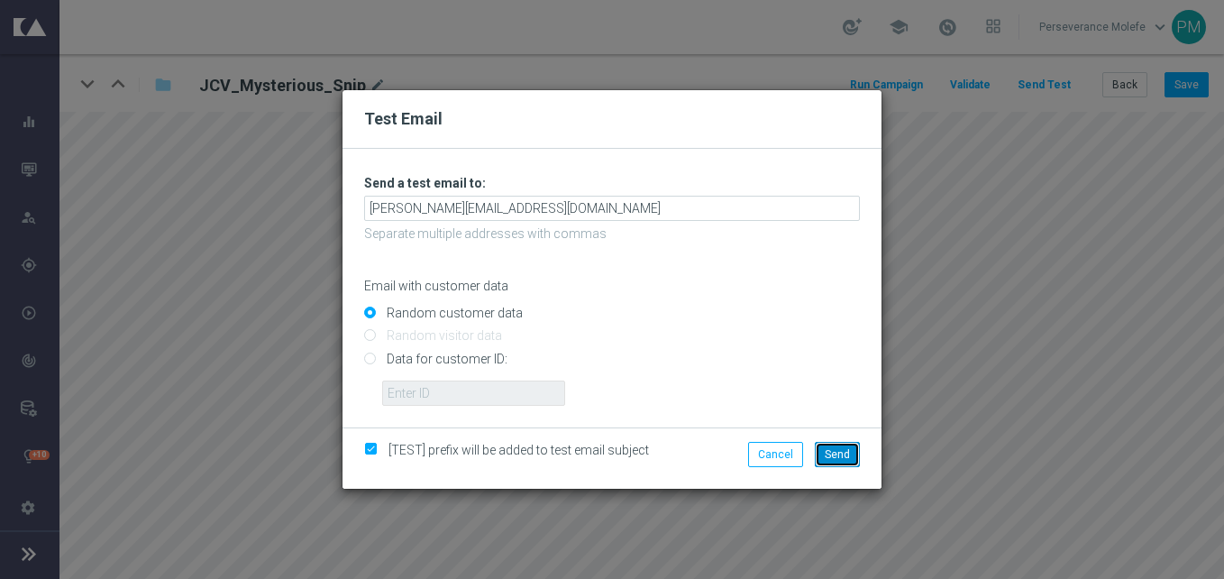
click at [841, 450] on span "Send" at bounding box center [837, 454] width 25 height 13
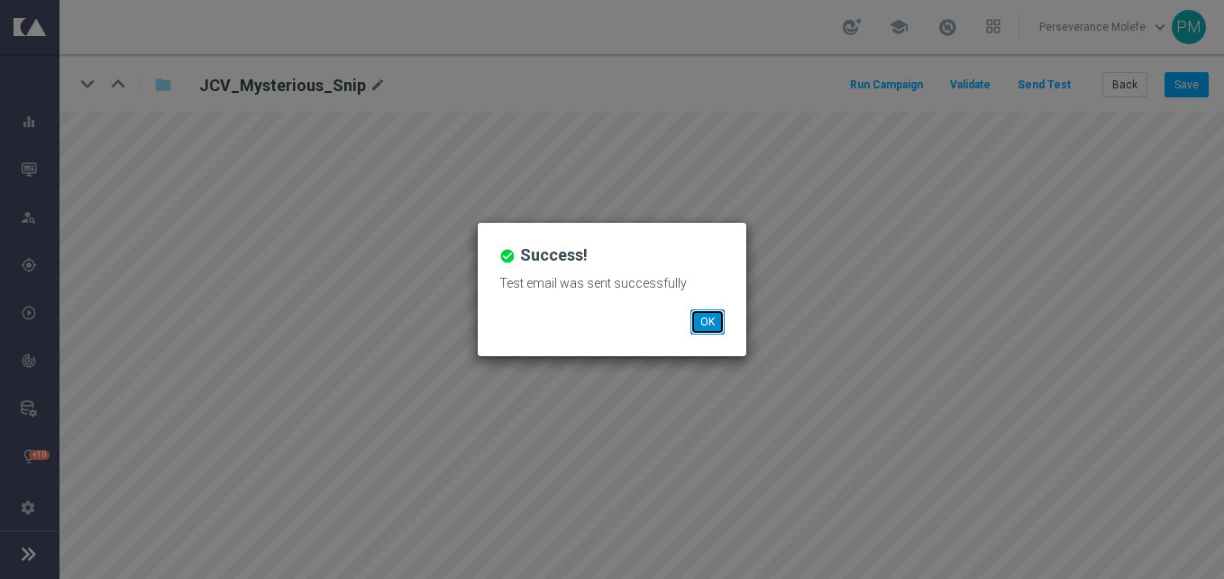
click at [714, 316] on button "OK" at bounding box center [707, 321] width 34 height 25
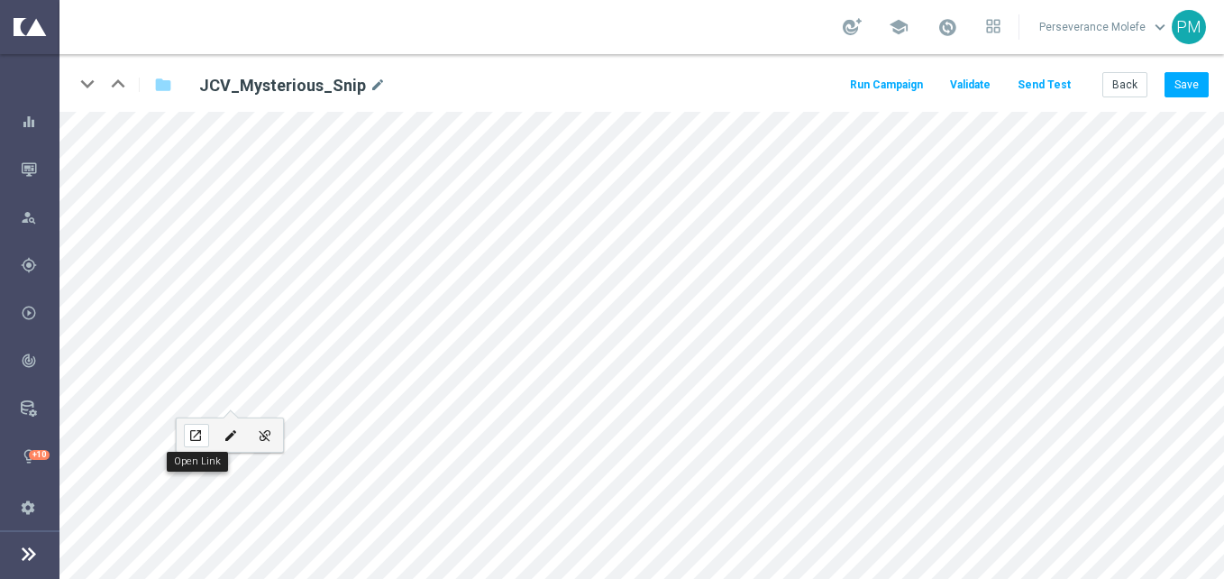
click at [196, 436] on icon "open_in_new" at bounding box center [195, 435] width 14 height 14
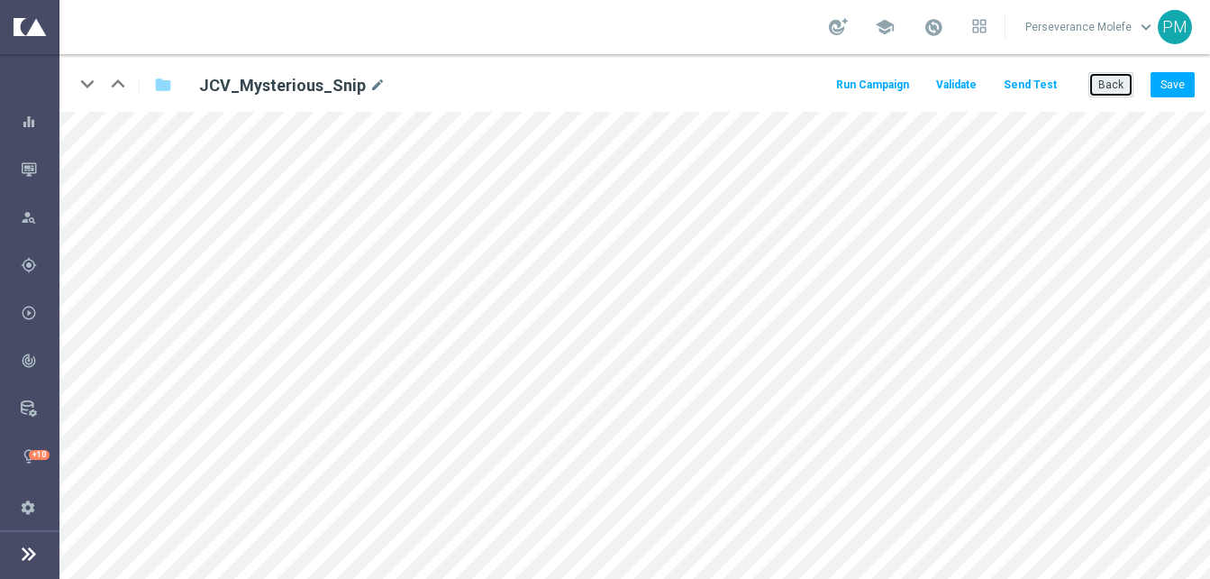
click at [1100, 72] on button "Back" at bounding box center [1111, 84] width 45 height 25
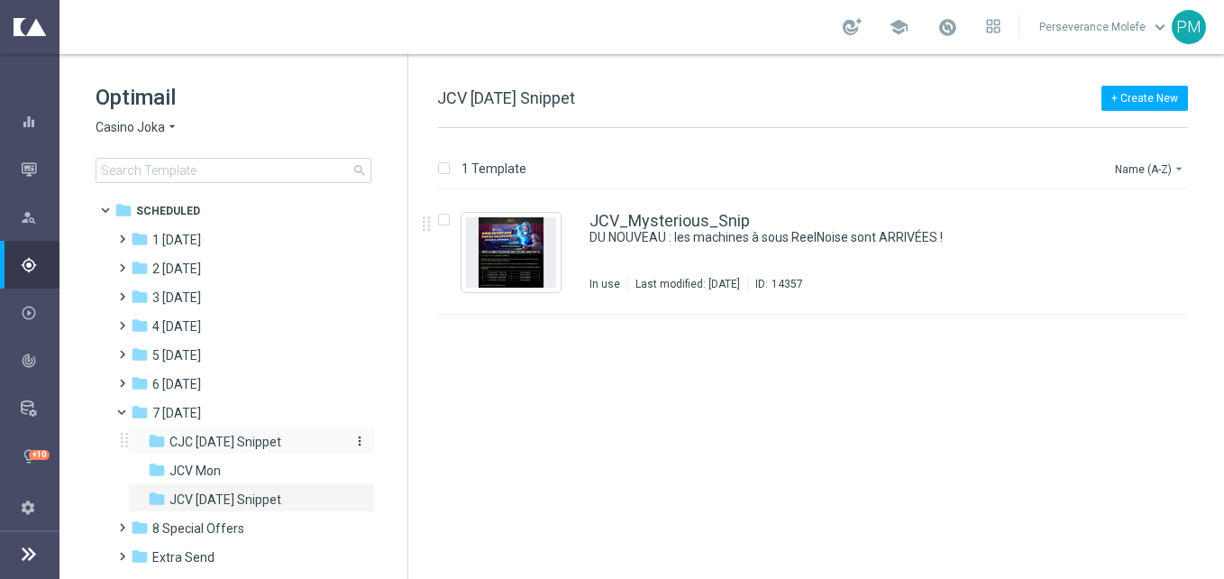
click at [281, 449] on span "CJC [DATE] Snippet" at bounding box center [225, 441] width 112 height 16
click at [717, 212] on div "CJC_Mysterious_Snip DU NOUVEAU : les machines à sous ReelNoise sont ARRIVÉES ! …" at bounding box center [811, 252] width 749 height 124
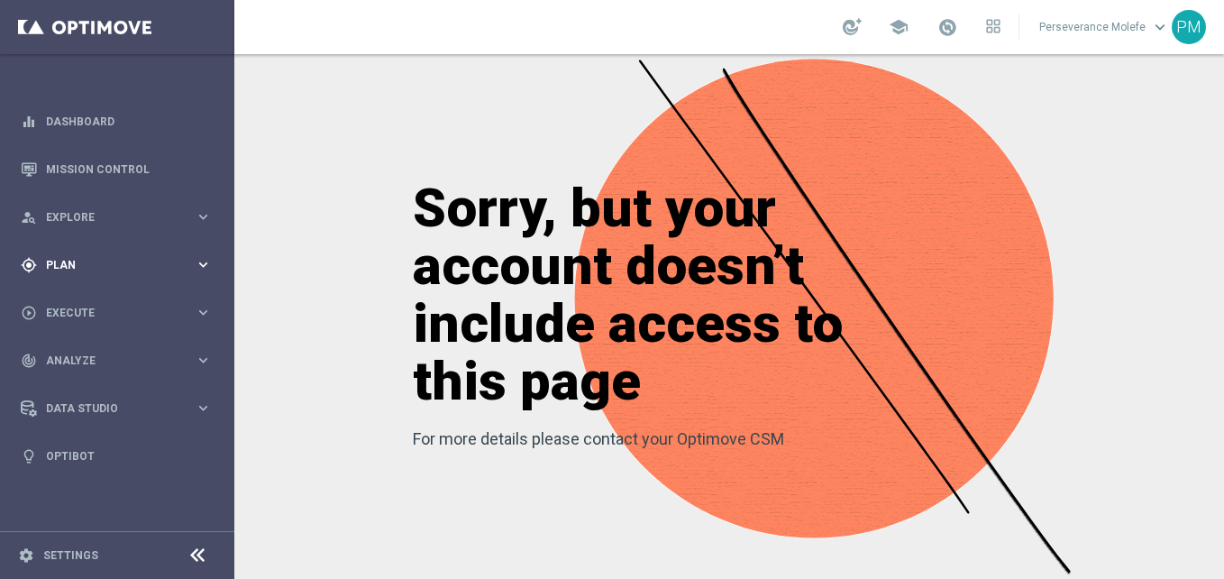
click at [105, 268] on span "Plan" at bounding box center [120, 265] width 149 height 11
click at [100, 358] on span "Templates" at bounding box center [112, 356] width 129 height 11
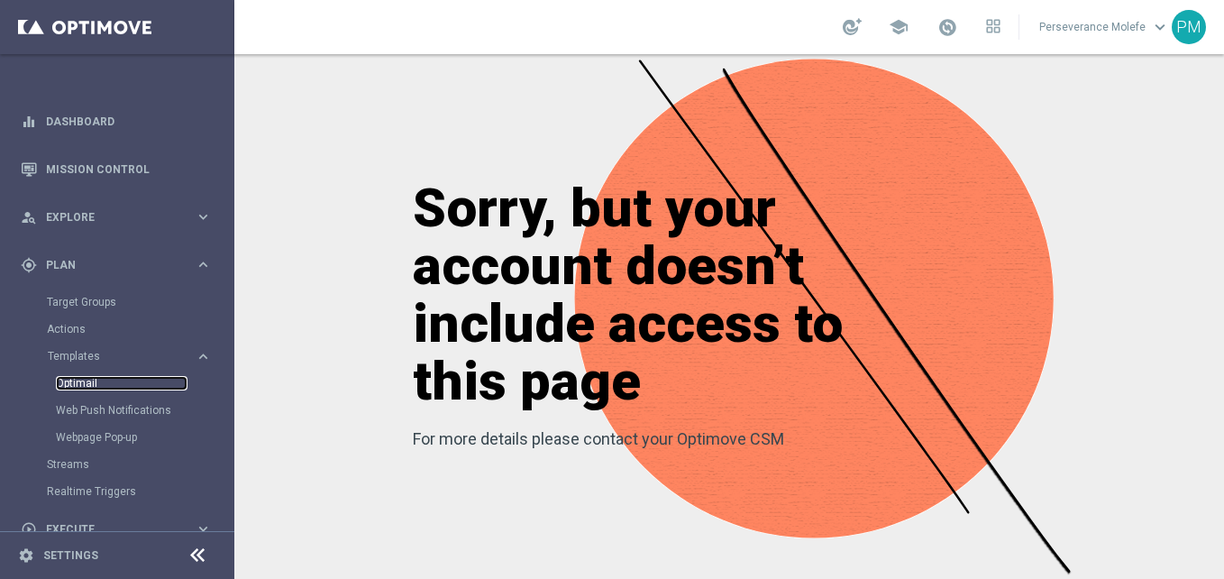
click at [89, 386] on link "Optimail" at bounding box center [122, 383] width 132 height 14
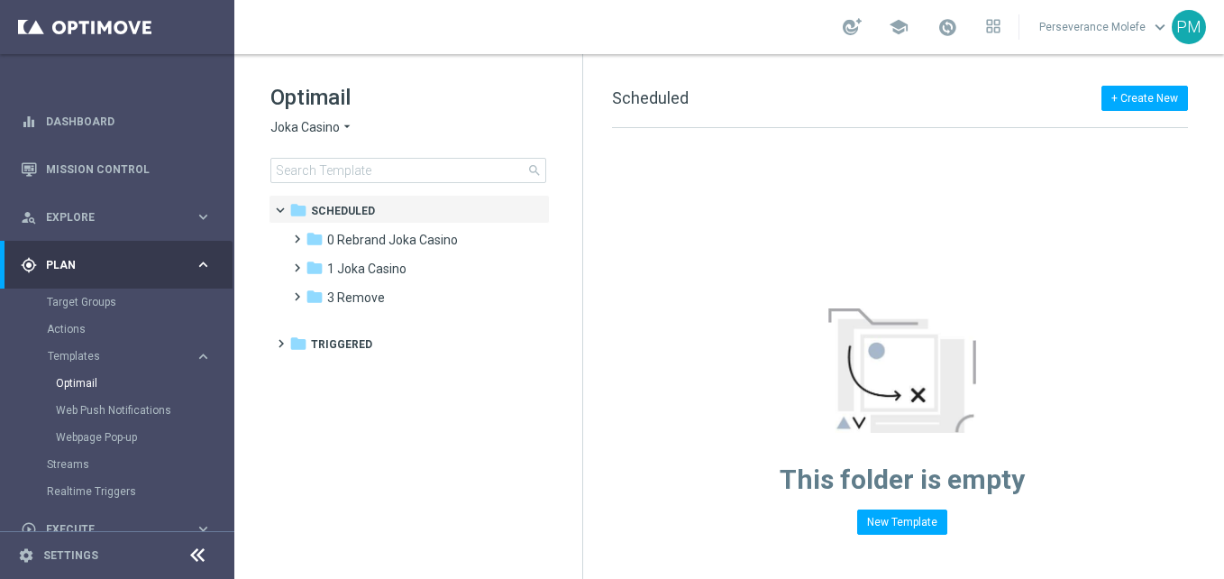
click at [316, 124] on span "Joka Casino" at bounding box center [304, 127] width 69 height 17
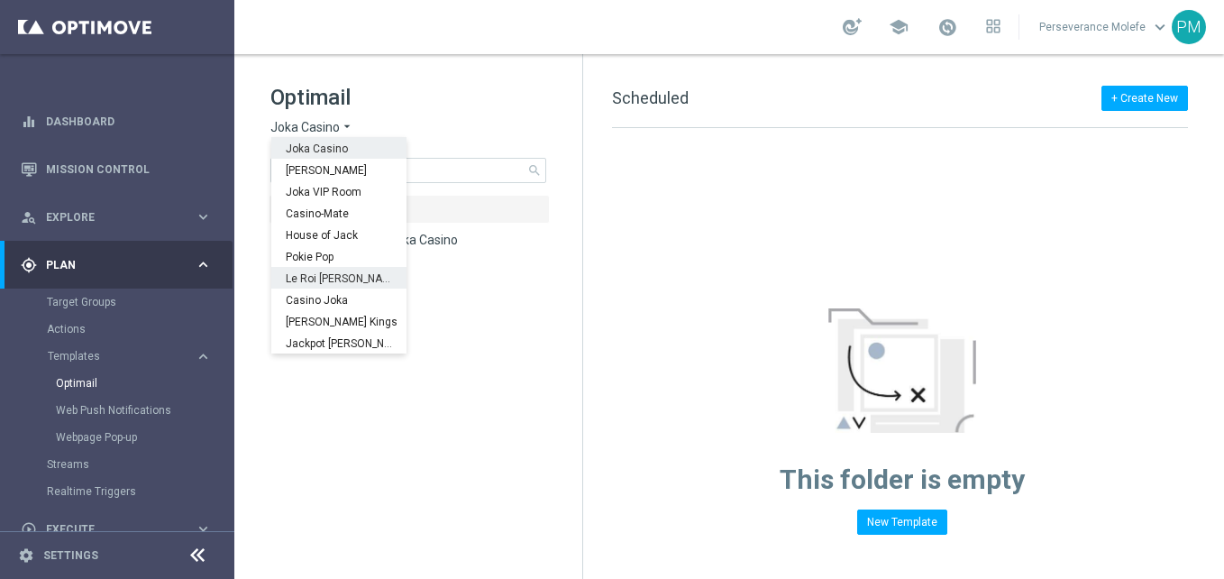
click at [0, 0] on span "Le Roi [PERSON_NAME]" at bounding box center [0, 0] width 0 height 0
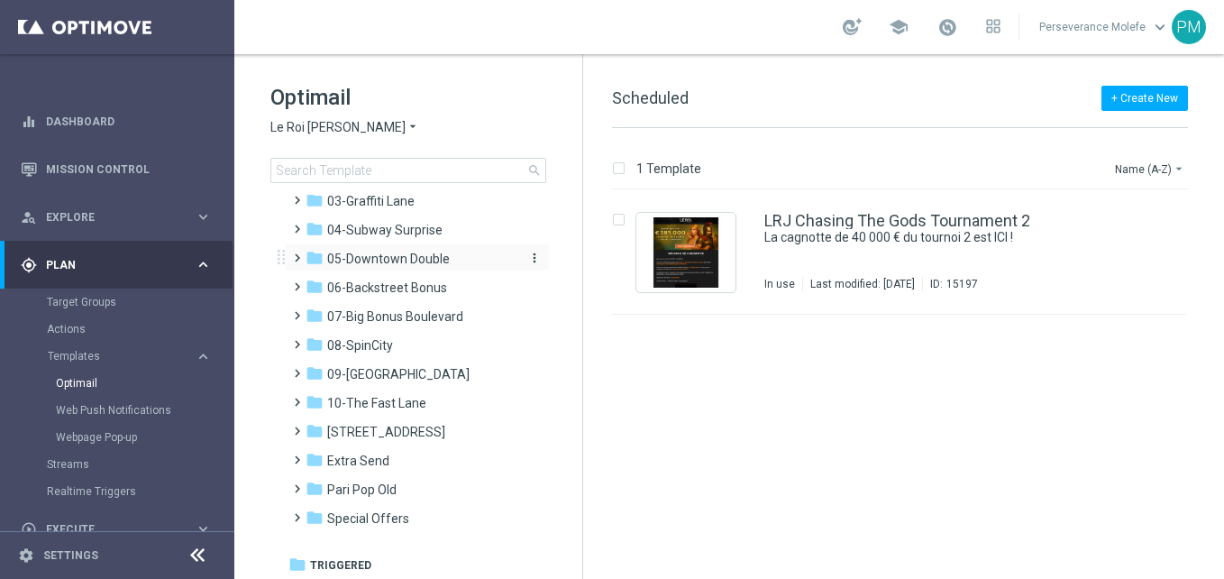
scroll to position [99, 0]
click at [343, 113] on div "Optimail Le Roi Johnny arrow_drop_down × Le Roi Johnny search" at bounding box center [426, 133] width 312 height 100
click at [395, 312] on span "07-Big Bonus Boulevard" at bounding box center [395, 314] width 136 height 16
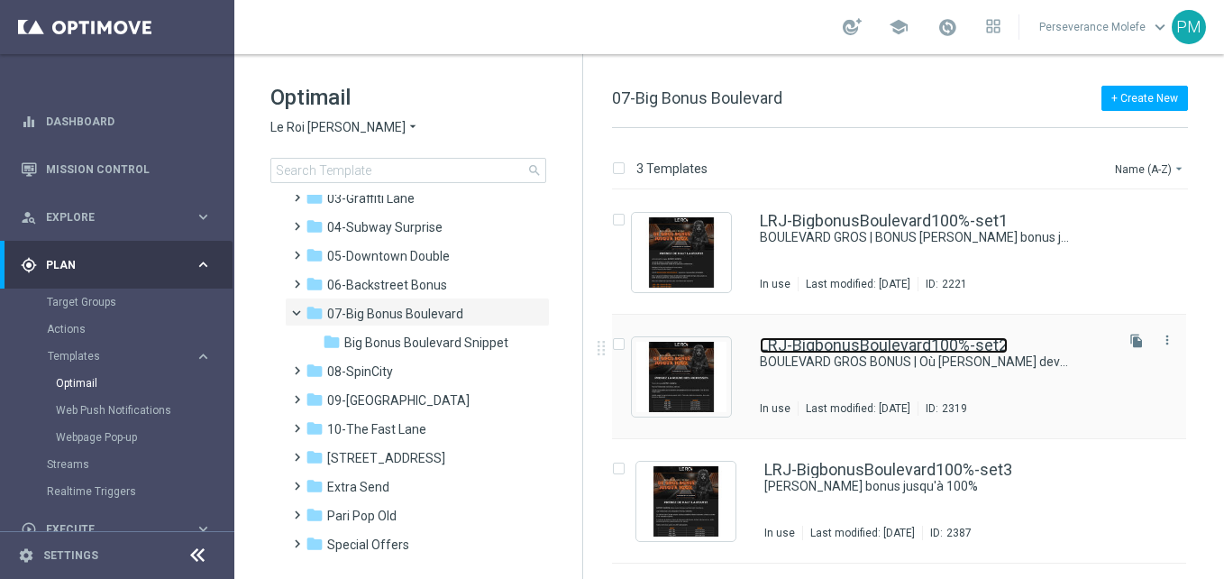
click at [825, 348] on link "LRJ-BigbonusBoulevard100%-set2" at bounding box center [884, 345] width 248 height 16
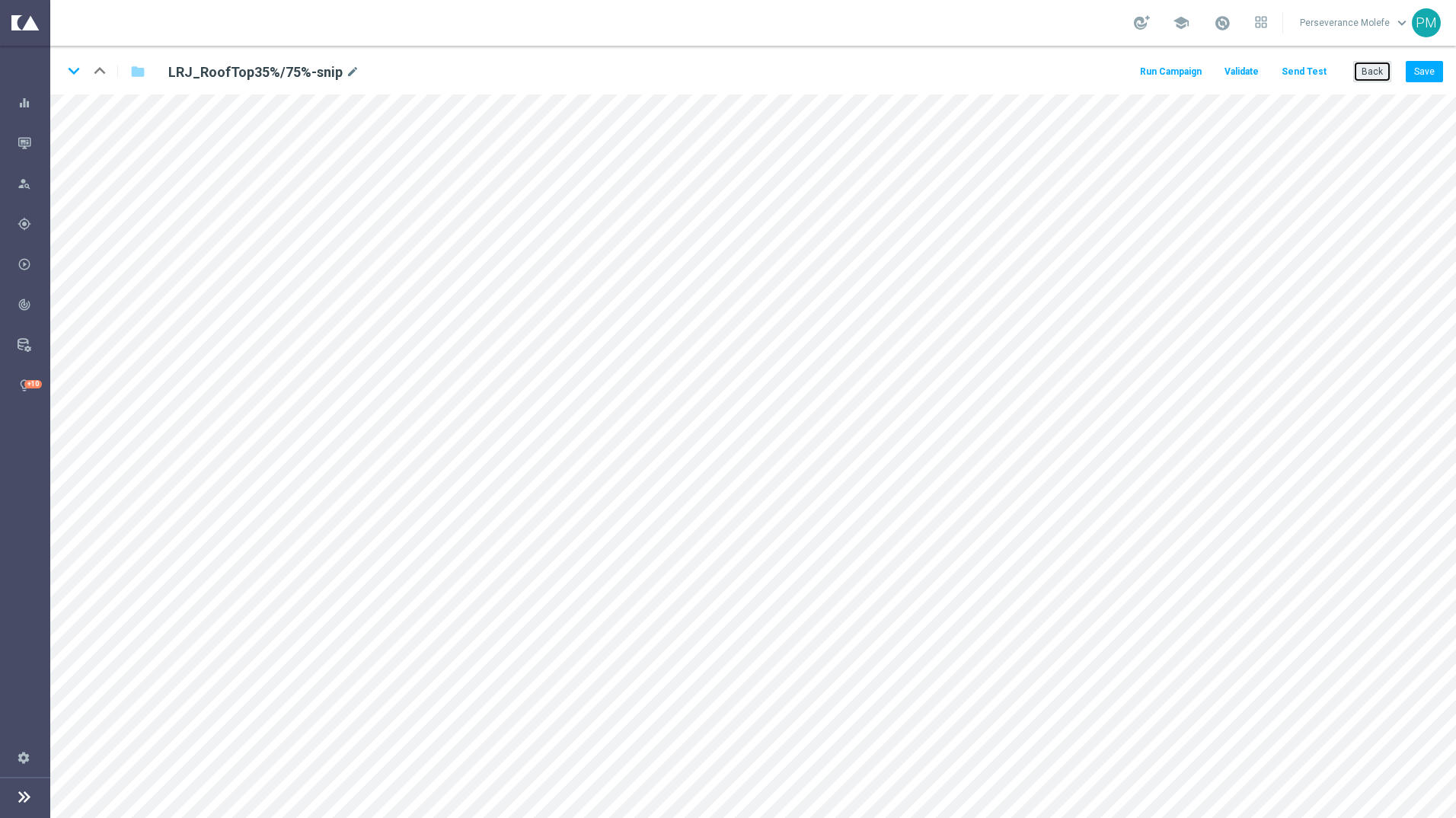
click at [1033, 68] on button "Back" at bounding box center [1371, 71] width 38 height 21
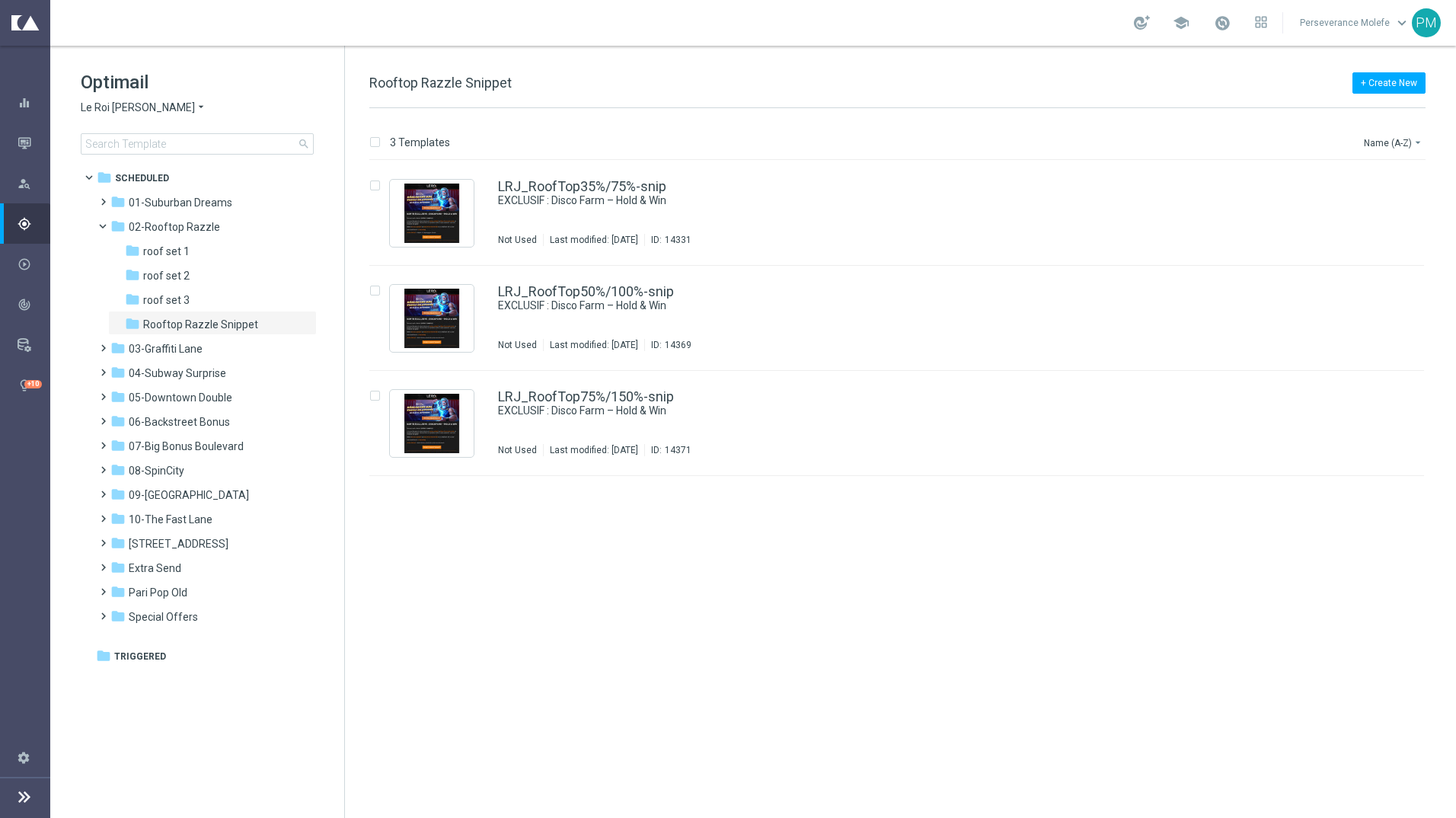
click at [126, 106] on span "Le Roi [PERSON_NAME]" at bounding box center [138, 107] width 114 height 14
click at [135, 245] on div "Casino Joka" at bounding box center [138, 253] width 114 height 19
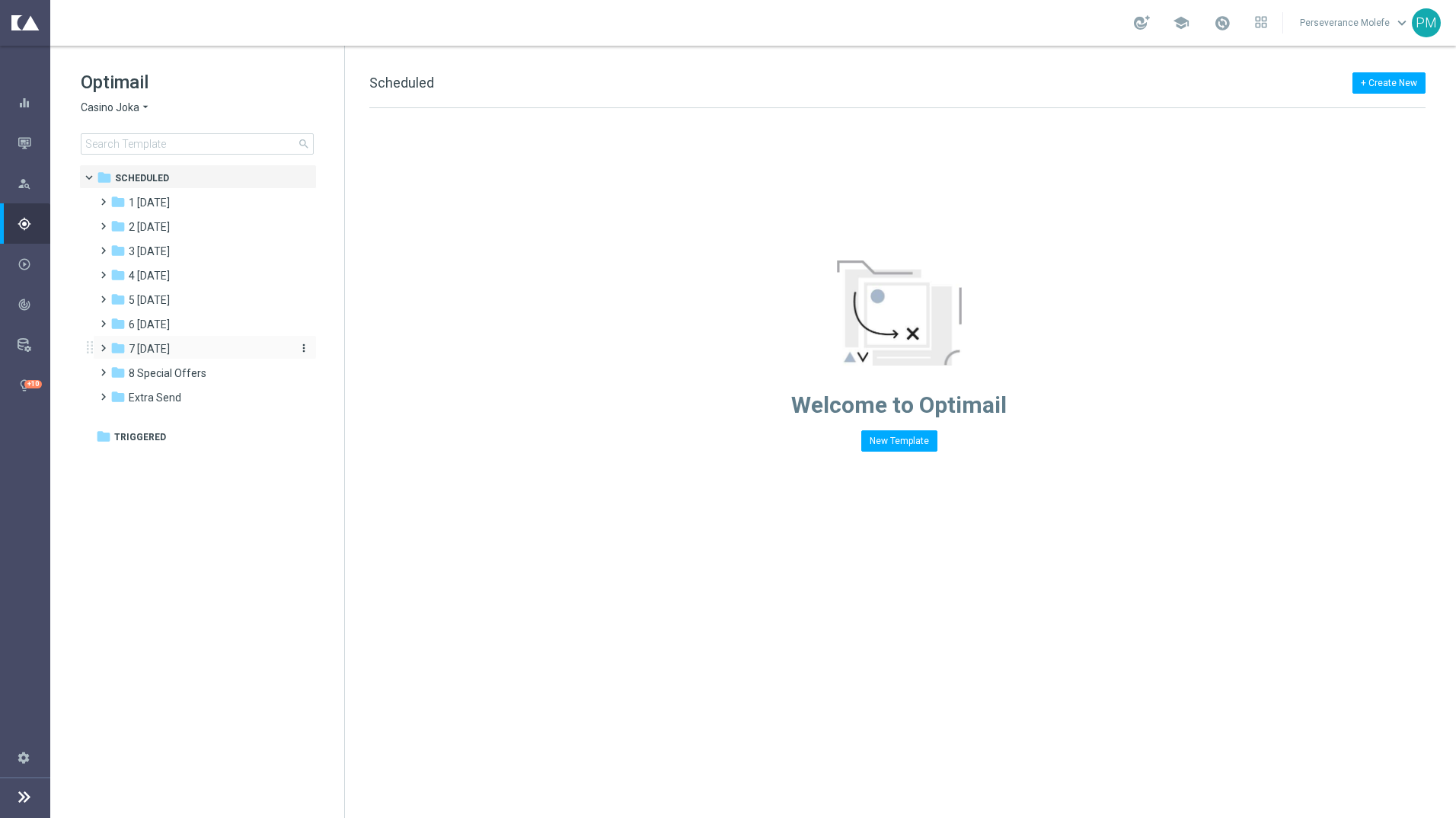
click at [152, 352] on span "7 [DATE]" at bounding box center [149, 349] width 41 height 14
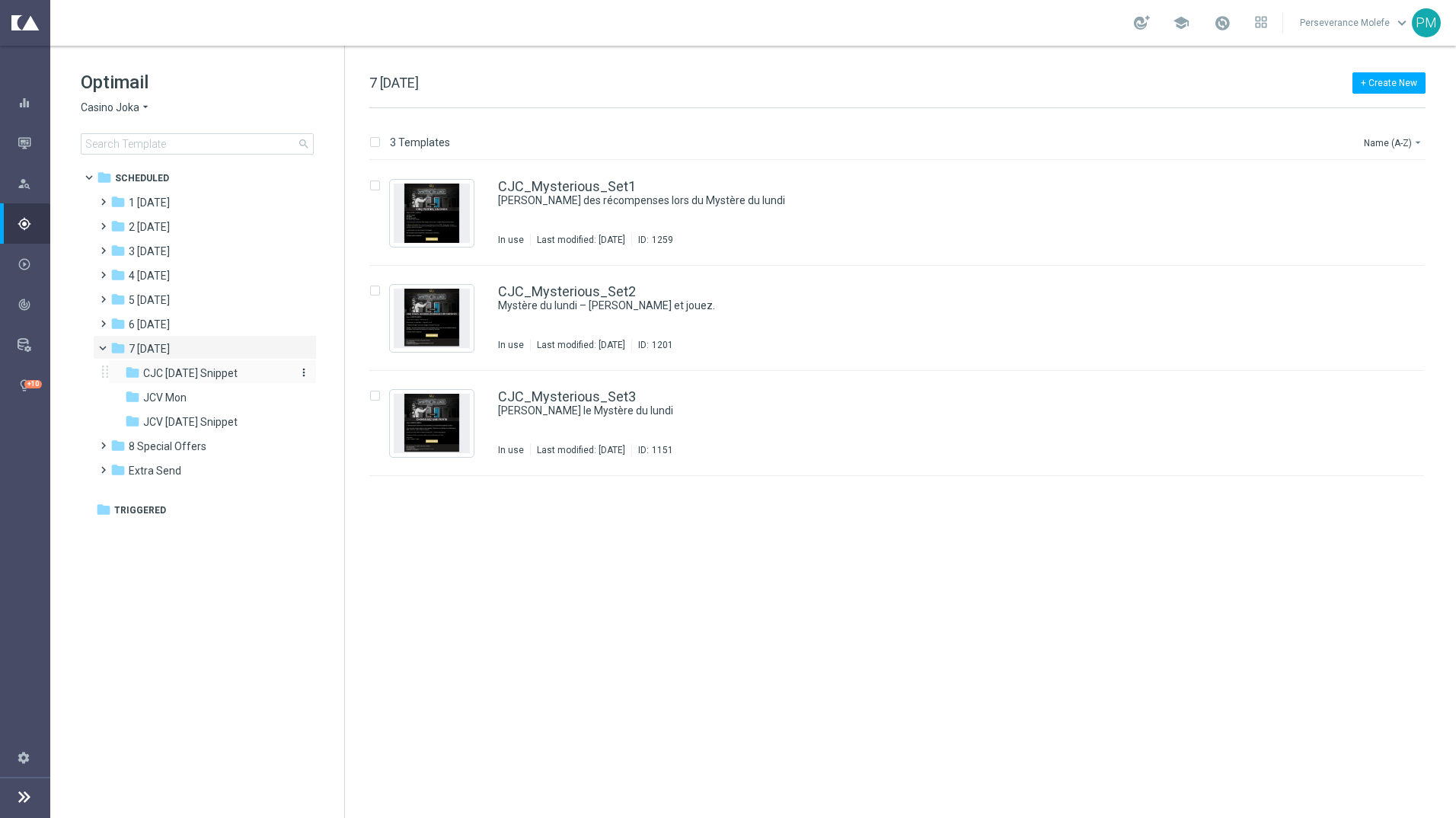
click at [192, 371] on span "CJC [DATE] Snippet" at bounding box center [190, 373] width 95 height 14
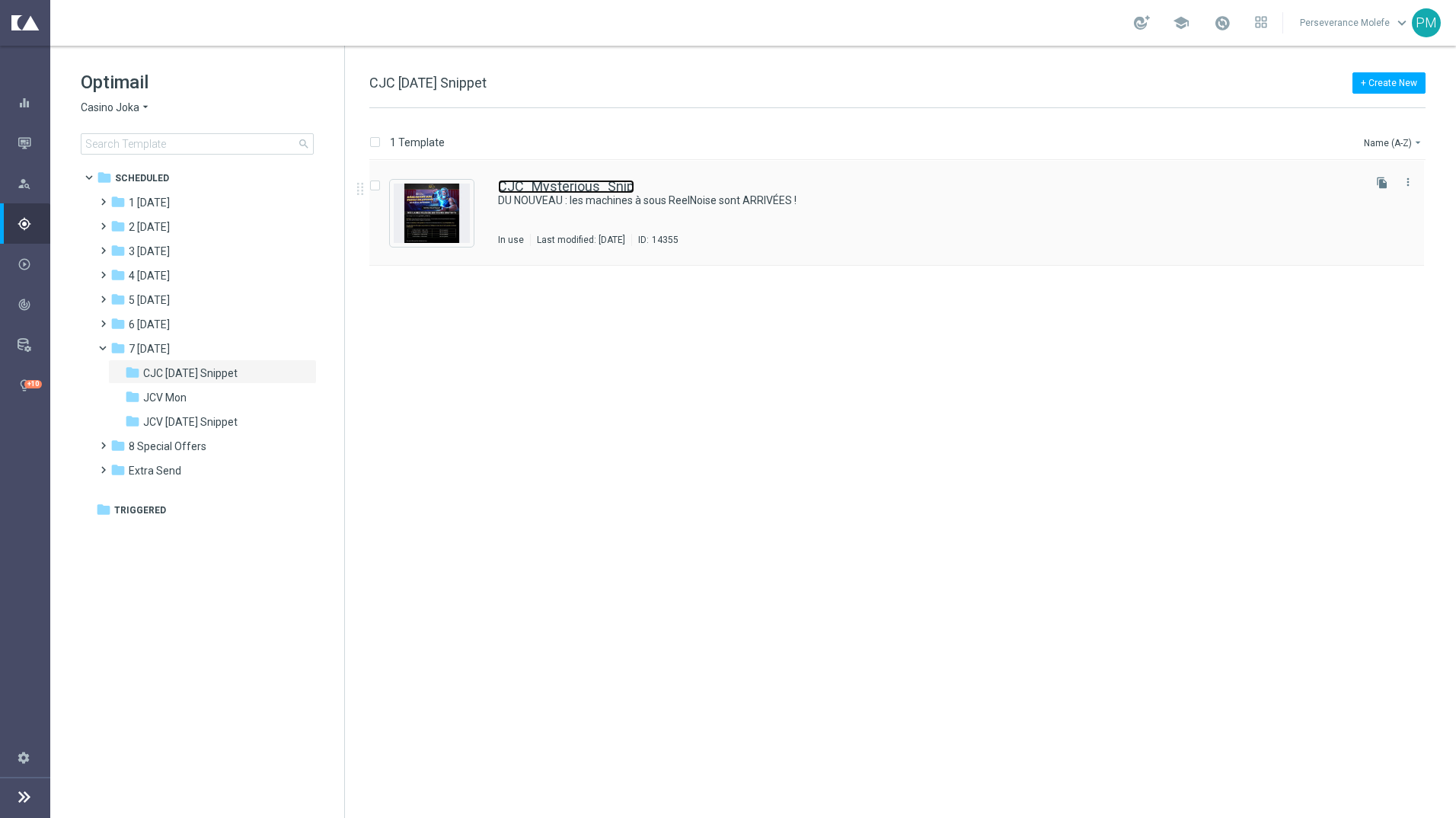
click at [510, 184] on link "CJC_Mysterious_Snip" at bounding box center [565, 187] width 136 height 14
